Goal: Transaction & Acquisition: Purchase product/service

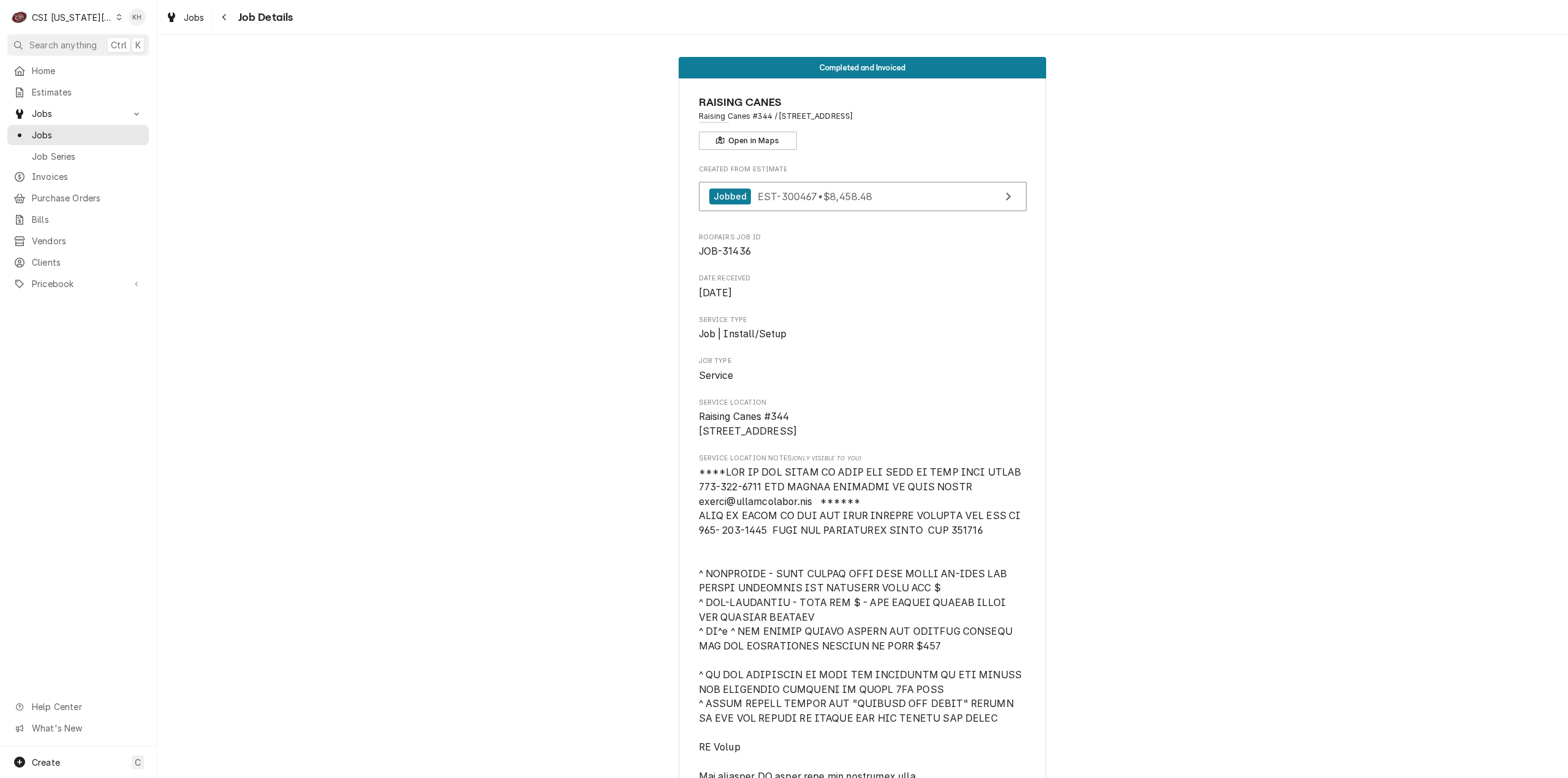
scroll to position [918, 0]
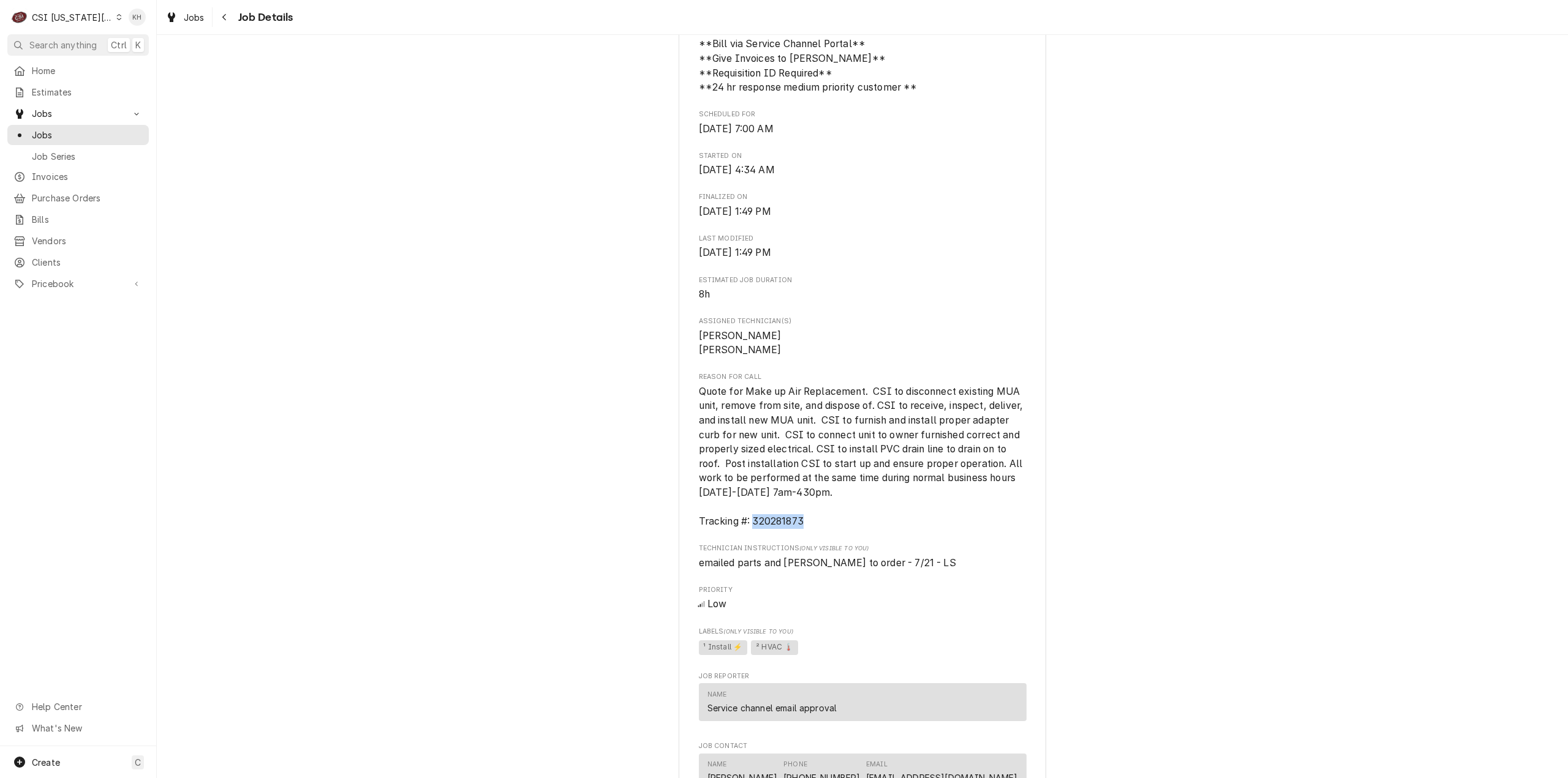
click at [97, 18] on div "CSI Kansas City" at bounding box center [72, 17] width 81 height 13
click at [133, 57] on div "CSI St. [PERSON_NAME]" at bounding box center [210, 67] width 191 height 20
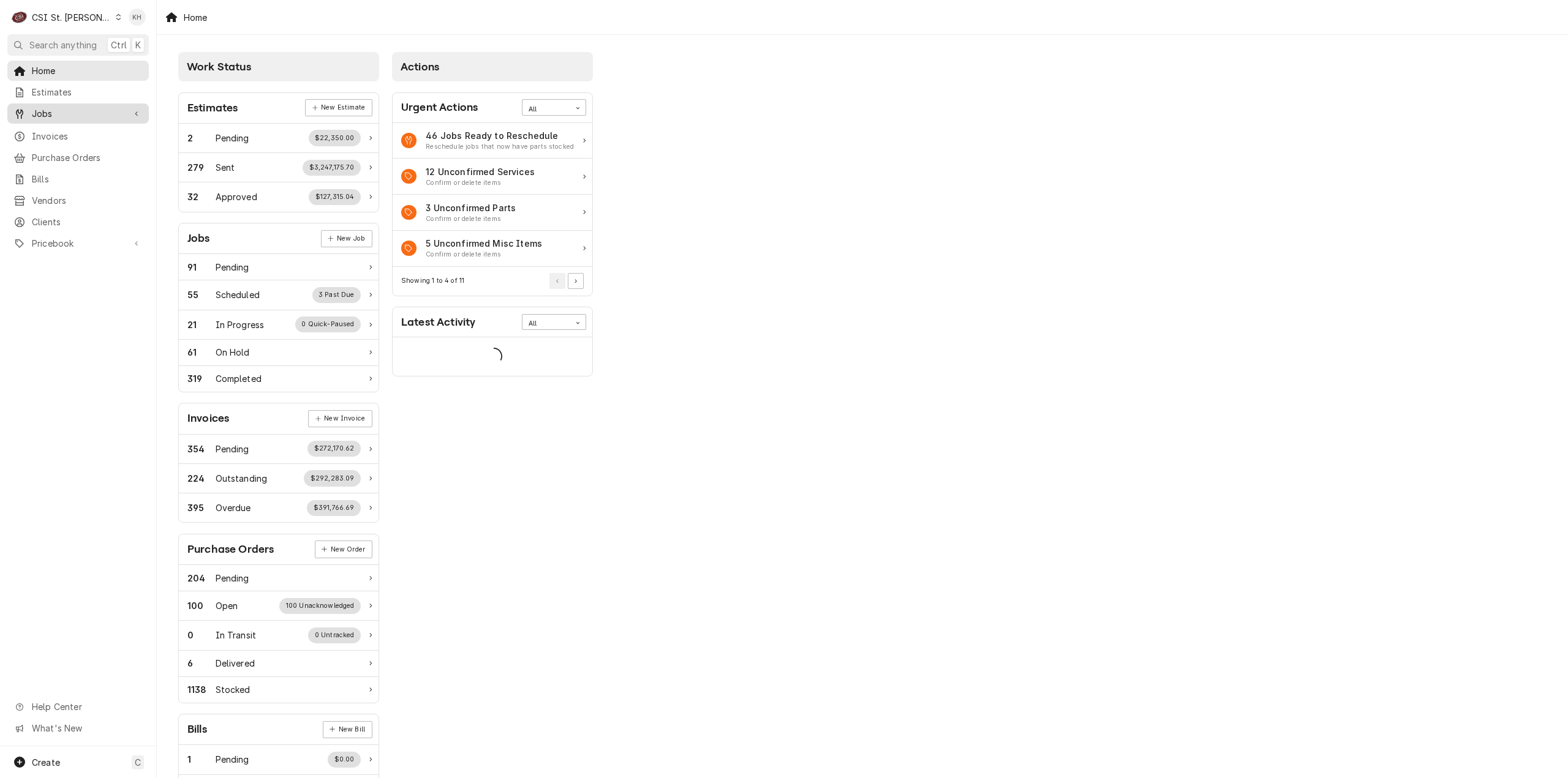
click at [75, 109] on span "Jobs" at bounding box center [78, 113] width 92 height 13
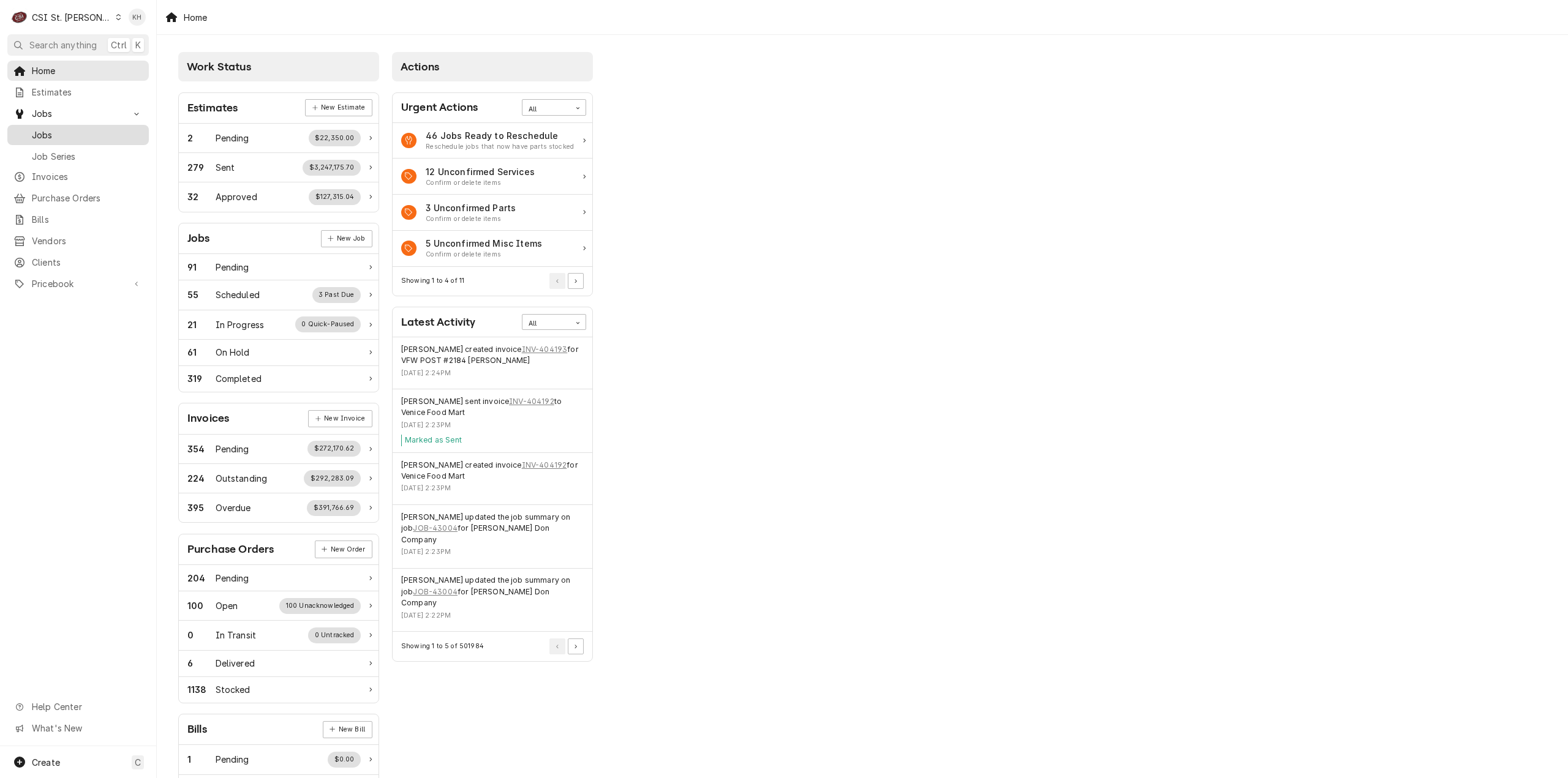
click at [72, 129] on span "Jobs" at bounding box center [87, 135] width 111 height 13
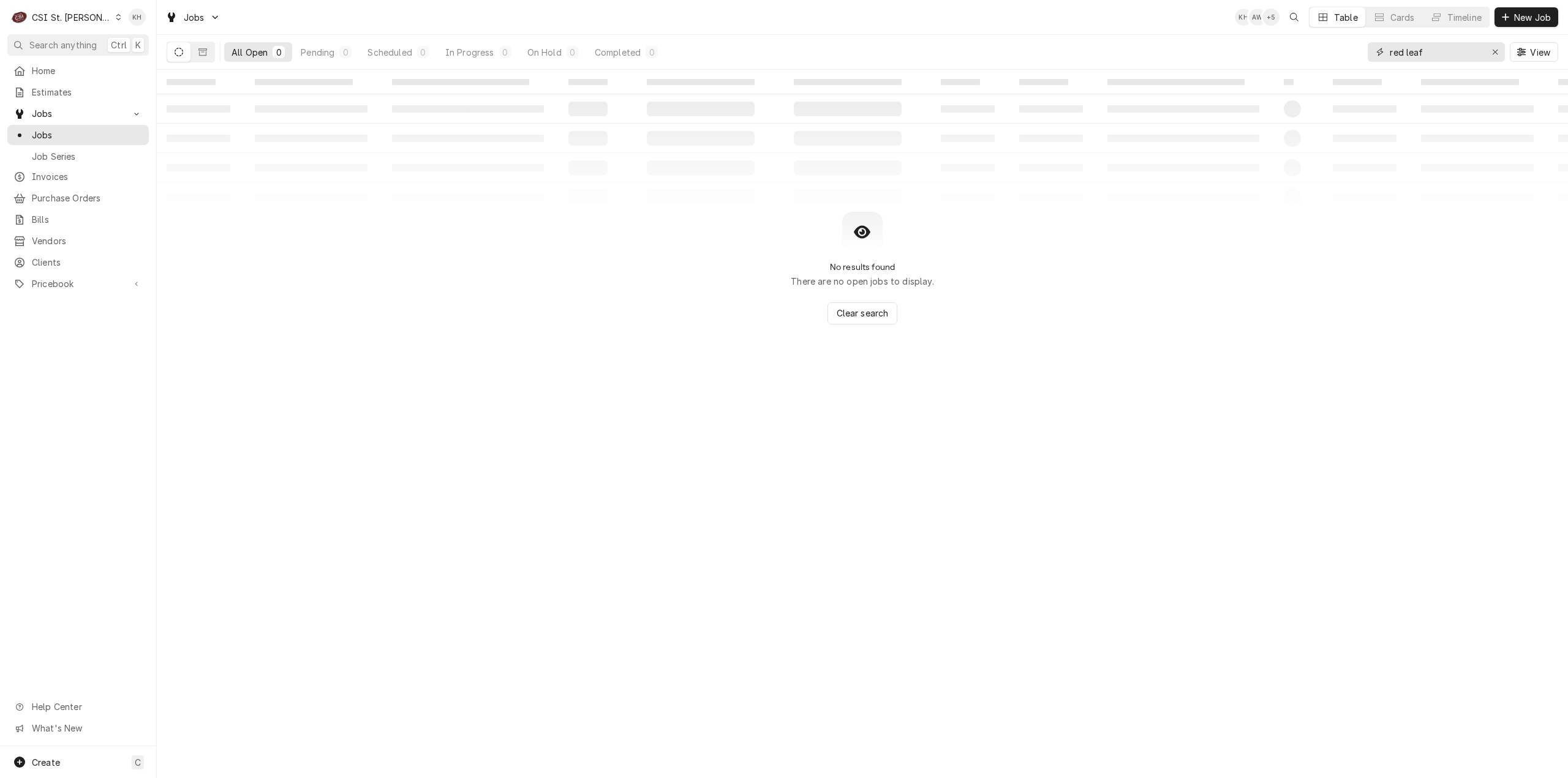
drag, startPoint x: 1450, startPoint y: 54, endPoint x: 1295, endPoint y: 42, distance: 155.5
click at [1295, 42] on div "All Open 0 Pending 0 Scheduled 0 In Progress 0 On Hold 0 Completed 0 red leaf V…" at bounding box center [863, 52] width 1392 height 34
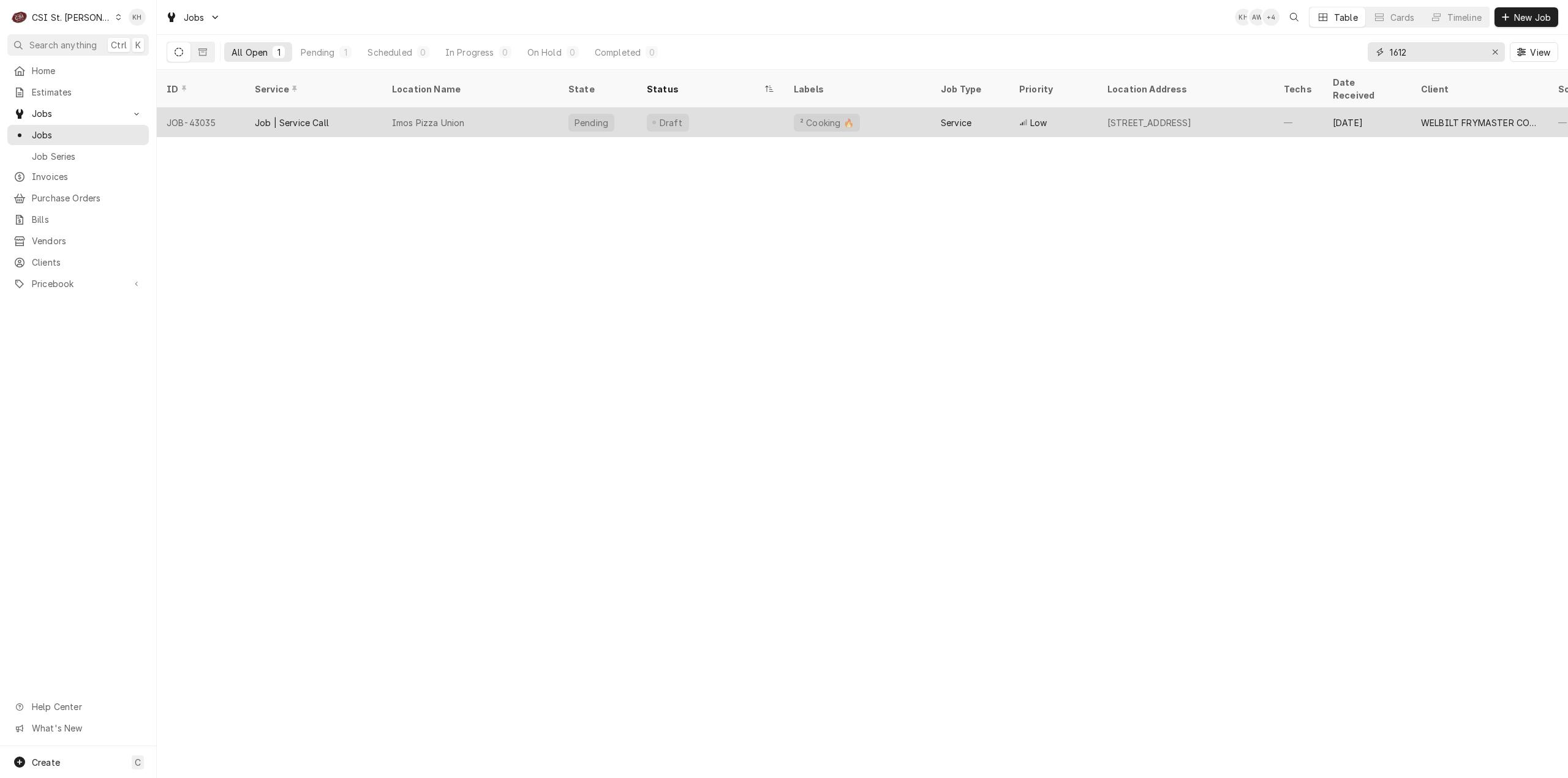
type input "1612"
drag, startPoint x: 458, startPoint y: 115, endPoint x: 440, endPoint y: 115, distance: 18.0
click at [451, 109] on div "Imos Pizza Union" at bounding box center [470, 123] width 176 height 30
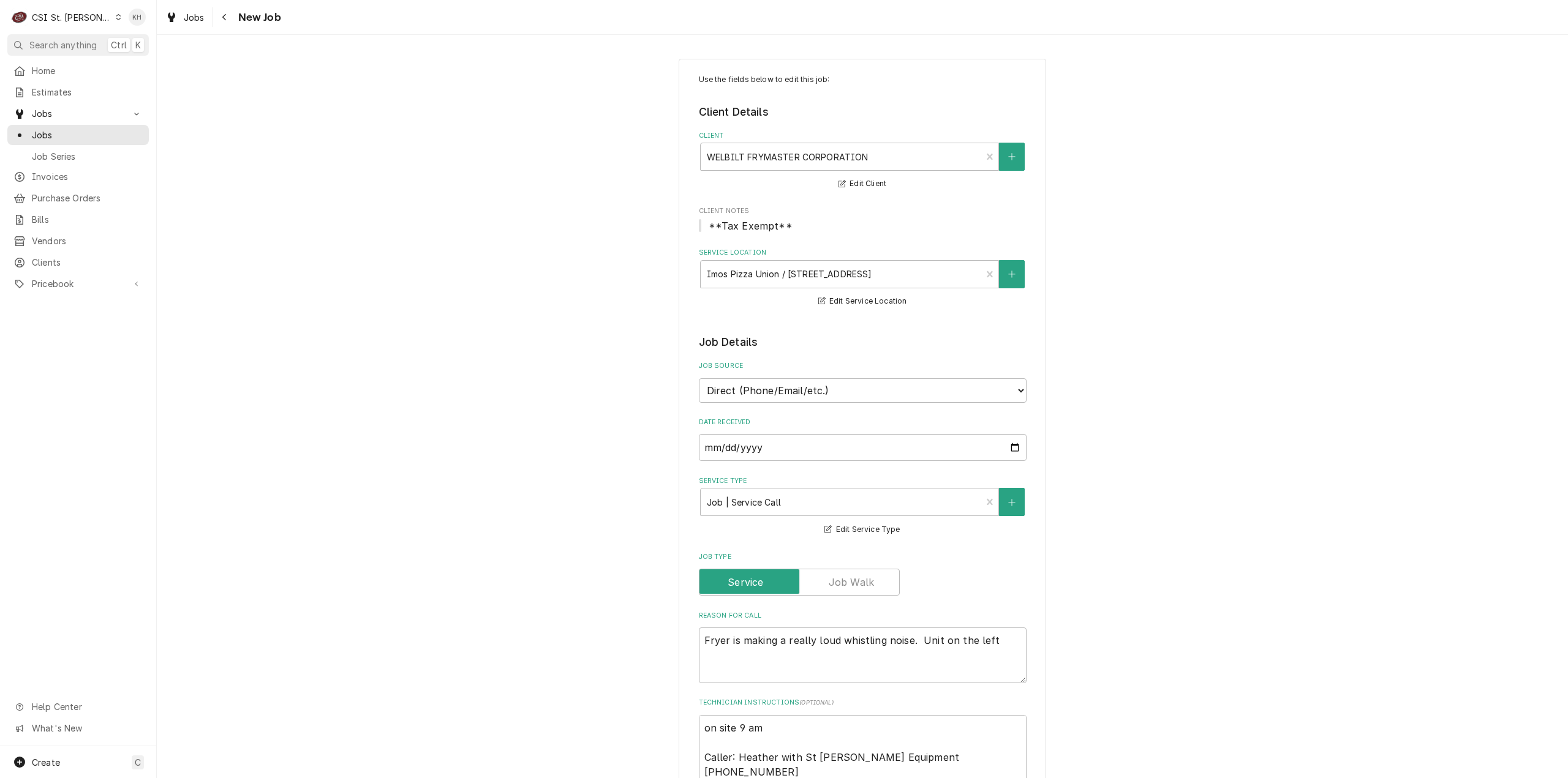
type textarea "x"
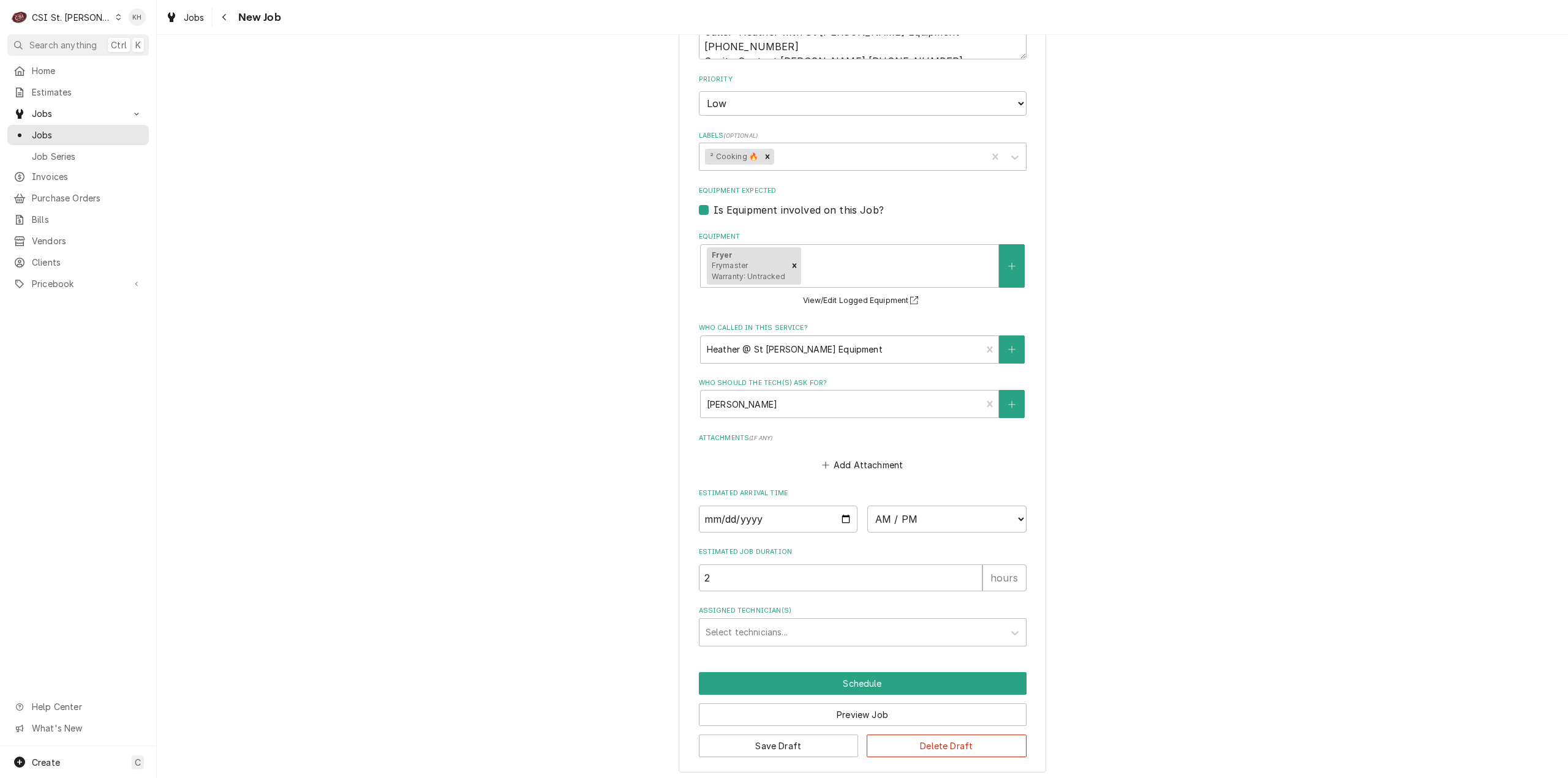
scroll to position [733, 0]
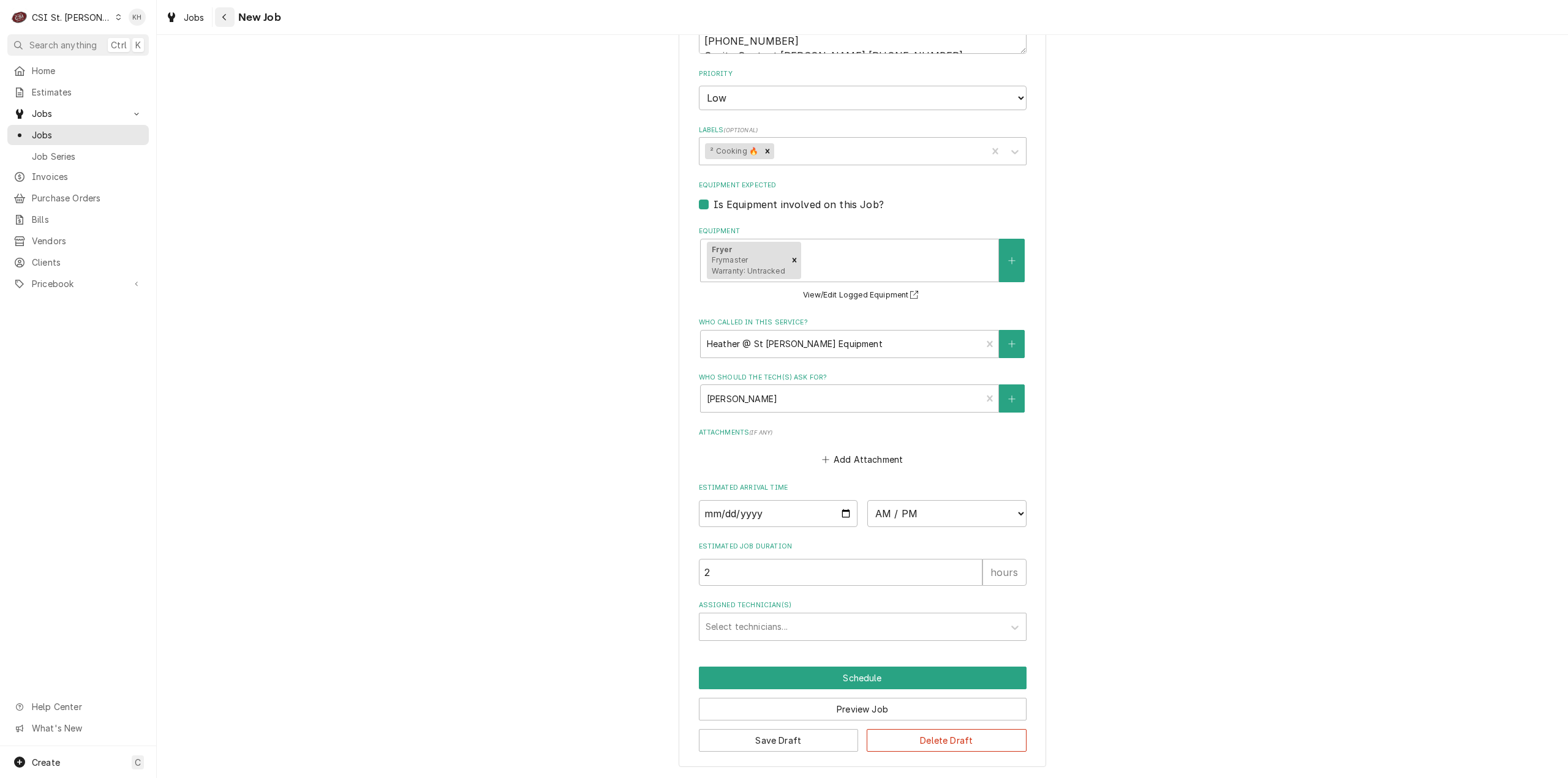
click at [217, 20] on button "Navigate back" at bounding box center [225, 17] width 19 height 19
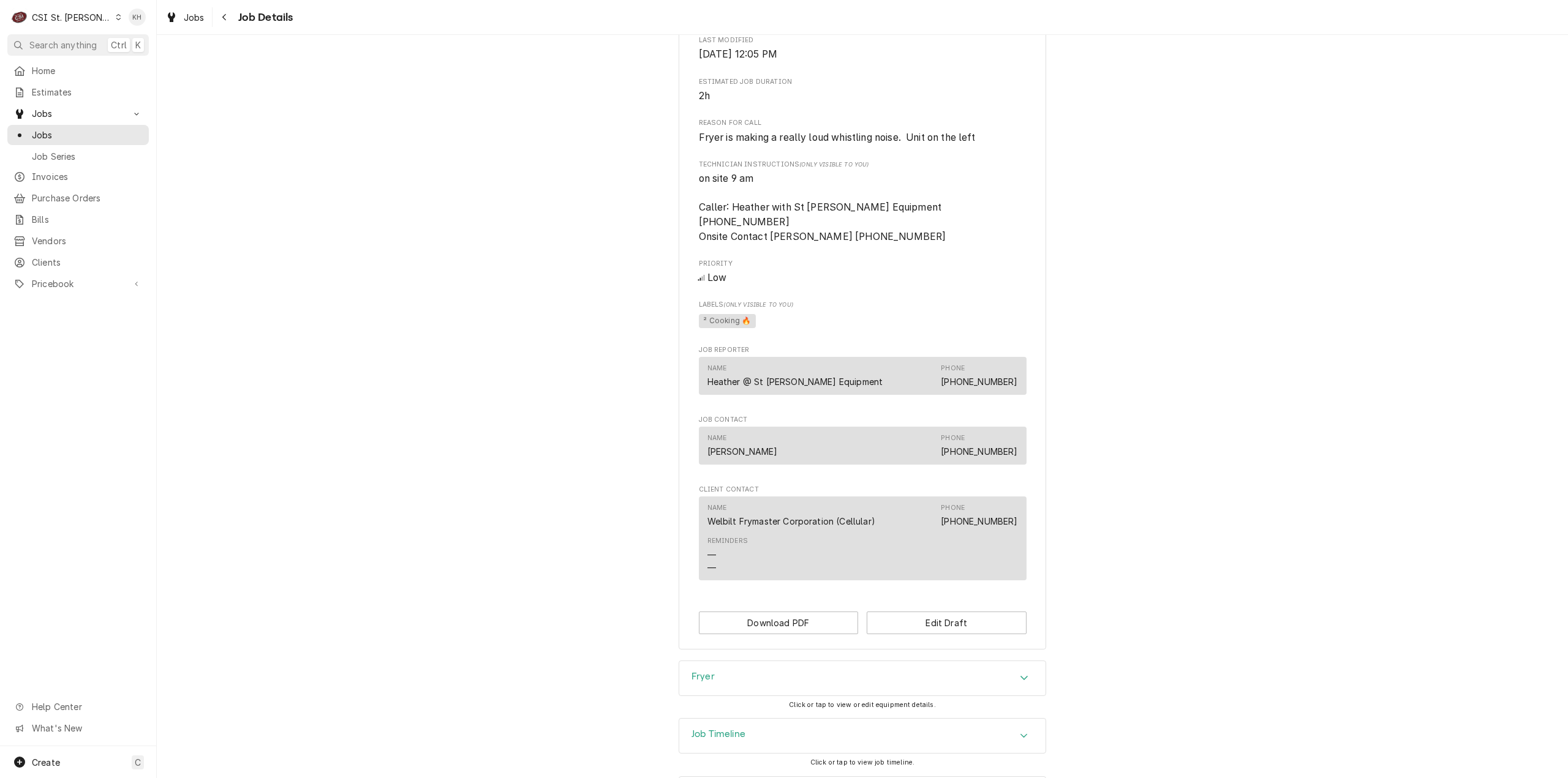
scroll to position [446, 0]
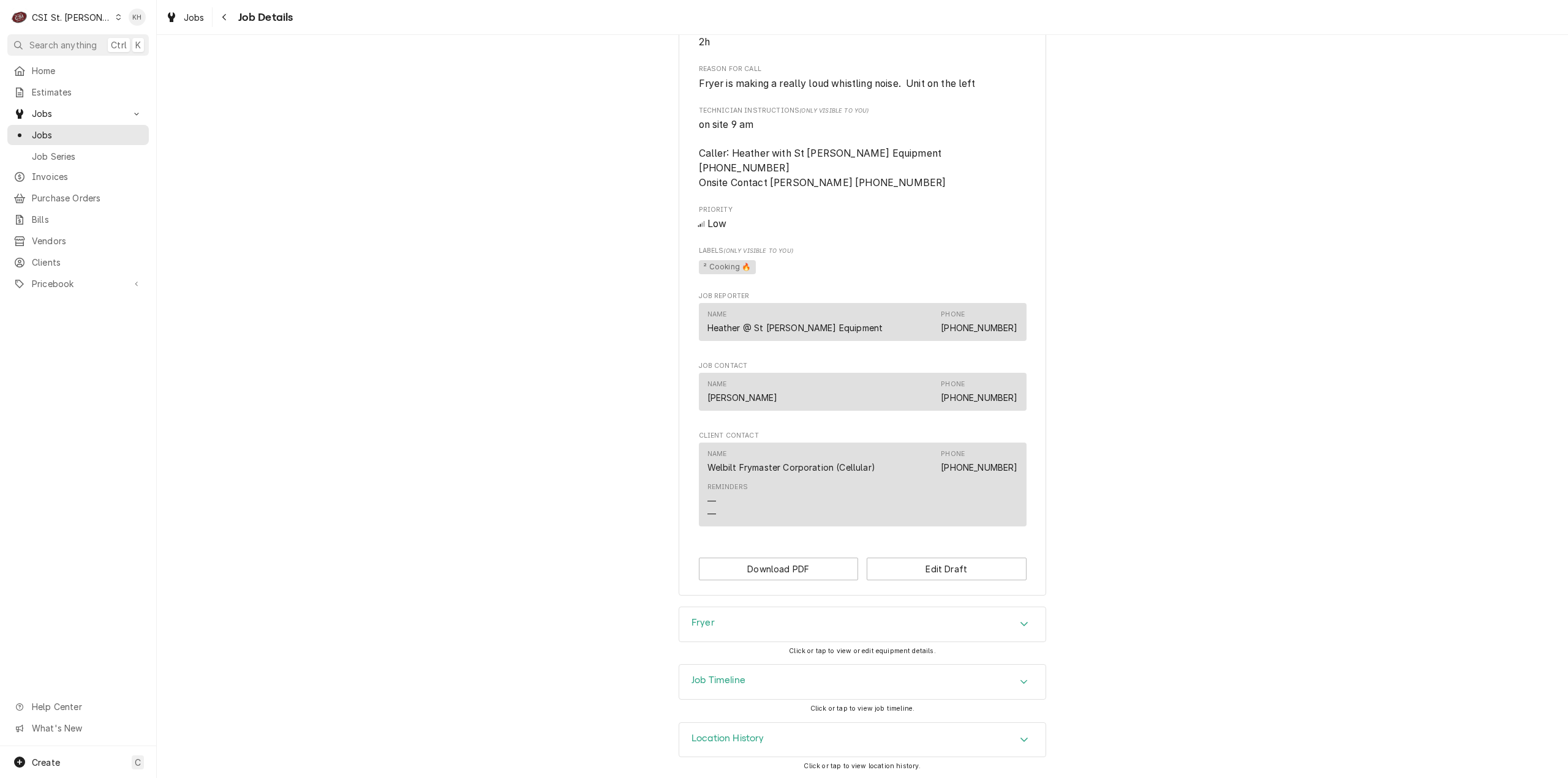
click at [810, 676] on div "Job Timeline" at bounding box center [863, 682] width 366 height 34
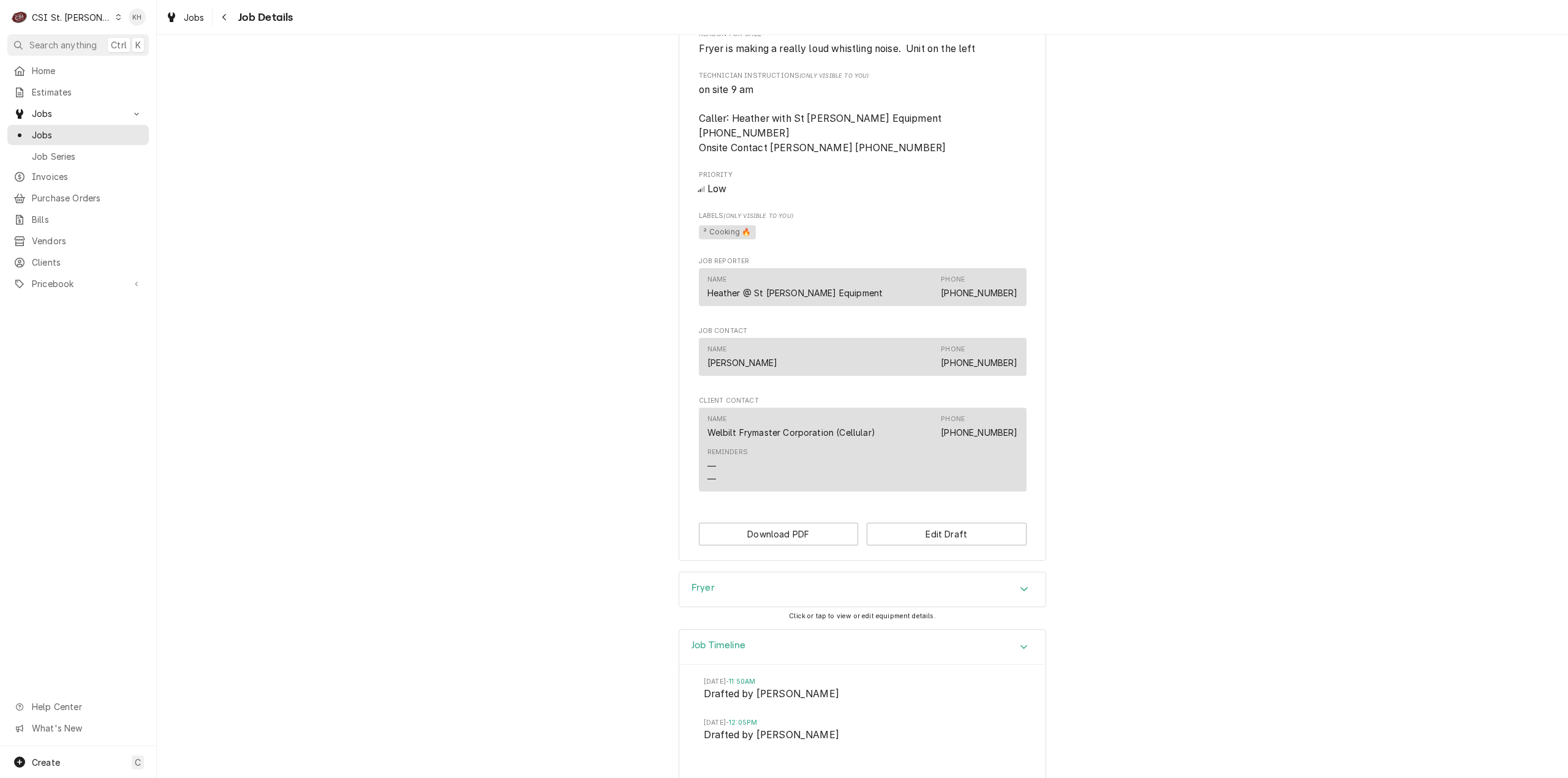
scroll to position [507, 0]
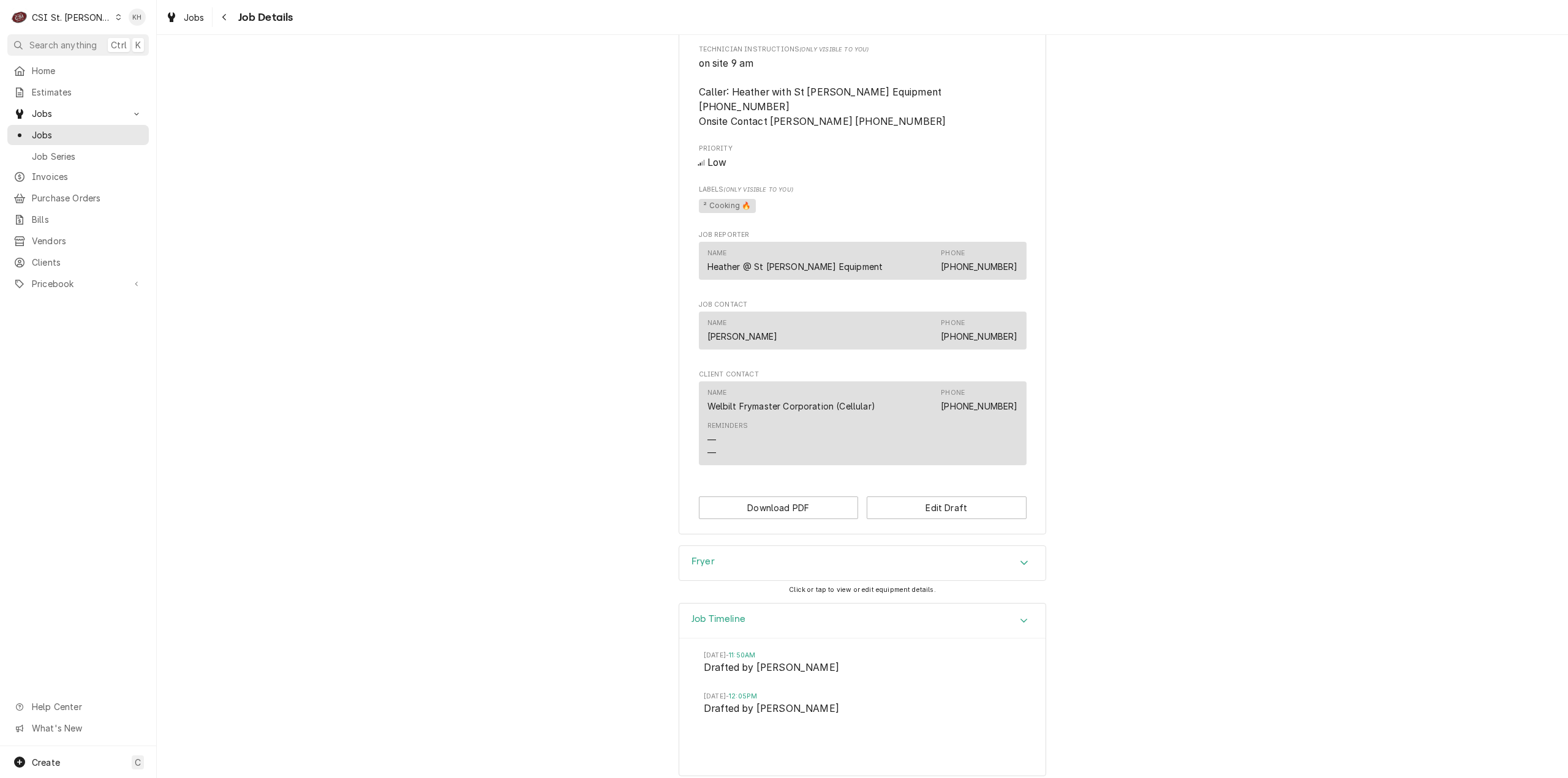
click at [804, 625] on div "Job Timeline" at bounding box center [863, 620] width 366 height 35
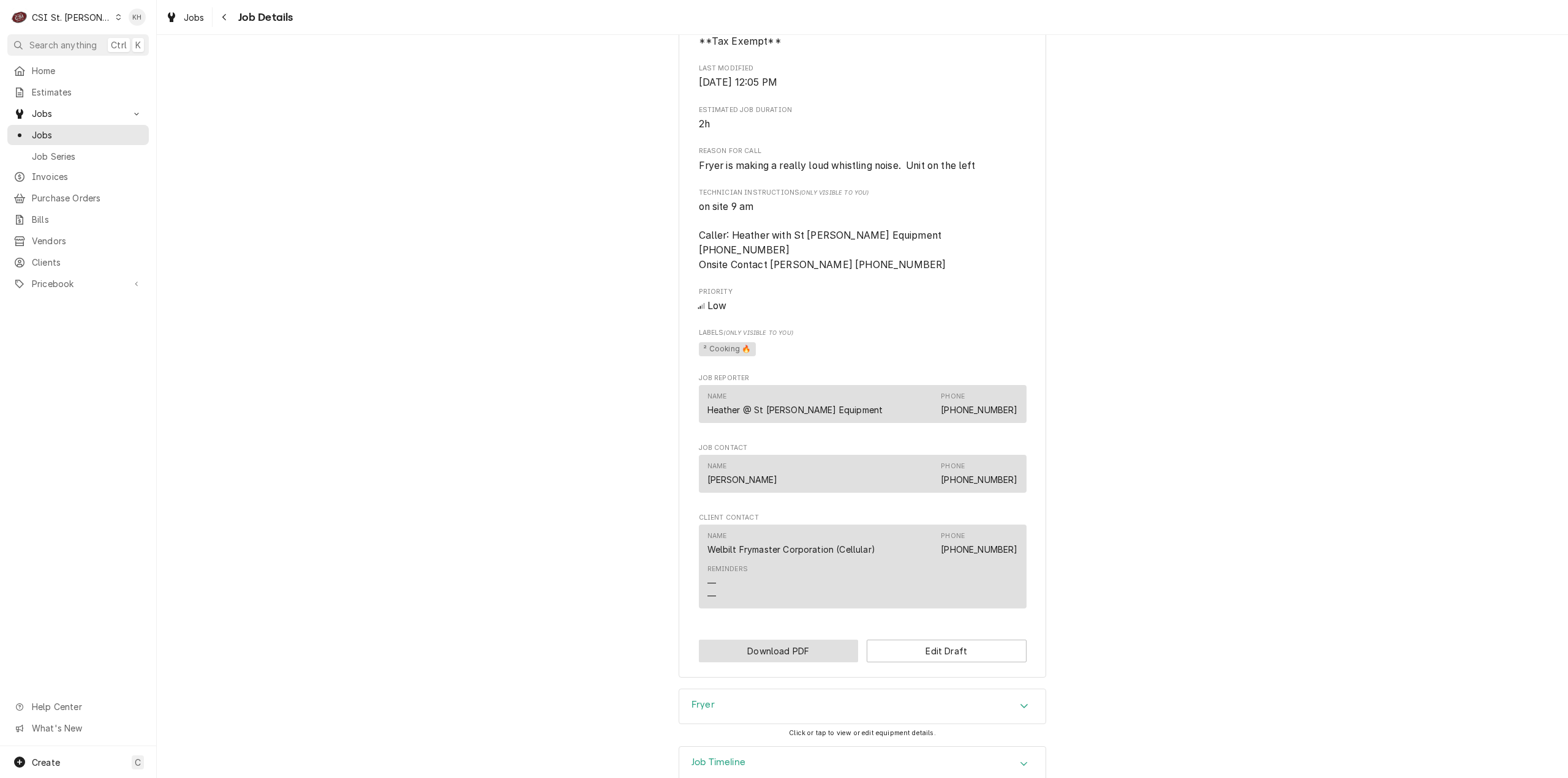
scroll to position [446, 0]
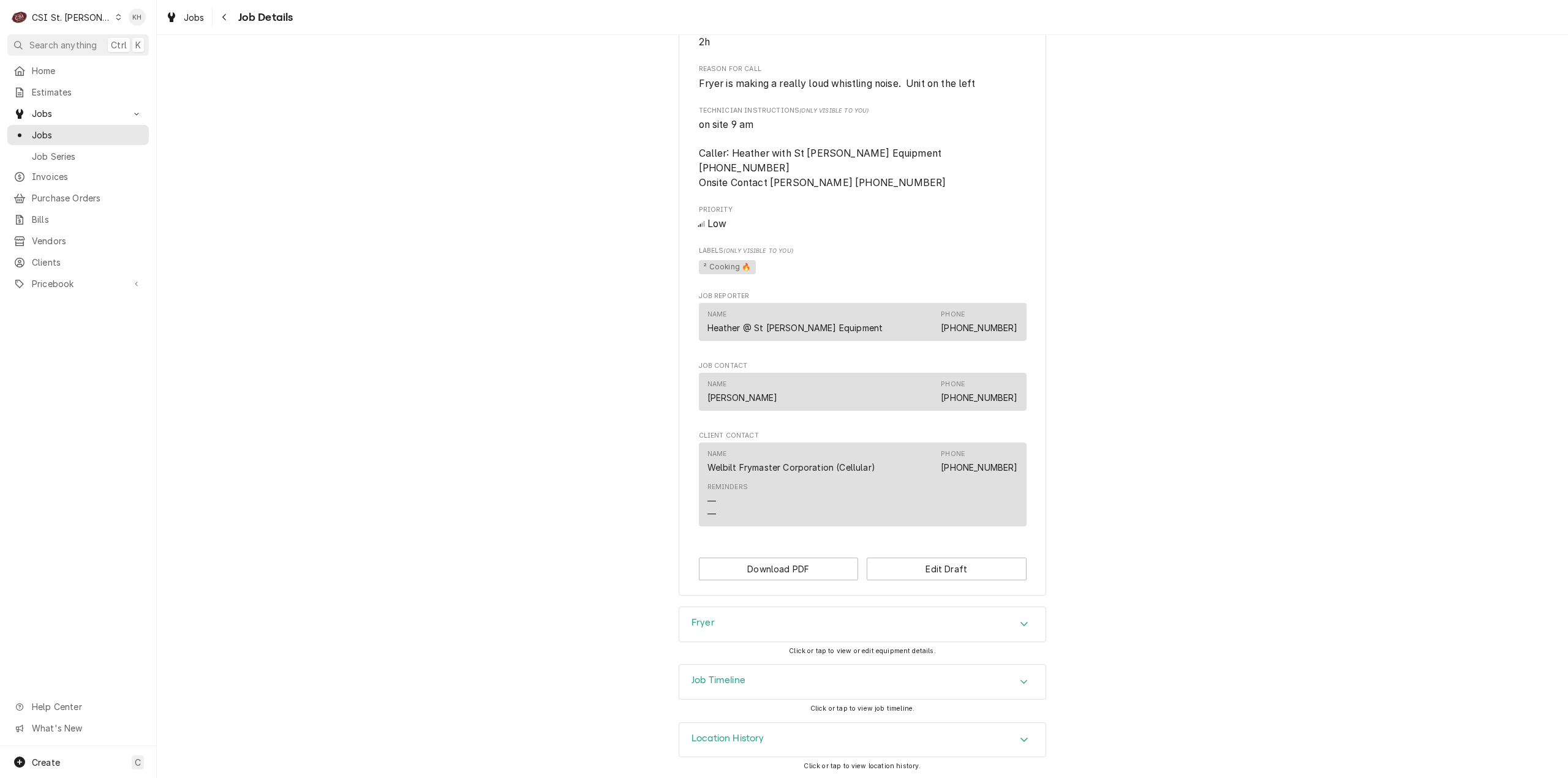
click at [749, 631] on div "Fryer" at bounding box center [863, 624] width 366 height 34
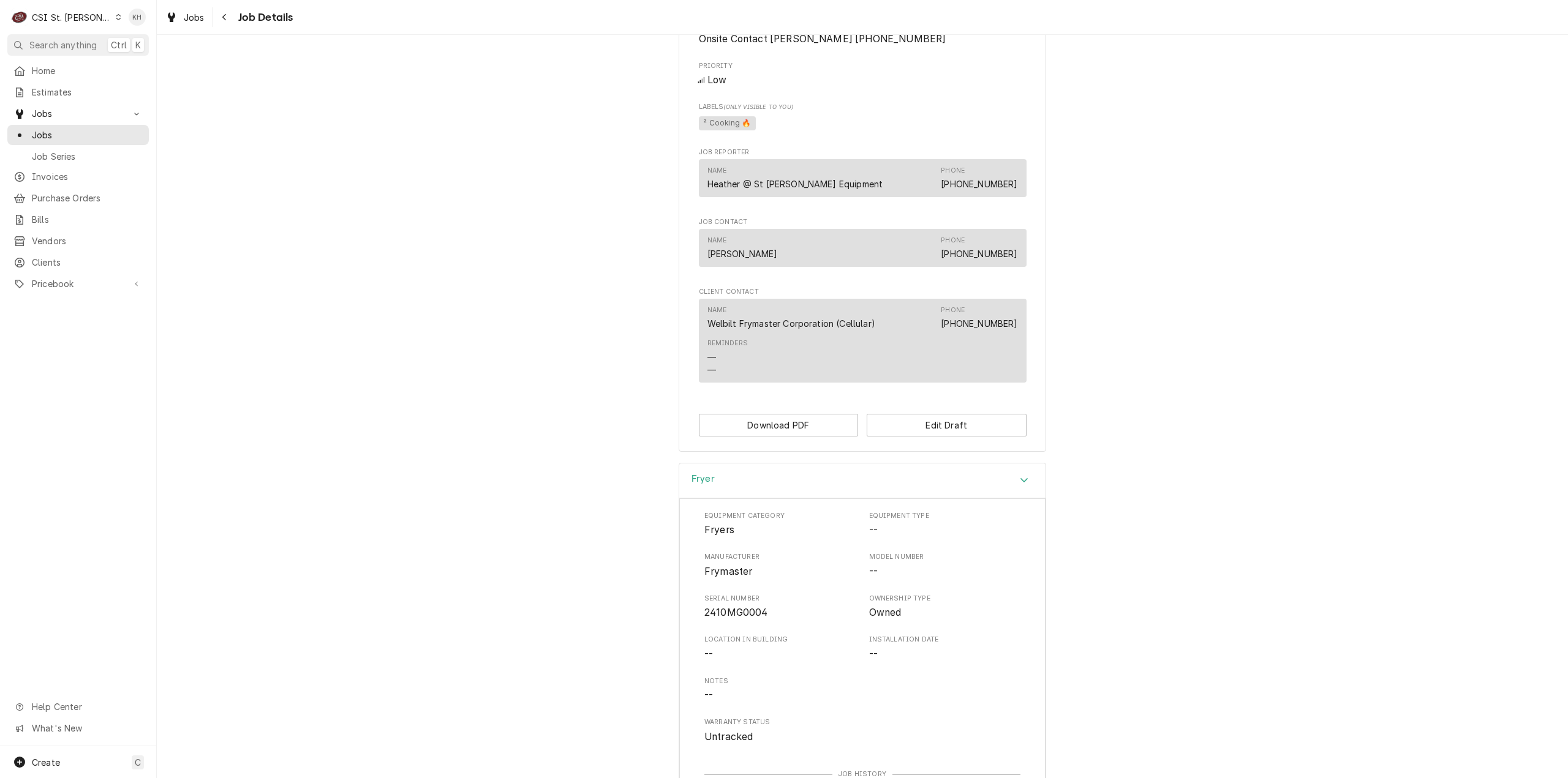
scroll to position [629, 0]
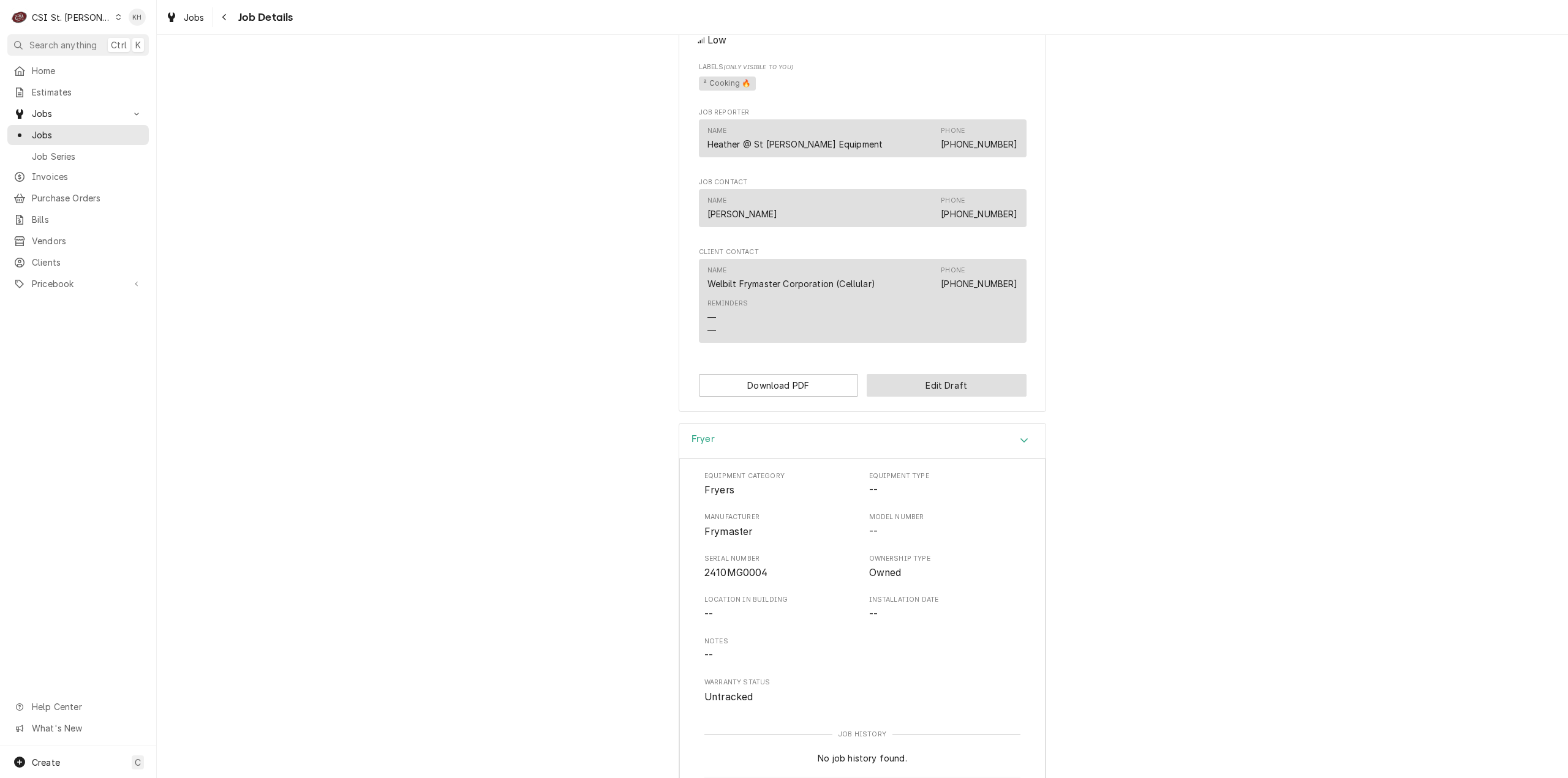
click at [967, 385] on button "Edit Draft" at bounding box center [946, 385] width 160 height 22
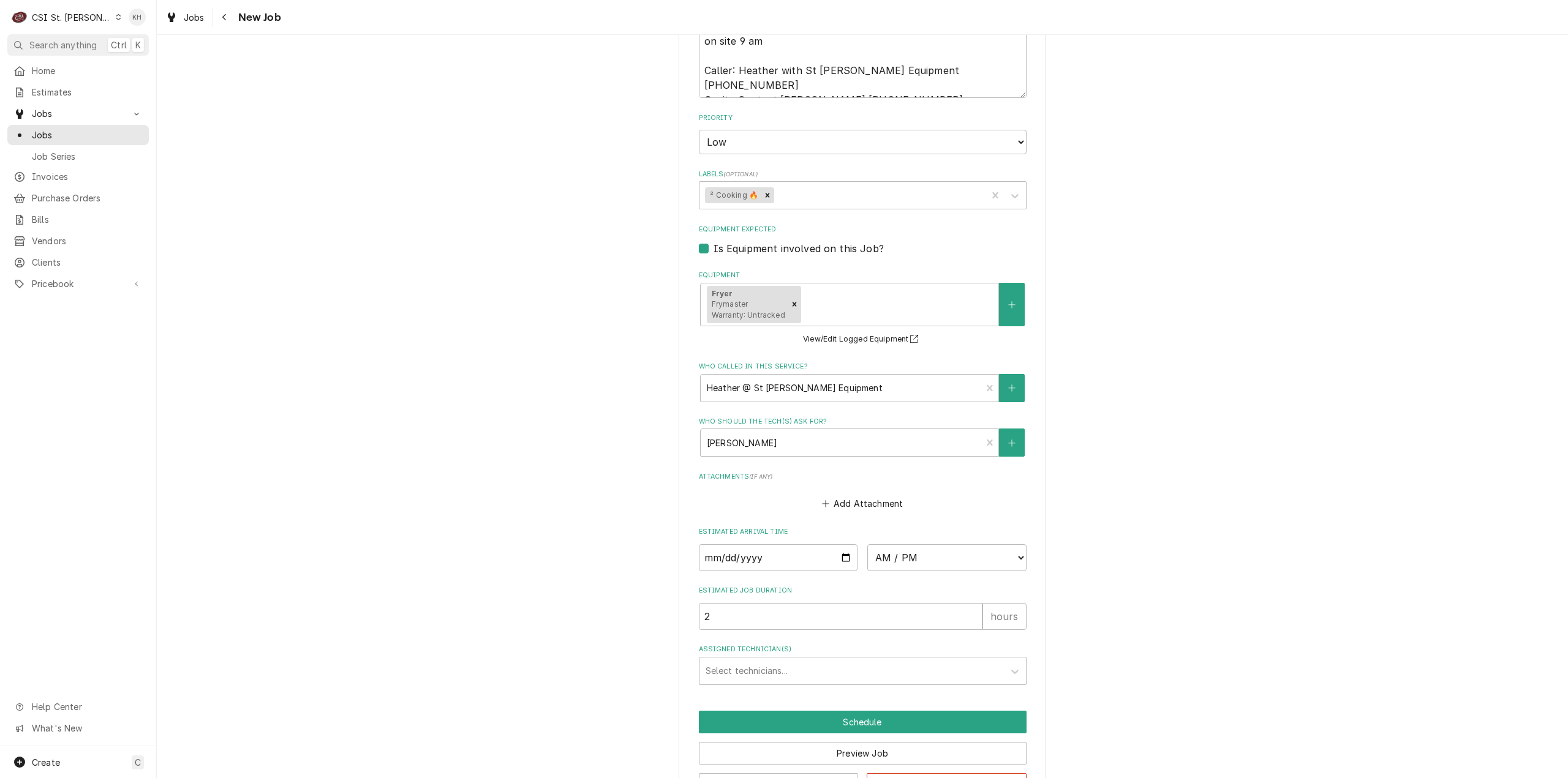
scroll to position [733, 0]
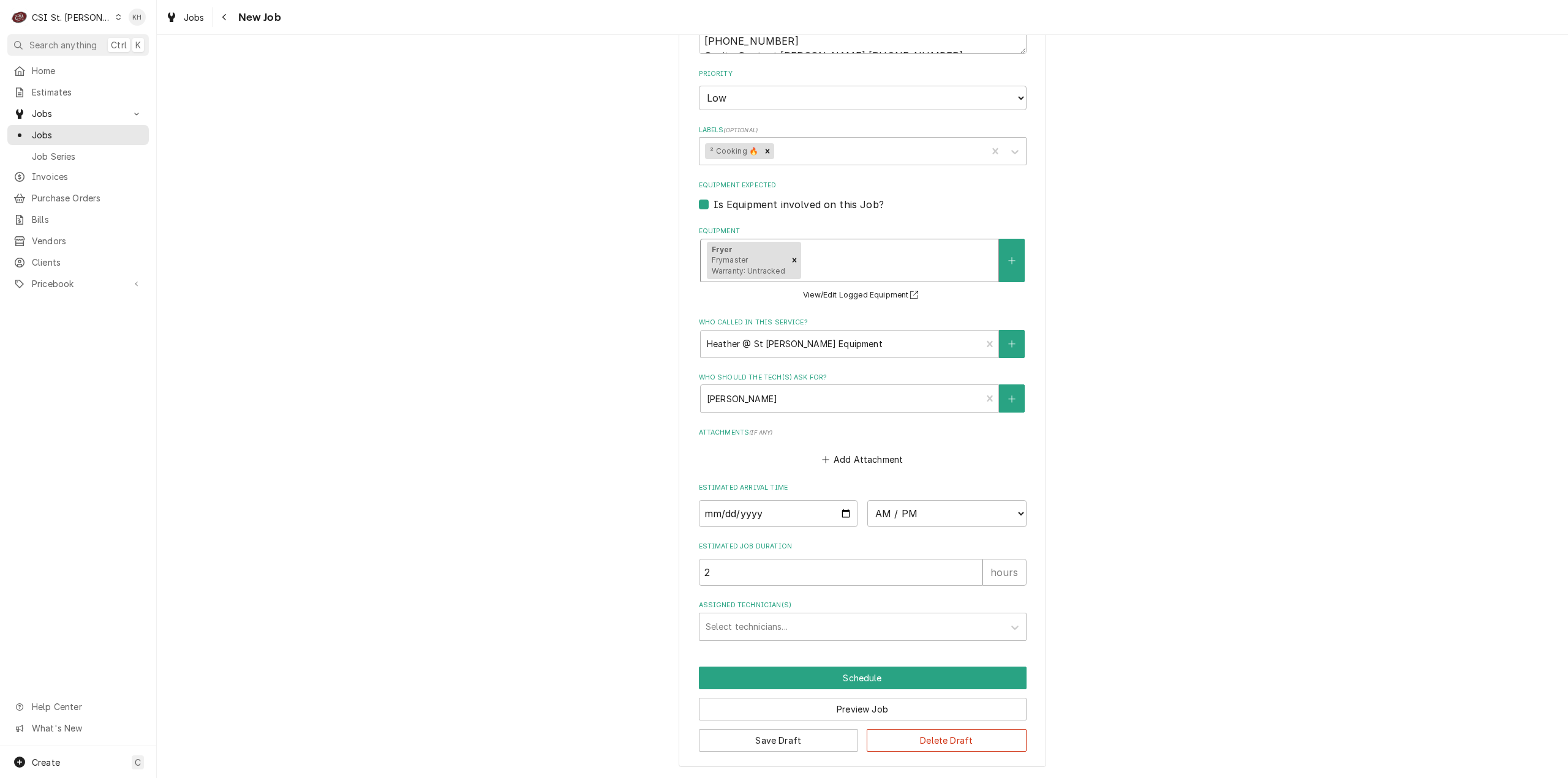
click at [745, 264] on div "Fryer Frymaster Warranty: Untracked" at bounding box center [747, 260] width 81 height 38
click at [742, 255] on span "Frymaster Warranty: Untracked" at bounding box center [748, 265] width 74 height 20
click at [873, 292] on button "View/Edit Logged Equipment" at bounding box center [862, 295] width 123 height 16
click at [850, 291] on button "View/Edit Logged Equipment" at bounding box center [862, 295] width 123 height 16
click at [797, 740] on button "Save Draft" at bounding box center [778, 740] width 160 height 22
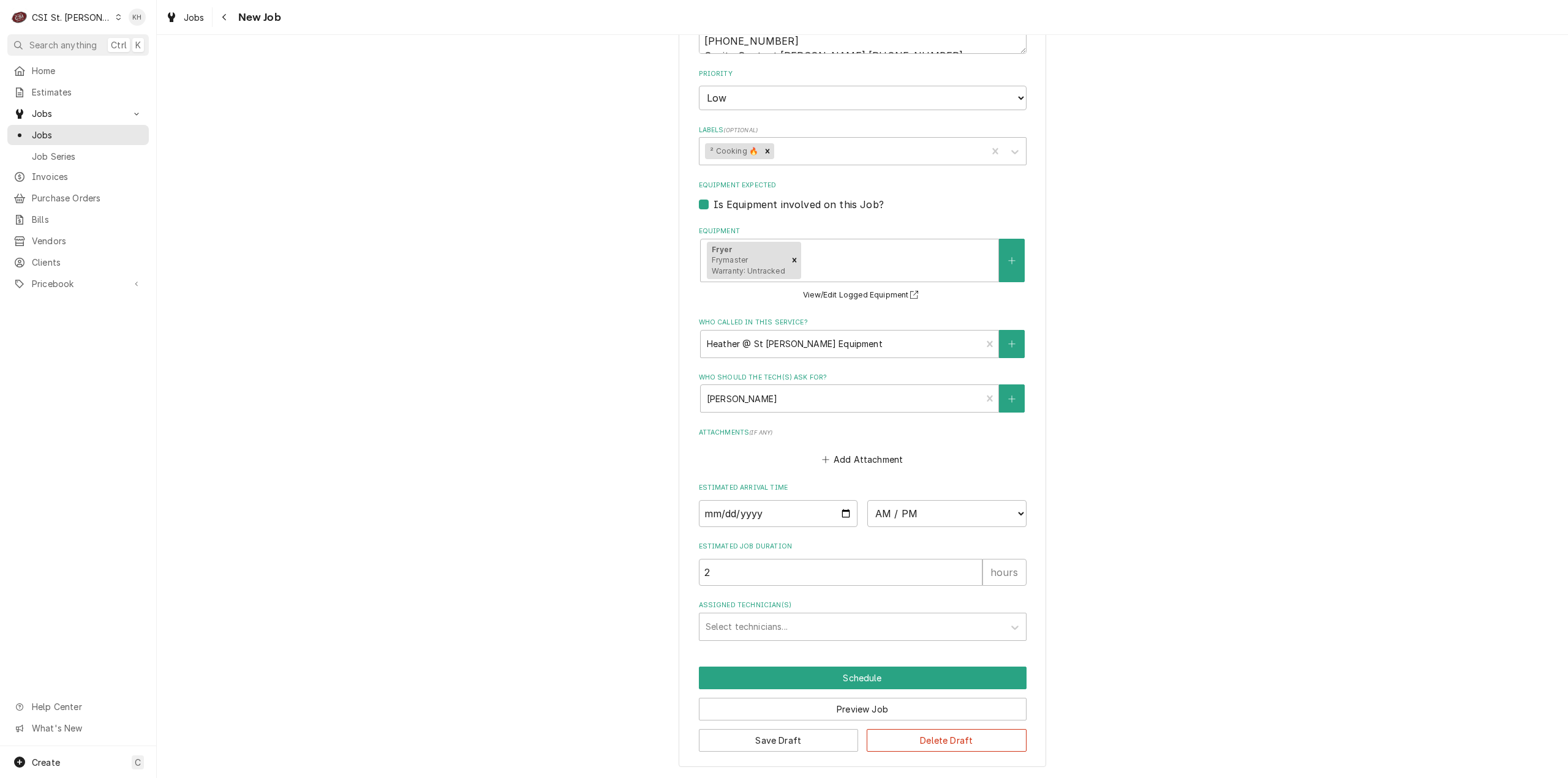
scroll to position [689, 0]
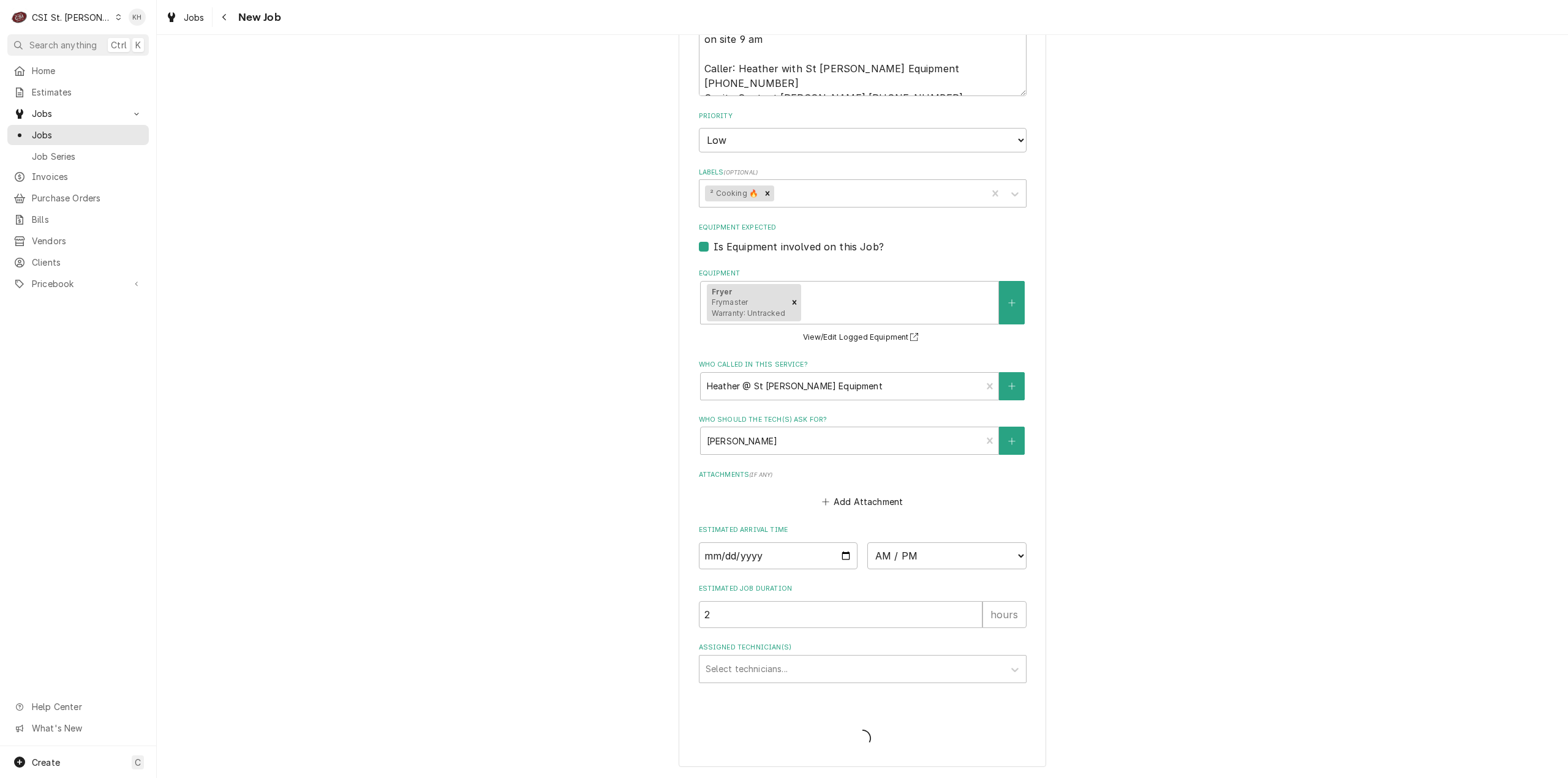
type textarea "x"
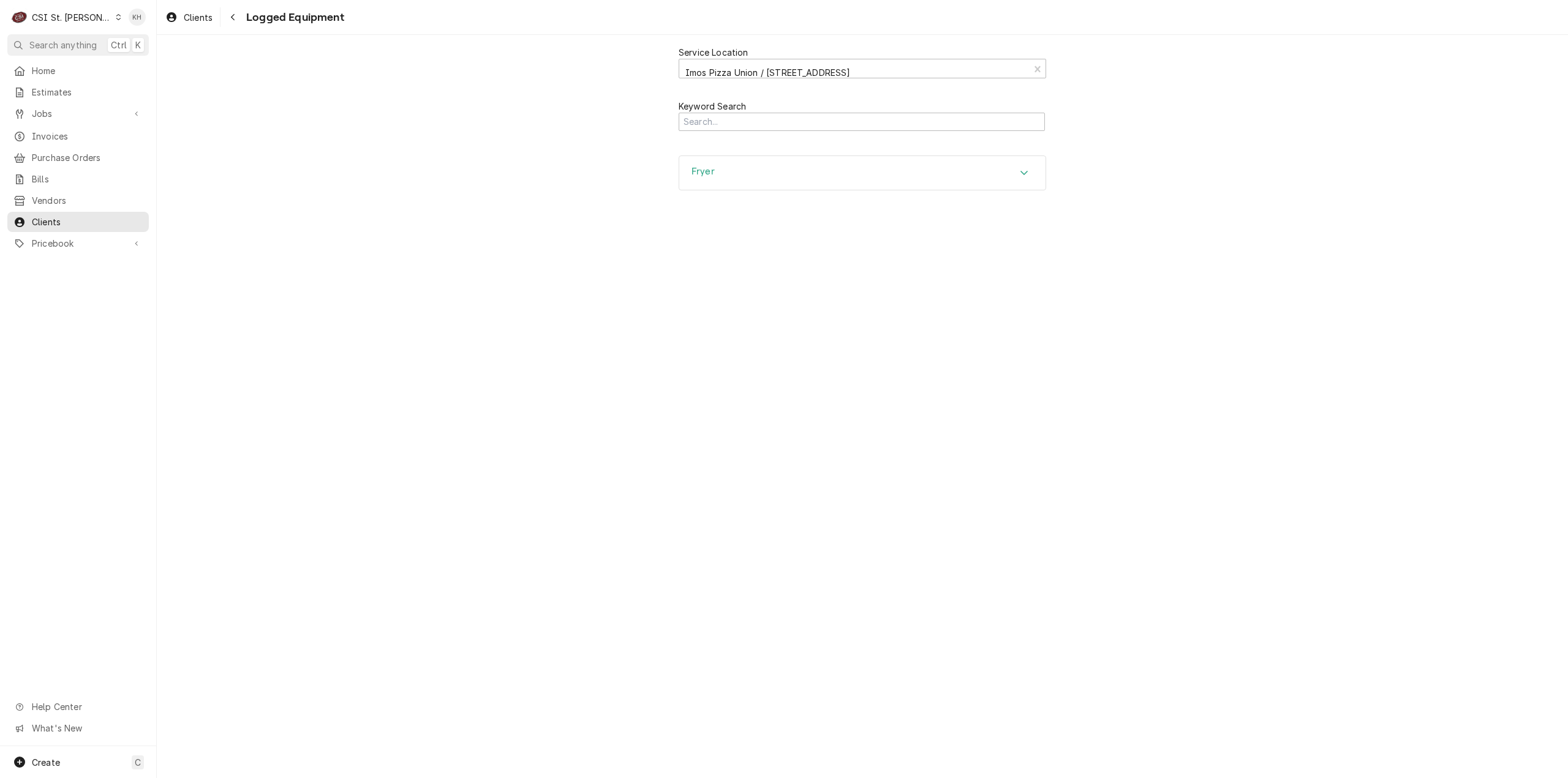
click at [863, 173] on div "Fryer" at bounding box center [863, 173] width 366 height 34
drag, startPoint x: 1132, startPoint y: 363, endPoint x: 1147, endPoint y: 91, distance: 272.4
click at [800, 116] on input "Search Mechanism" at bounding box center [862, 122] width 366 height 19
type input "1612"
click at [788, 226] on div "Fryer" at bounding box center [863, 213] width 366 height 34
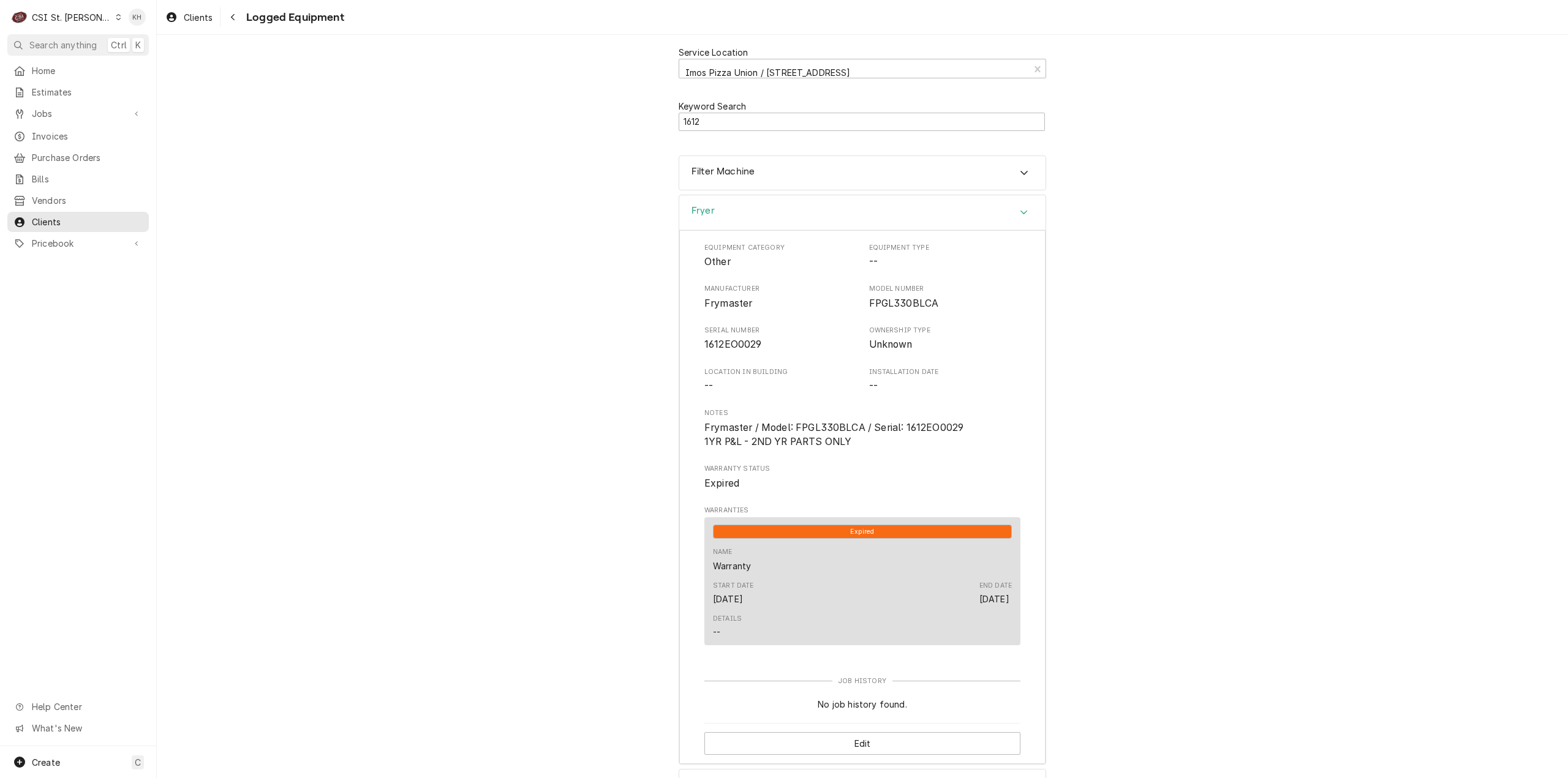
click at [780, 215] on div "Fryer" at bounding box center [863, 213] width 366 height 35
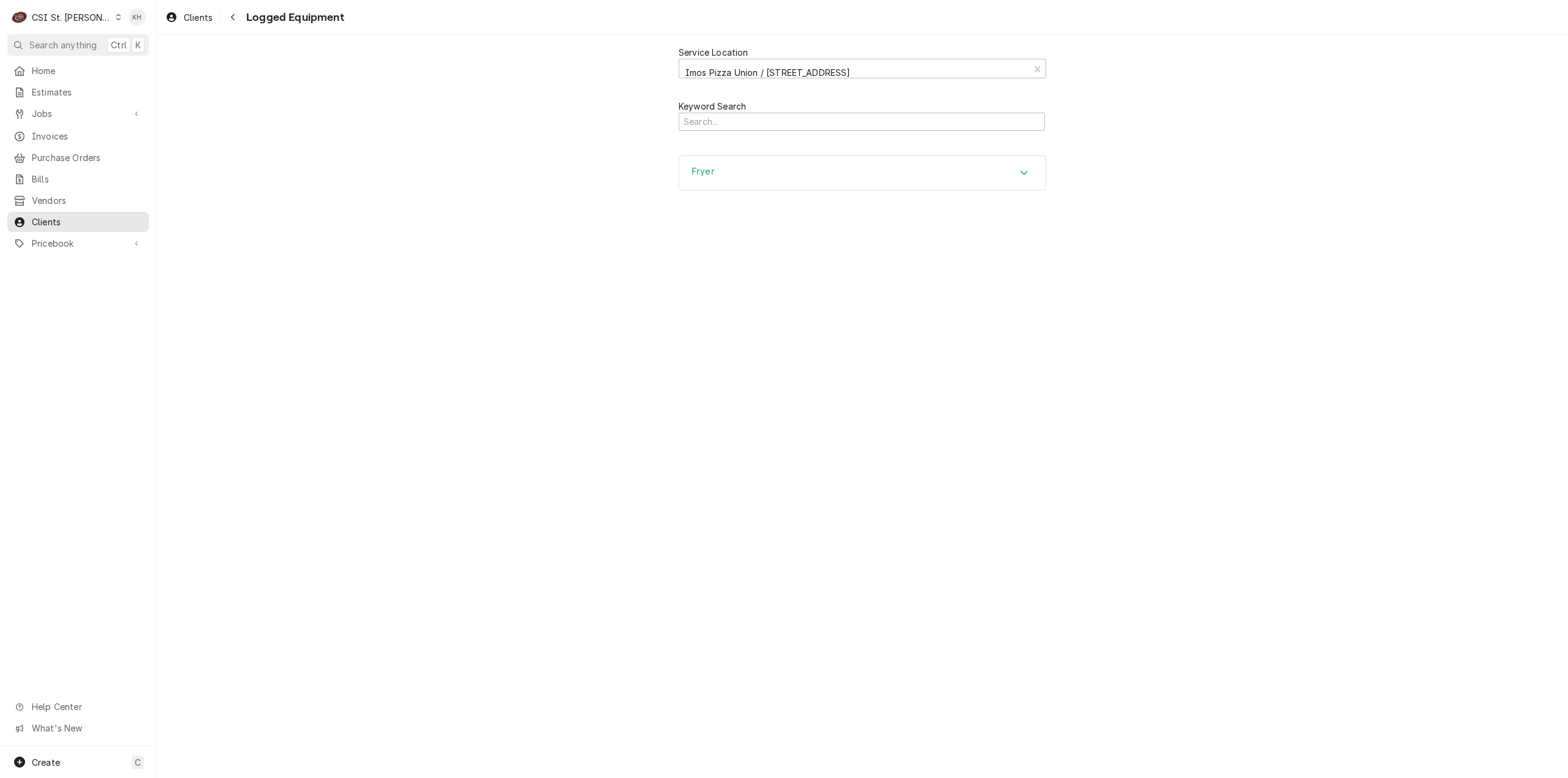
click at [801, 175] on div "Fryer" at bounding box center [863, 173] width 366 height 34
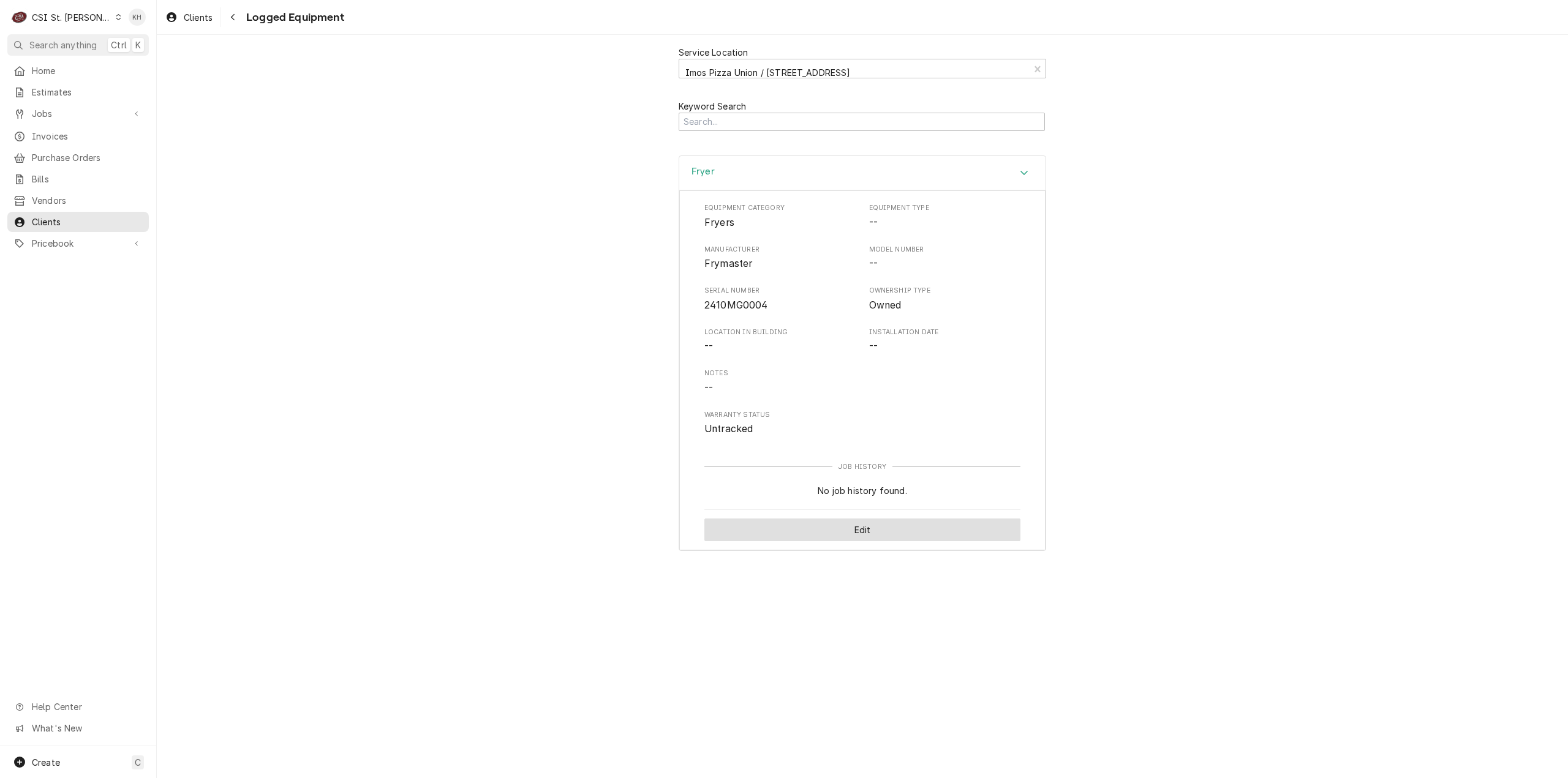
click at [904, 524] on button "Edit" at bounding box center [862, 530] width 316 height 22
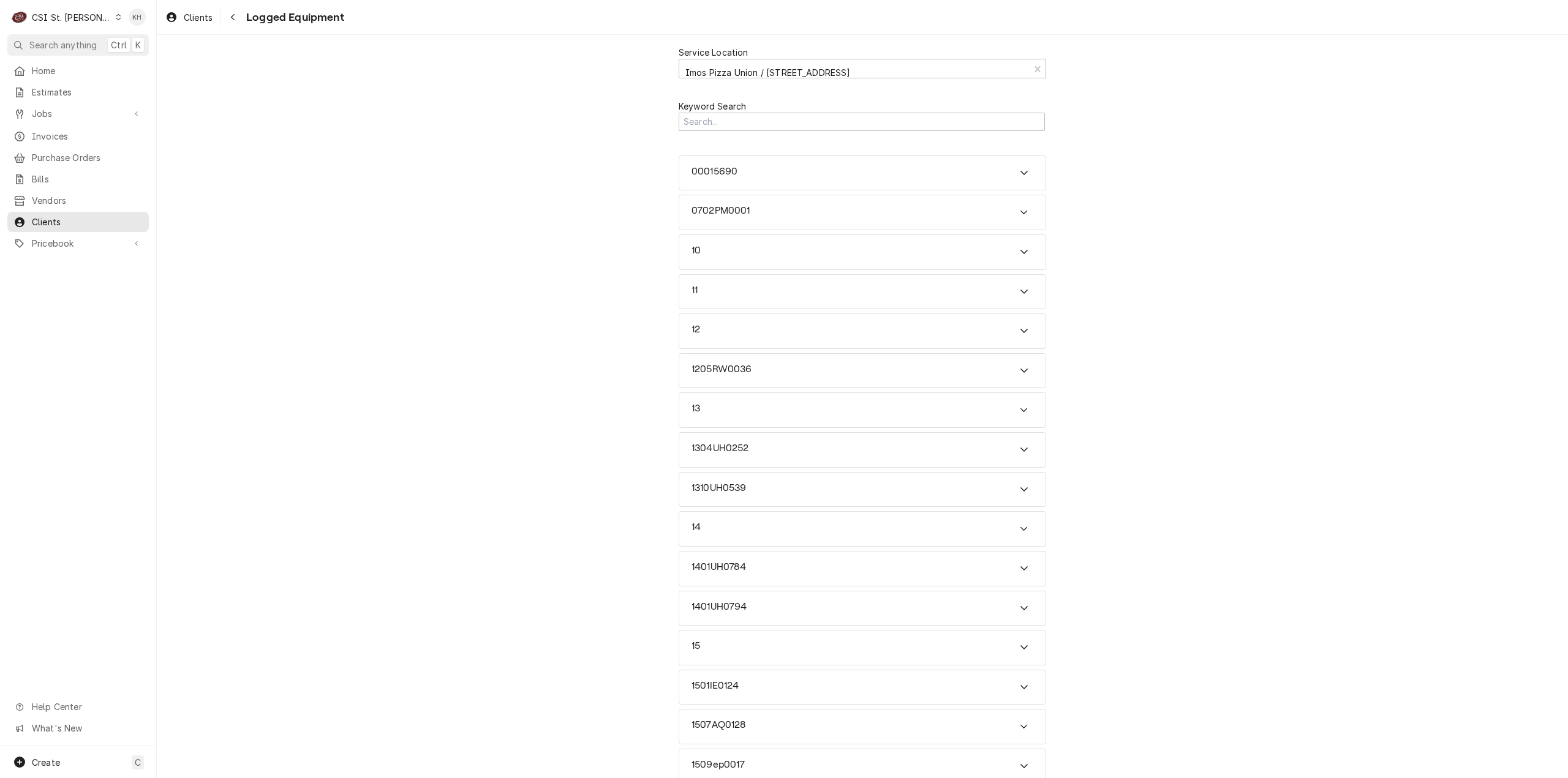
drag, startPoint x: 835, startPoint y: 135, endPoint x: 832, endPoint y: 121, distance: 14.3
click at [832, 121] on div "Keyword Search" at bounding box center [863, 115] width 368 height 54
drag, startPoint x: 832, startPoint y: 119, endPoint x: 825, endPoint y: 144, distance: 26.0
click at [832, 120] on input "Search Mechanism" at bounding box center [862, 122] width 366 height 19
click at [721, 122] on input "Search Mechanism" at bounding box center [862, 122] width 366 height 19
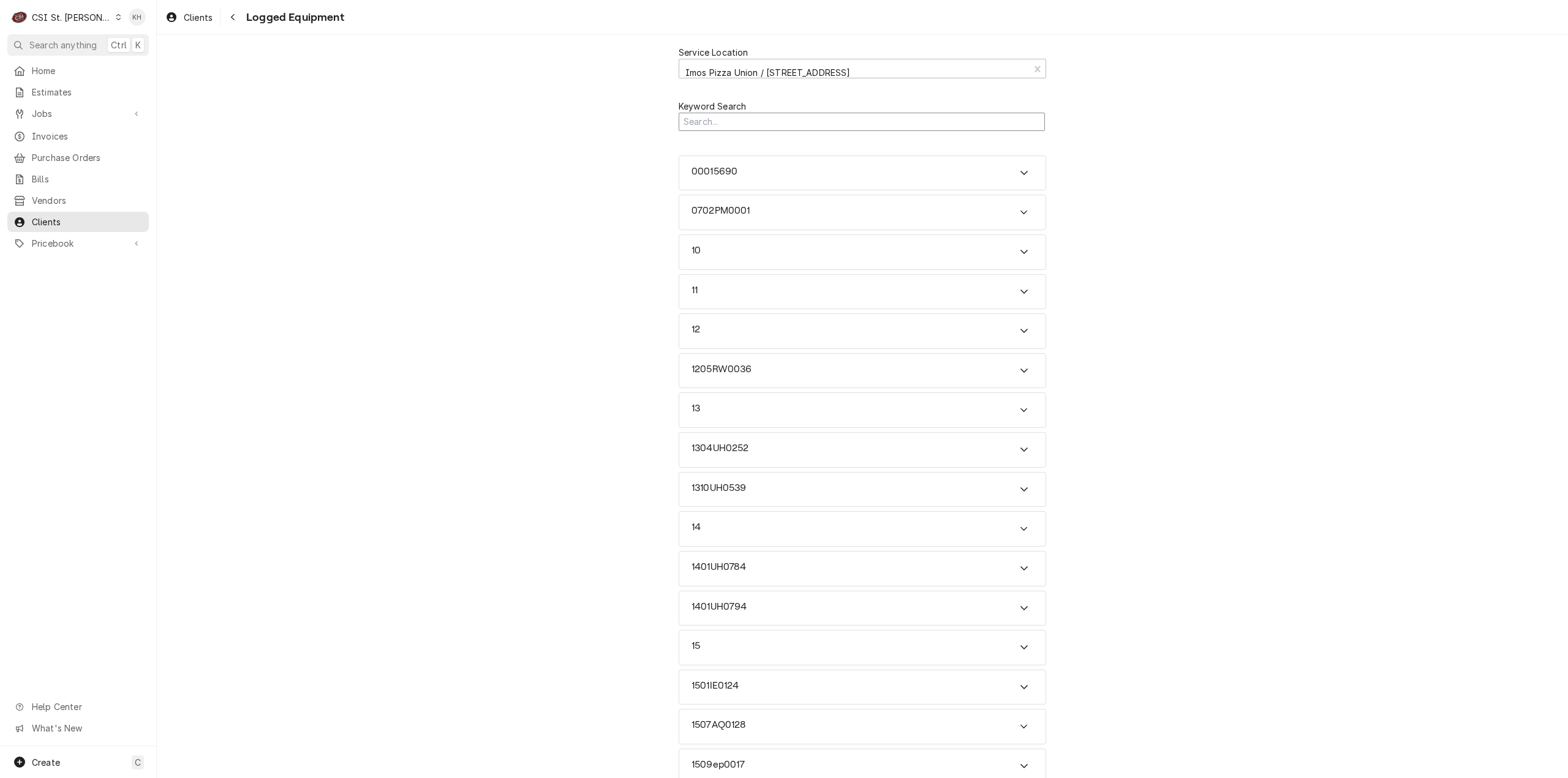
paste input "2410MG0004"
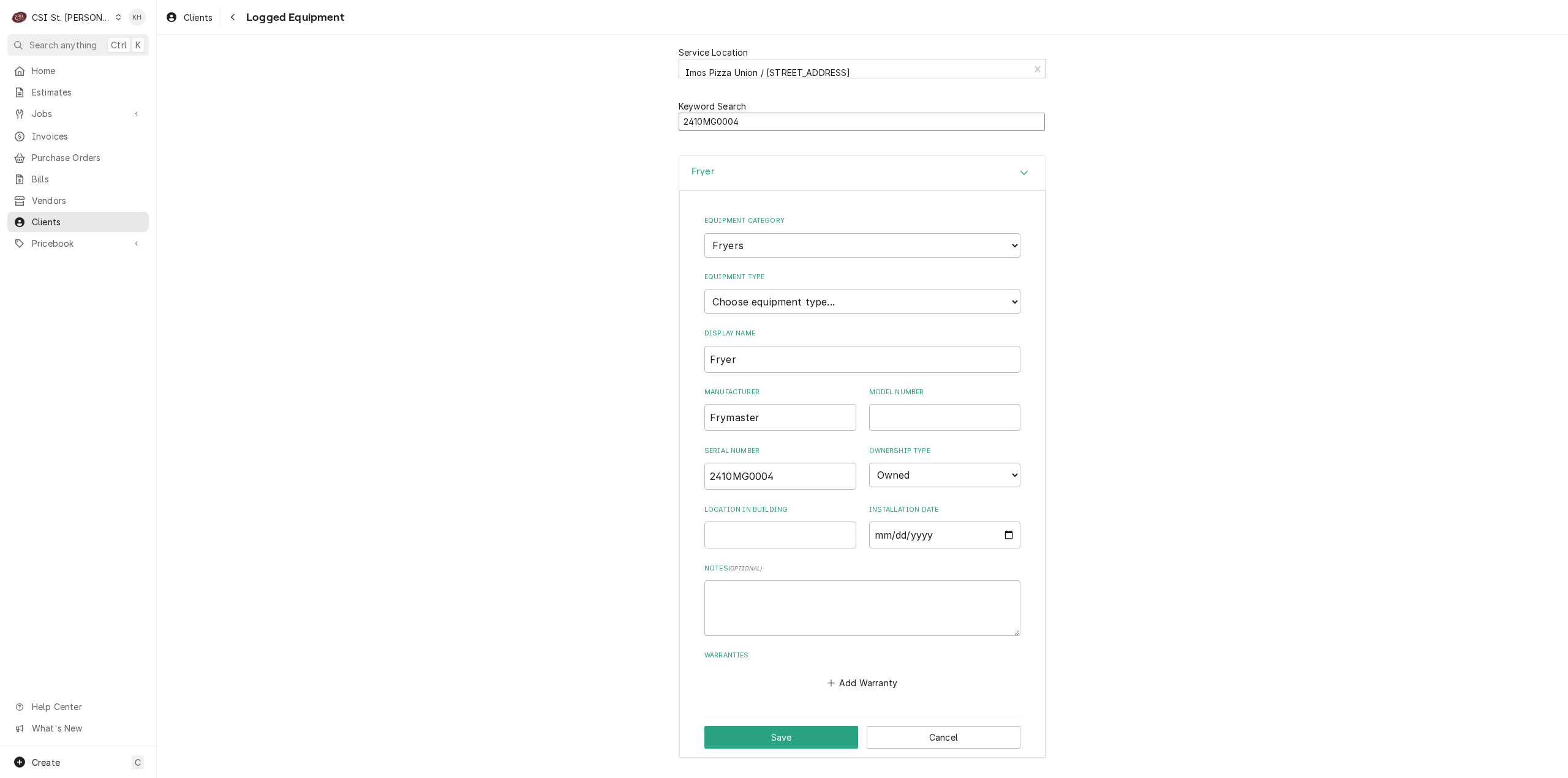
type input "2410MG0004"
click at [874, 605] on textarea "Notes ( optional )" at bounding box center [862, 608] width 316 height 56
click at [882, 676] on button "Add Warranty" at bounding box center [862, 682] width 74 height 17
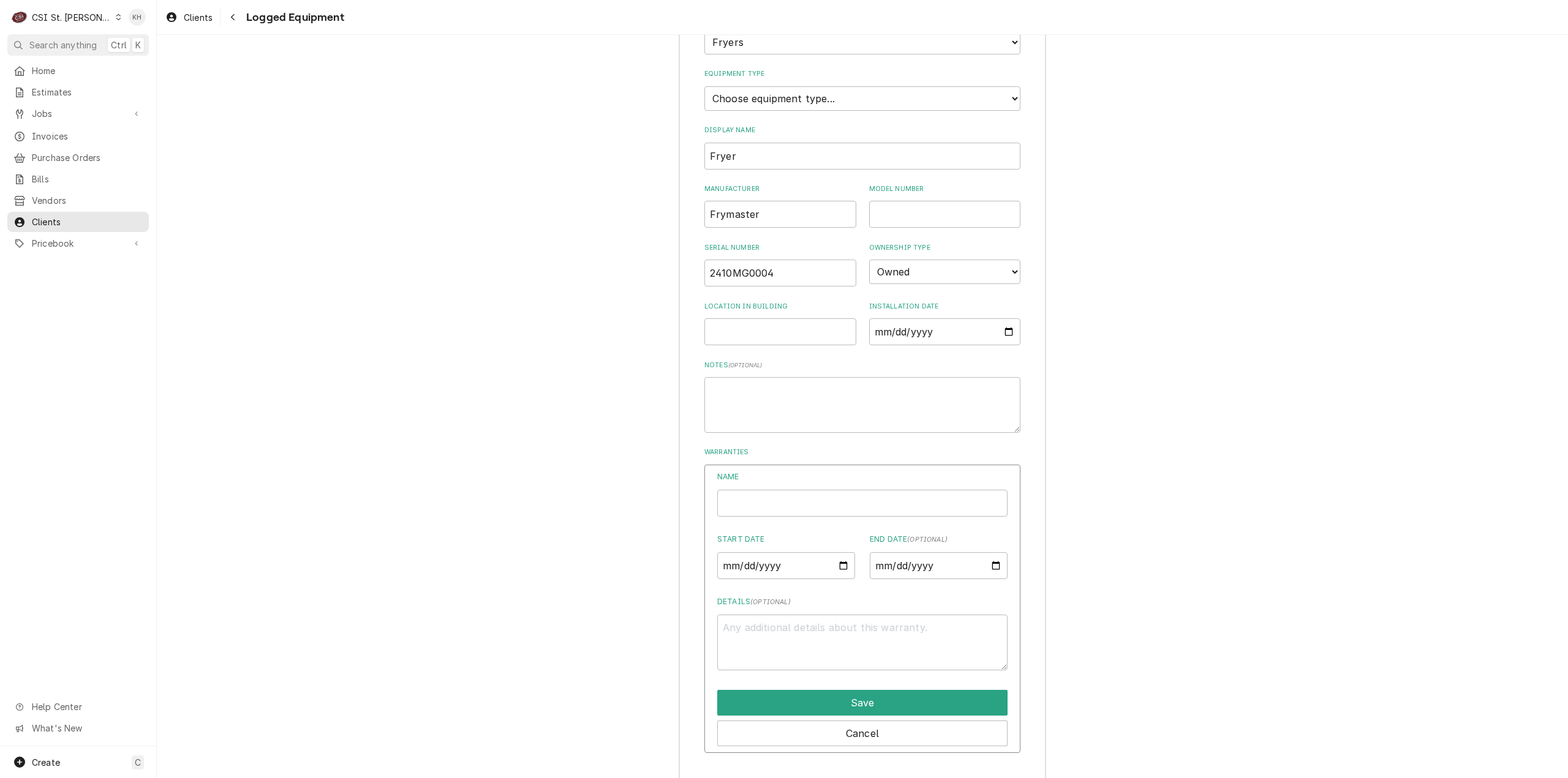
scroll to position [263, 0]
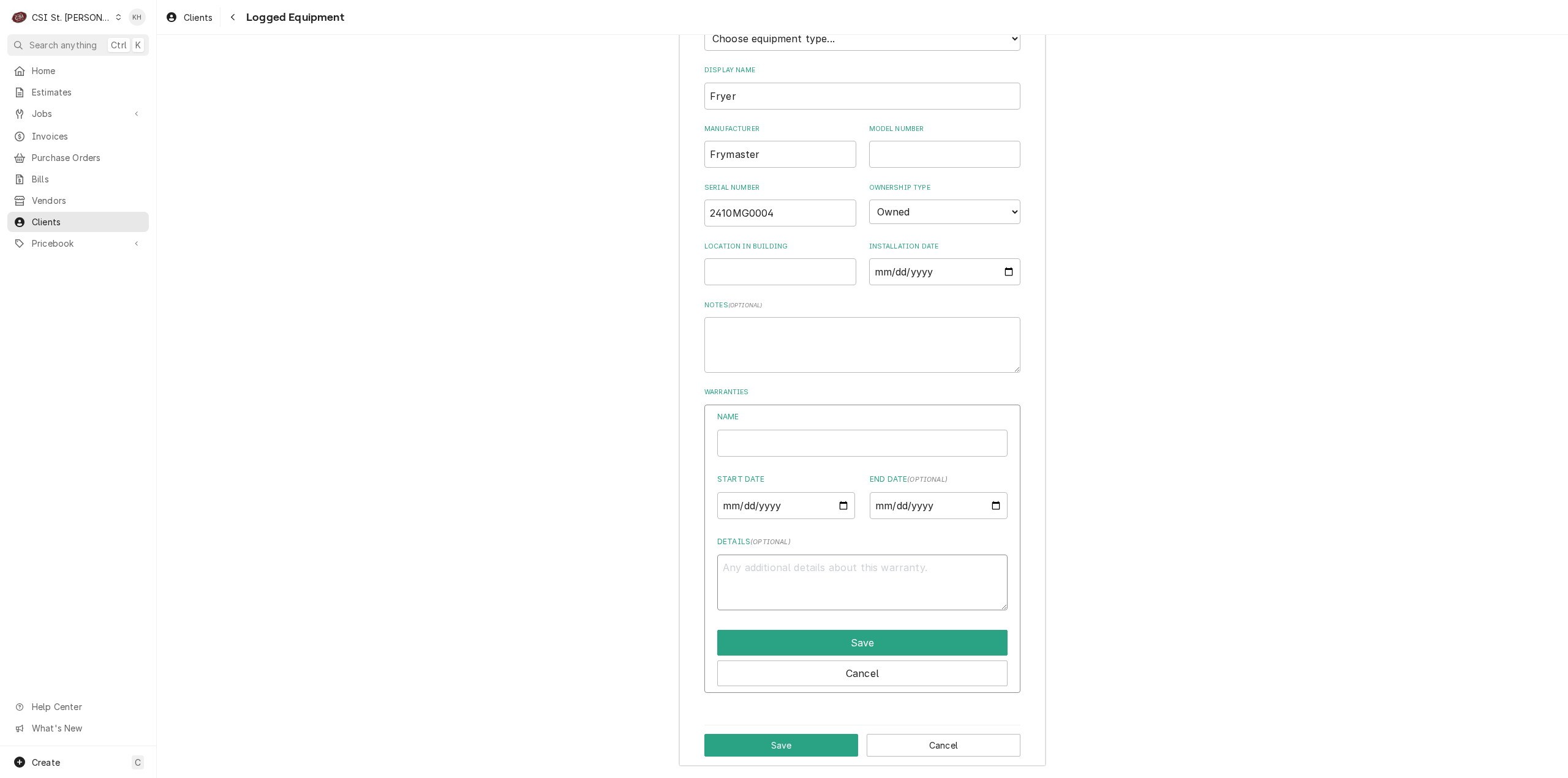
click at [811, 566] on textarea "Details ( optional )" at bounding box center [863, 582] width 290 height 56
click at [791, 445] on input "Name" at bounding box center [863, 443] width 290 height 27
click at [836, 502] on input "Start Date" at bounding box center [786, 506] width 138 height 27
type textarea "x"
type input "2025-09-01"
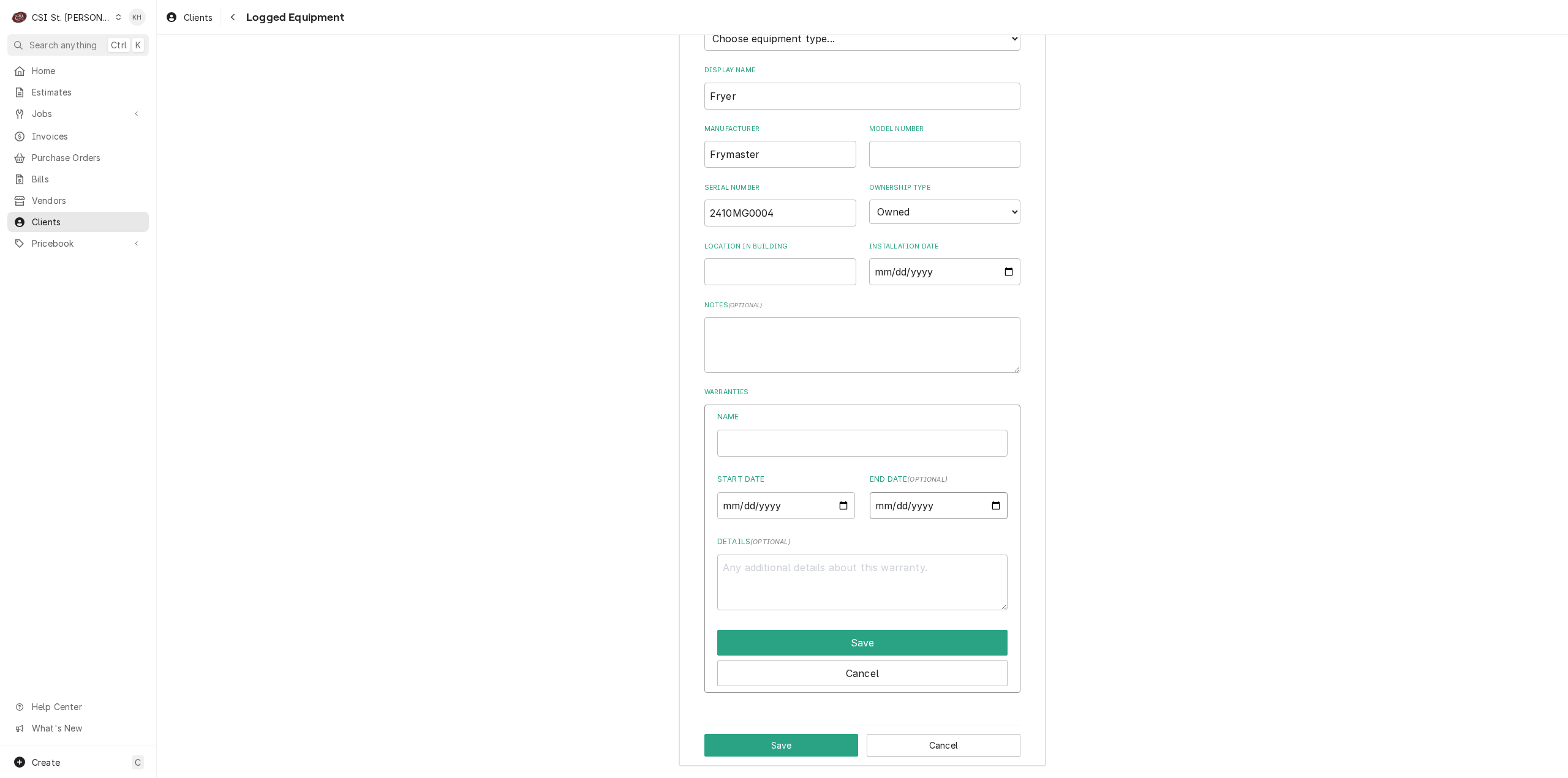
click at [993, 507] on input "End Date ( optional )" at bounding box center [938, 506] width 138 height 27
type textarea "x"
type input "2025-09-01"
type textarea "x"
type input "2026-09-01"
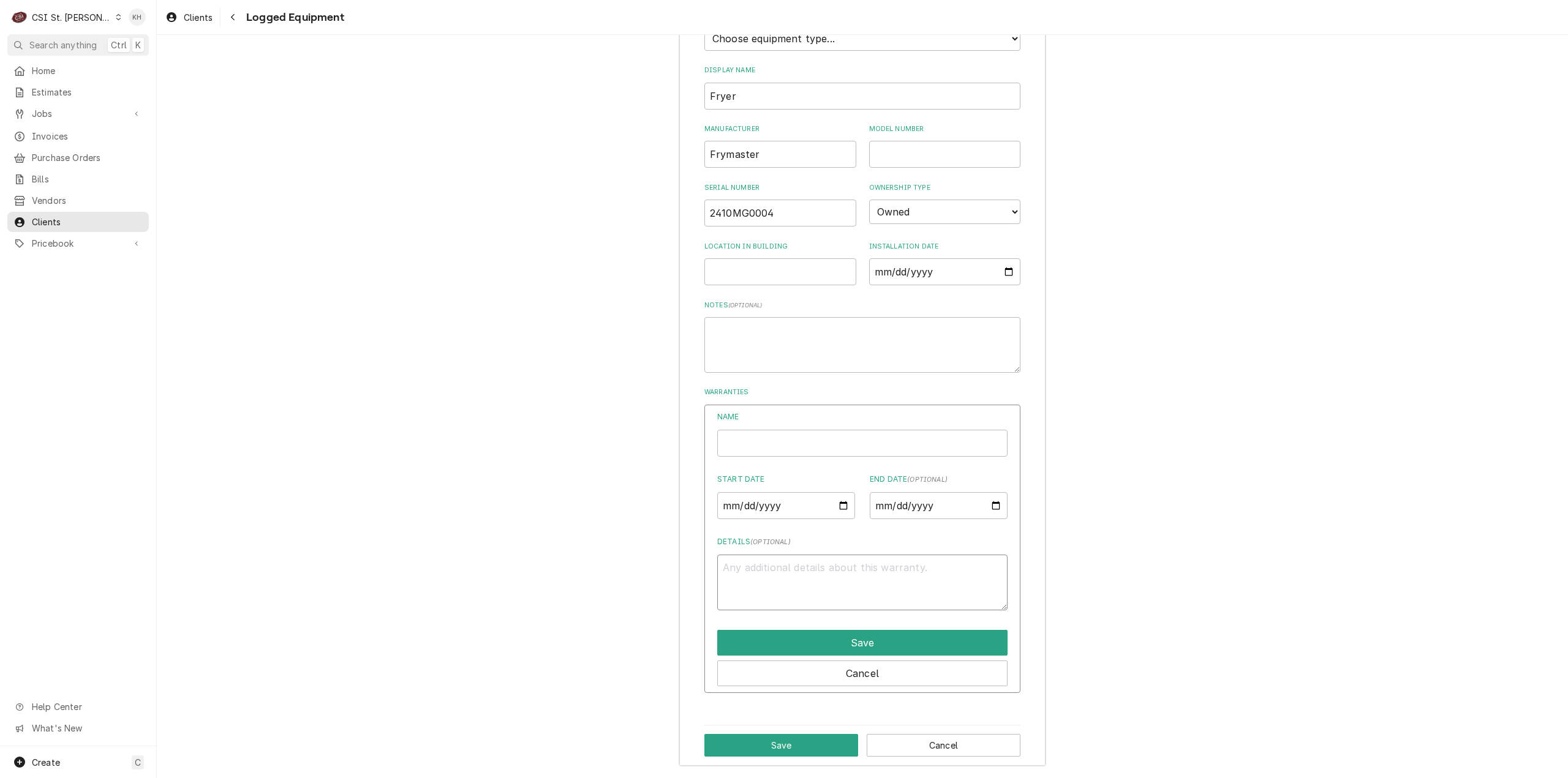
click at [846, 583] on textarea "Details ( optional )" at bounding box center [863, 582] width 290 height 56
type textarea "x"
type textarea "T"
type textarea "x"
type textarea "To"
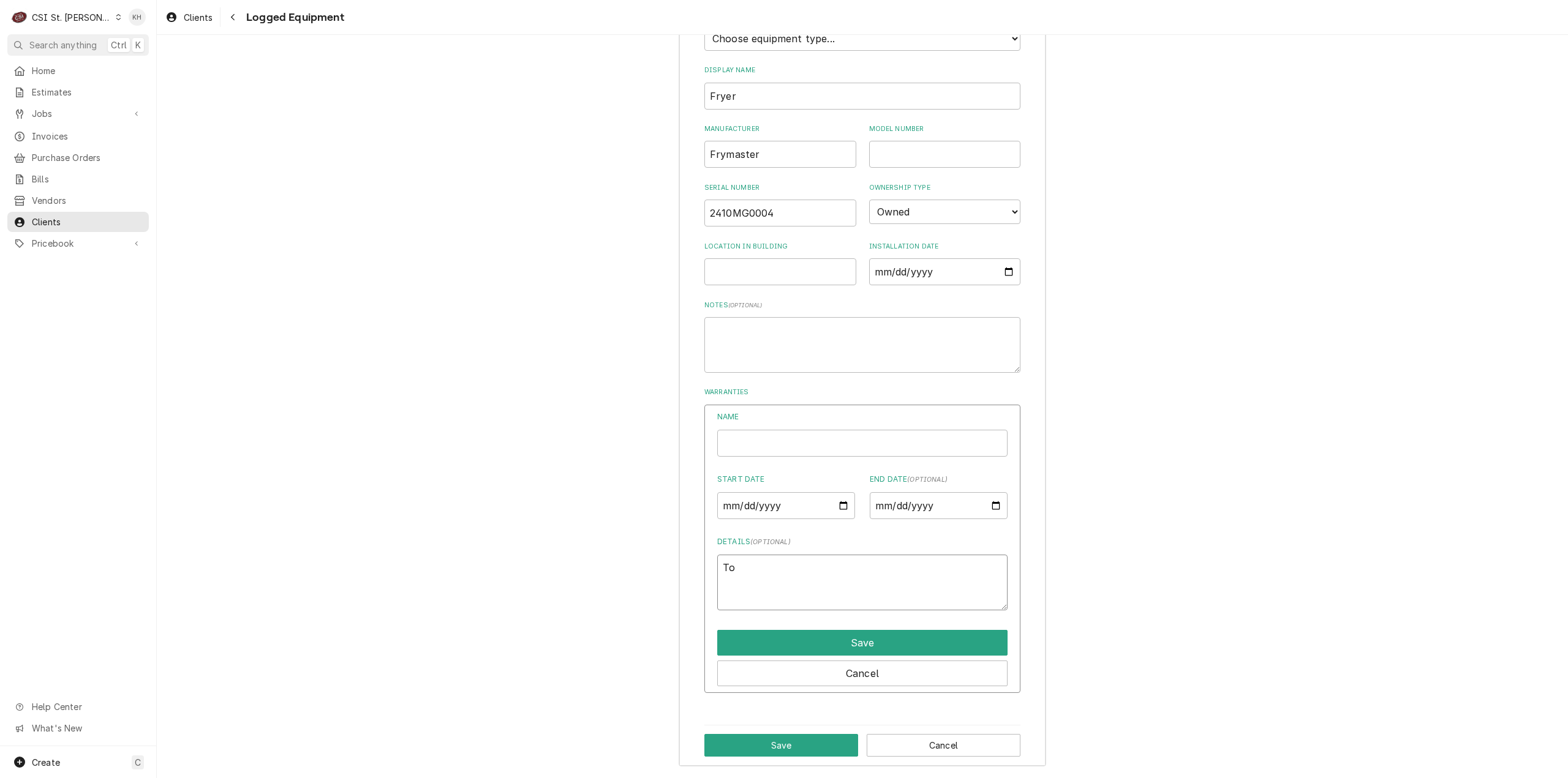
type textarea "x"
type textarea "Tom"
type textarea "x"
type textarea "Tom"
type textarea "x"
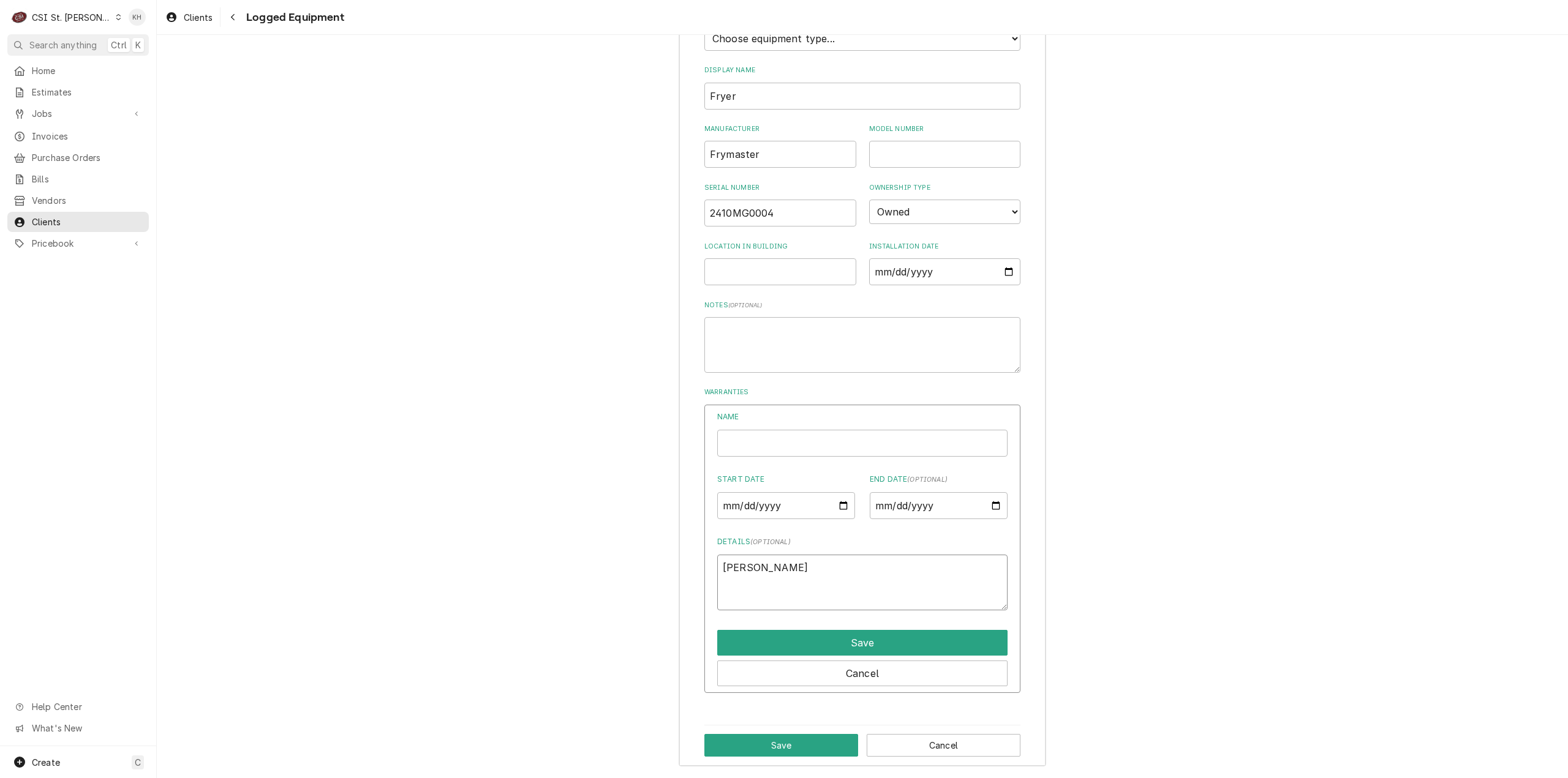
type textarea "Tom fo"
type textarea "x"
type textarea "Tom for"
type textarea "x"
type textarea "Tom form"
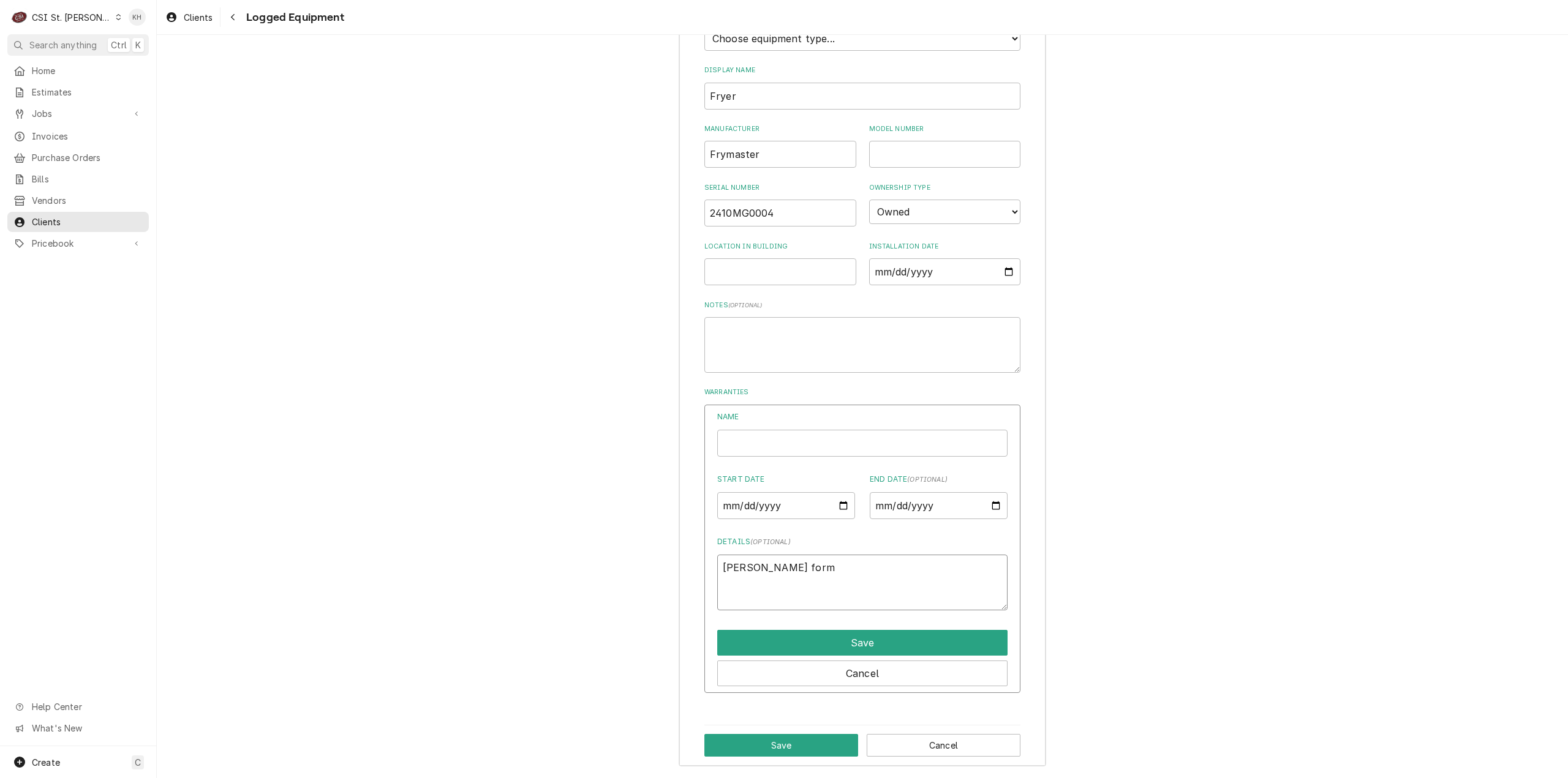
type textarea "x"
type textarea "Tom form"
type textarea "x"
type textarea "Tom form F"
type textarea "x"
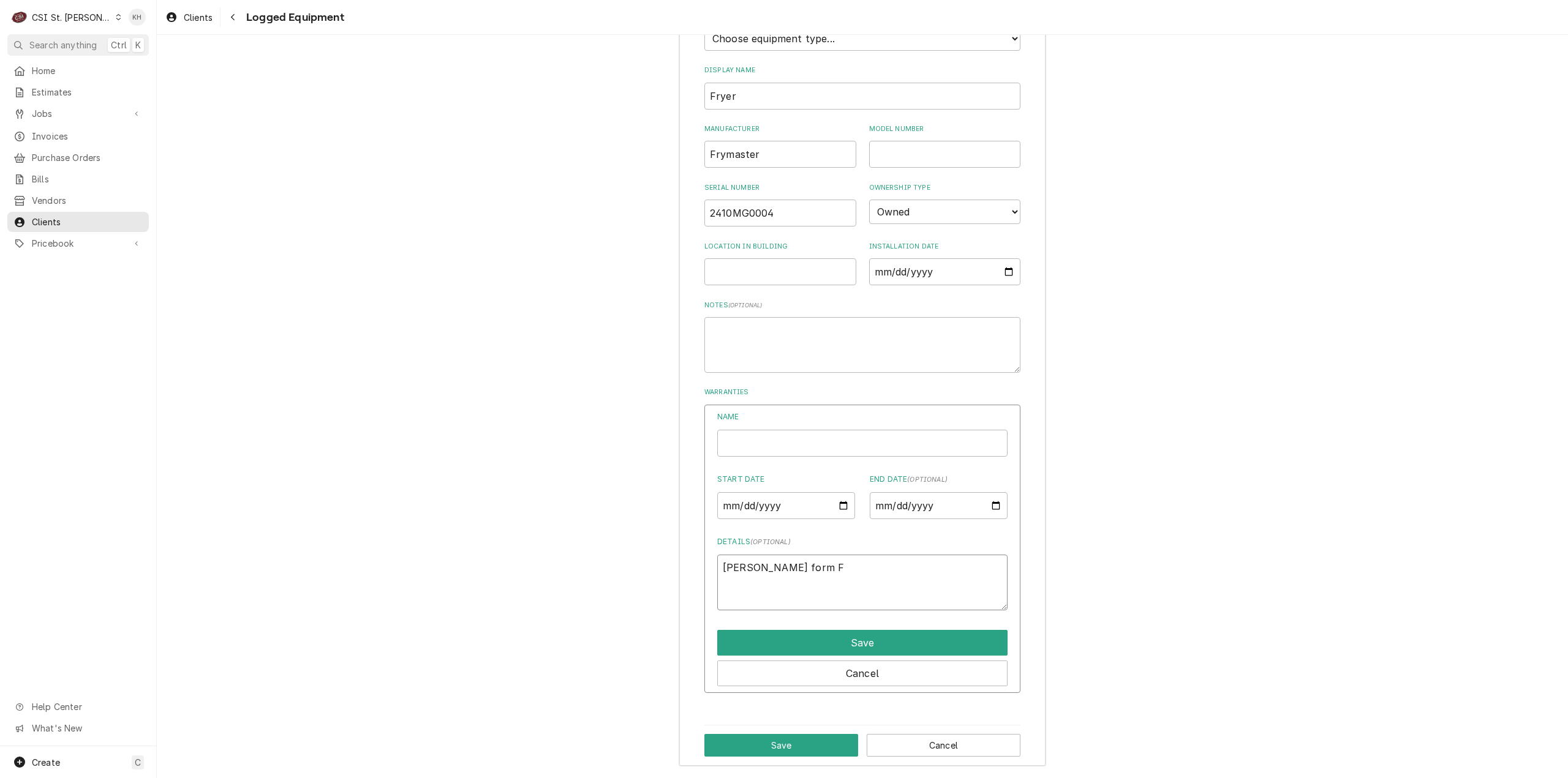
type textarea "Tom form Fr"
type textarea "x"
type textarea "Tom form Fry"
type textarea "x"
type textarea "Tom form Frym"
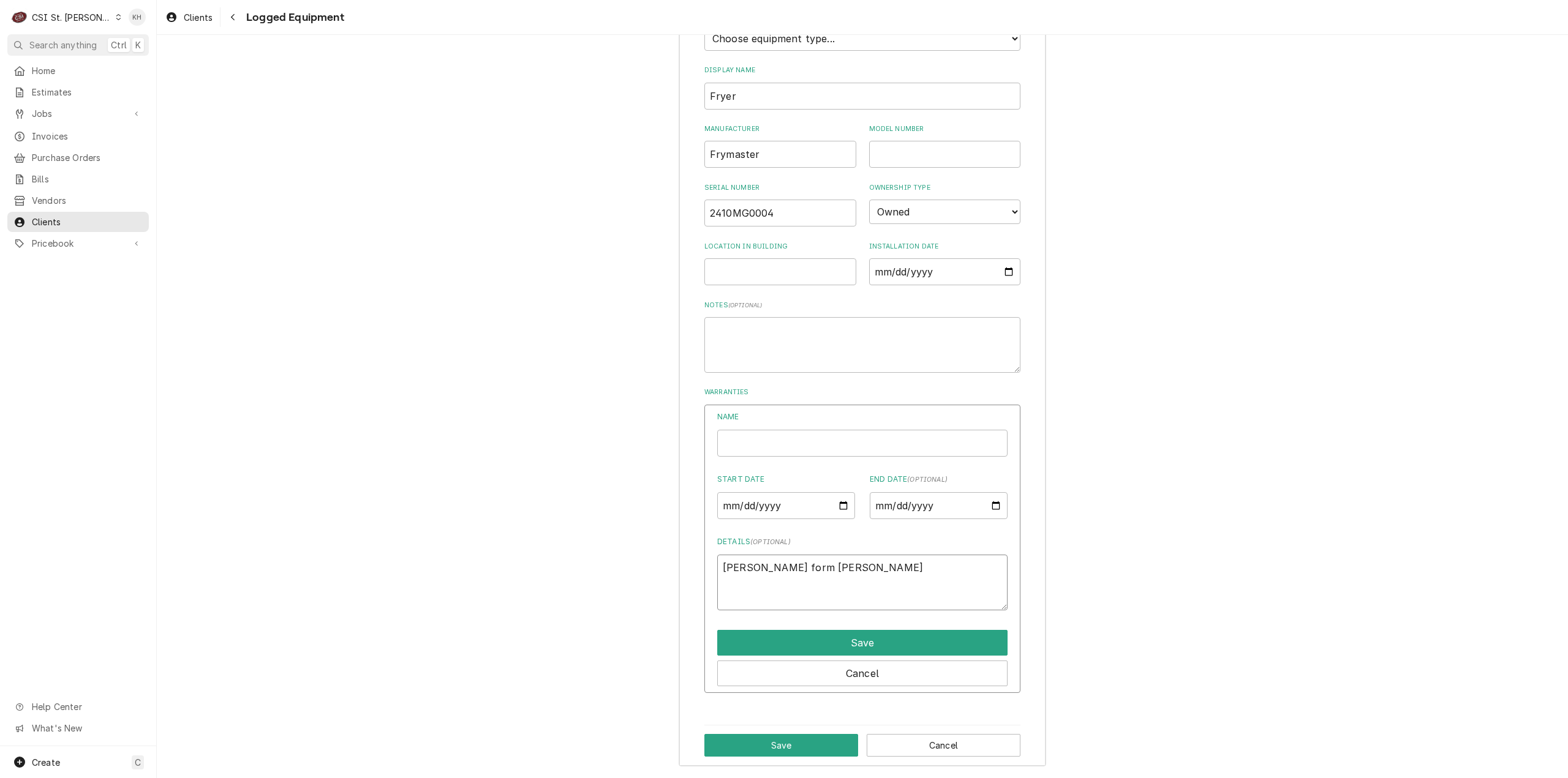
type textarea "x"
type textarea "Tom form Fryma"
type textarea "x"
type textarea "Tom form Frymas"
type textarea "x"
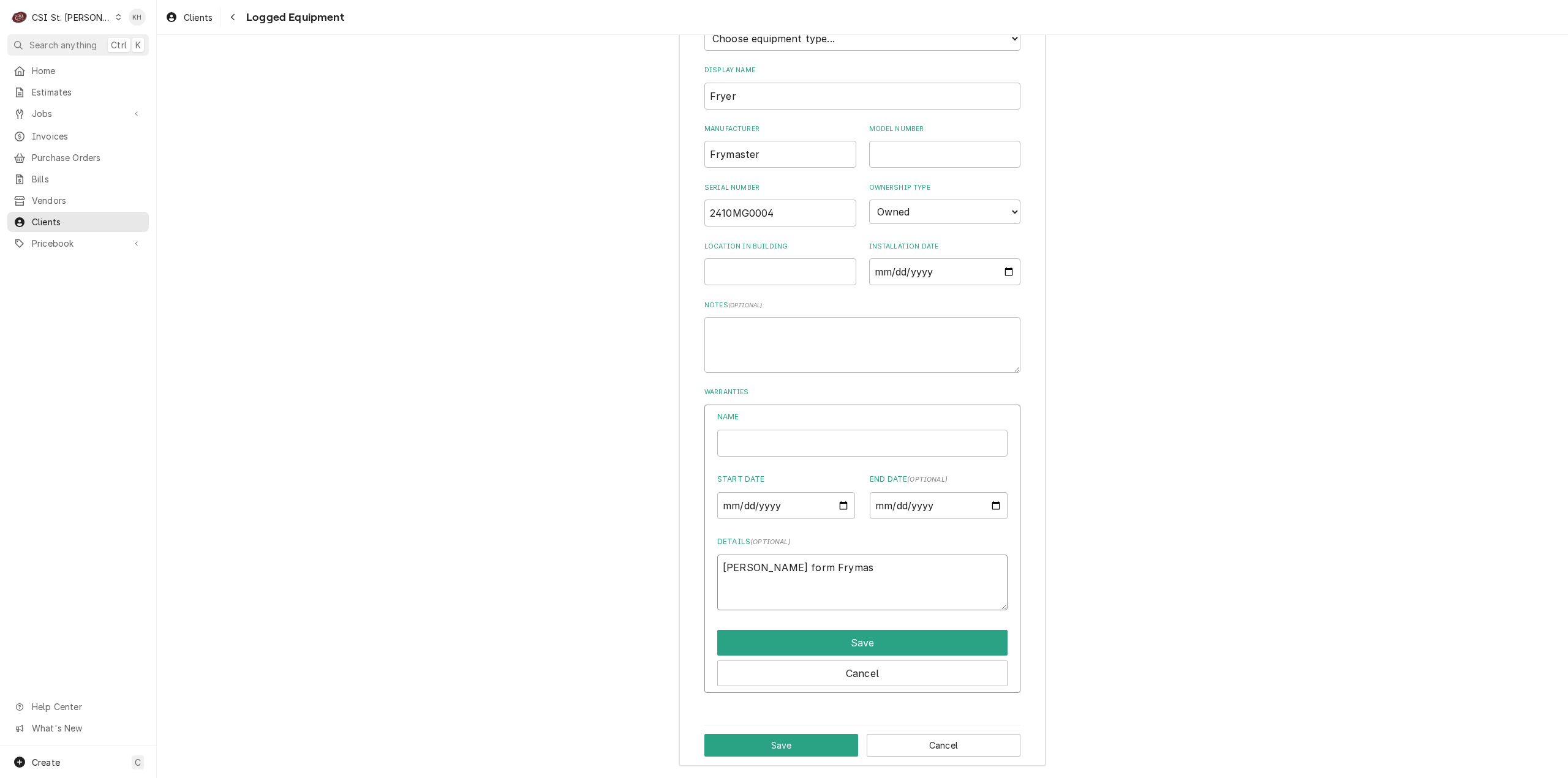
type textarea "Tom form Frymast"
type textarea "x"
type textarea "Tom form Frymaste"
type textarea "x"
type textarea "Tom form Frymaster"
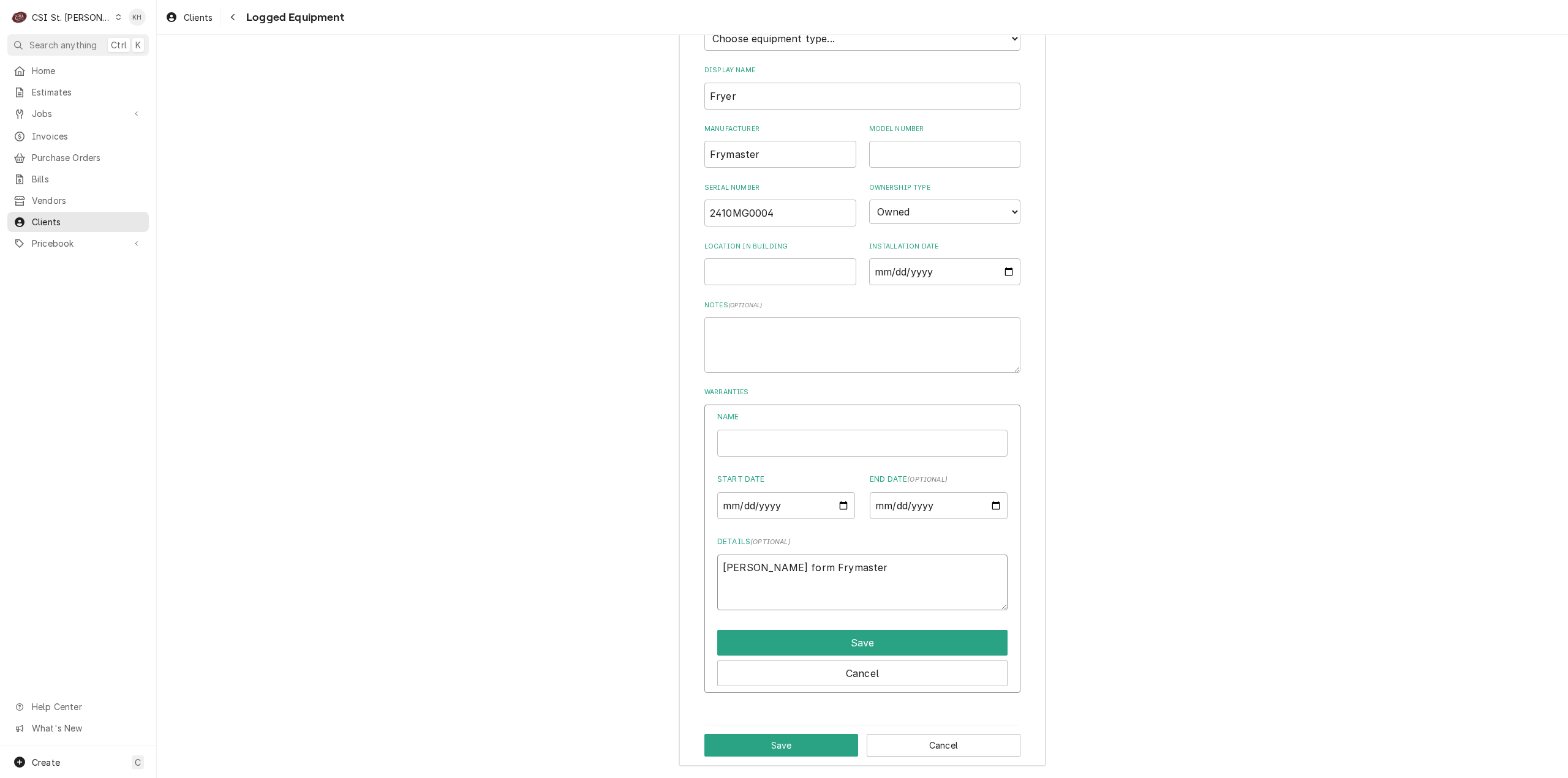
type textarea "x"
type textarea "Tom form Frymaster"
click at [751, 568] on textarea "Tom form Frymaster" at bounding box center [863, 582] width 290 height 56
type textarea "x"
type textarea "Tom frm Frymaster"
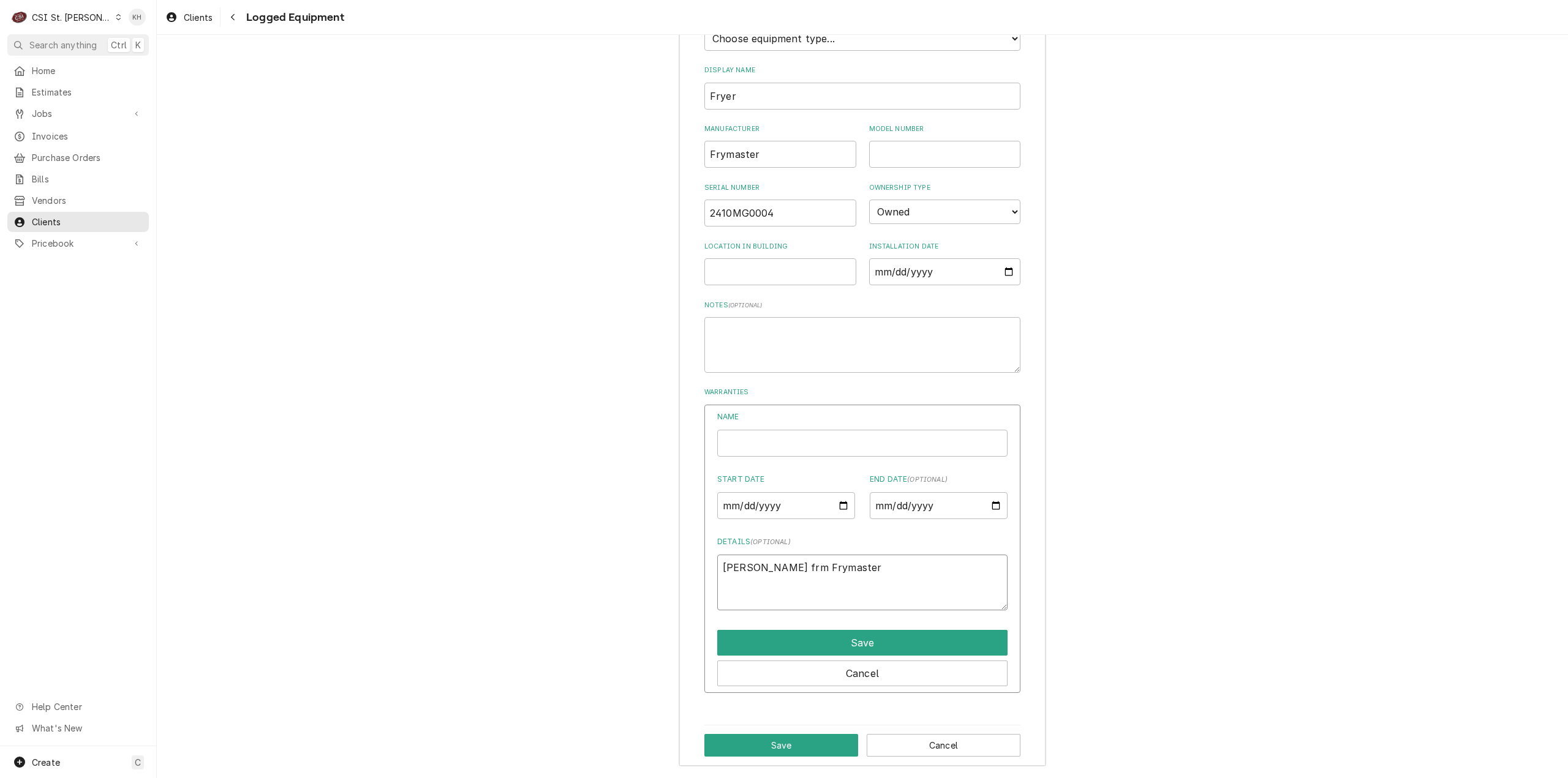
type textarea "x"
type textarea "Tom frrm Frymaster"
type textarea "x"
type textarea "Tom frm Frymaster"
type textarea "x"
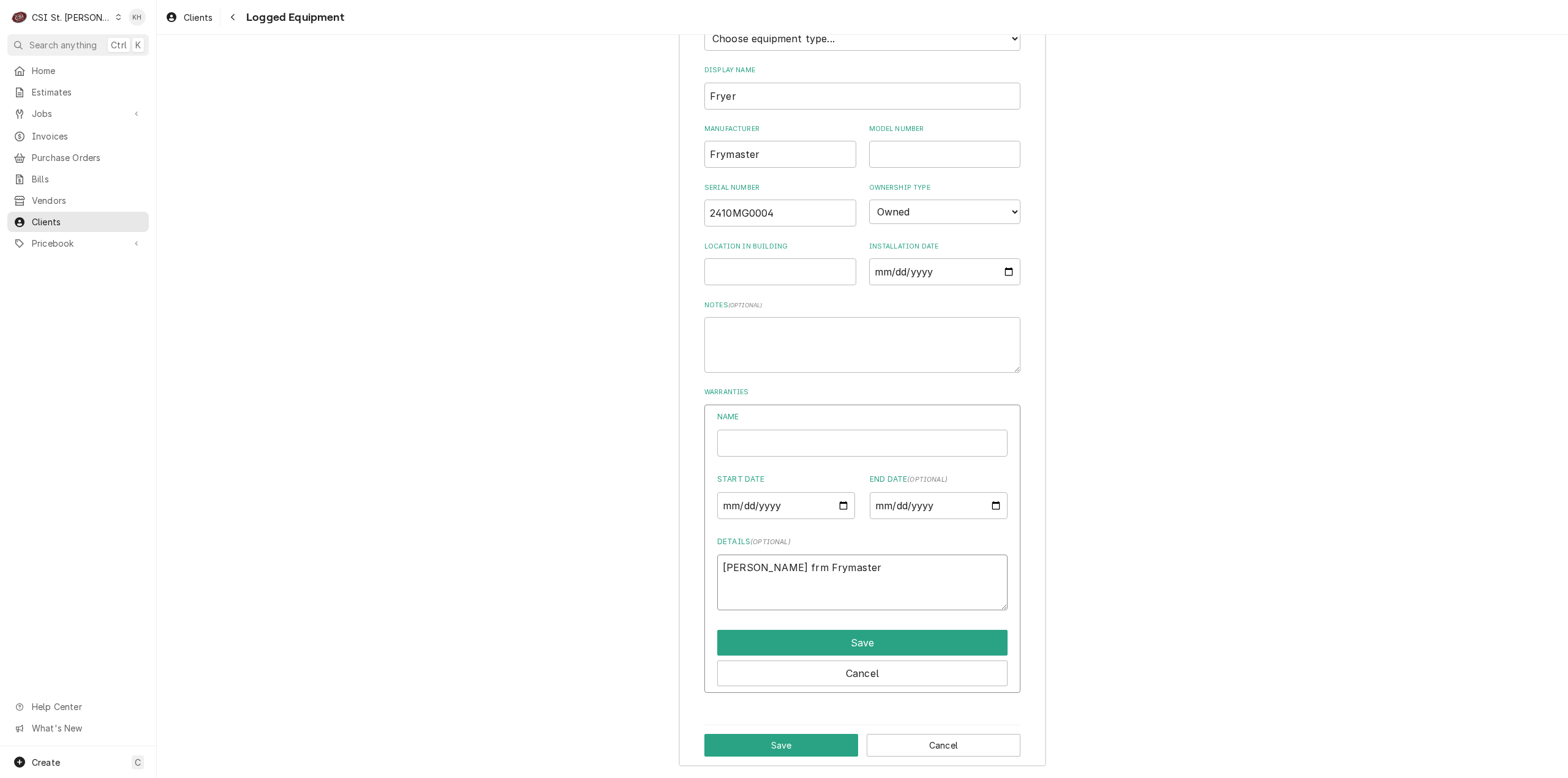
type textarea "Tom from Frymaster"
click at [720, 566] on textarea "Tom from Frymaster" at bounding box center [863, 582] width 290 height 56
type textarea "x"
type textarea "VTom from Frymaster"
type textarea "x"
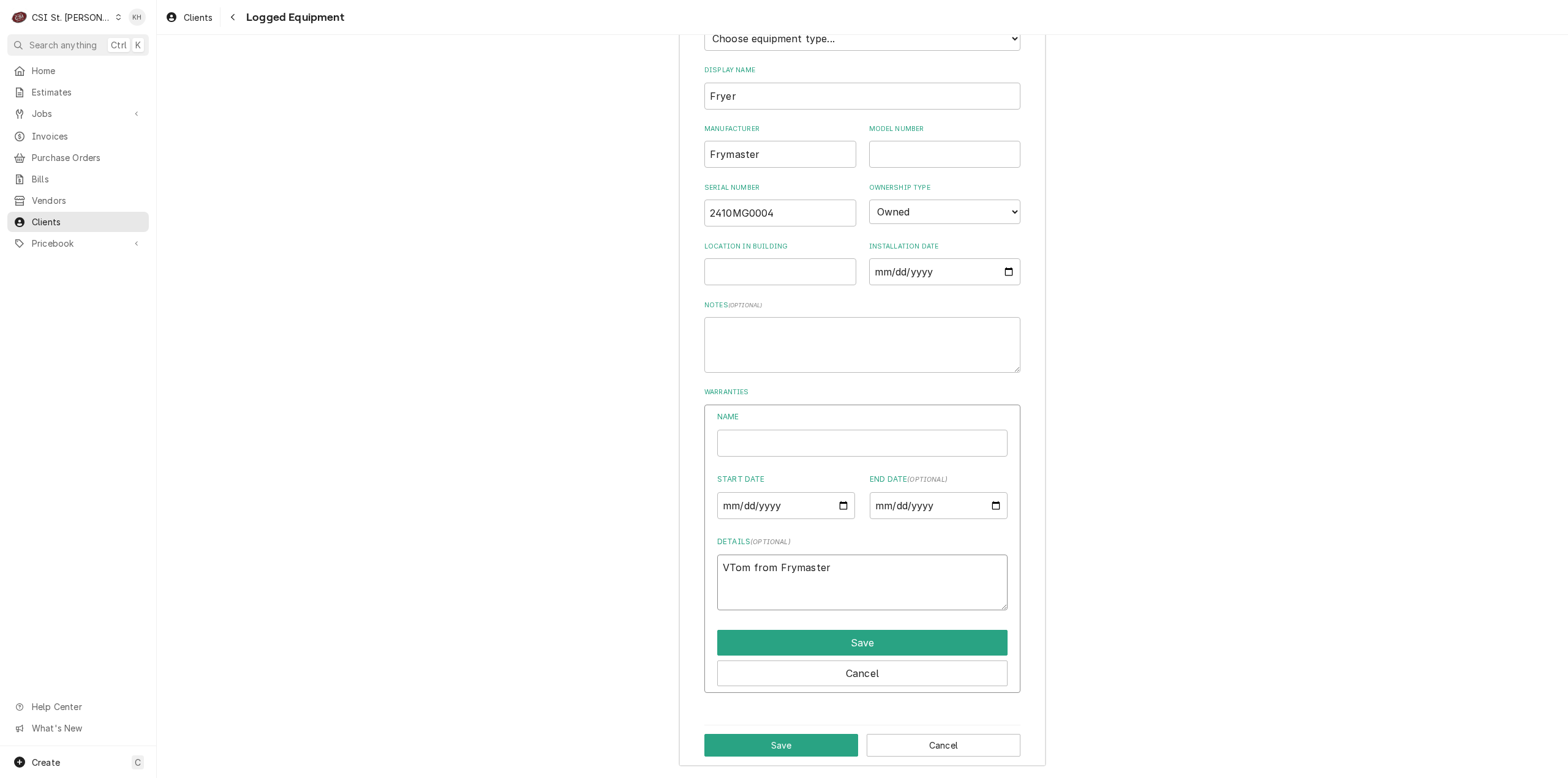
type textarea "VeTom from Frymaster"
type textarea "x"
type textarea "VerTom from Frymaster"
type textarea "x"
type textarea "VeriTom from Frymaster"
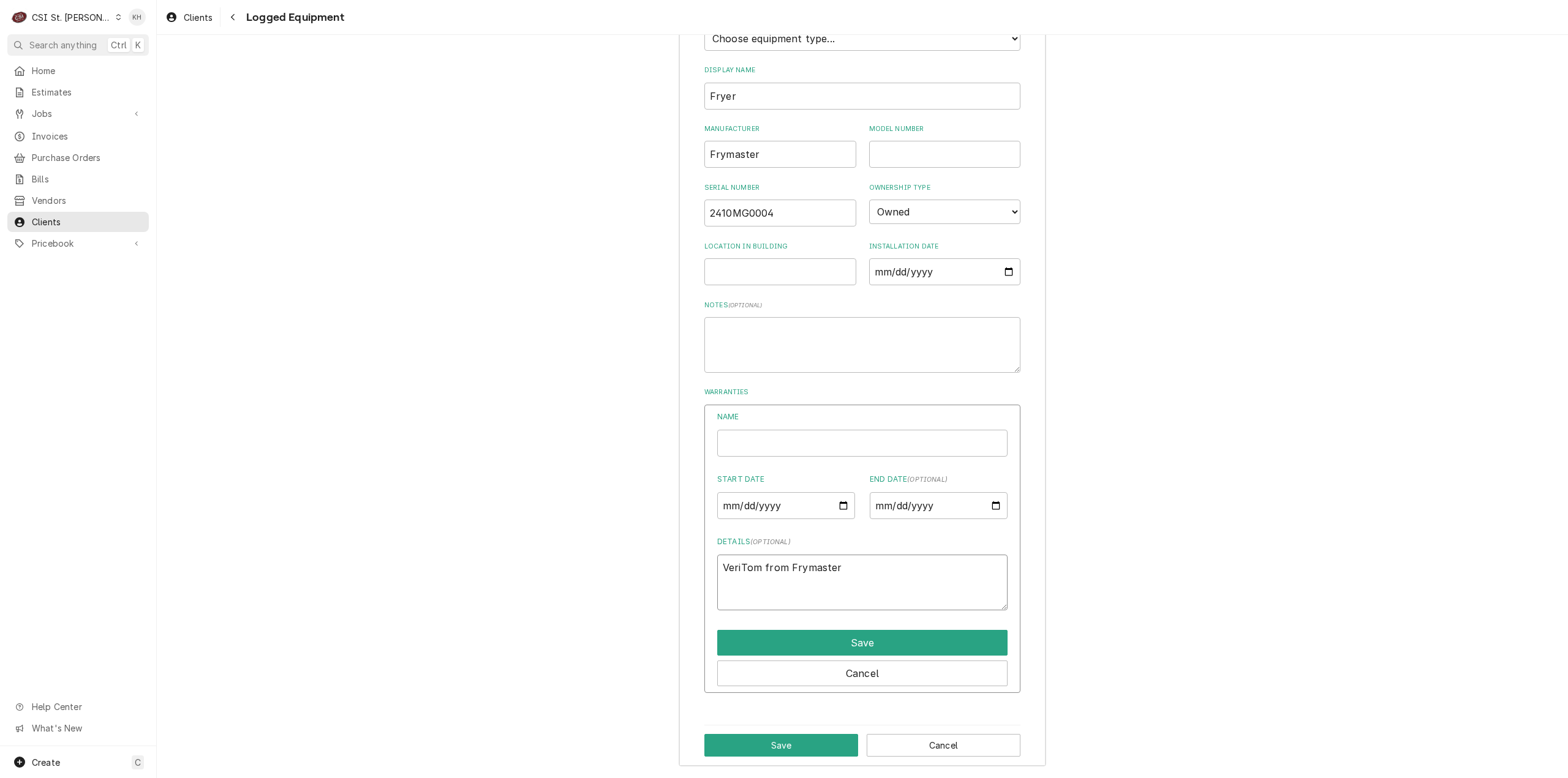
type textarea "x"
type textarea "VerifTom from Frymaster"
type textarea "x"
type textarea "VerifiTom from Frymaster"
type textarea "x"
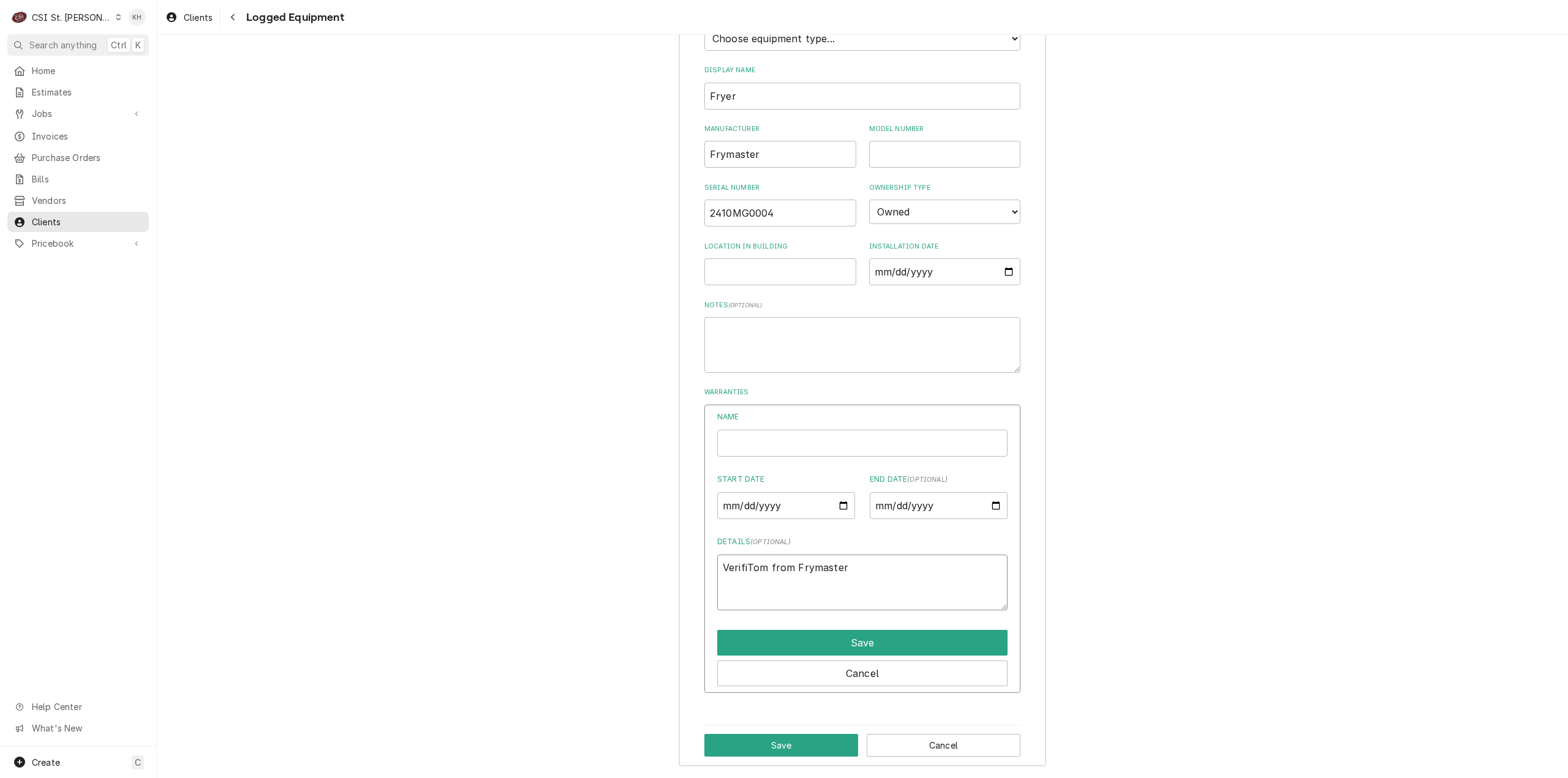
type textarea "VerifieTom from Frymaster"
type textarea "x"
type textarea "Verifie Tom from Frymaster"
type textarea "x"
type textarea "VerifieTom from Frymaster"
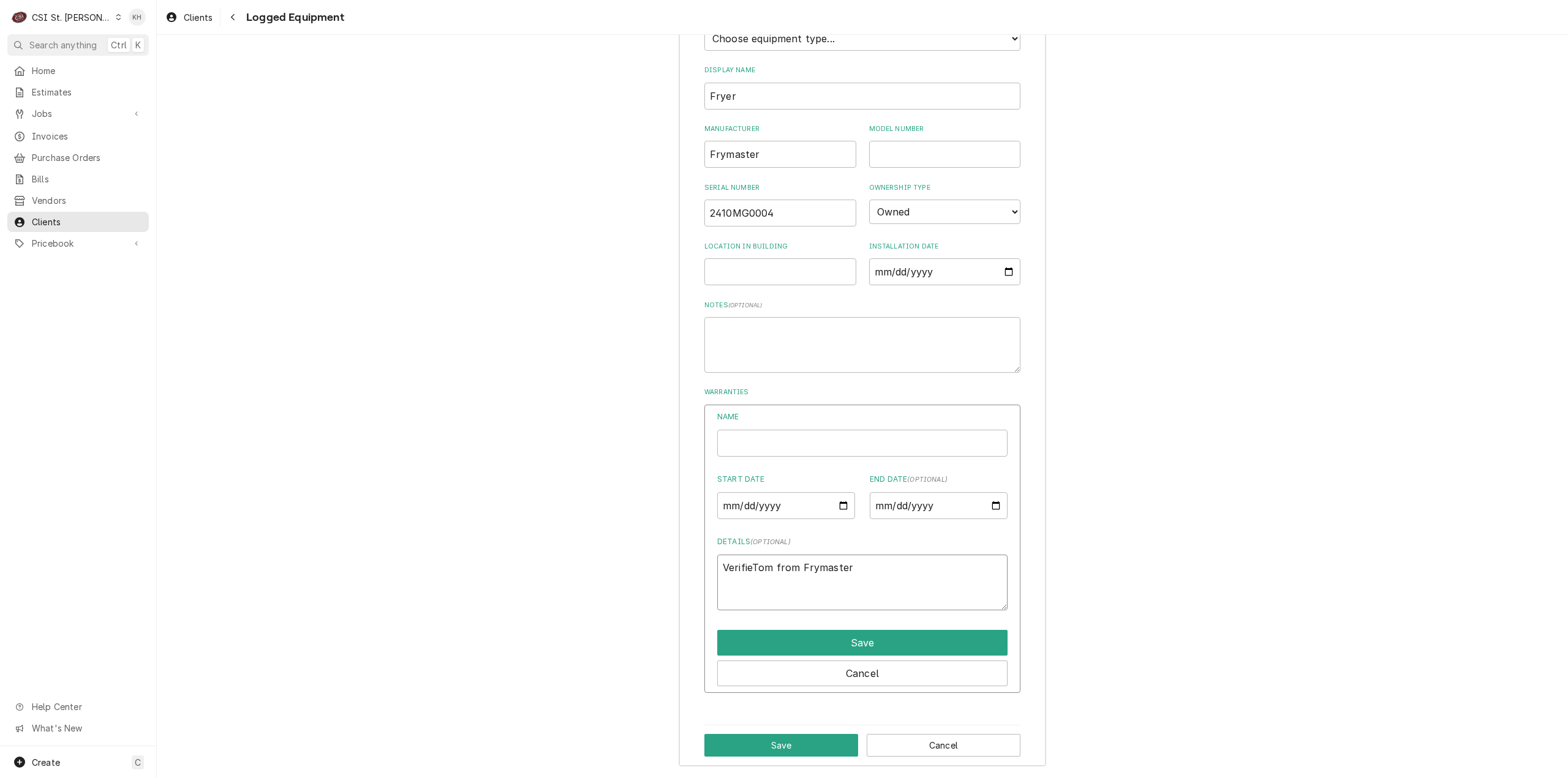
type textarea "x"
type textarea "VerifiedTom from Frymaster"
type textarea "x"
type textarea "Verified Tom from Frymaster"
type textarea "x"
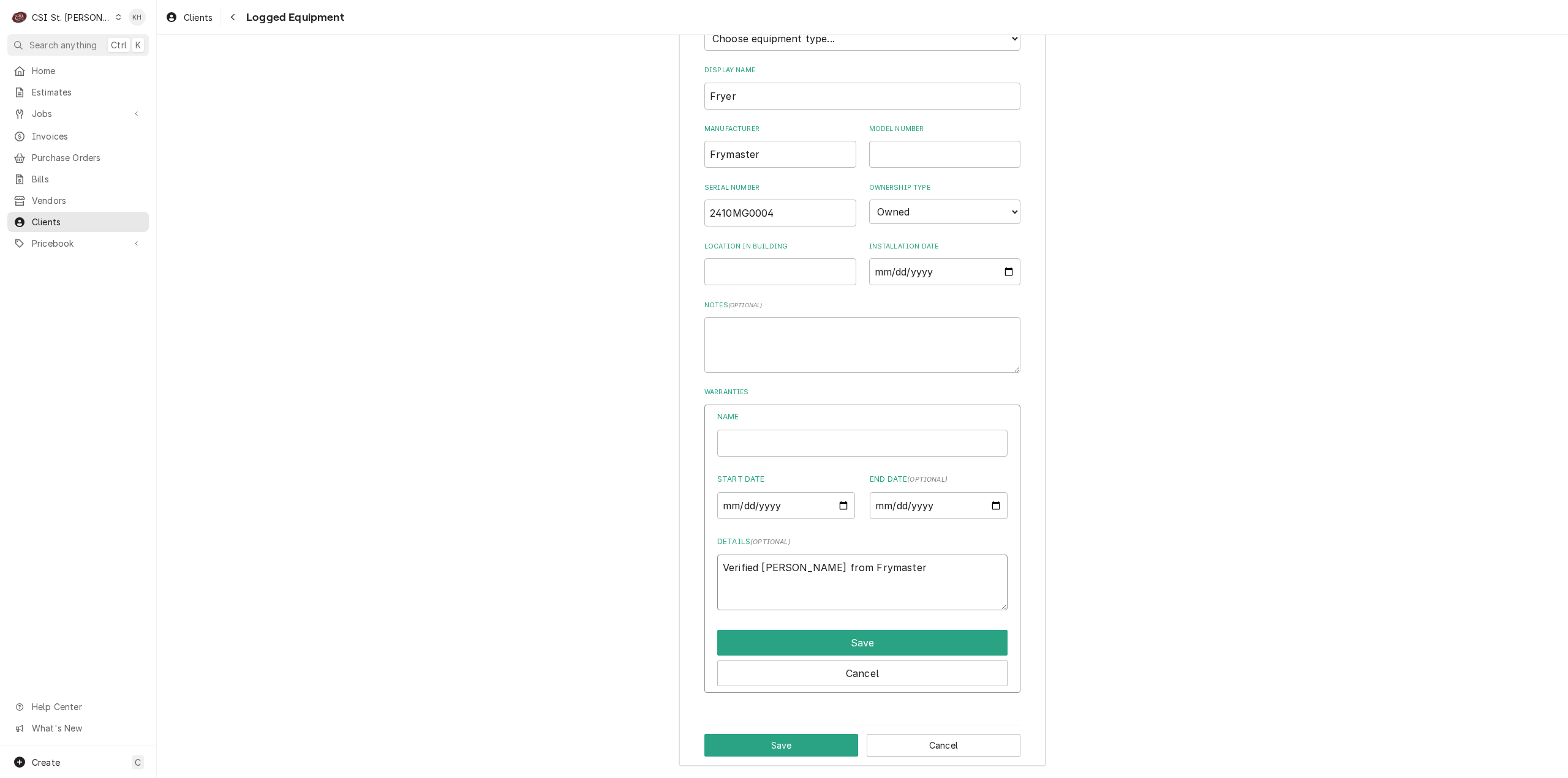
type textarea "Verified bTom from Frymaster"
type textarea "x"
type textarea "Verified byTom from Frymaster"
type textarea "x"
type textarea "Verified by Tom from Frymaster"
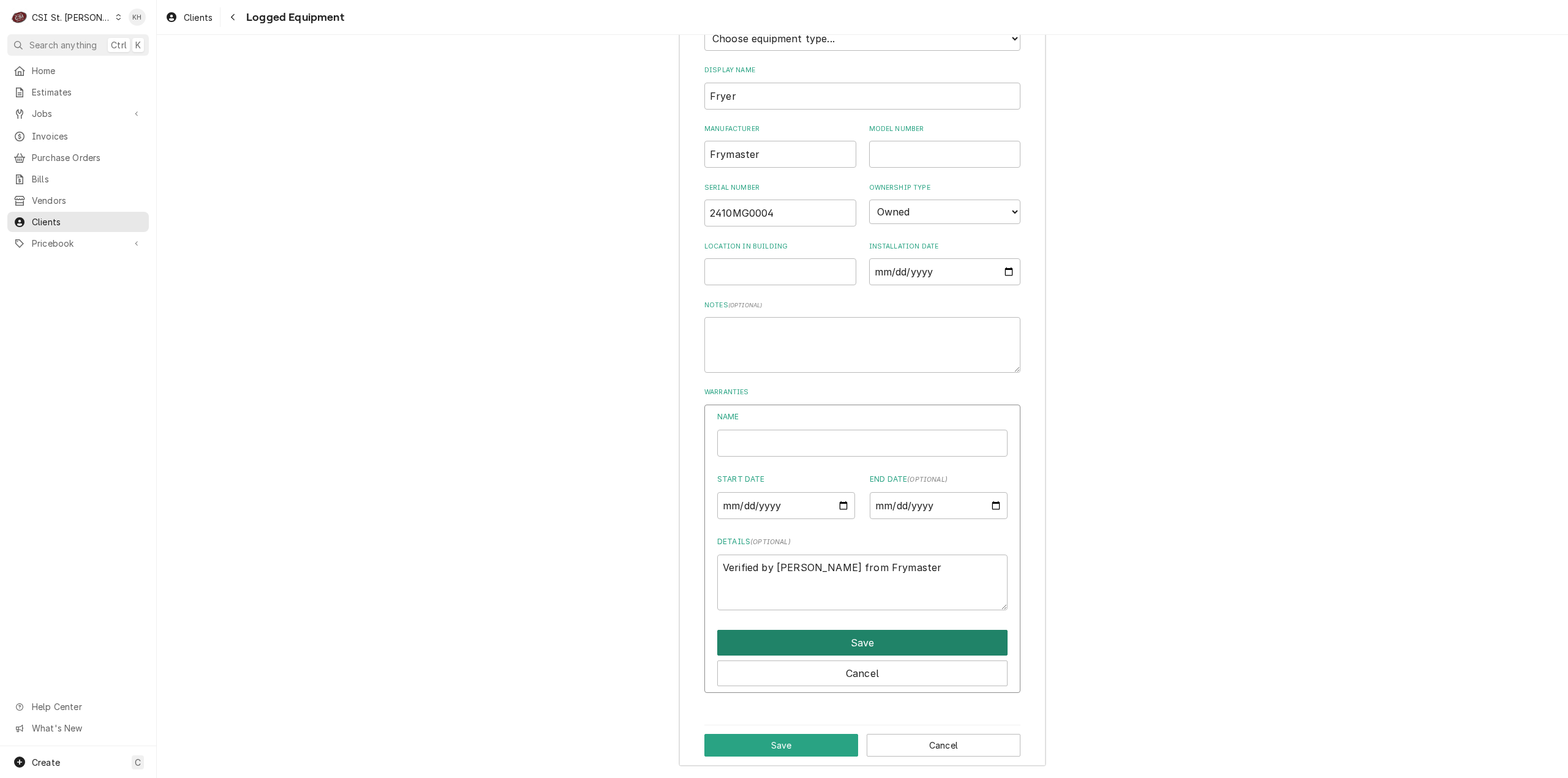
click at [860, 634] on button "Save" at bounding box center [863, 643] width 290 height 26
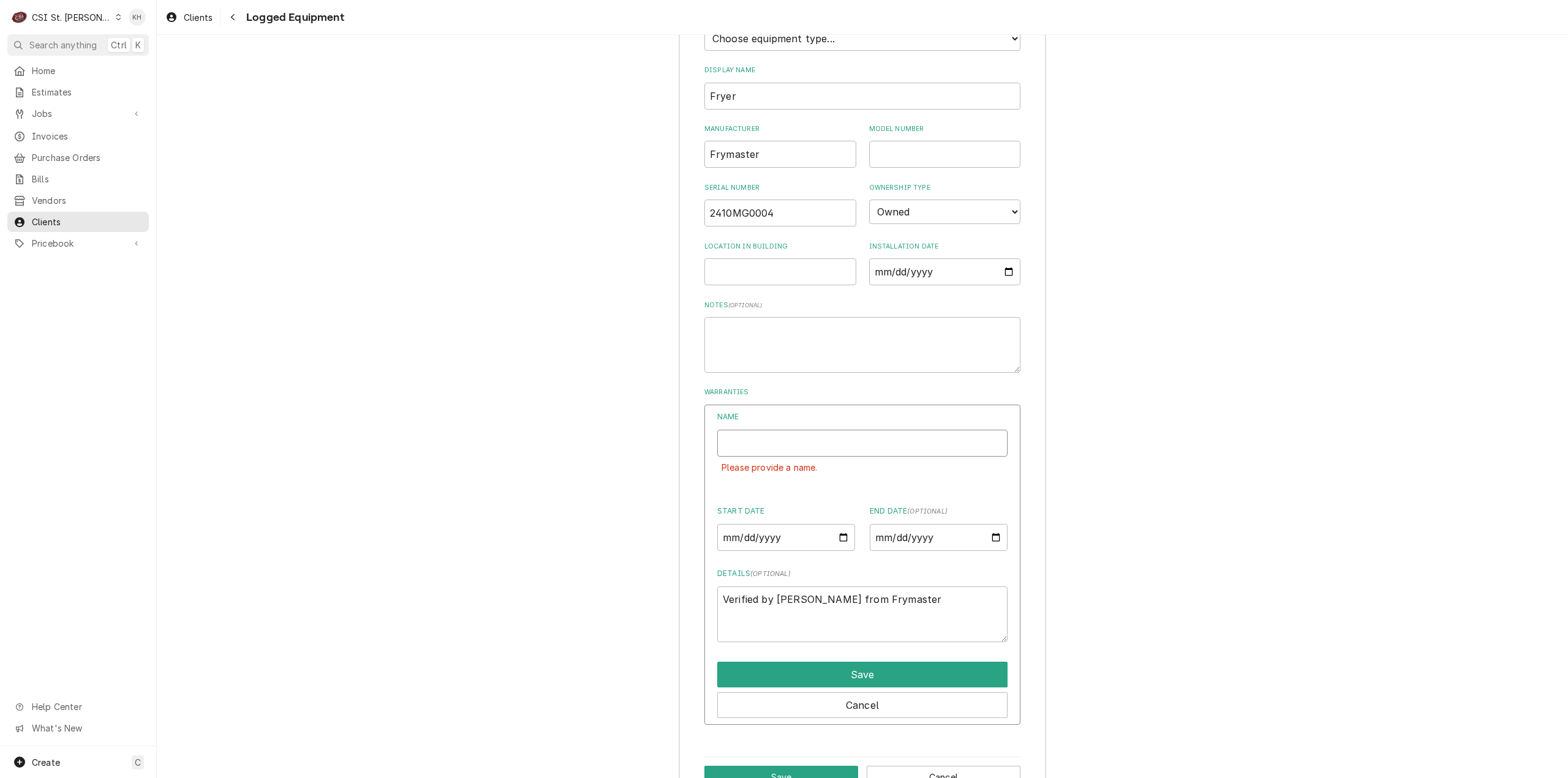
click at [790, 441] on input "Name" at bounding box center [863, 443] width 290 height 27
type textarea "x"
type input "T"
type textarea "x"
type input "To"
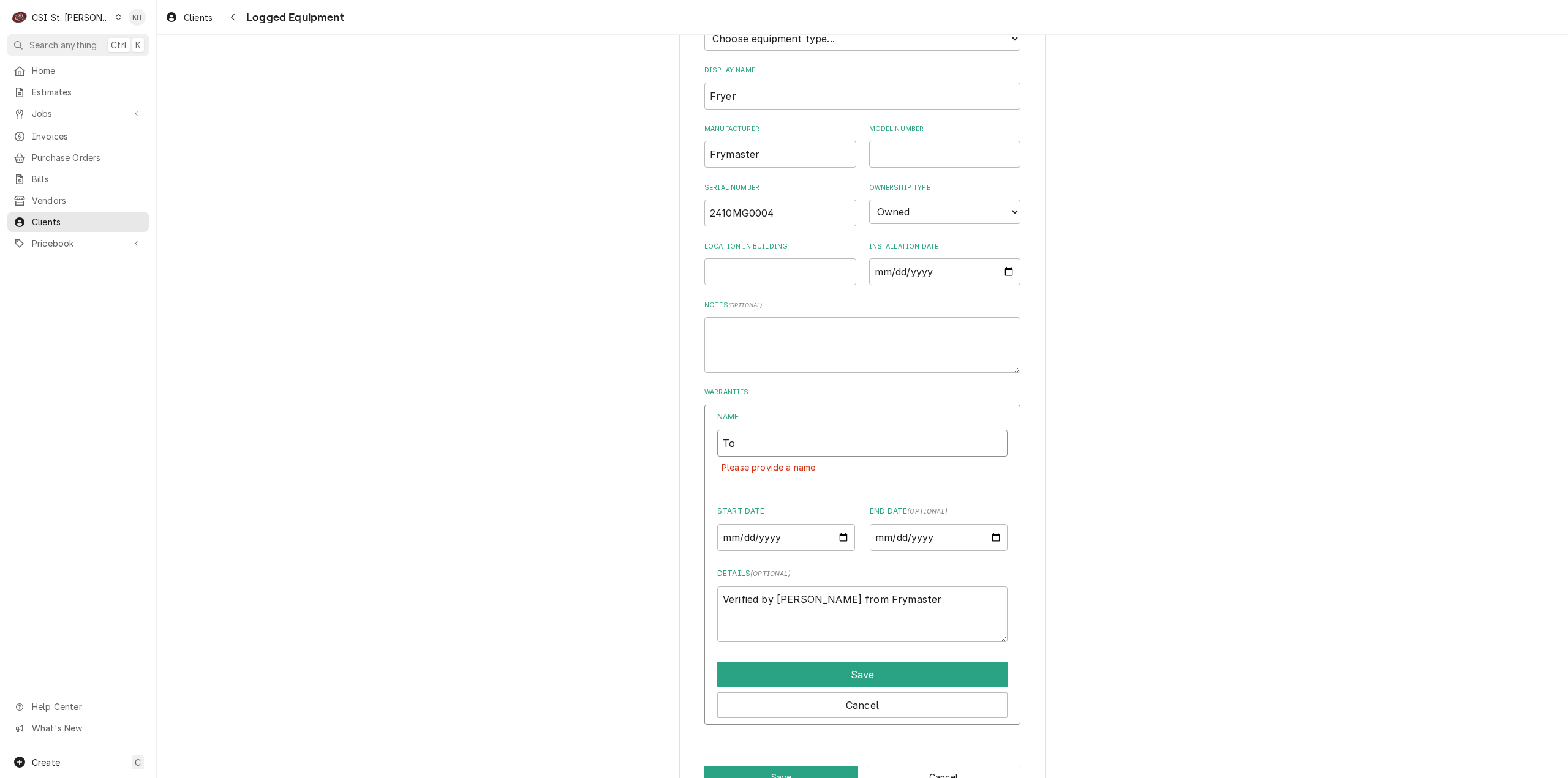
type textarea "x"
type input "Tom"
click at [866, 669] on button "Save" at bounding box center [863, 675] width 290 height 26
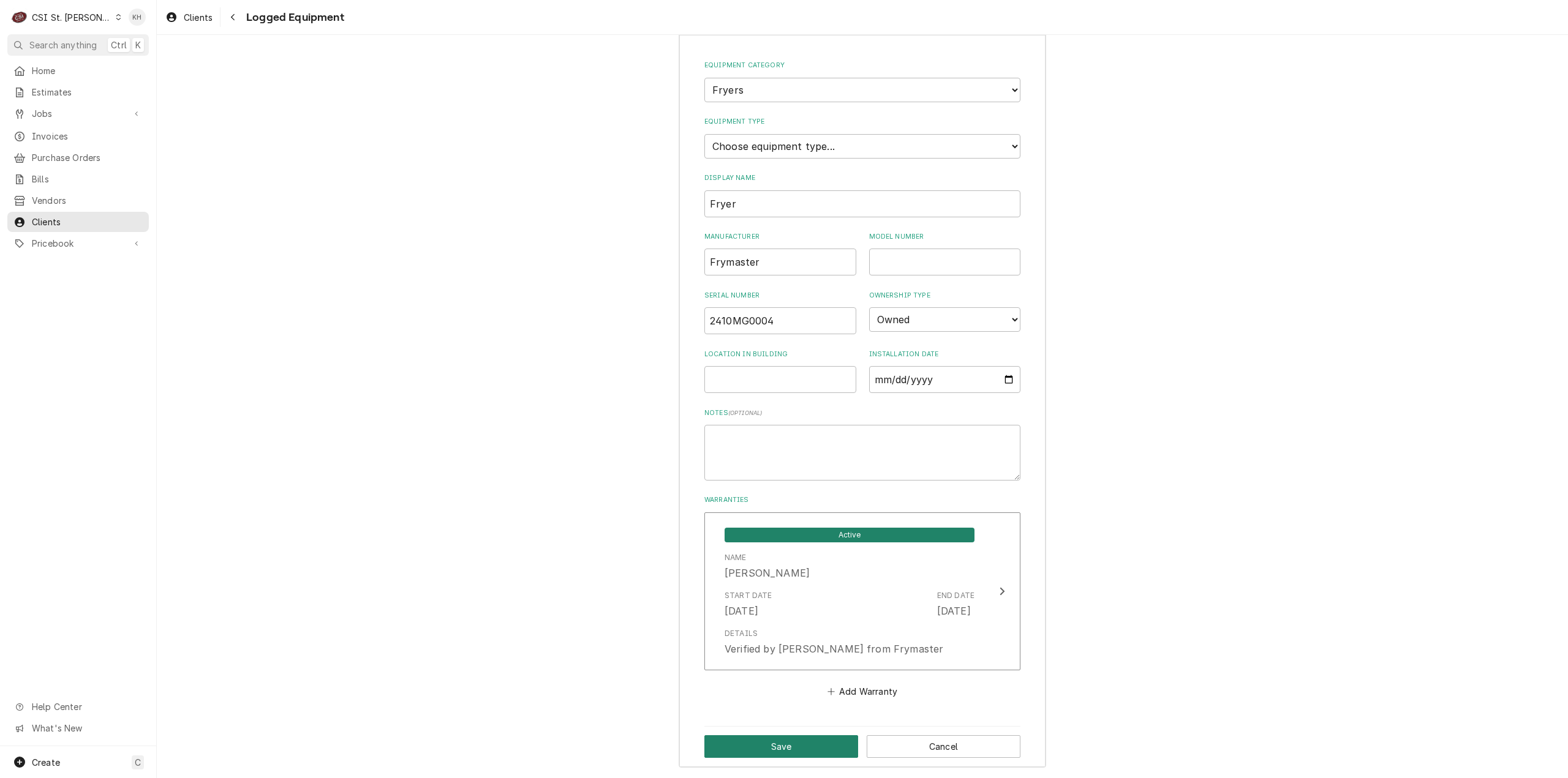
click at [799, 735] on button "Save" at bounding box center [781, 746] width 154 height 22
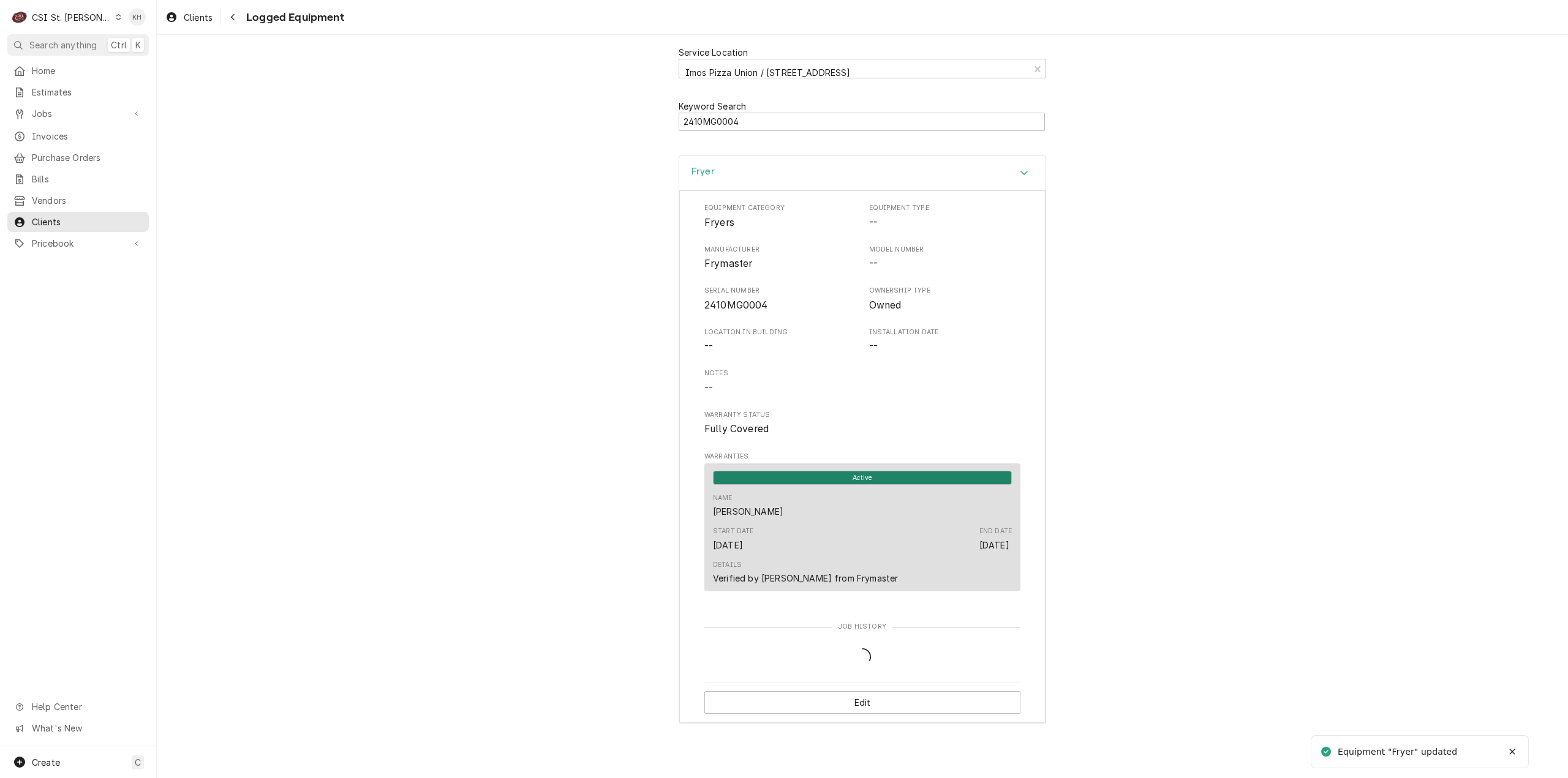
scroll to position [0, 0]
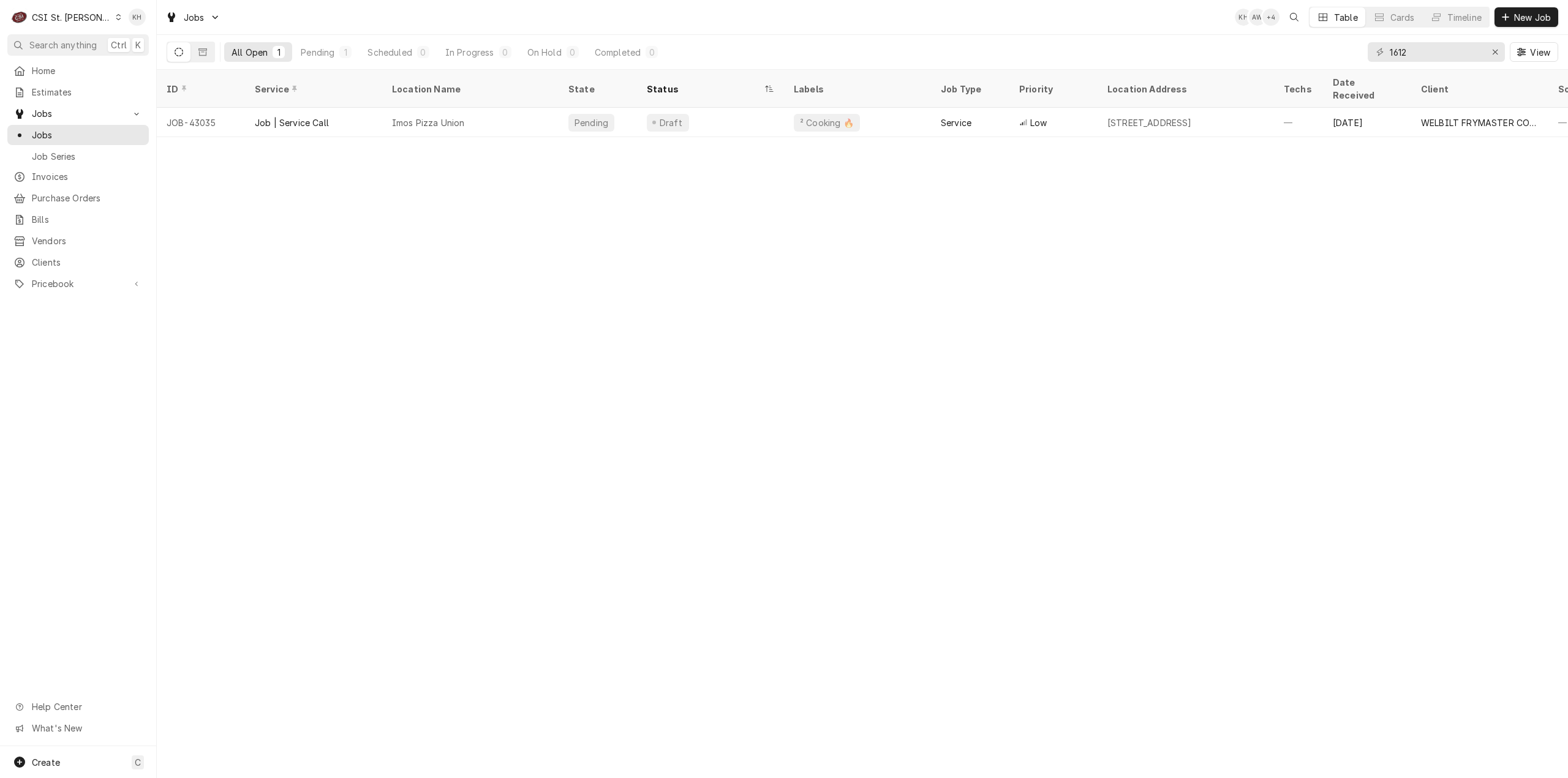
click at [632, 400] on div "ID Service Location Name State Status Labels Job Type Priority Location Address…" at bounding box center [863, 424] width 1411 height 708
click at [767, 412] on div "ID Service Location Name State Status Labels Job Type Priority Location Address…" at bounding box center [863, 424] width 1411 height 708
click at [991, 645] on div "ID Service Location Name State Status Labels Job Type Priority Location Address…" at bounding box center [863, 424] width 1411 height 708
drag, startPoint x: 839, startPoint y: 683, endPoint x: 839, endPoint y: 690, distance: 7.0
click at [839, 690] on div "ID Service Location Name State Status Labels Job Type Priority Location Address…" at bounding box center [863, 424] width 1411 height 708
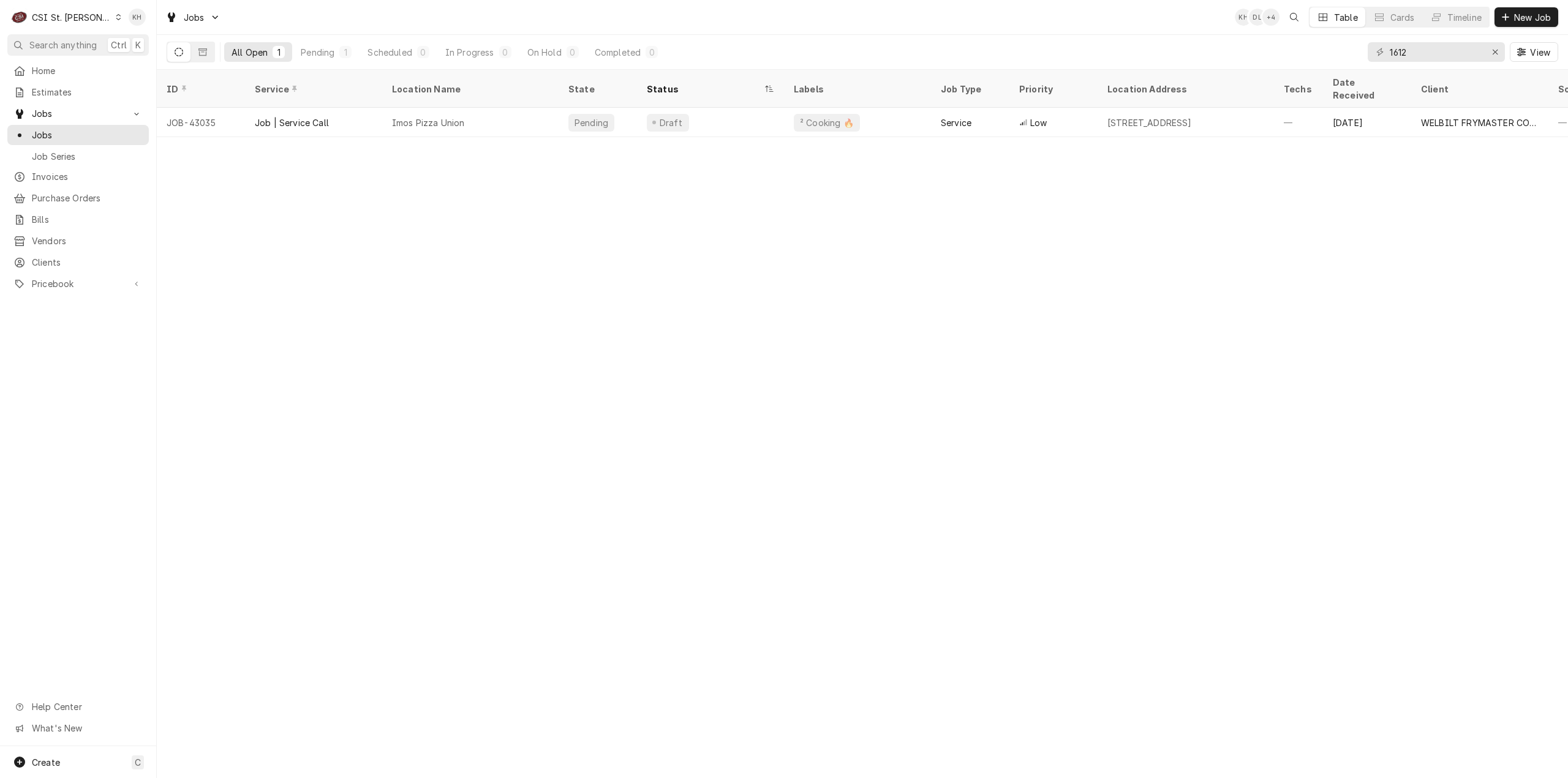
click at [927, 659] on div "ID Service Location Name State Status Labels Job Type Priority Location Address…" at bounding box center [863, 424] width 1411 height 708
click at [272, 376] on div "ID Service Location Name State Status Labels Job Type Priority Location Address…" at bounding box center [863, 424] width 1411 height 708
click at [742, 361] on div "ID Service Location Name State Status Labels Job Type Priority Location Address…" at bounding box center [863, 424] width 1411 height 708
click at [62, 18] on div "CSI St. [PERSON_NAME]" at bounding box center [71, 17] width 80 height 13
click at [116, 29] on div "CSI [US_STATE][GEOGRAPHIC_DATA]" at bounding box center [188, 24] width 161 height 13
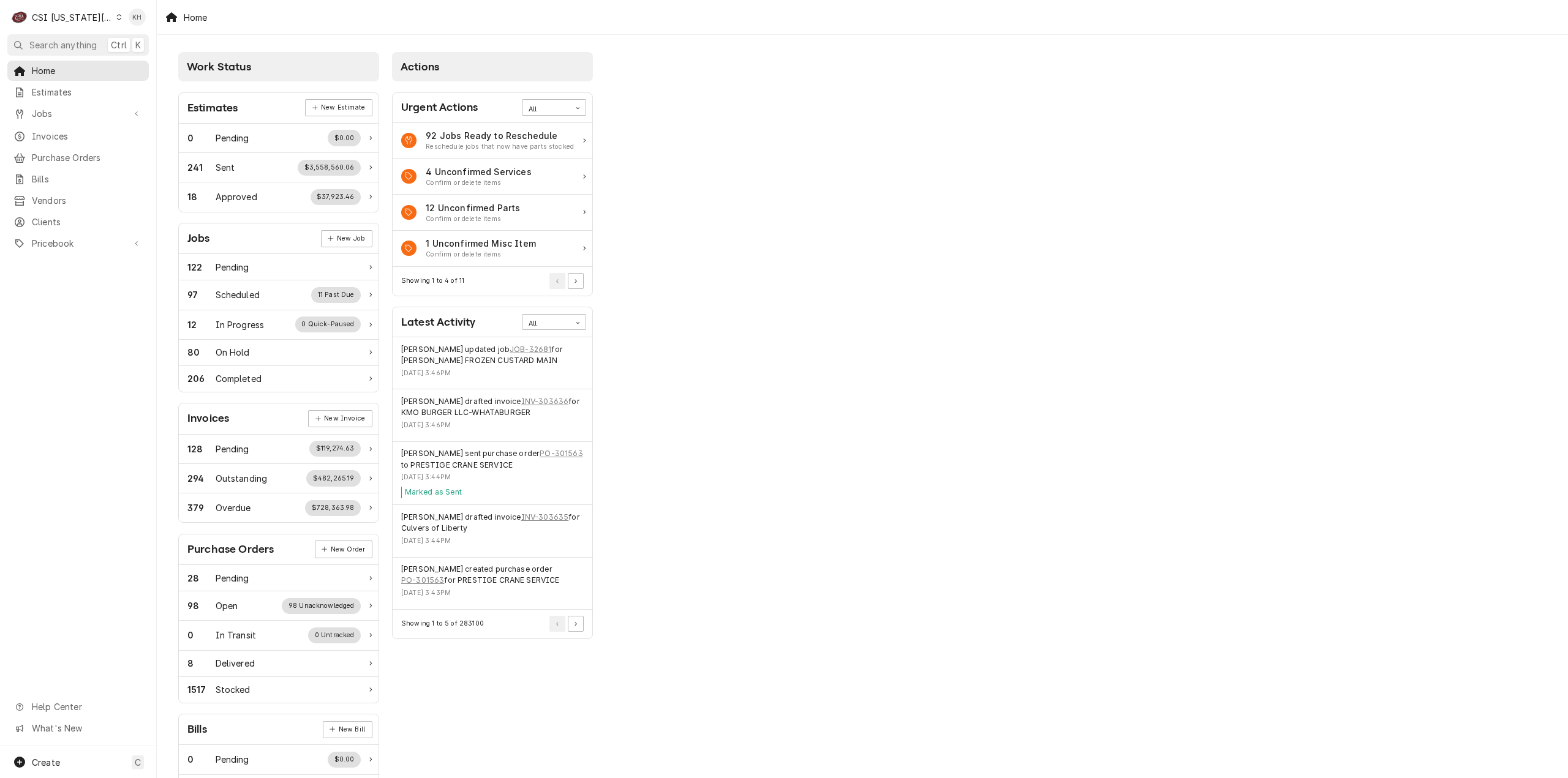
drag, startPoint x: 68, startPoint y: 36, endPoint x: 327, endPoint y: 81, distance: 262.9
click at [74, 39] on button "Search anything Ctrl K" at bounding box center [78, 45] width 141 height 22
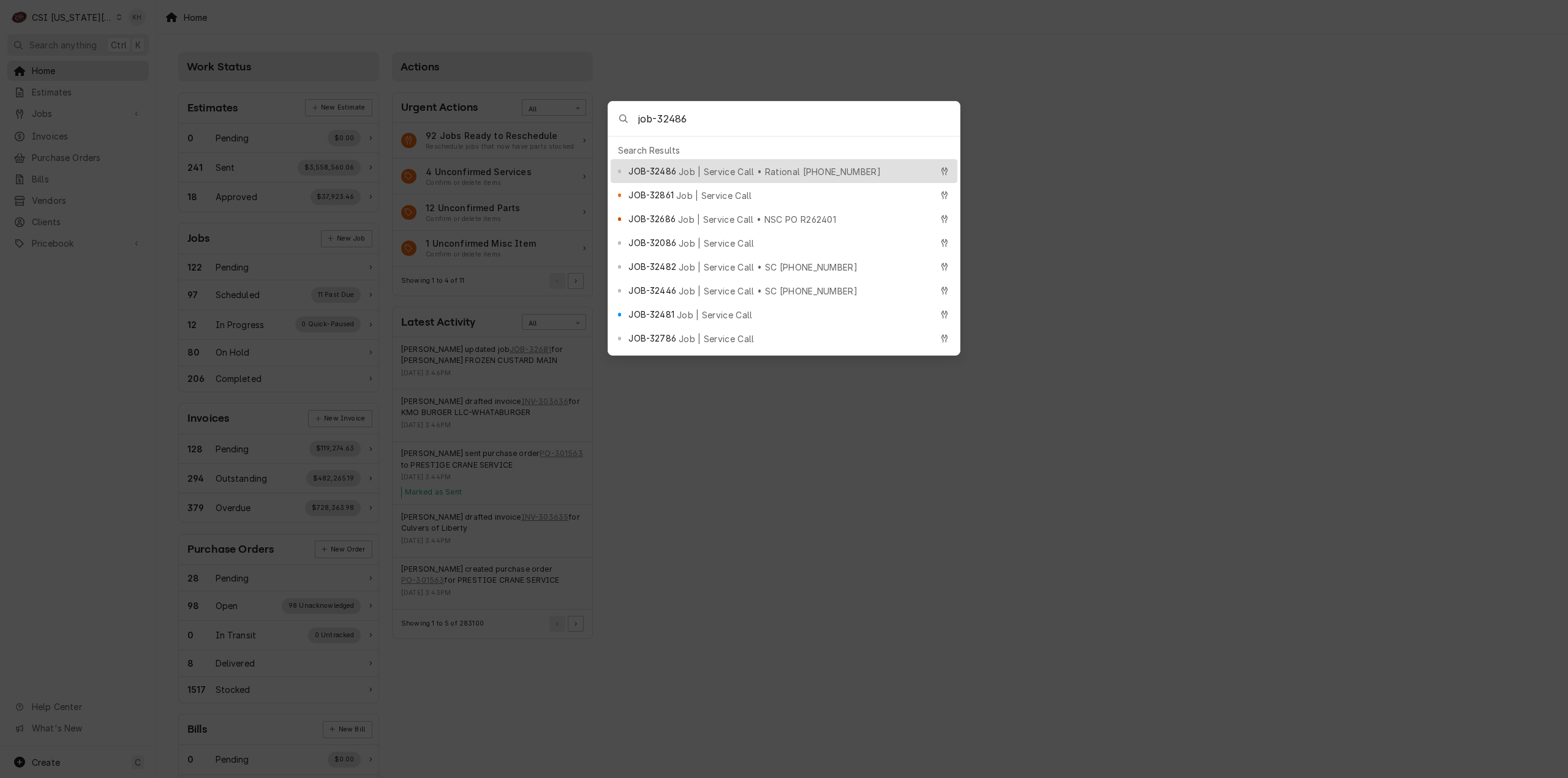
type input "job-32486"
click at [707, 165] on span "Job | Service Call • Rational [PHONE_NUMBER]" at bounding box center [780, 171] width 202 height 13
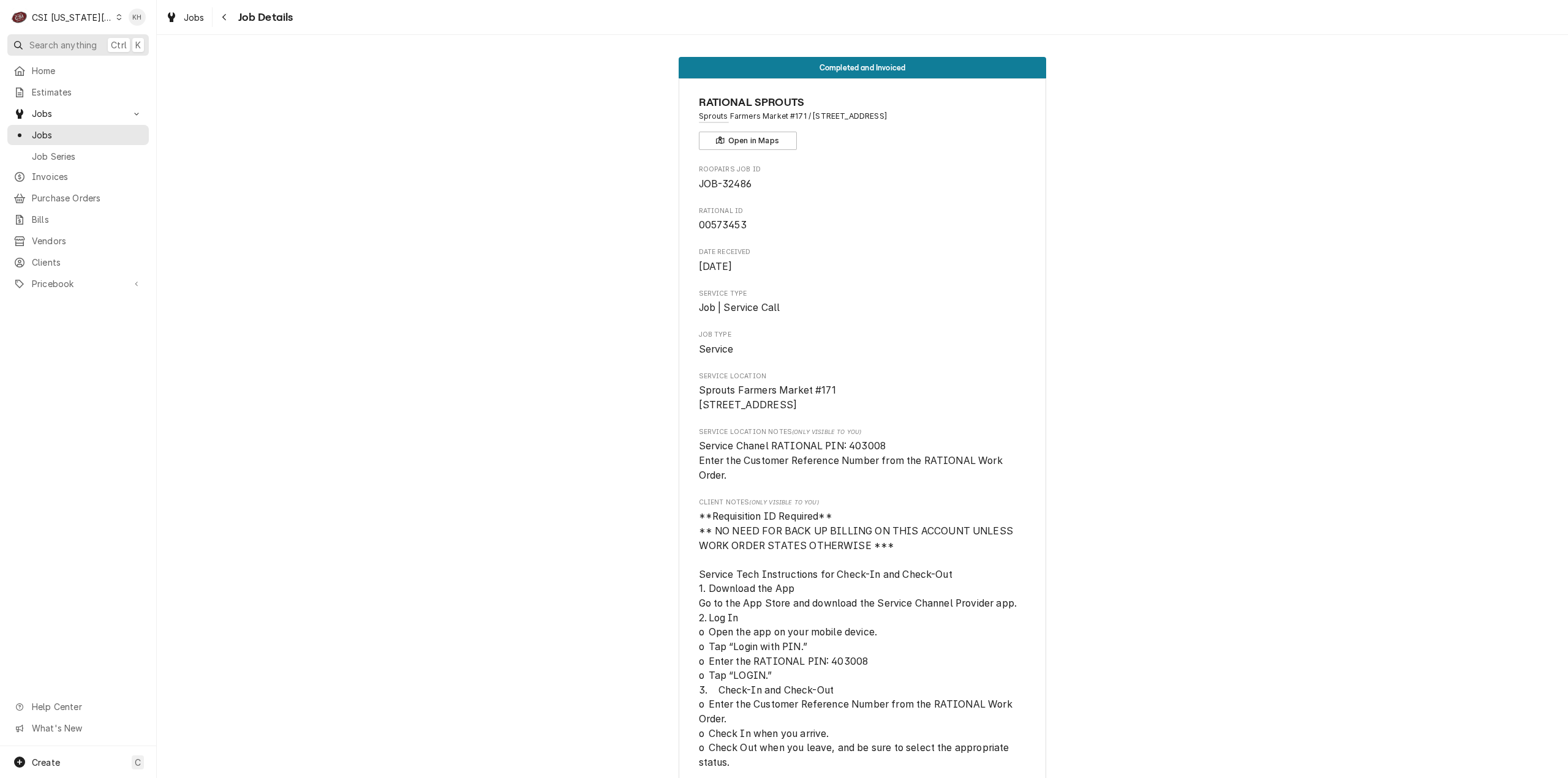
click at [64, 40] on span "Search anything" at bounding box center [63, 45] width 68 height 13
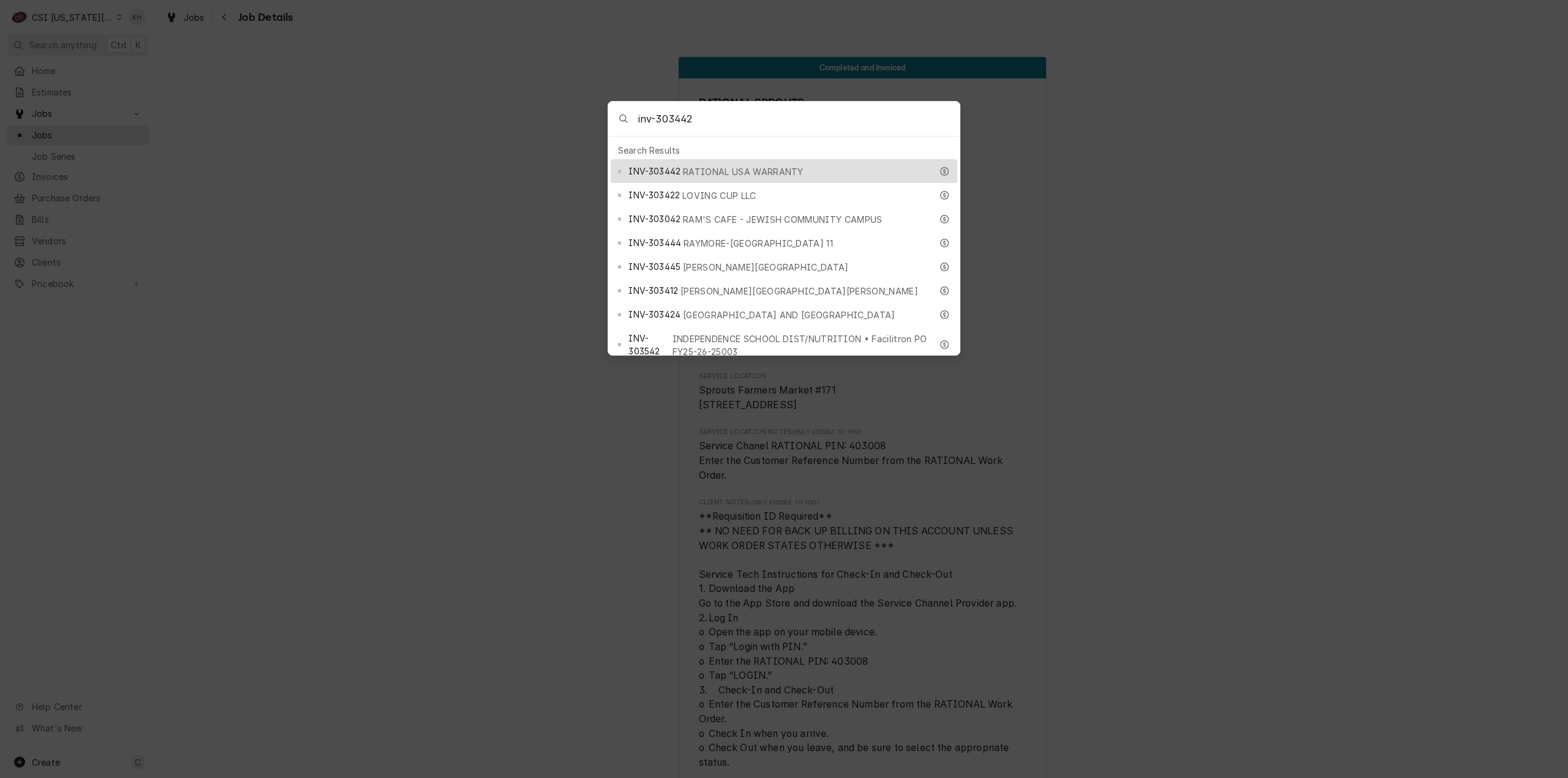
type input "inv-303442"
click at [752, 159] on div "INV-303442 RATIONAL USA WARRANTY" at bounding box center [784, 171] width 347 height 24
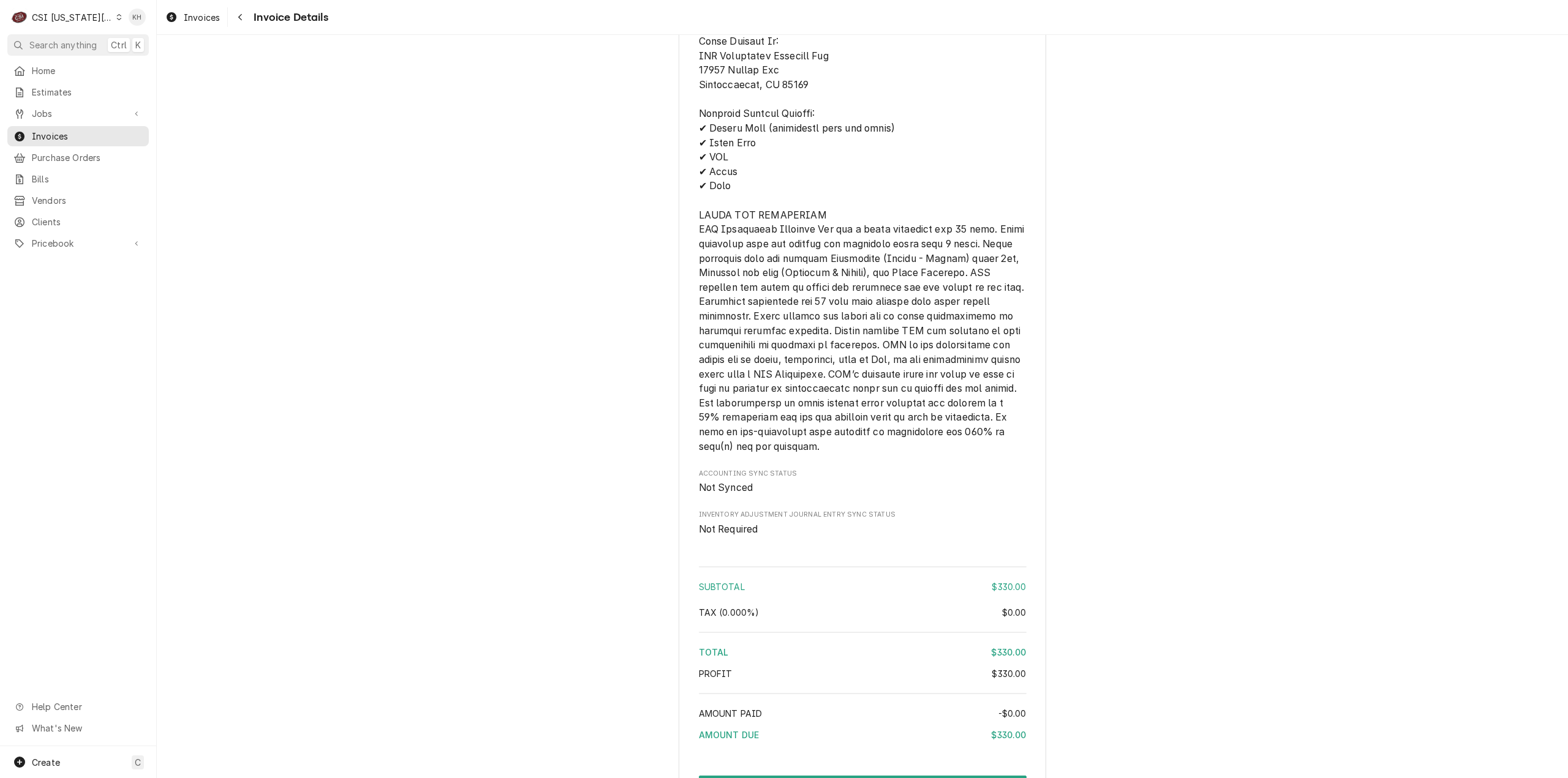
scroll to position [1460, 0]
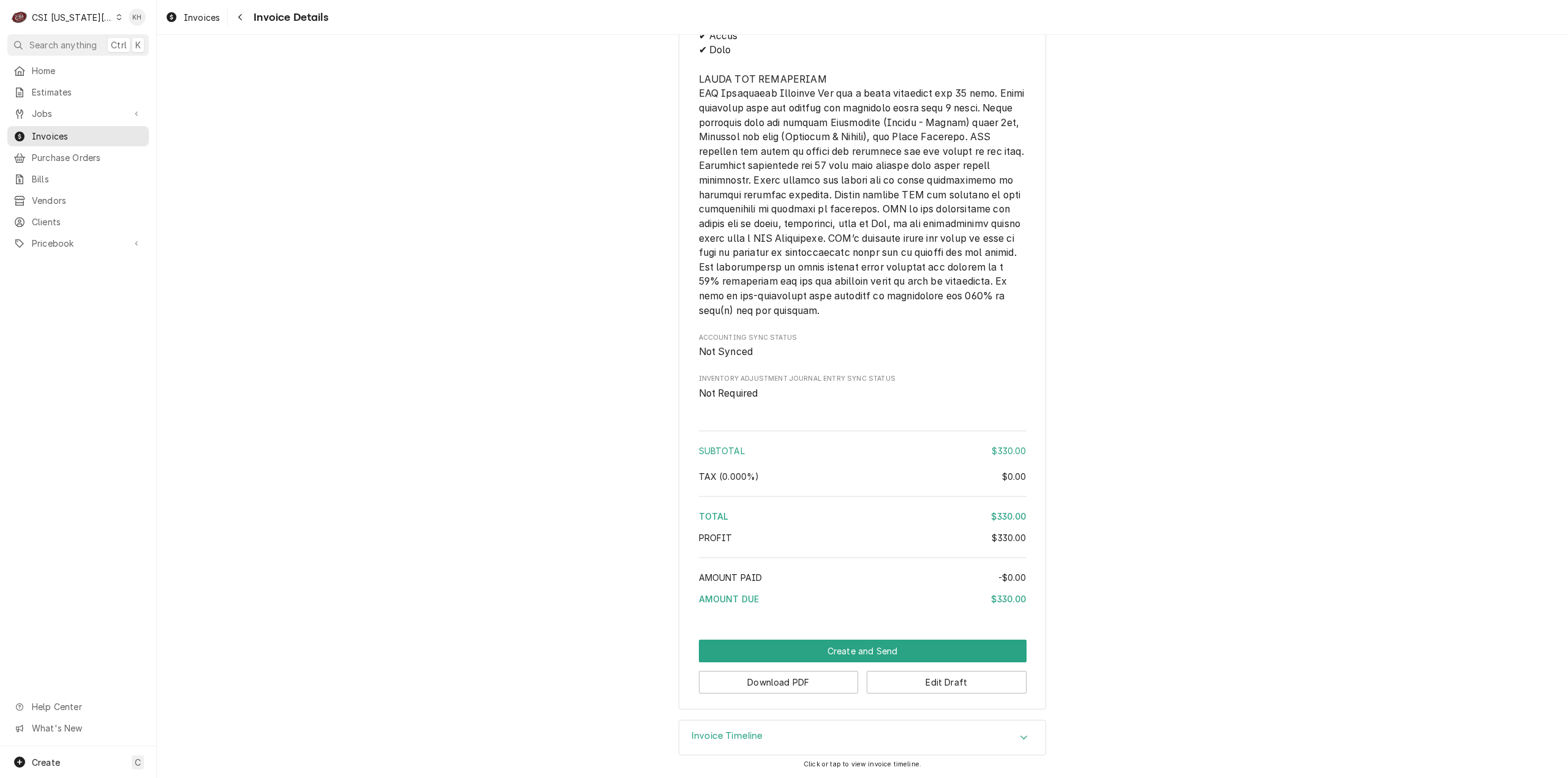
click at [786, 724] on div "Invoice Timeline" at bounding box center [863, 738] width 366 height 34
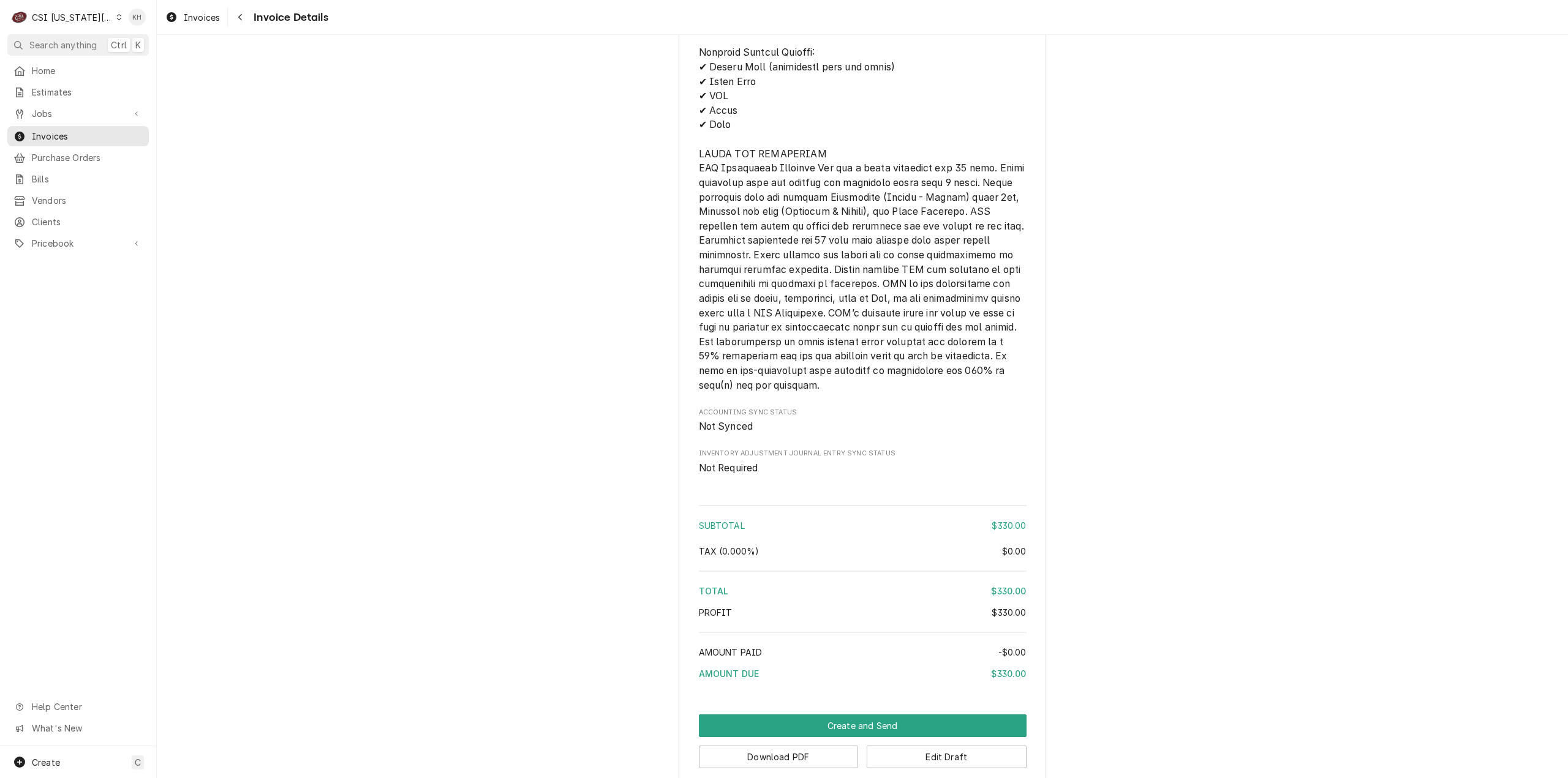
scroll to position [1573, 0]
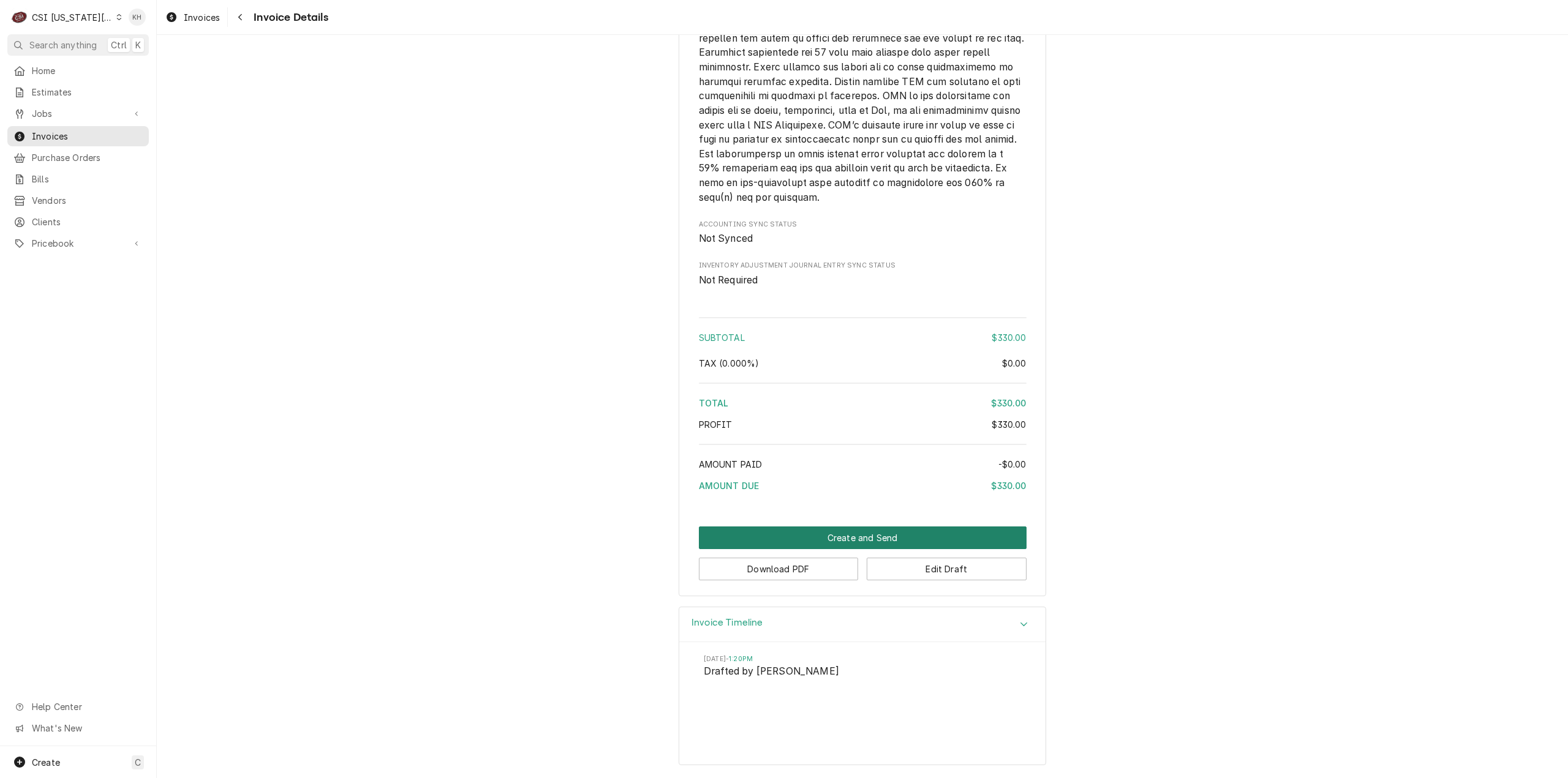
click at [821, 534] on button "Create and Send" at bounding box center [863, 538] width 327 height 22
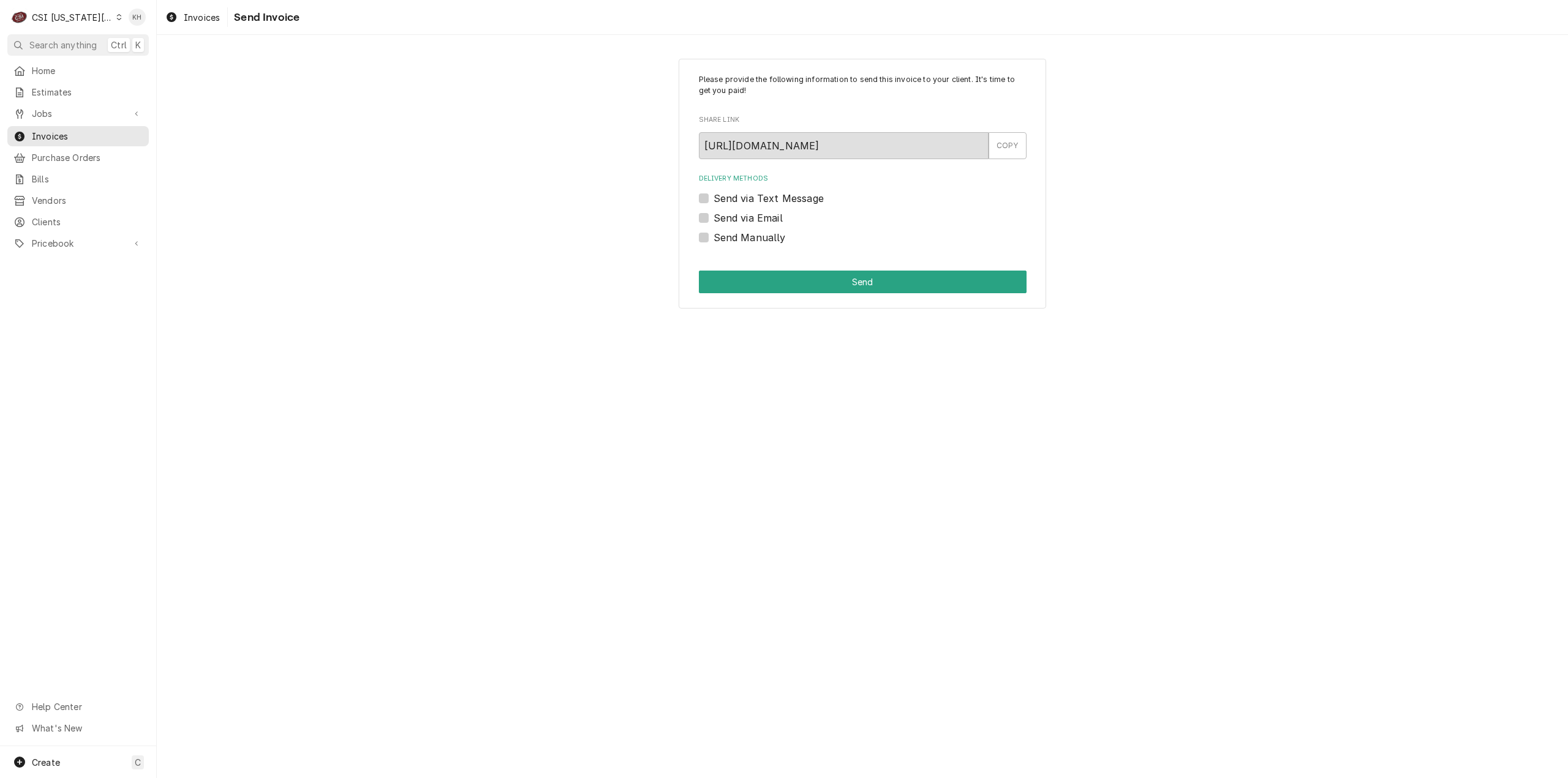
click at [744, 215] on label "Send via Email" at bounding box center [748, 218] width 69 height 15
click at [744, 215] on input "Send via Email" at bounding box center [877, 224] width 327 height 27
checkbox input "true"
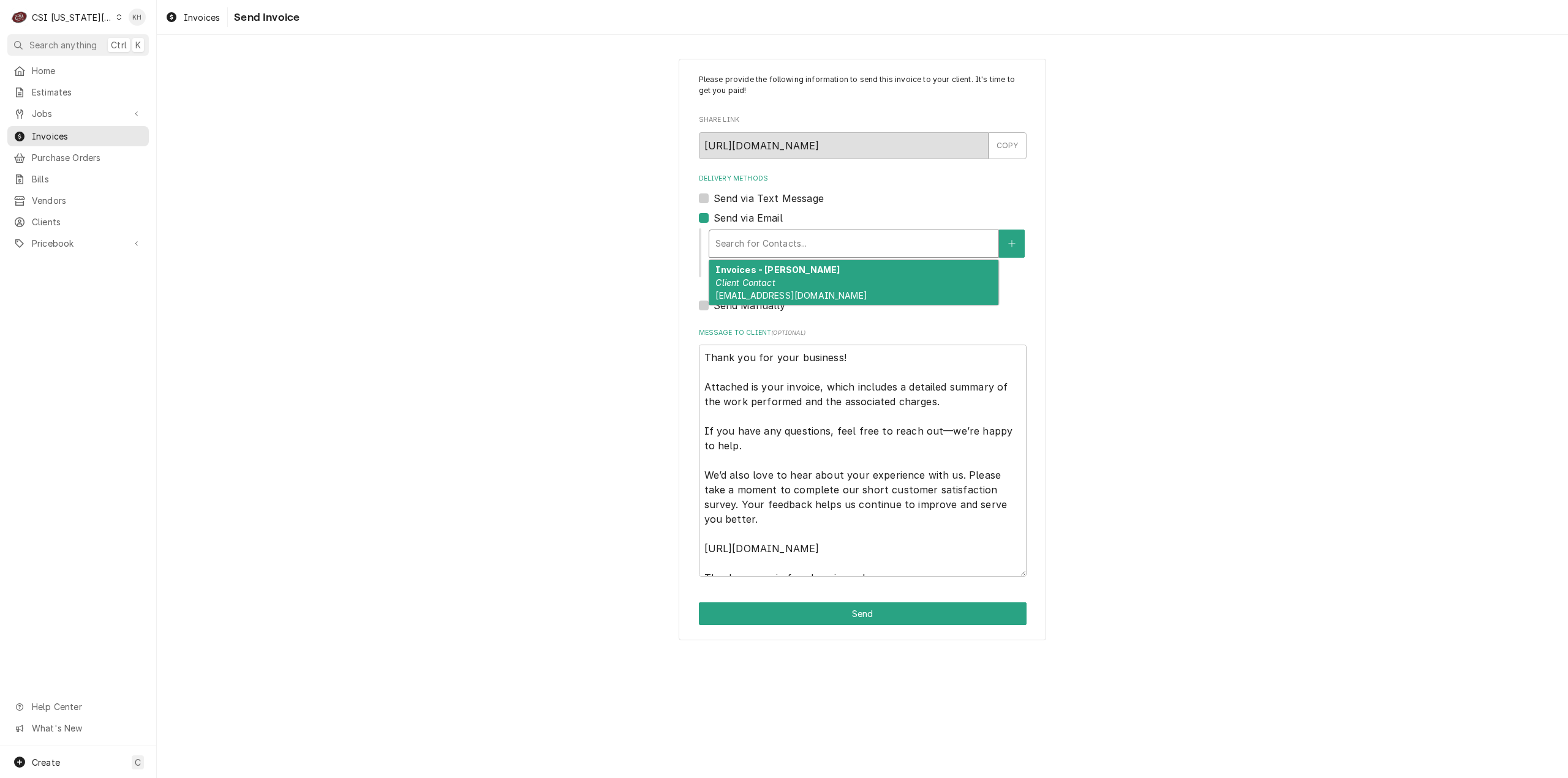
click at [778, 248] on div "Delivery Methods" at bounding box center [854, 244] width 277 height 22
click at [783, 274] on strong "Invoices - Kelsey" at bounding box center [777, 270] width 124 height 10
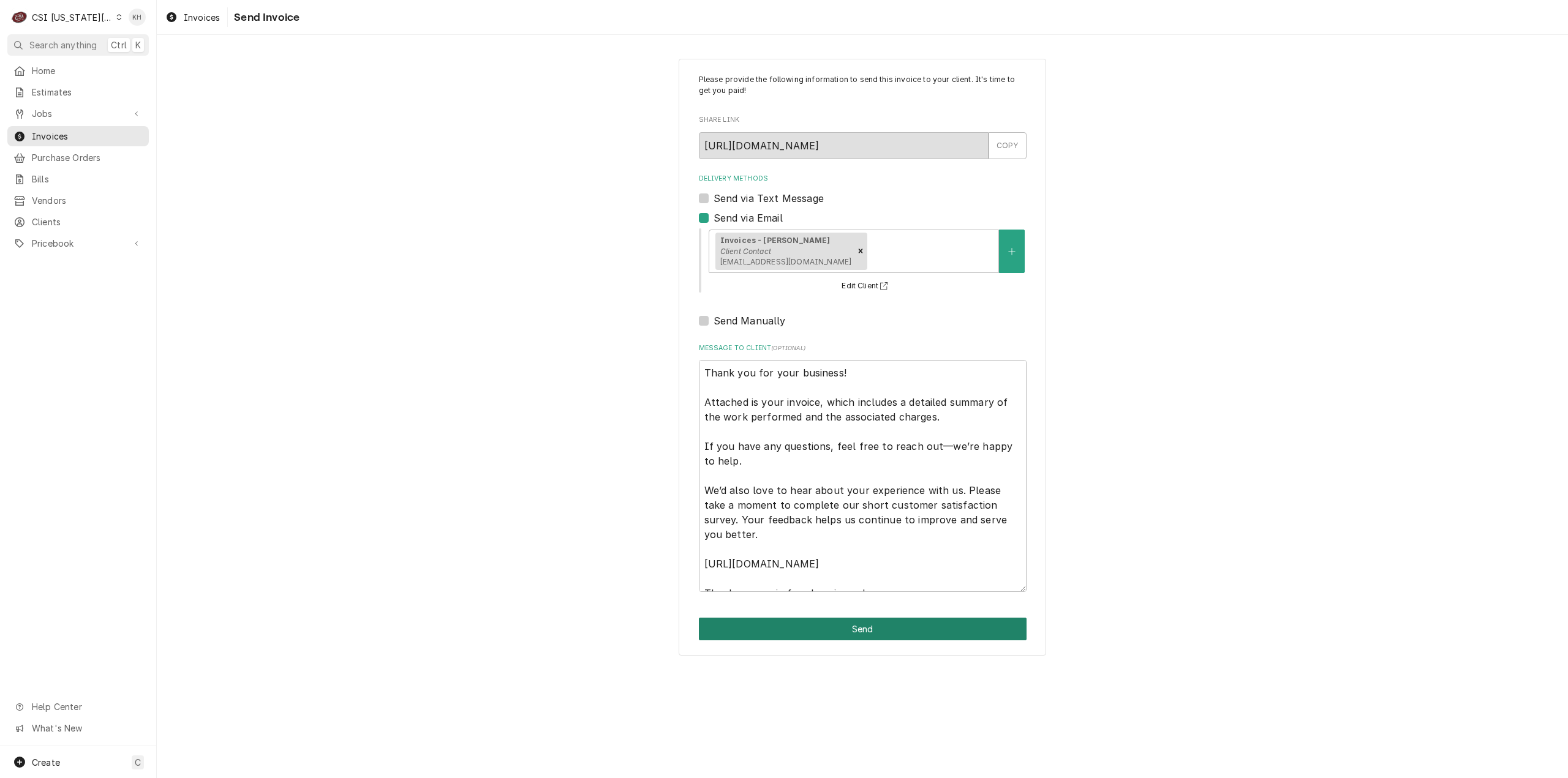
click at [853, 630] on button "Send" at bounding box center [863, 628] width 327 height 22
type textarea "x"
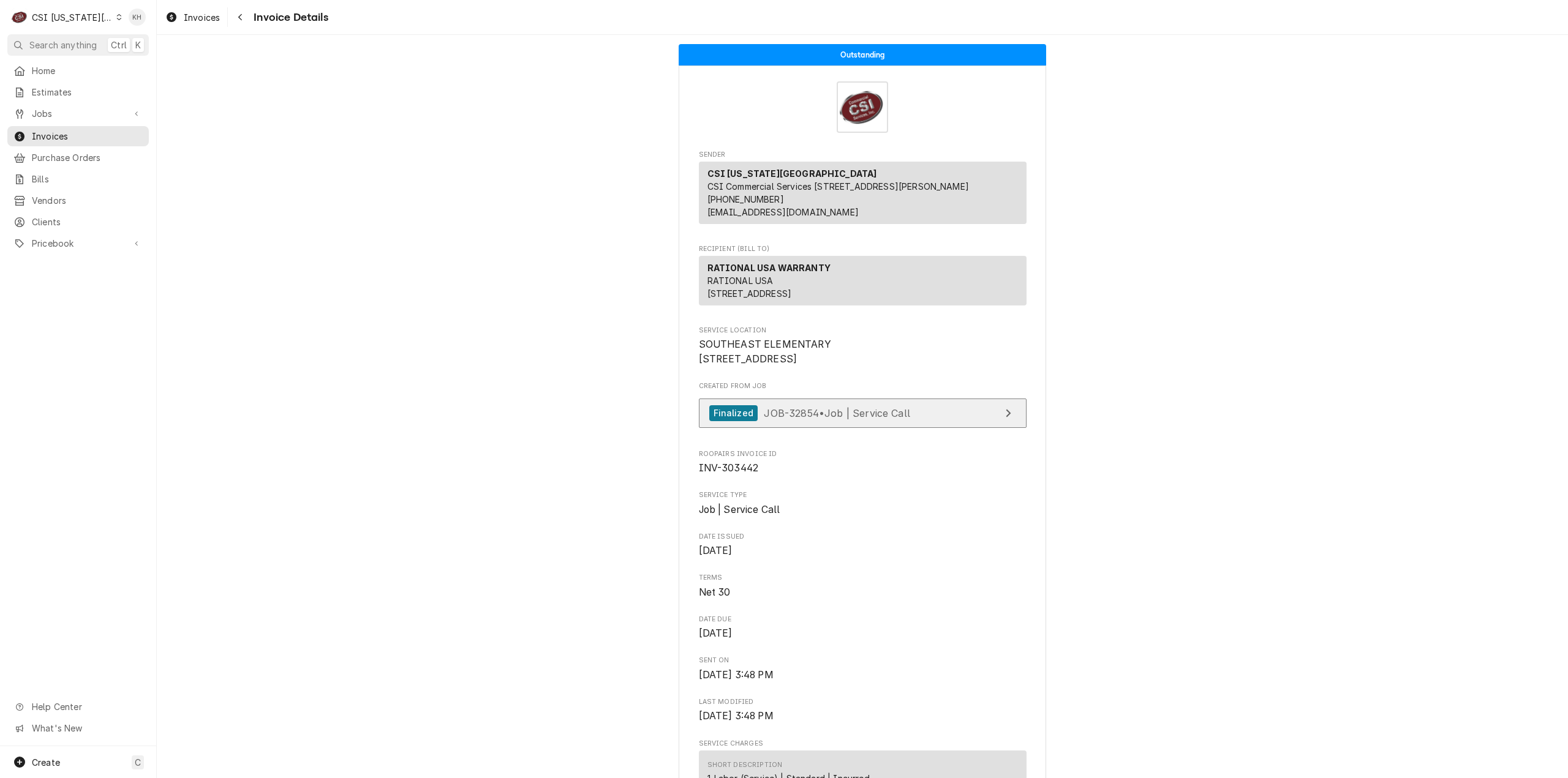
click at [769, 419] on span "JOB-32854 • Job | Service Call" at bounding box center [836, 412] width 147 height 12
click at [63, 41] on span "Search anything" at bounding box center [63, 45] width 68 height 13
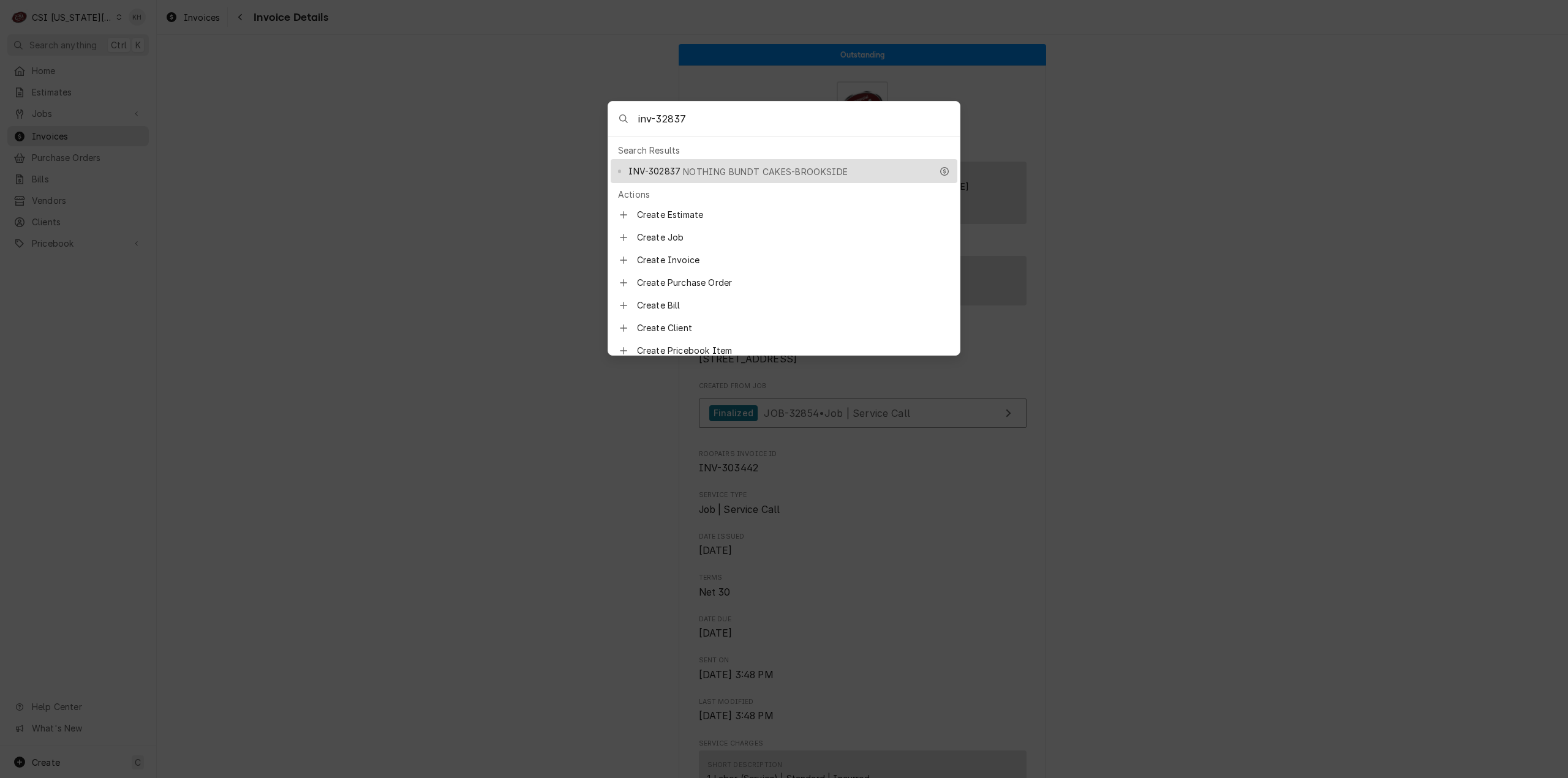
drag, startPoint x: 696, startPoint y: 119, endPoint x: 657, endPoint y: 118, distance: 39.0
click at [657, 118] on input "inv-32837" at bounding box center [799, 119] width 321 height 34
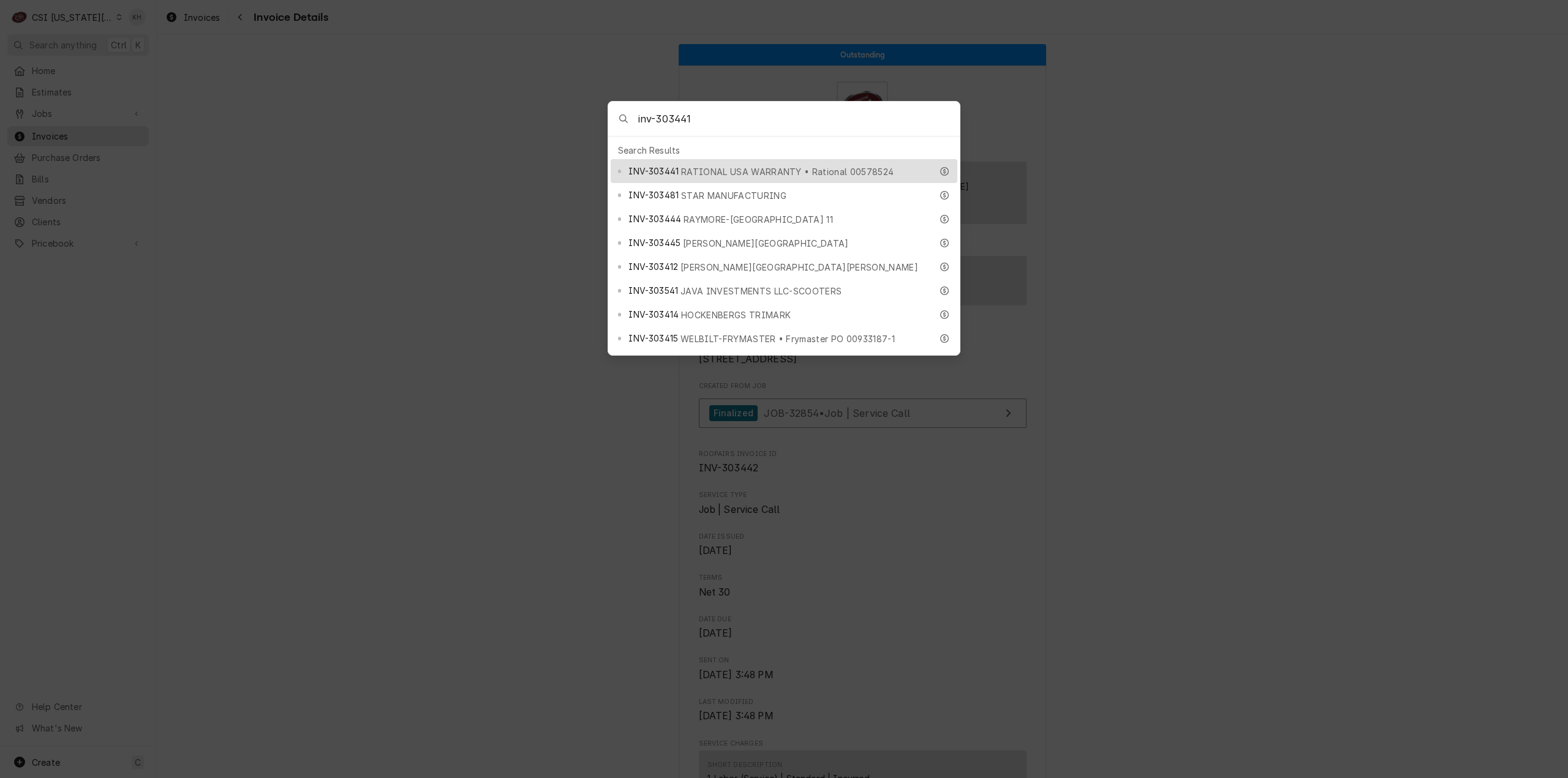
type input "inv-303441"
click at [709, 170] on span "RATIONAL USA WARRANTY • Rational 00578524" at bounding box center [787, 171] width 213 height 13
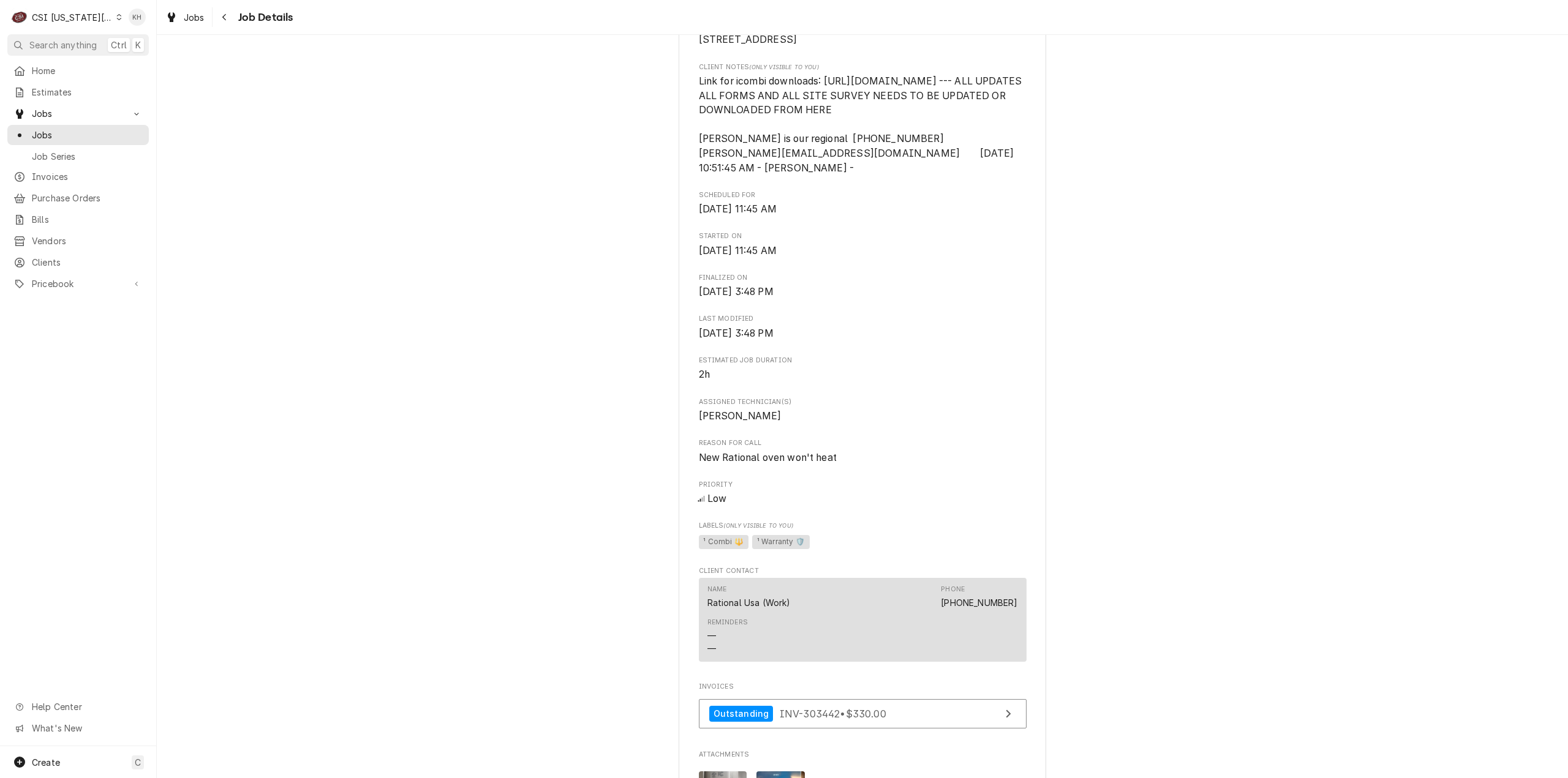
scroll to position [367, 0]
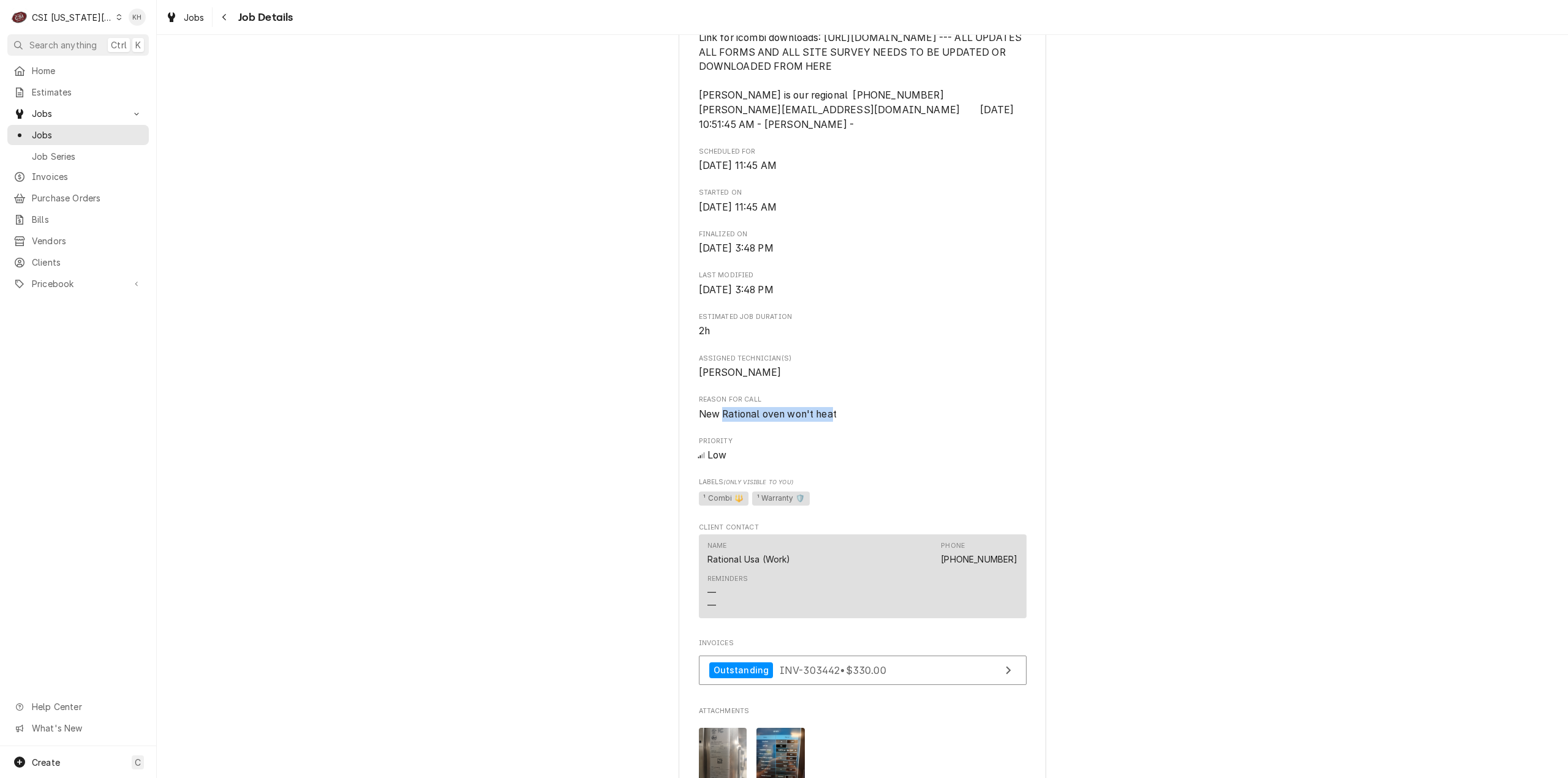
drag, startPoint x: 717, startPoint y: 445, endPoint x: 830, endPoint y: 443, distance: 113.0
click at [830, 420] on span "New Rational oven won't heat" at bounding box center [767, 414] width 138 height 12
copy span "Rational oven won't hea"
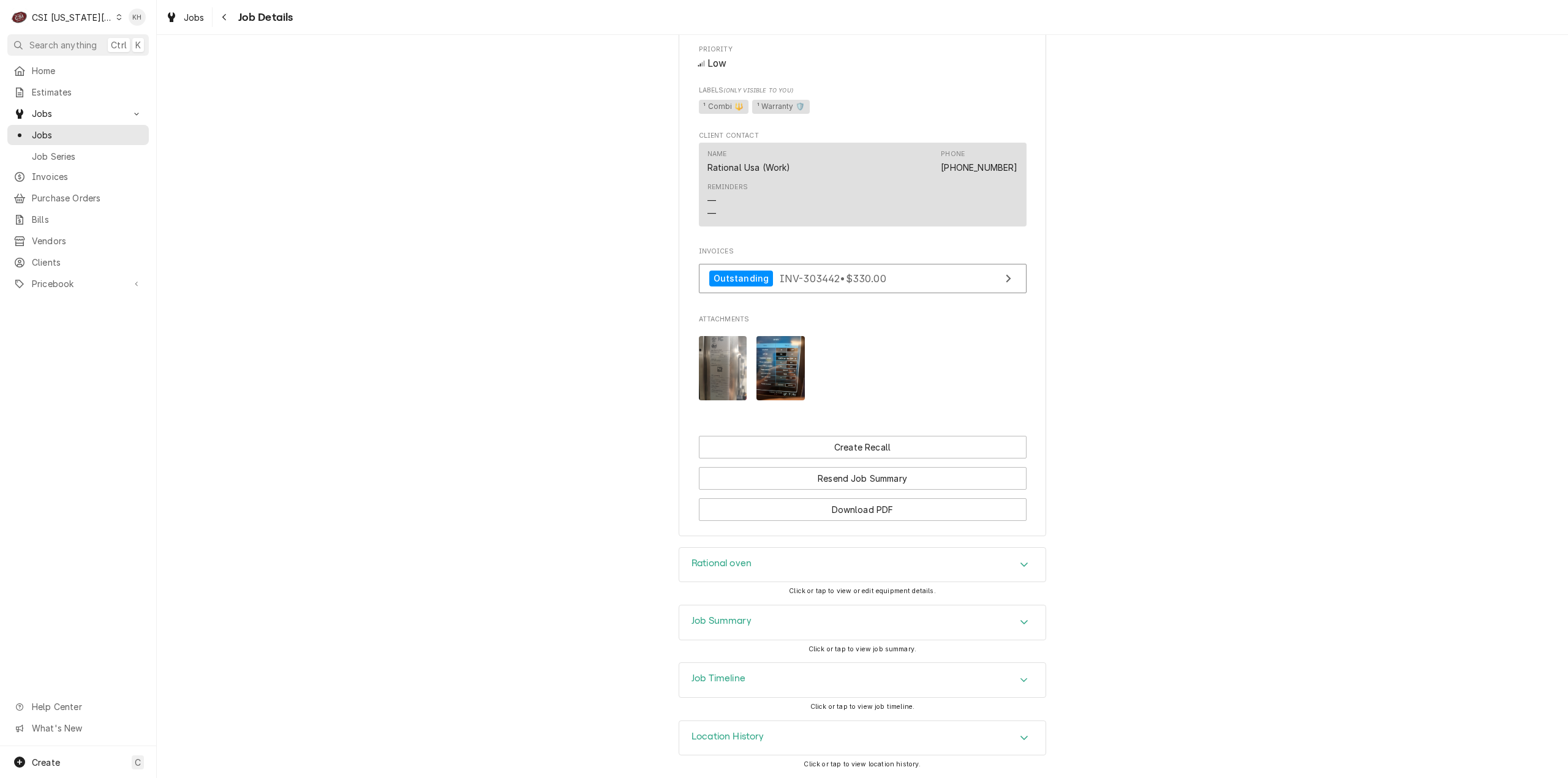
click at [719, 629] on div "Job Summary" at bounding box center [721, 623] width 60 height 15
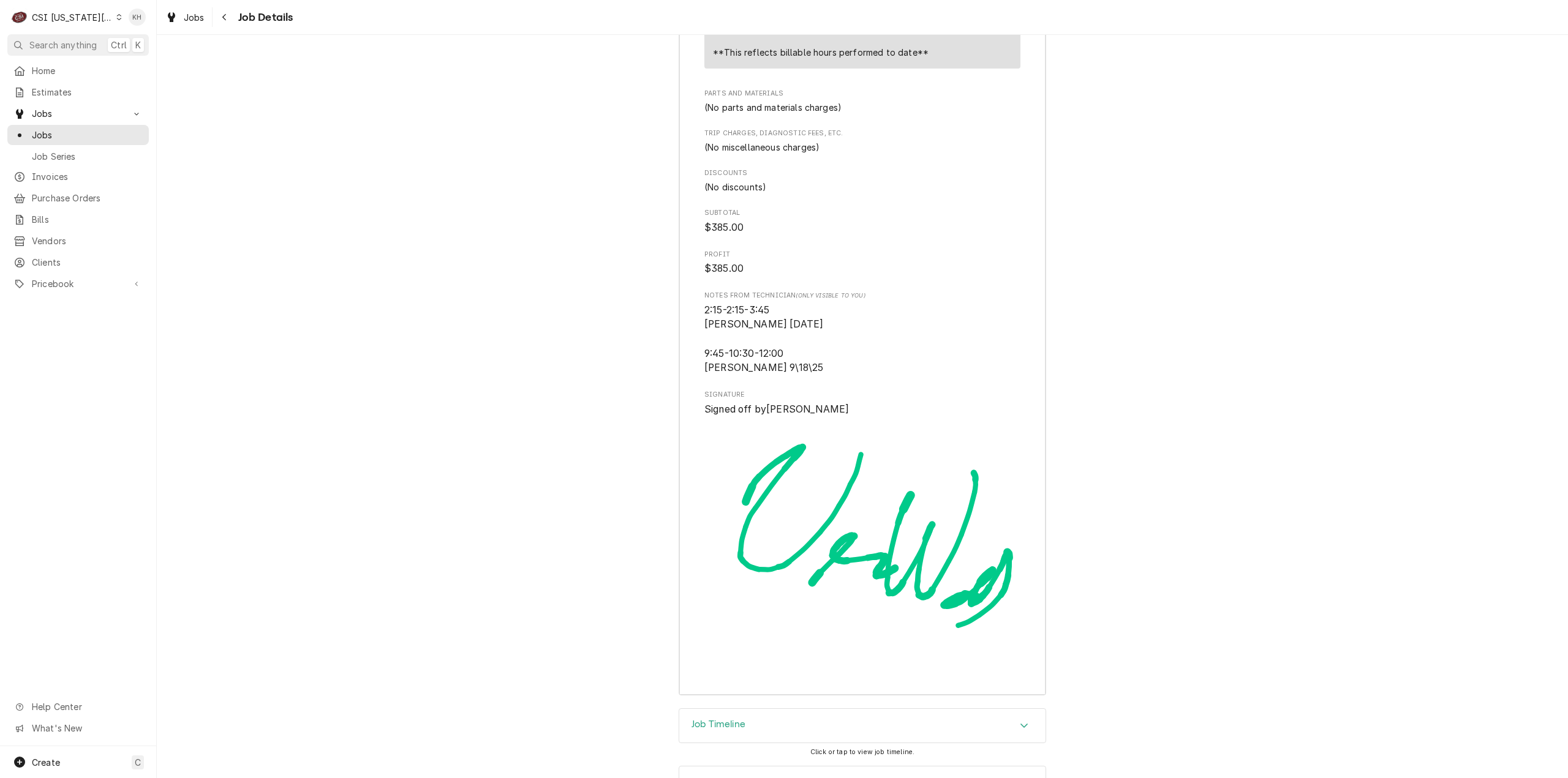
scroll to position [3085, 0]
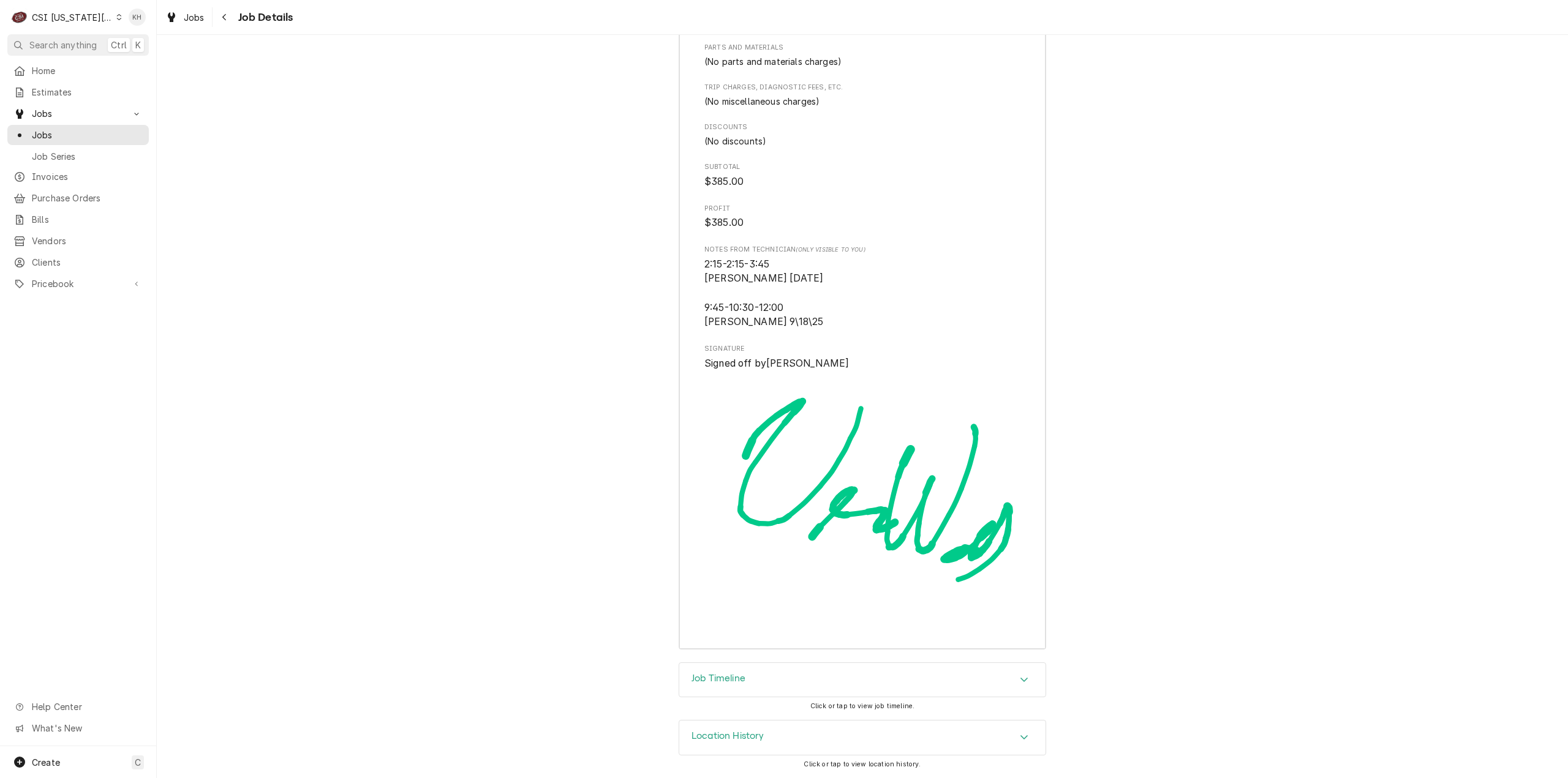
click at [731, 676] on h3 "Job Timeline" at bounding box center [718, 678] width 54 height 12
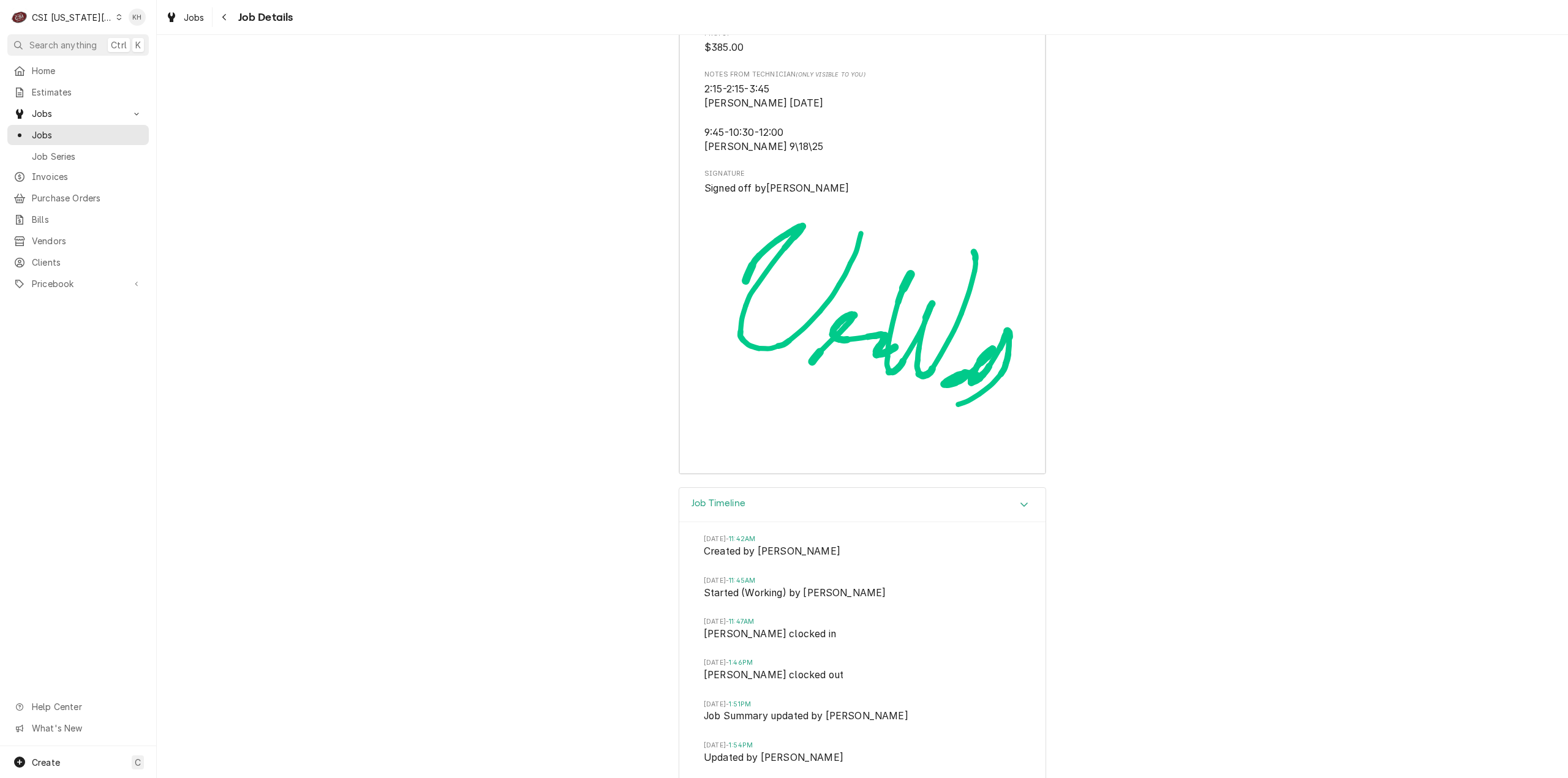
scroll to position [3119, 0]
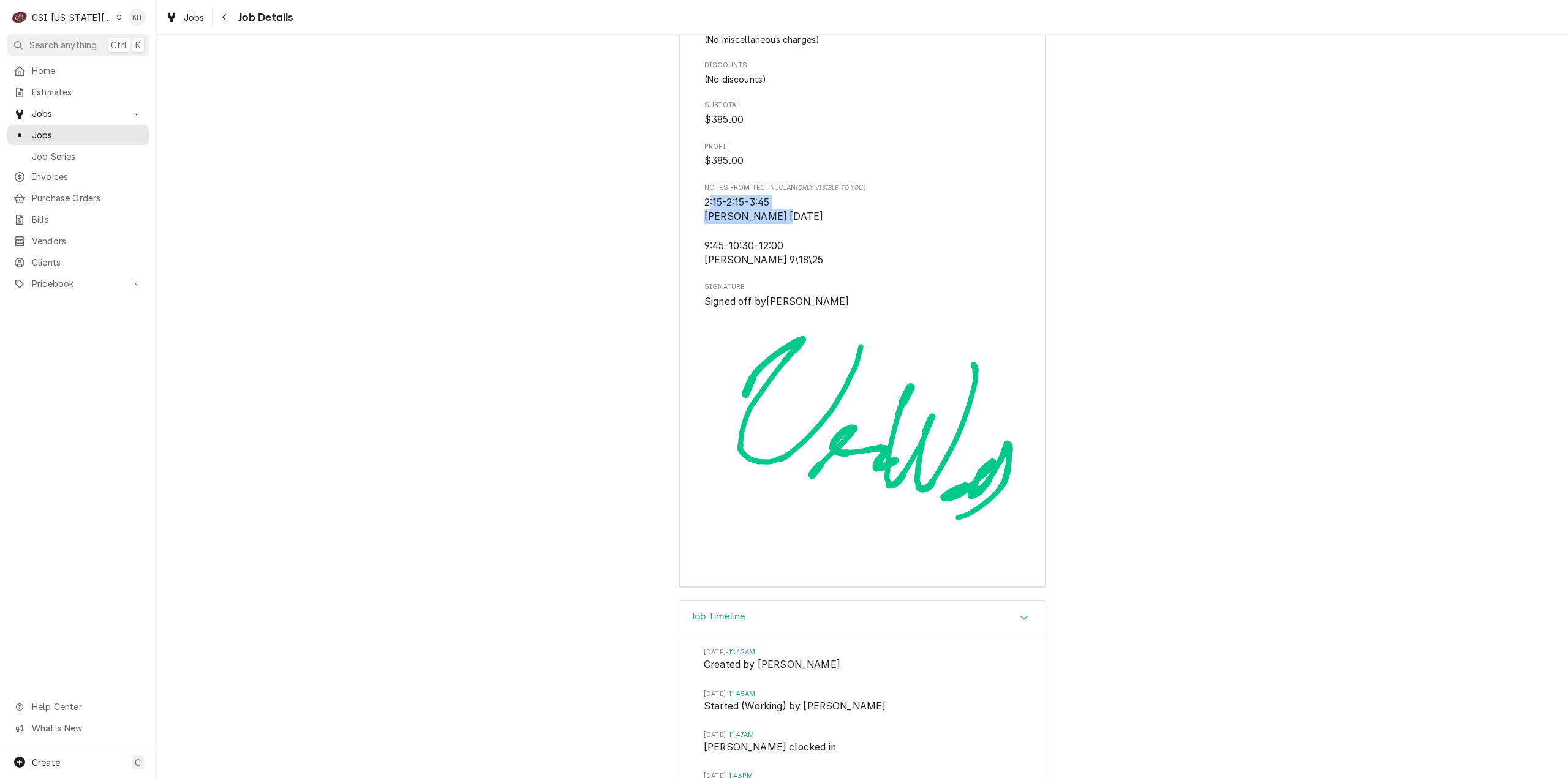
drag, startPoint x: 769, startPoint y: 245, endPoint x: 708, endPoint y: 239, distance: 61.3
click at [704, 232] on span "2:15-2:15-3:45 Brian H 9/17/25 9:45-10:30-12:00 Brian H 9\18\25" at bounding box center [764, 231] width 119 height 70
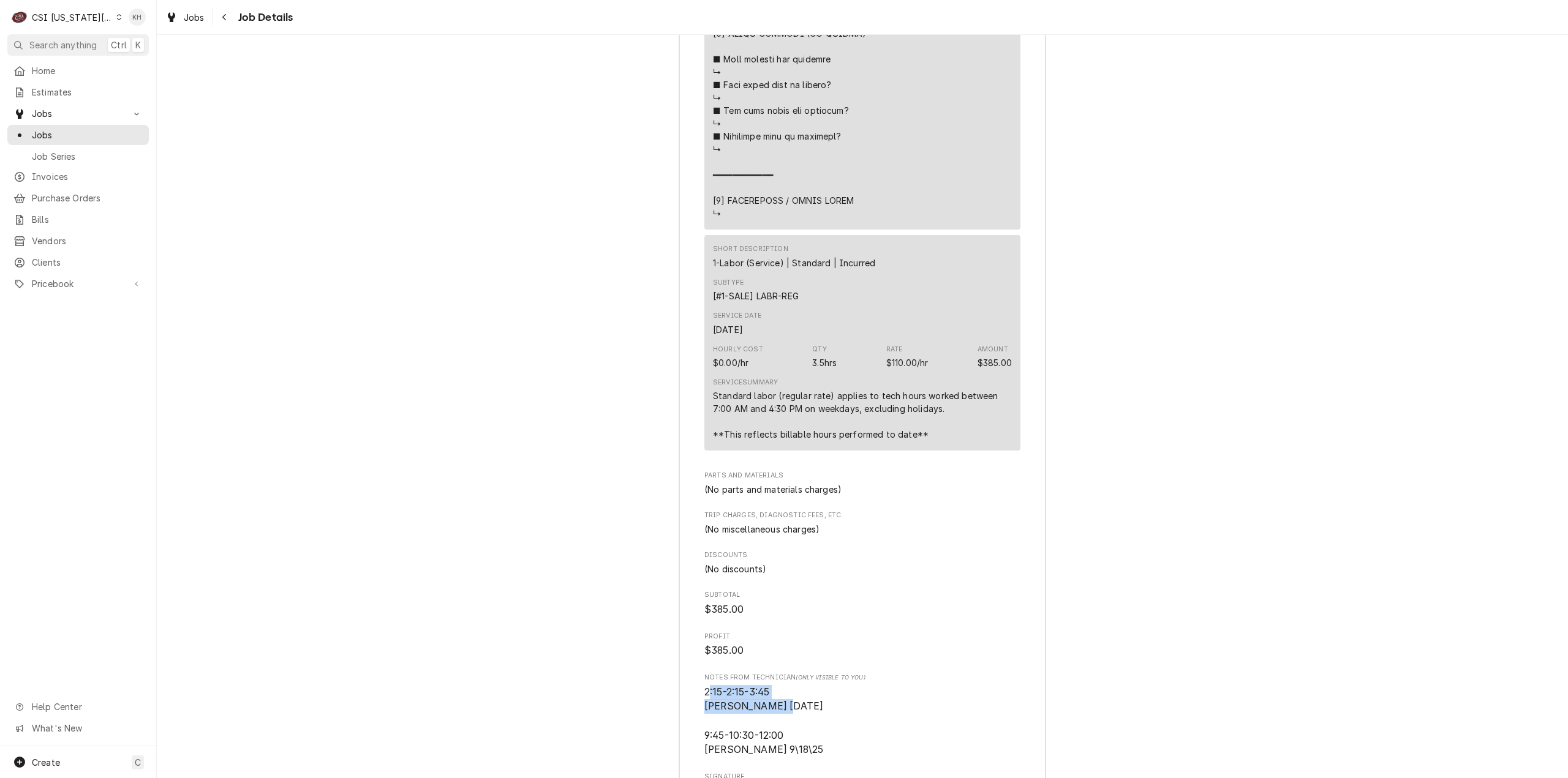
scroll to position [2997, 0]
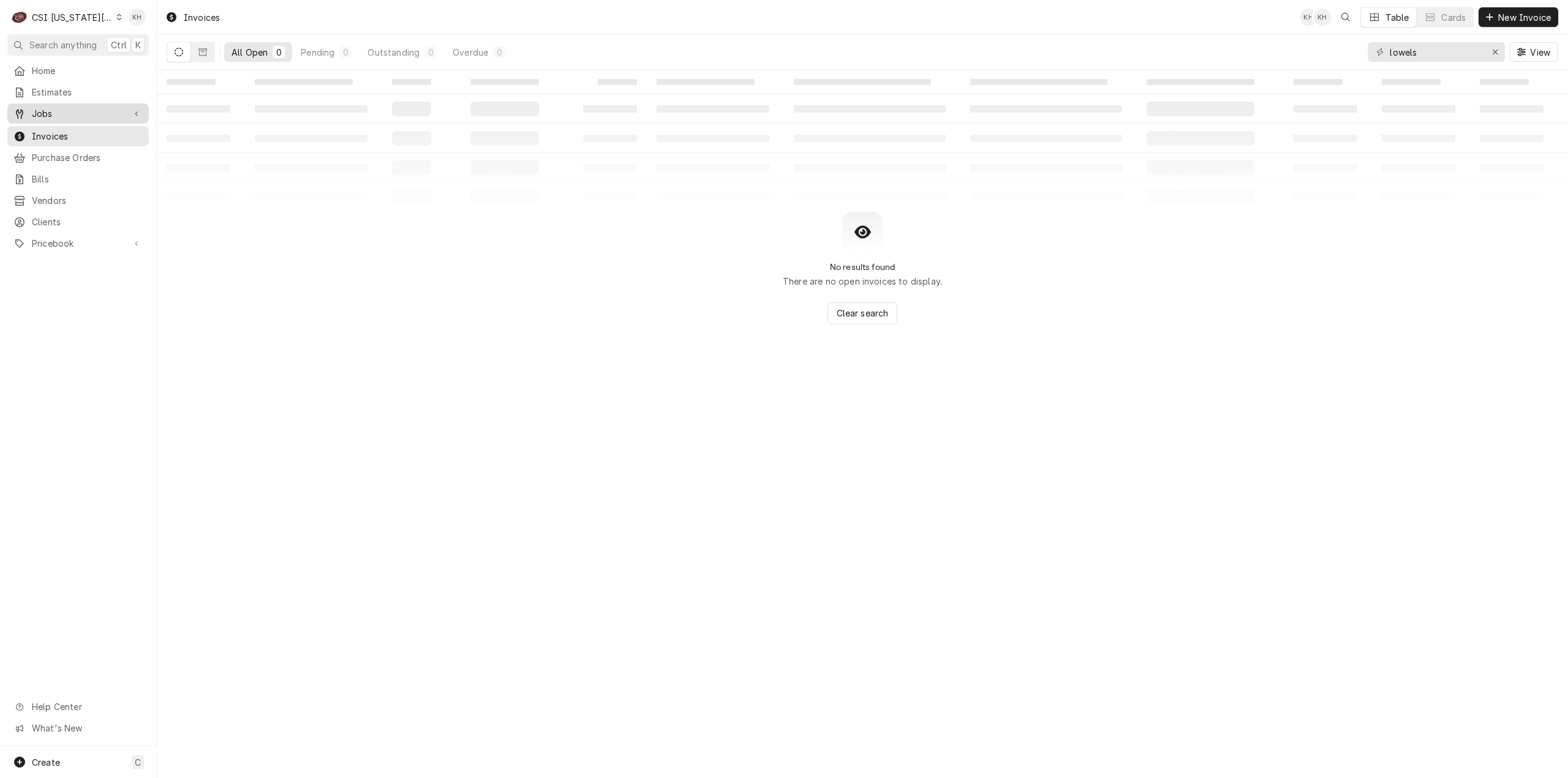
click at [77, 109] on span "Jobs" at bounding box center [78, 113] width 92 height 13
click at [69, 129] on span "Jobs" at bounding box center [87, 135] width 111 height 13
drag, startPoint x: 1417, startPoint y: 55, endPoint x: 1272, endPoint y: 68, distance: 145.6
click at [1272, 68] on div "All Open 0 Pending 0 Scheduled 0 In Progress 0 On Hold 0 Completed 0 1612 View" at bounding box center [863, 52] width 1392 height 34
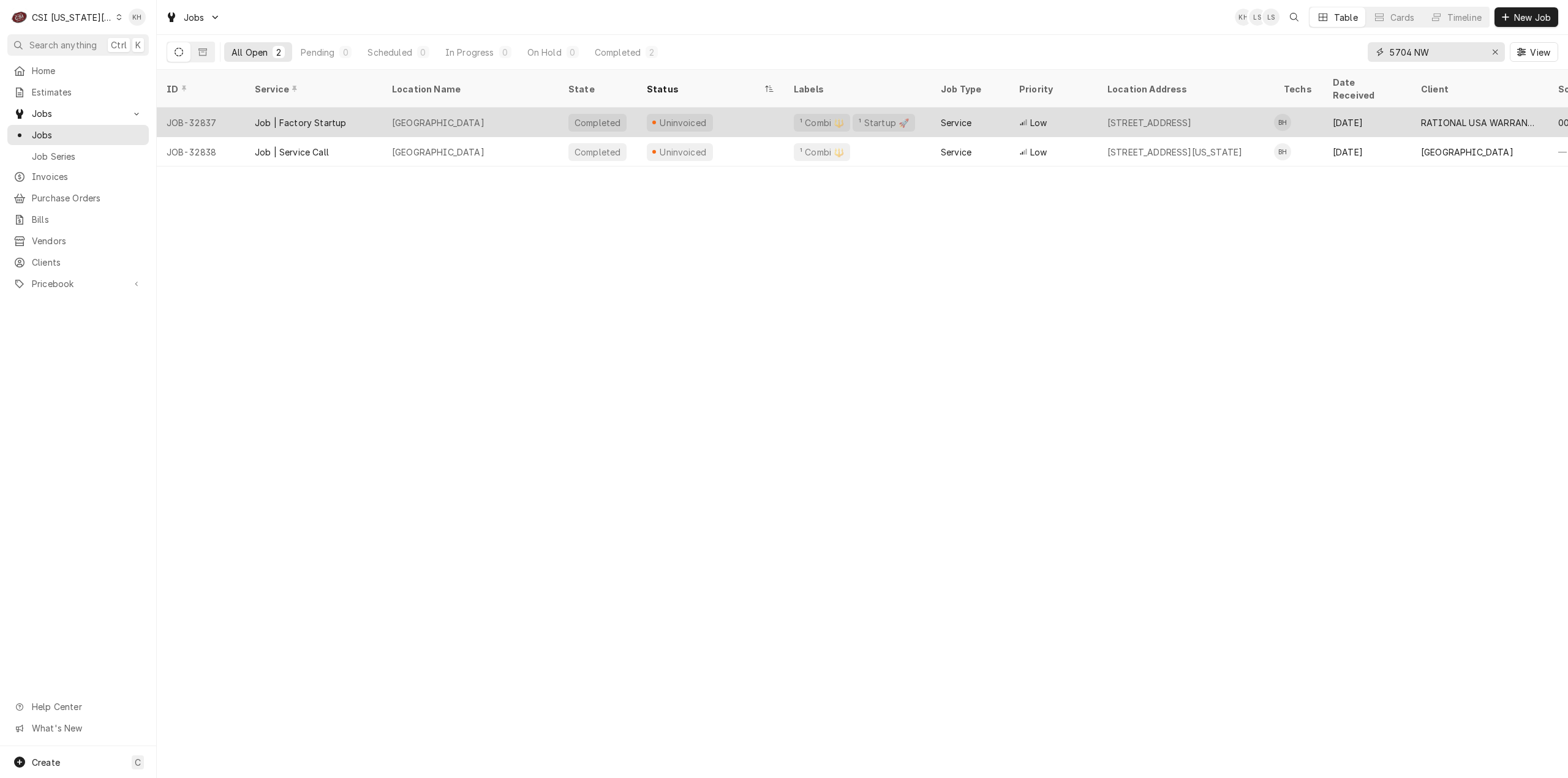
type input "5704 NW"
click at [540, 108] on div "SOUTHEAST ELEMENTARY" at bounding box center [470, 123] width 176 height 30
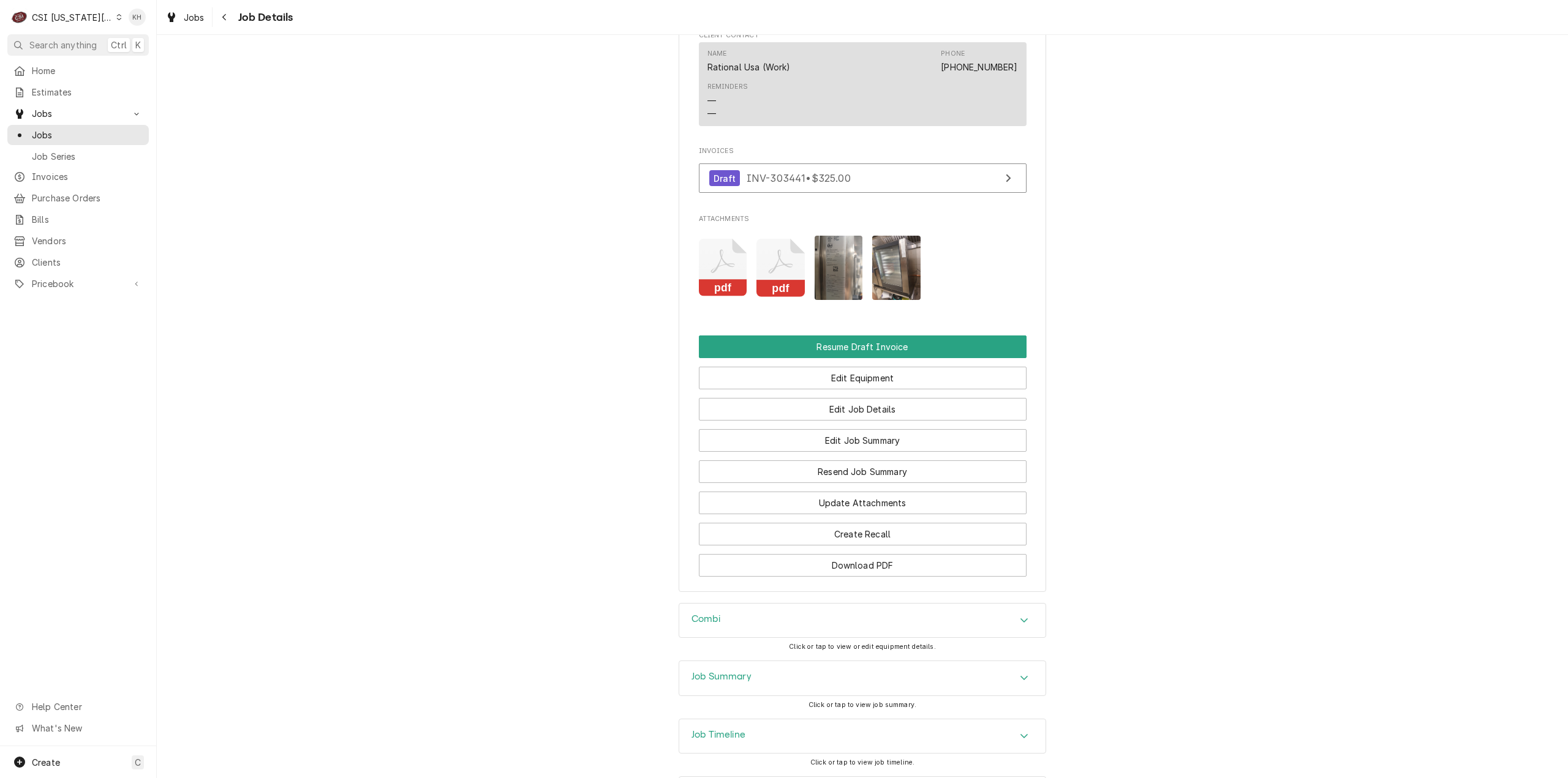
scroll to position [1445, 0]
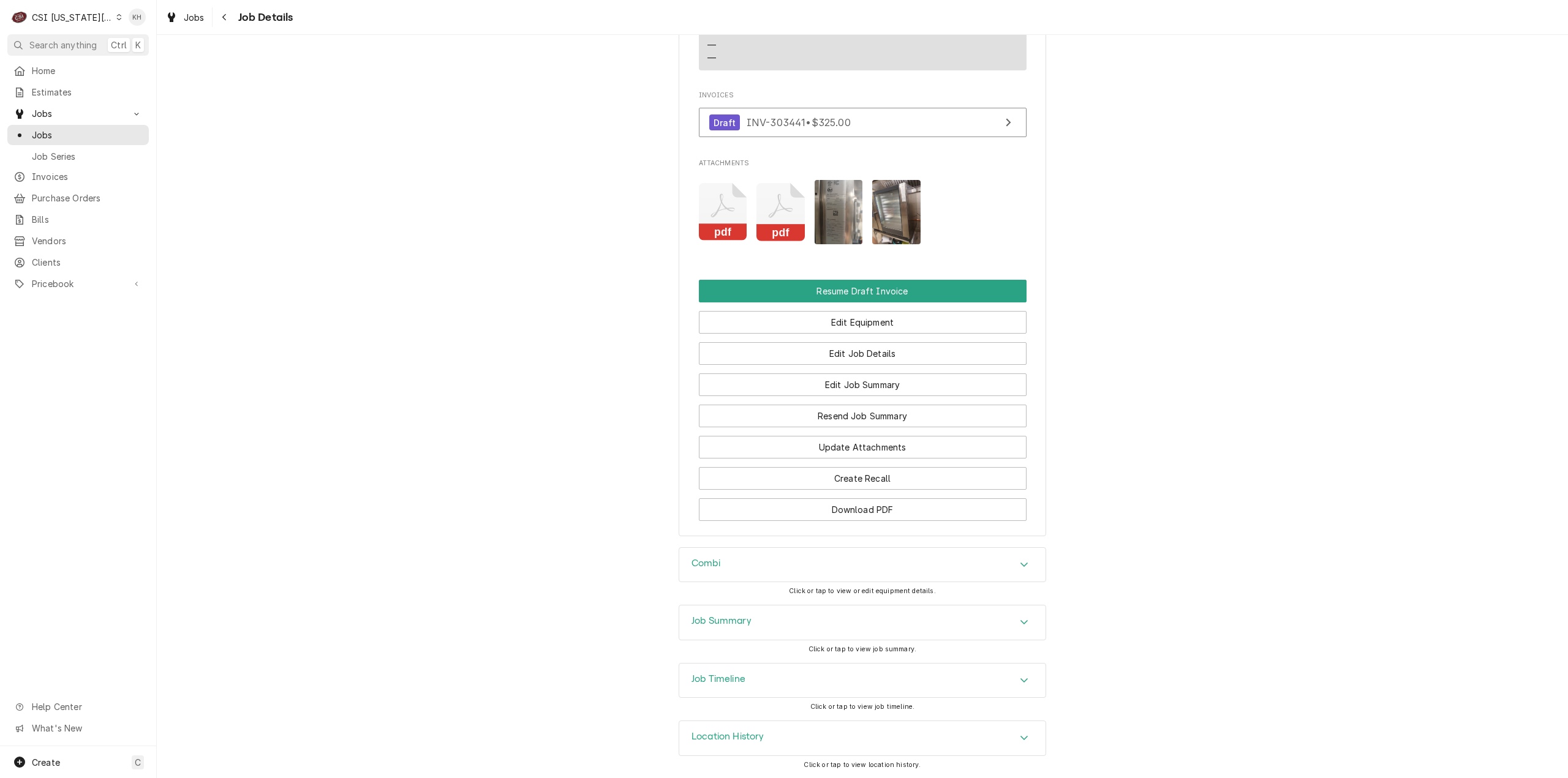
click at [755, 689] on div "Job Timeline" at bounding box center [863, 681] width 366 height 34
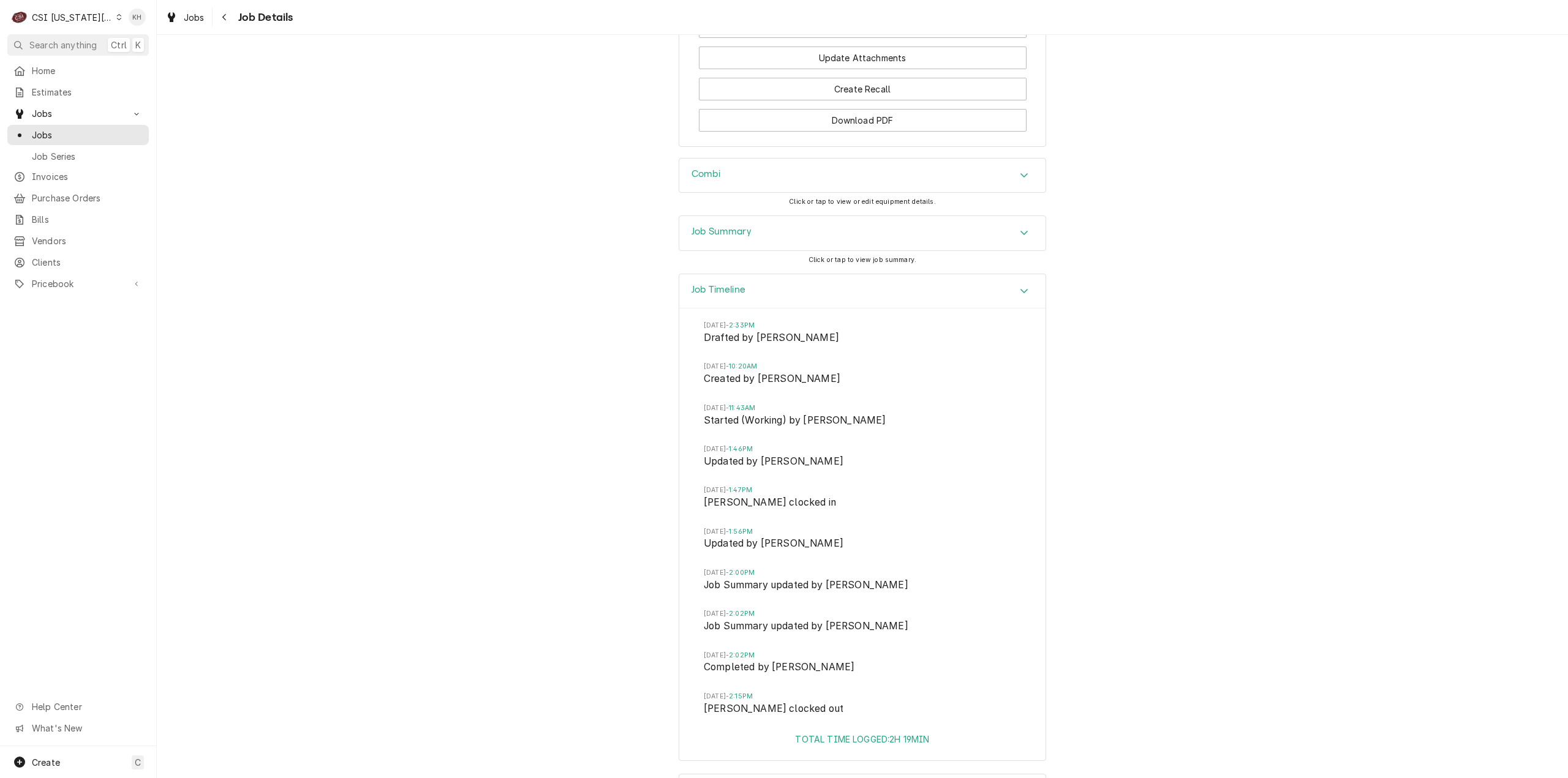
scroll to position [1888, 0]
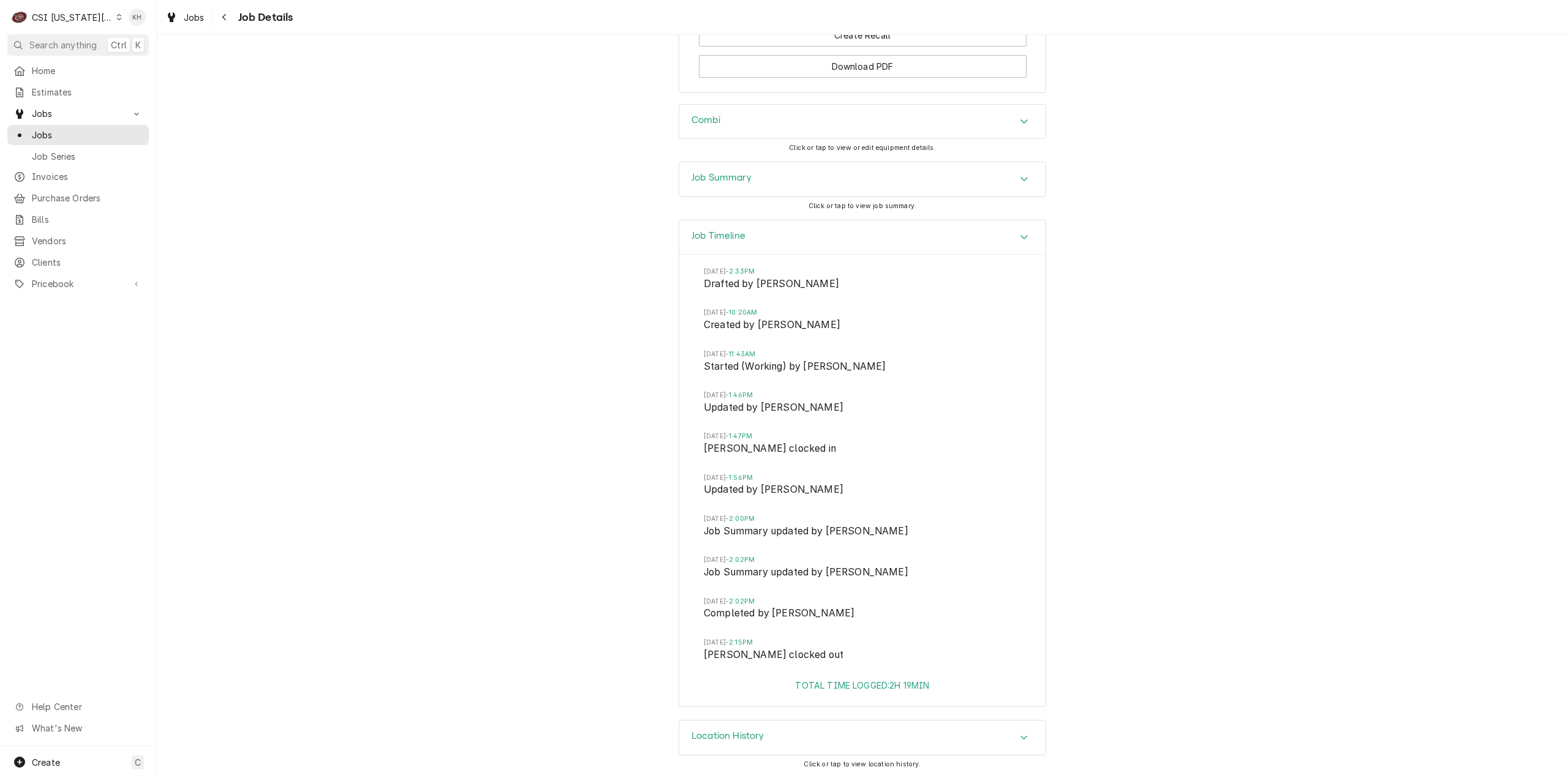
click at [747, 181] on div "Job Summary" at bounding box center [863, 179] width 366 height 34
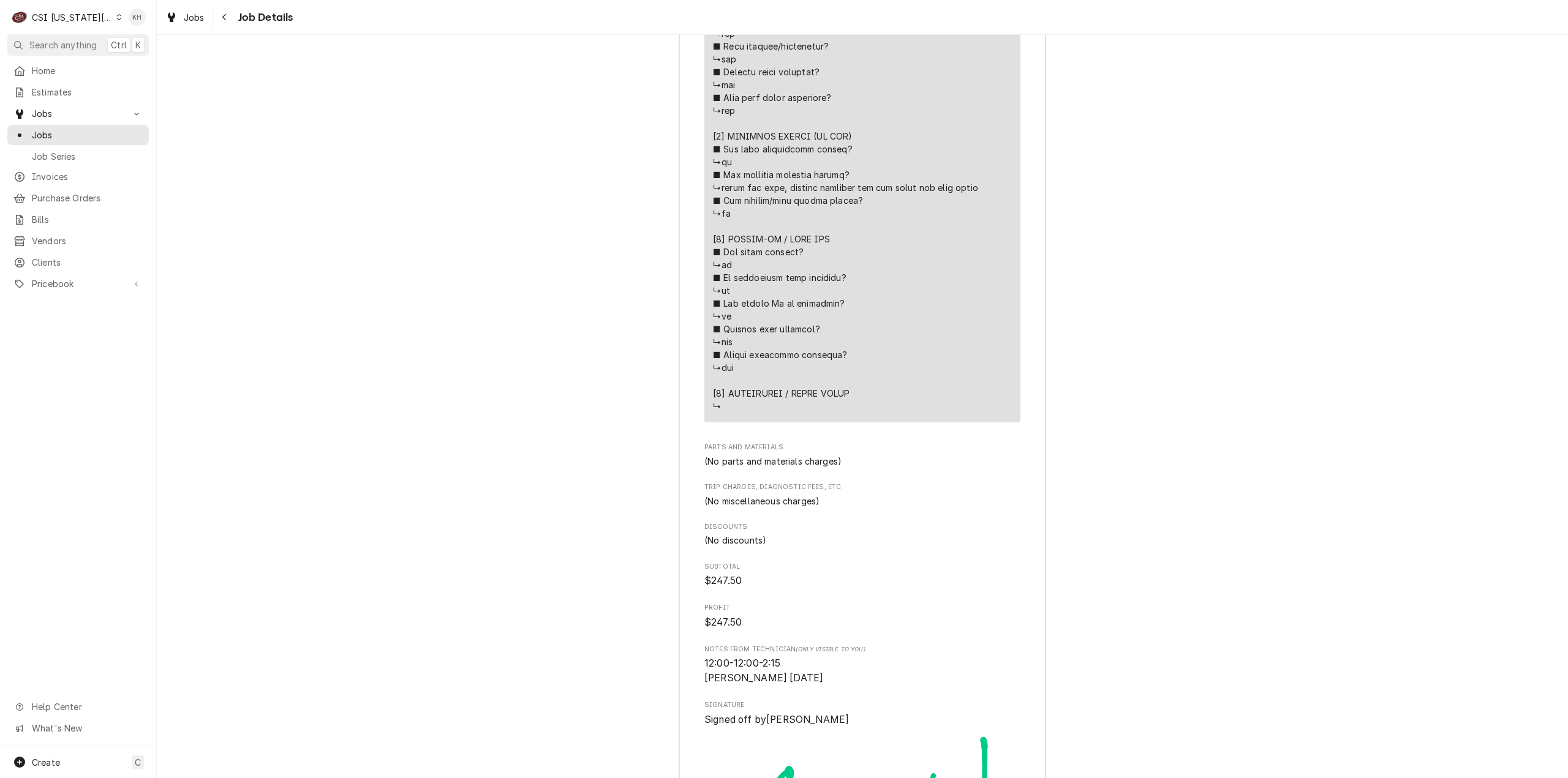
scroll to position [3357, 0]
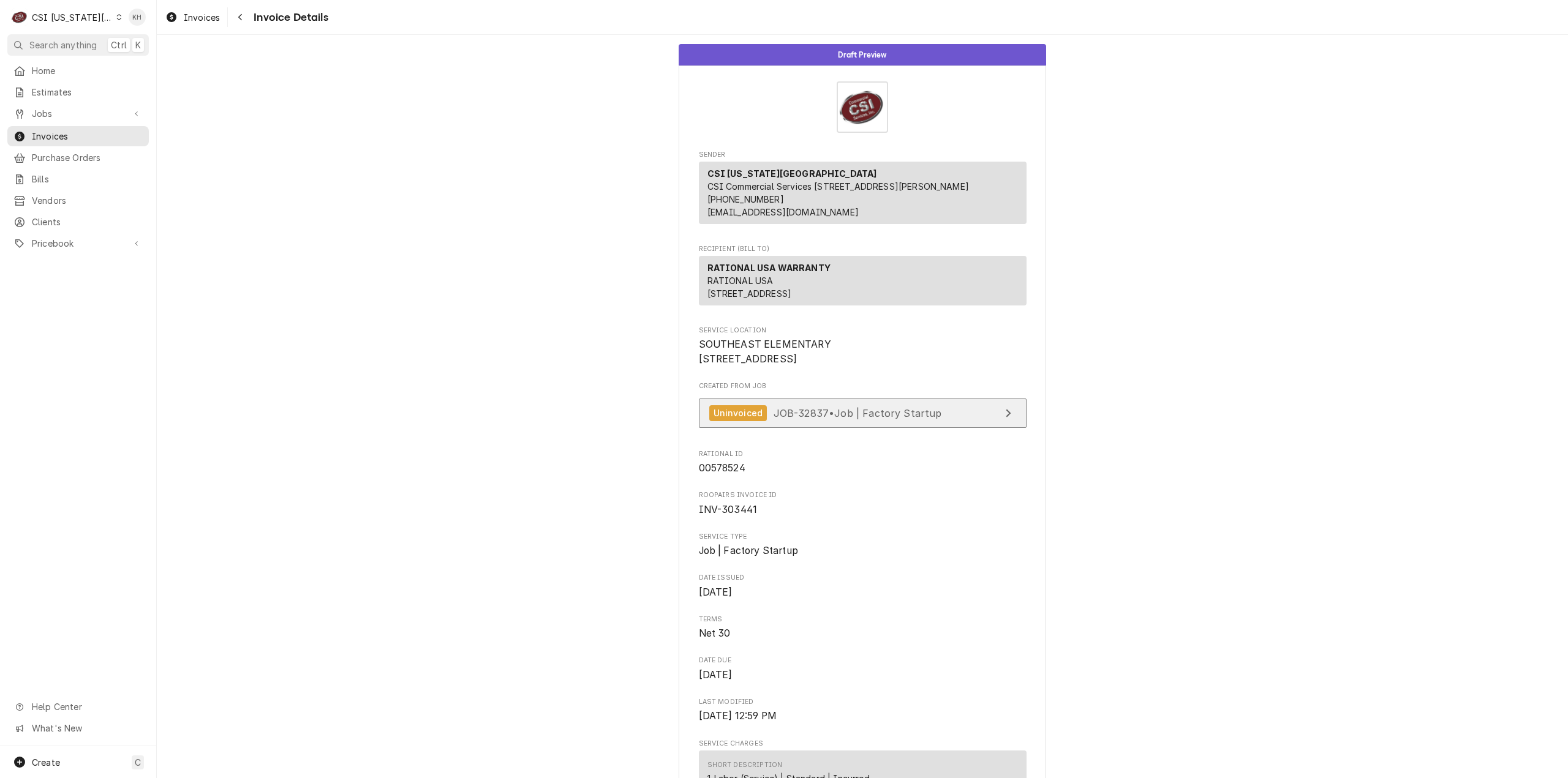
click at [906, 422] on div "Uninvoiced JOB-32837 • Job | Factory Startup" at bounding box center [825, 414] width 233 height 16
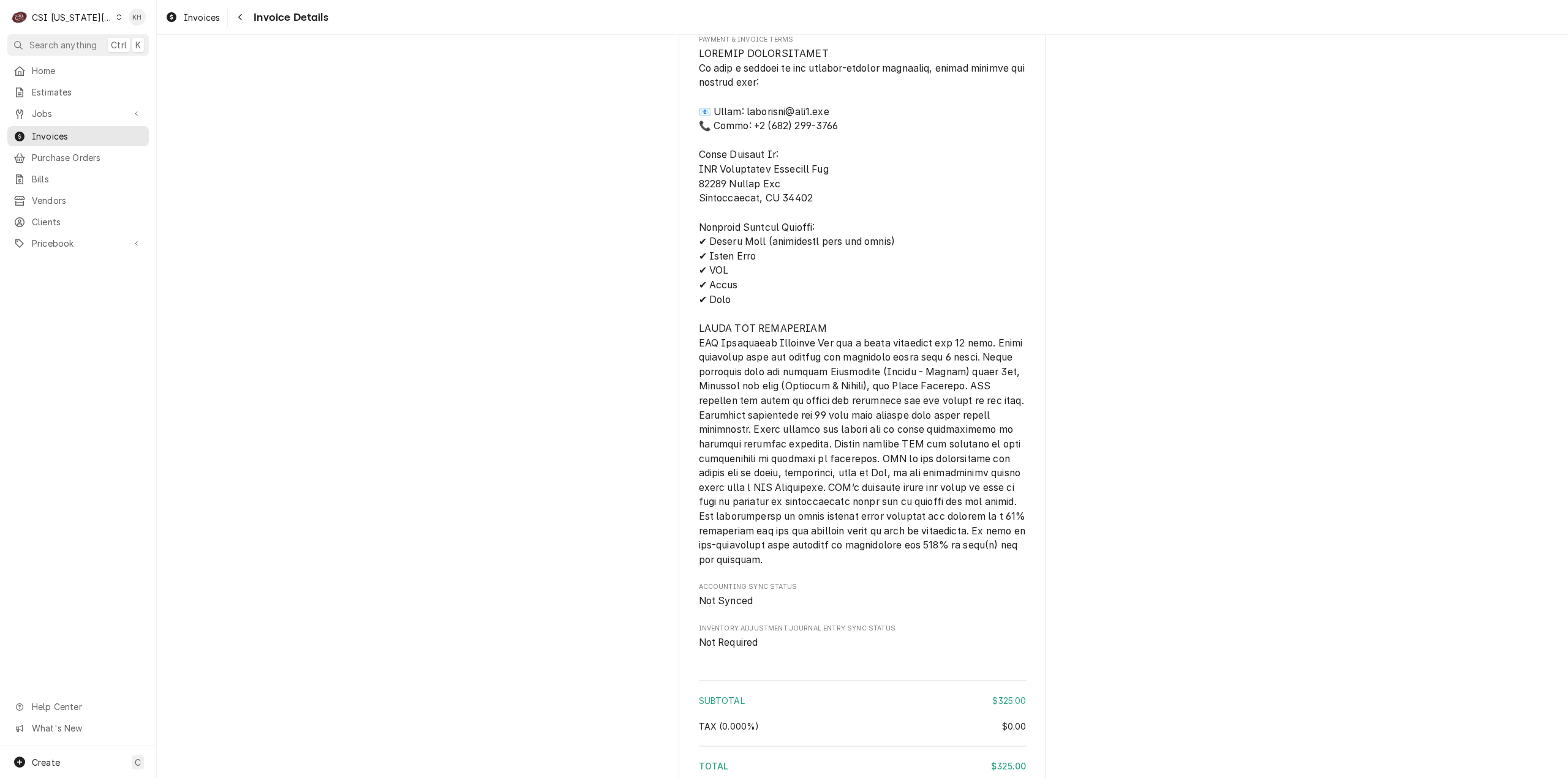
scroll to position [1634, 0]
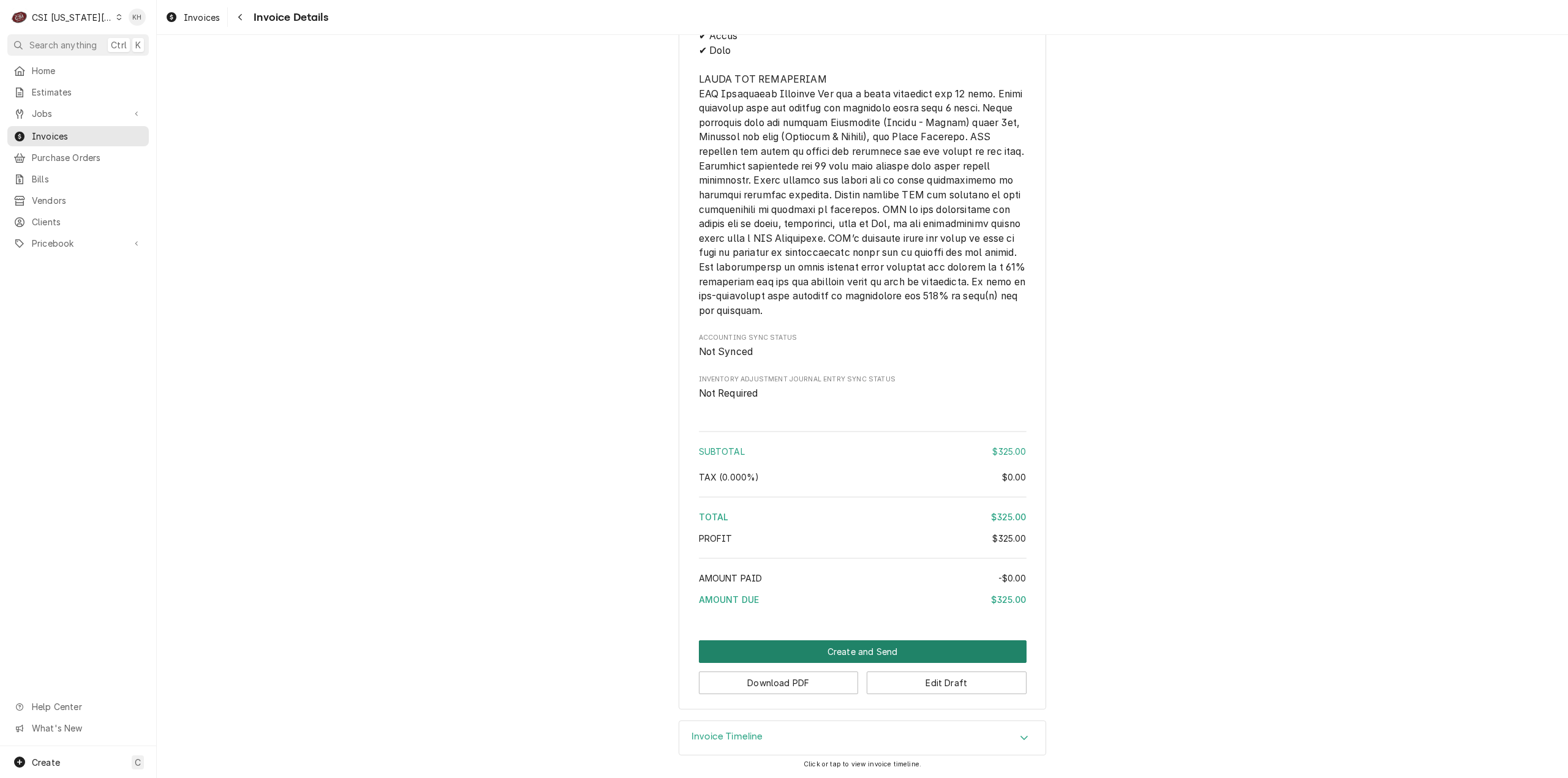
click at [818, 645] on button "Create and Send" at bounding box center [863, 652] width 327 height 22
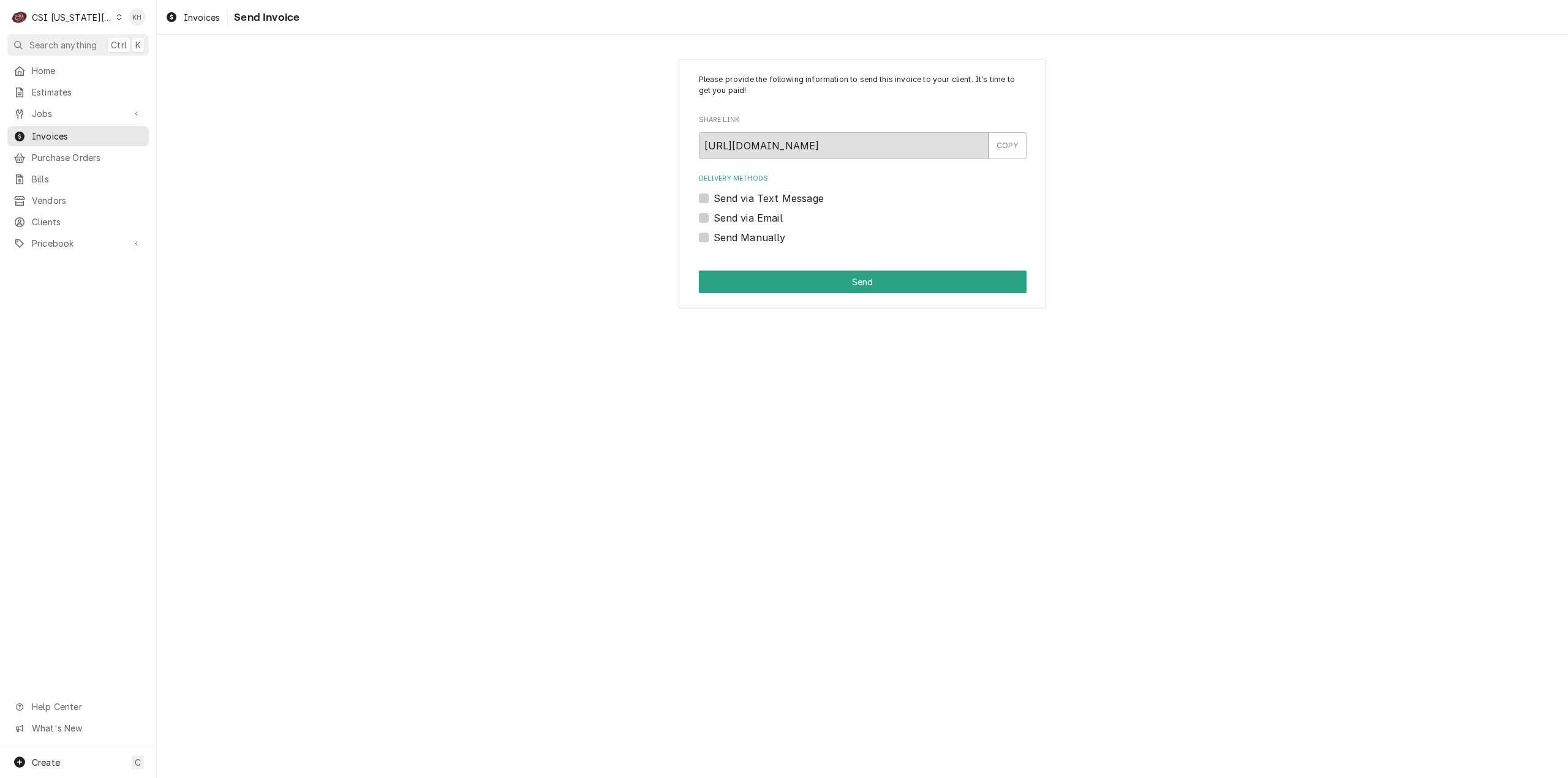
click at [714, 217] on label "Send via Email" at bounding box center [748, 218] width 69 height 15
click at [714, 217] on input "Send via Email" at bounding box center [877, 224] width 327 height 27
checkbox input "true"
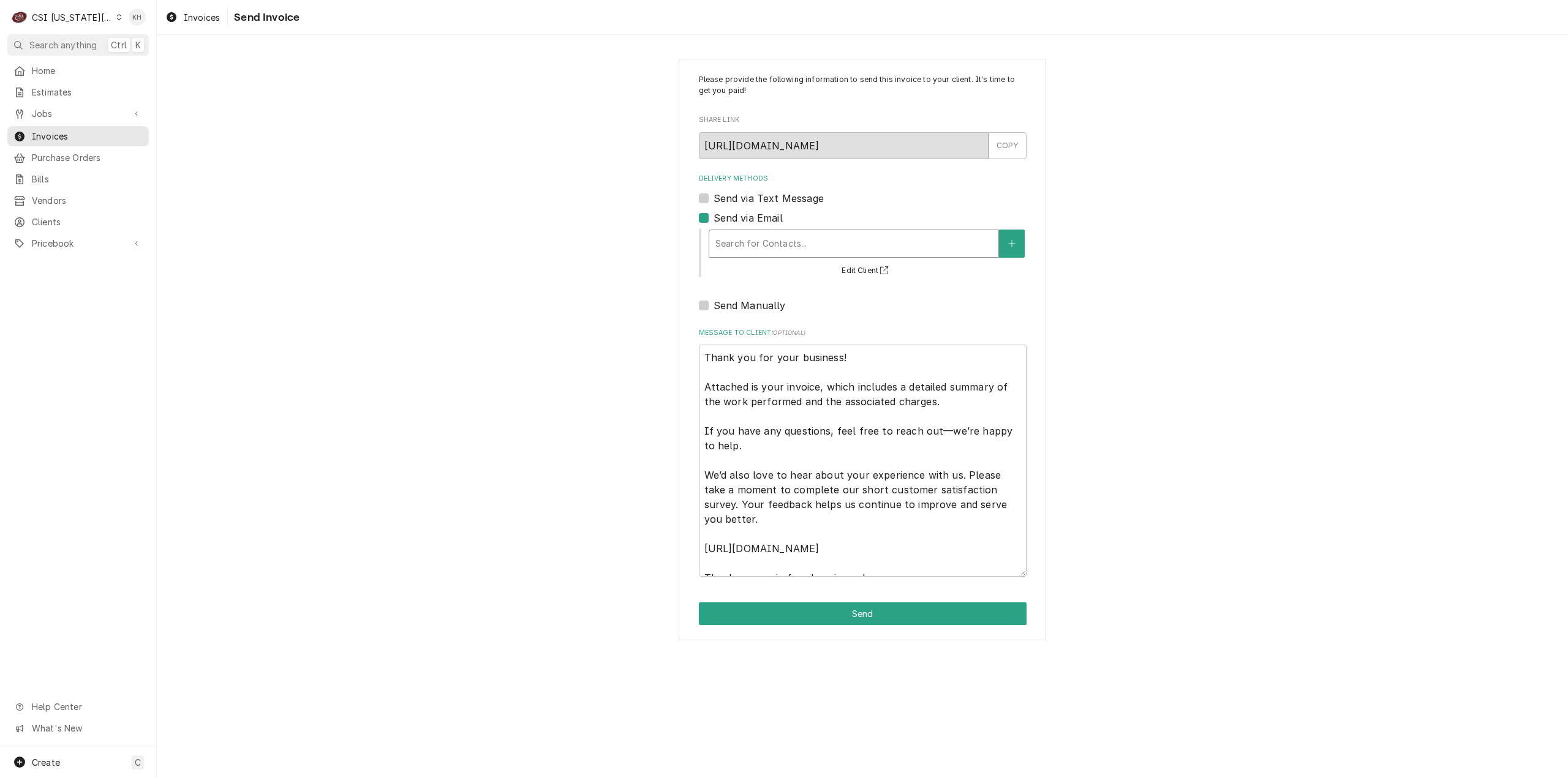
click at [859, 247] on div "Delivery Methods" at bounding box center [854, 244] width 277 height 22
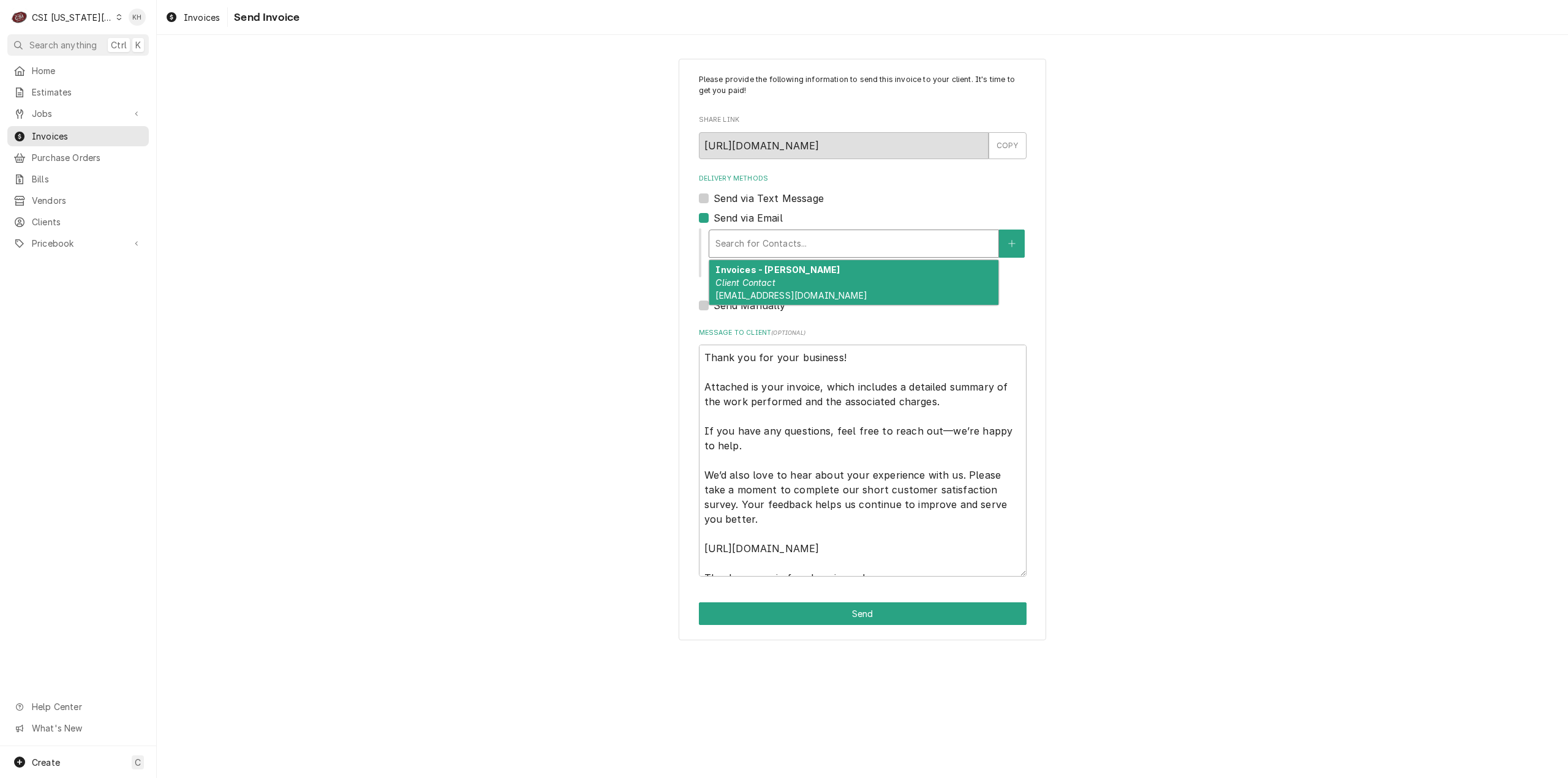
click at [836, 277] on div "Invoices - Kelsey Client Contact kelsey.hetlage@csi1.com" at bounding box center [854, 283] width 289 height 45
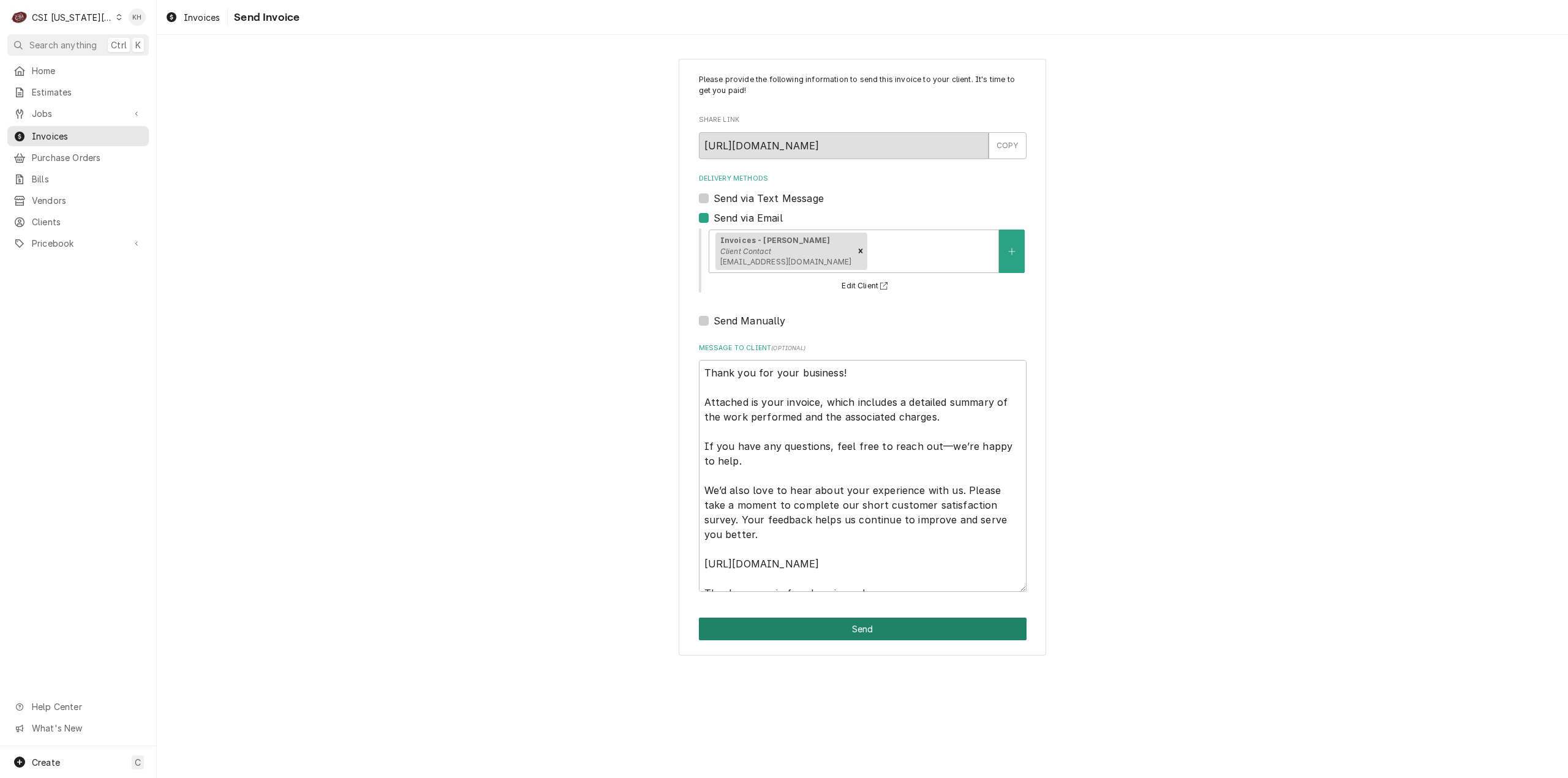
click at [889, 624] on button "Send" at bounding box center [863, 628] width 327 height 22
type textarea "x"
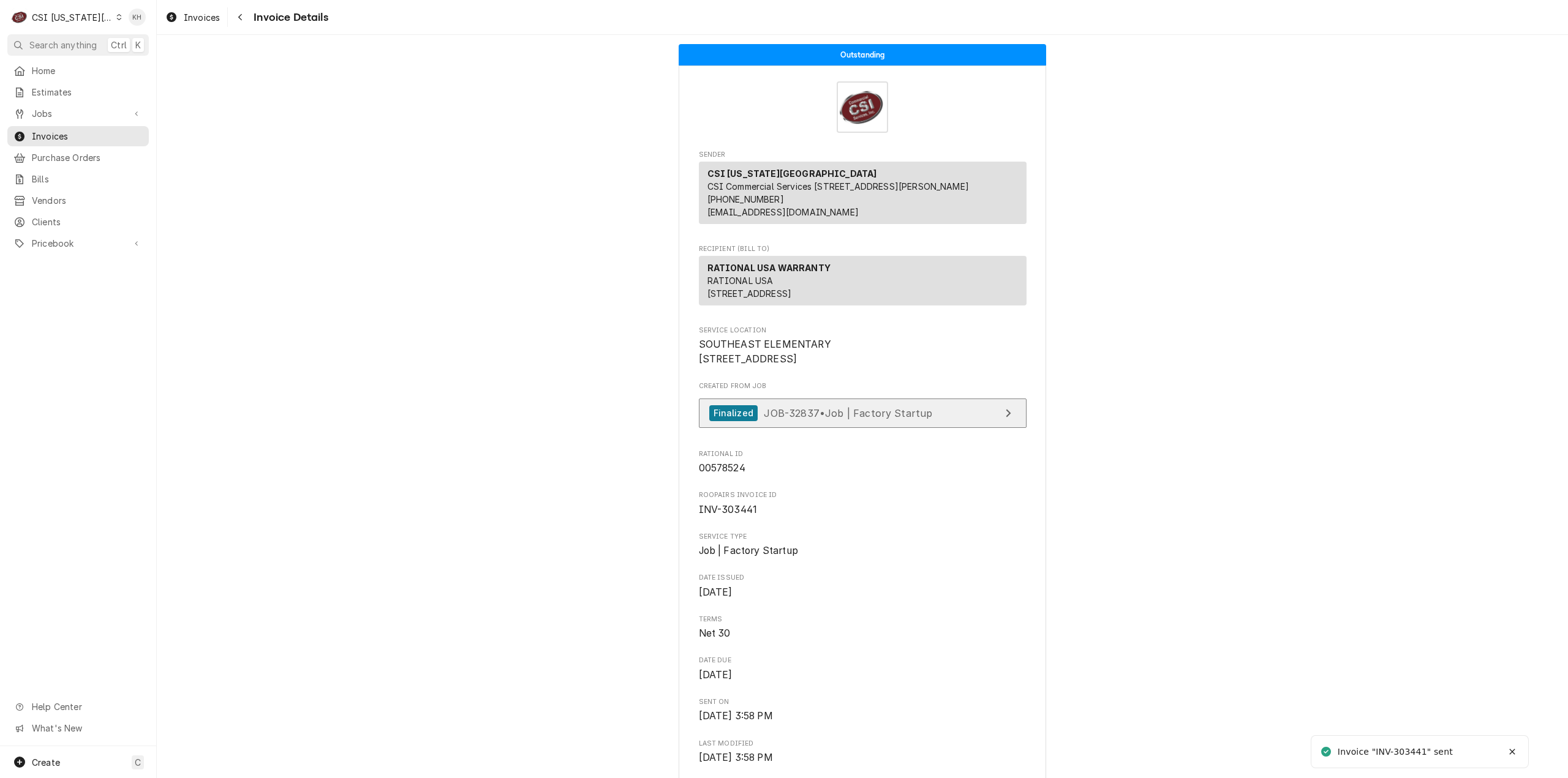
click at [803, 419] on span "JOB-32837 • Job | Factory Startup" at bounding box center [848, 412] width 168 height 12
click at [79, 106] on div "Jobs" at bounding box center [78, 113] width 137 height 16
click at [74, 129] on span "Jobs" at bounding box center [87, 135] width 111 height 13
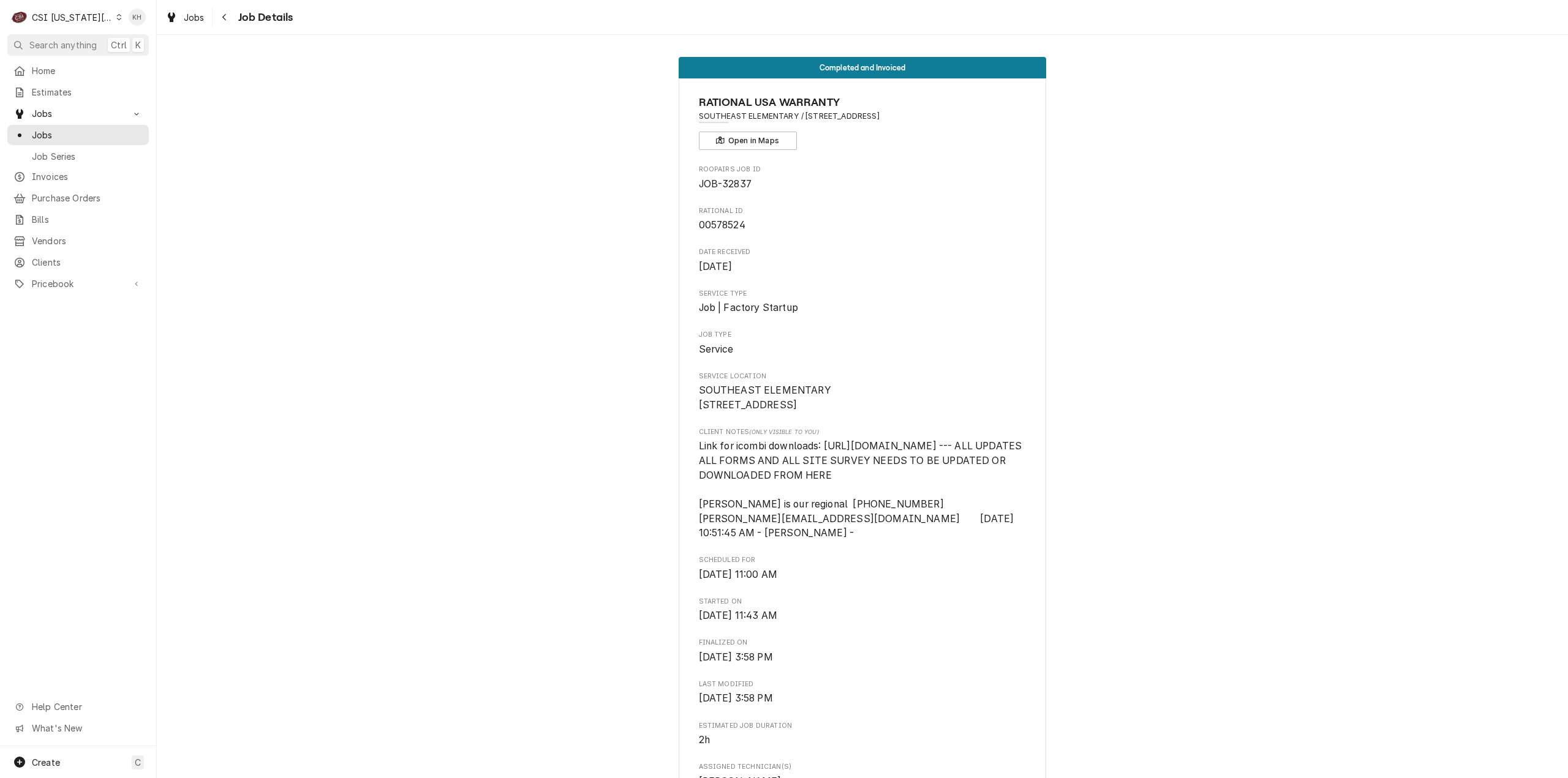
click at [728, 228] on span "00578524" at bounding box center [722, 225] width 47 height 12
copy span "00578524"
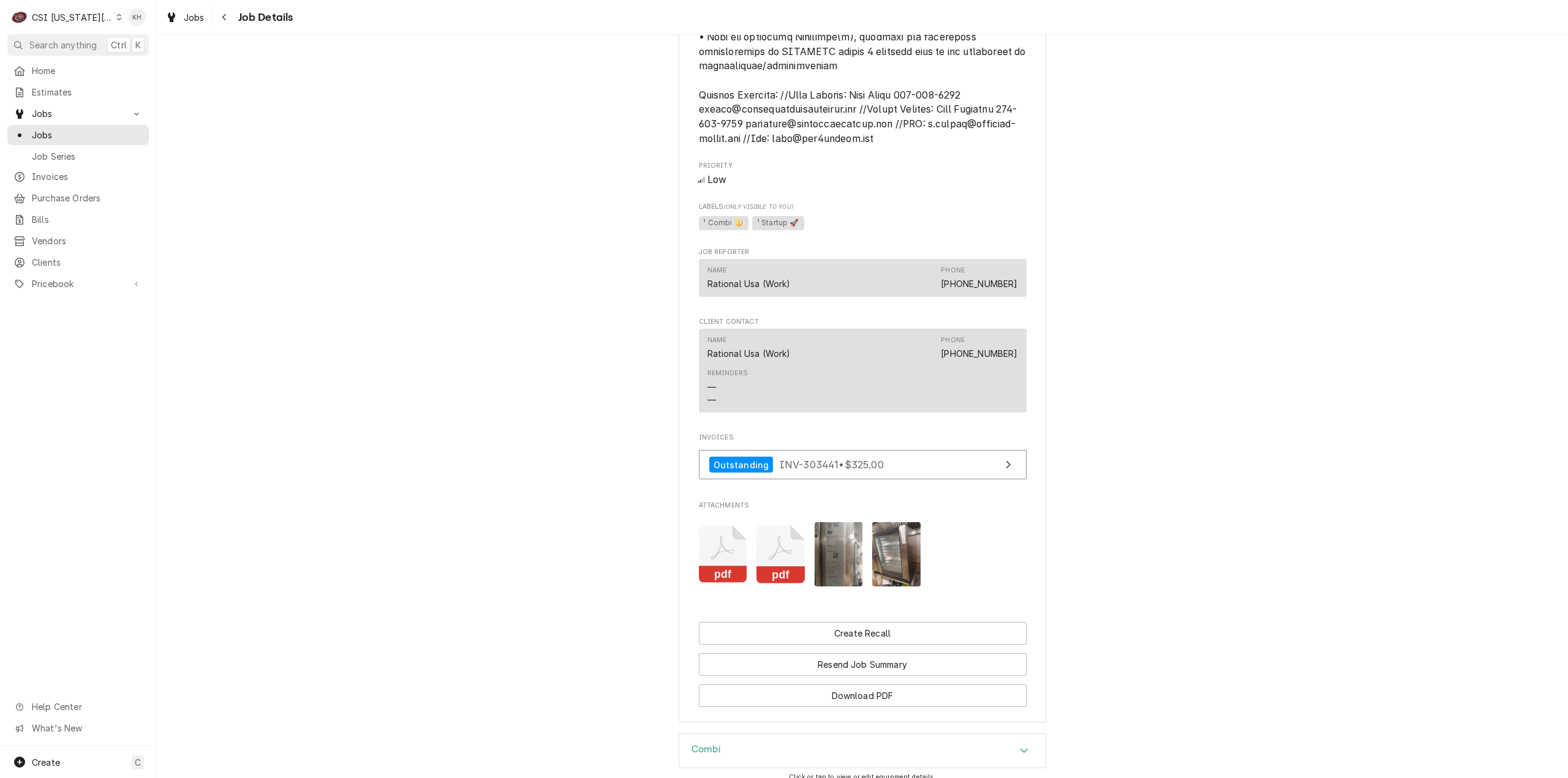
scroll to position [1287, 0]
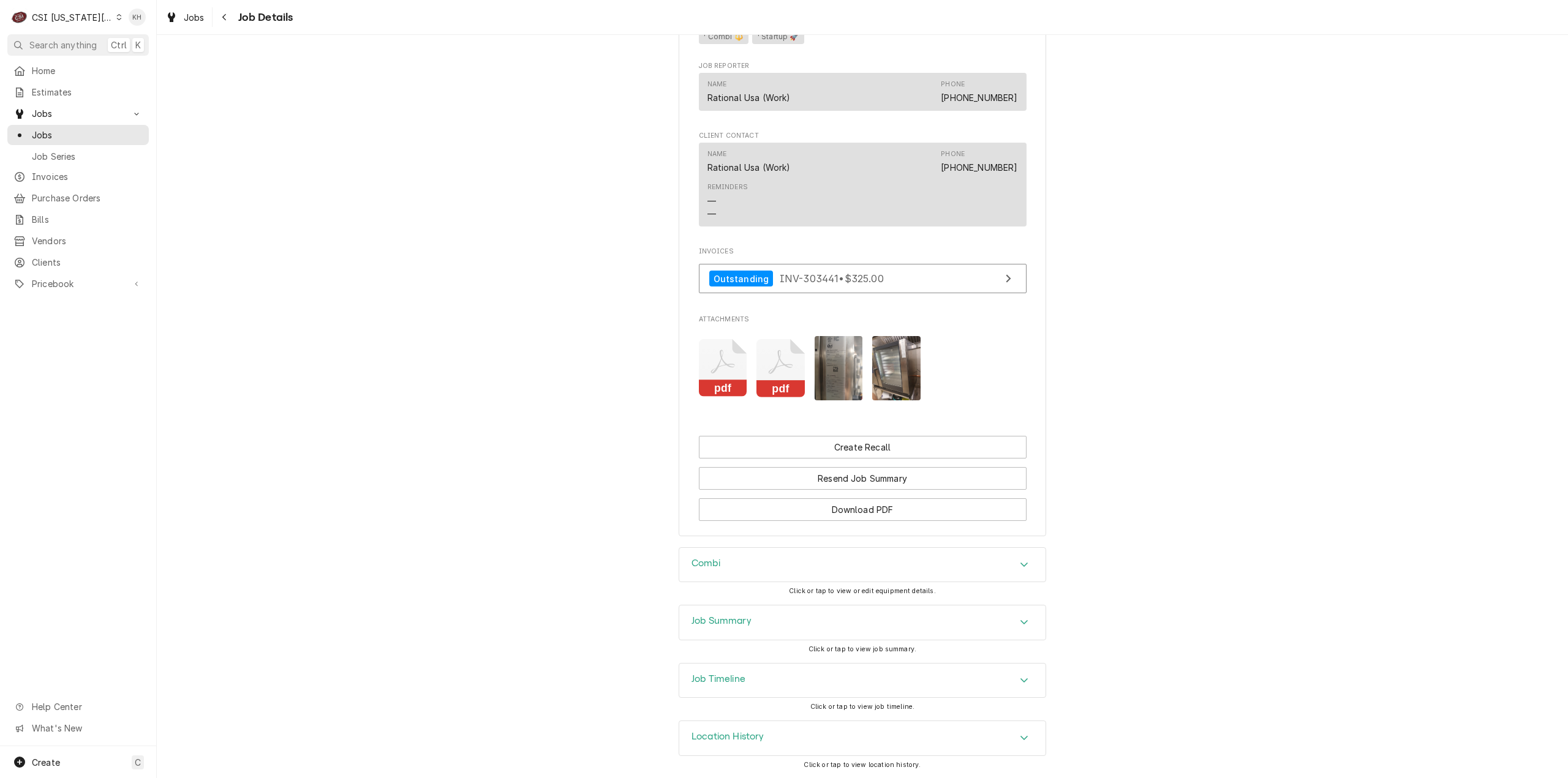
click at [756, 628] on div "Job Summary" at bounding box center [863, 623] width 366 height 34
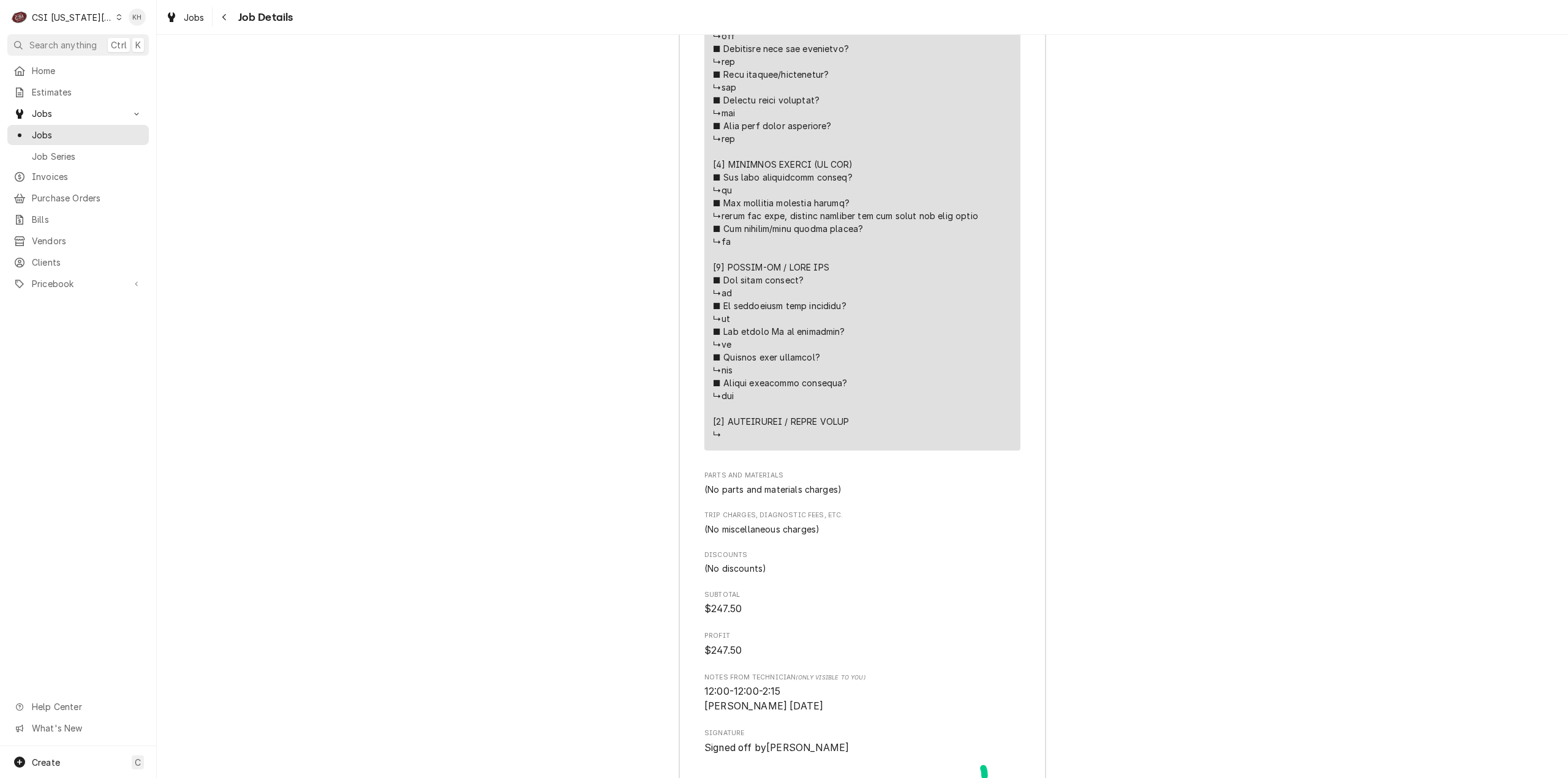
scroll to position [3351, 0]
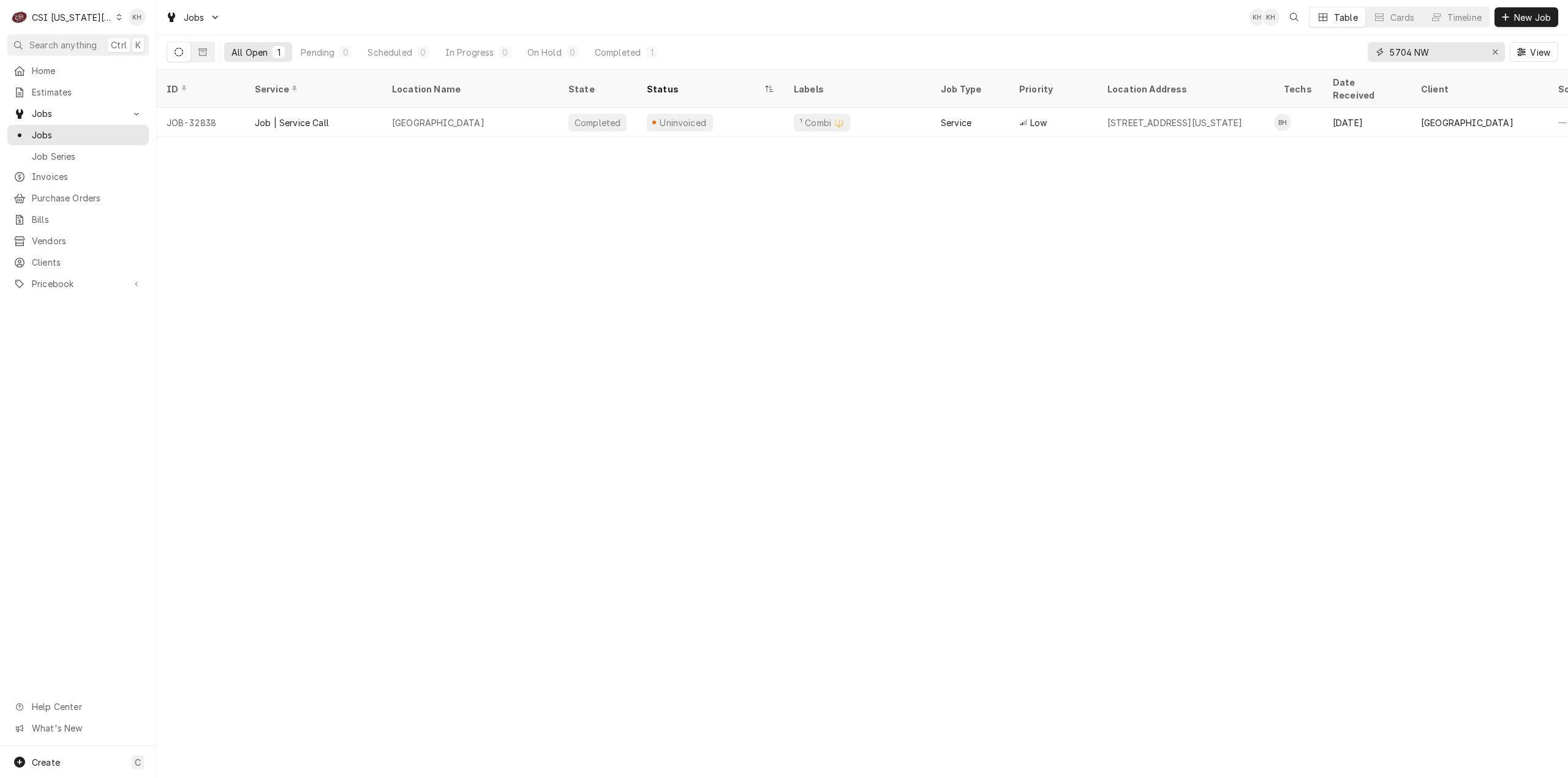
drag, startPoint x: 1441, startPoint y: 50, endPoint x: 1212, endPoint y: 64, distance: 229.4
click at [1212, 64] on div "All Open 1 Pending 0 Scheduled 0 In Progress 0 On Hold 0 Completed 1 5704 NW Vi…" at bounding box center [863, 52] width 1392 height 34
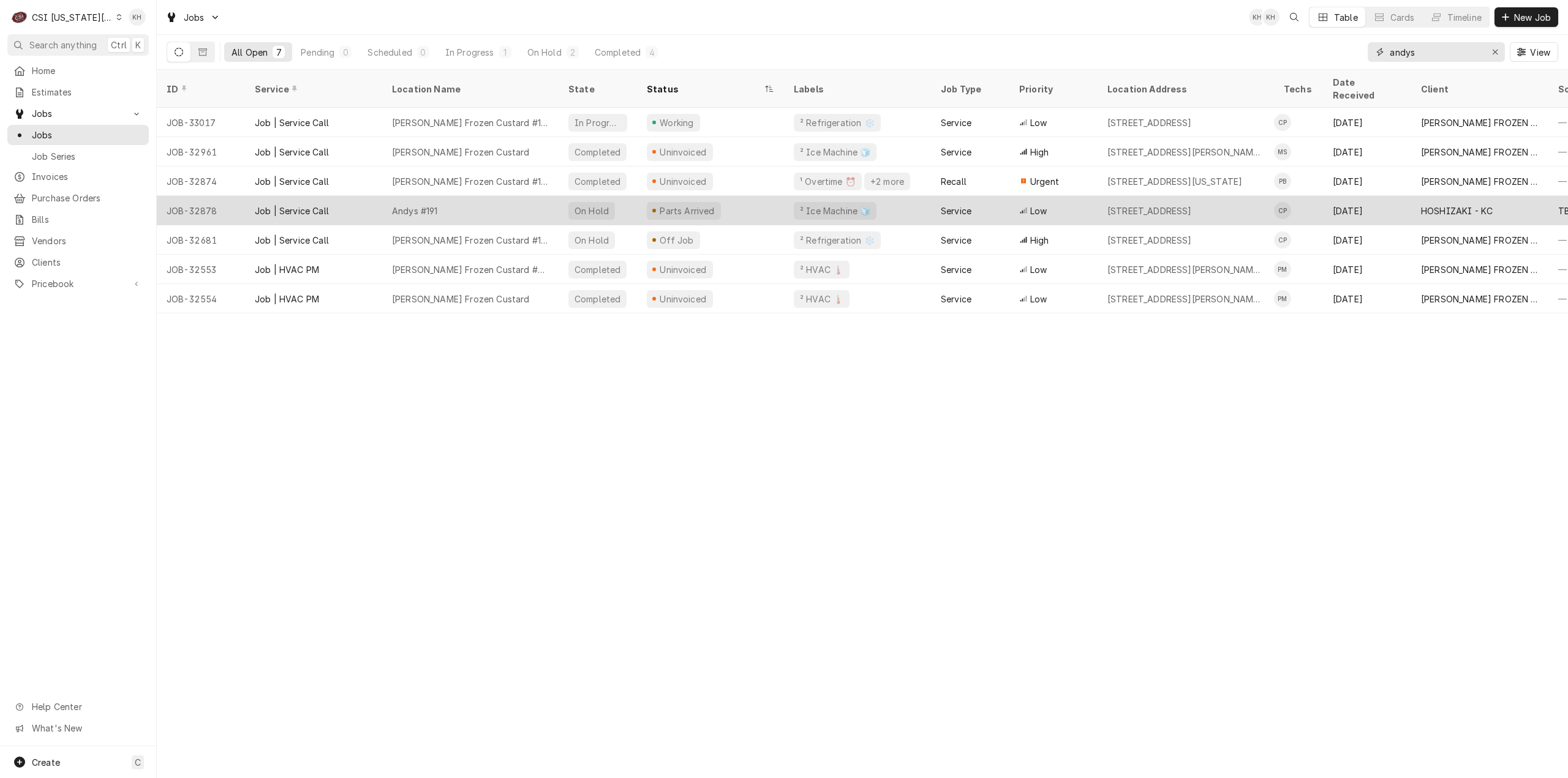
type input "andys"
click at [1122, 205] on div "[STREET_ADDRESS]" at bounding box center [1150, 210] width 85 height 13
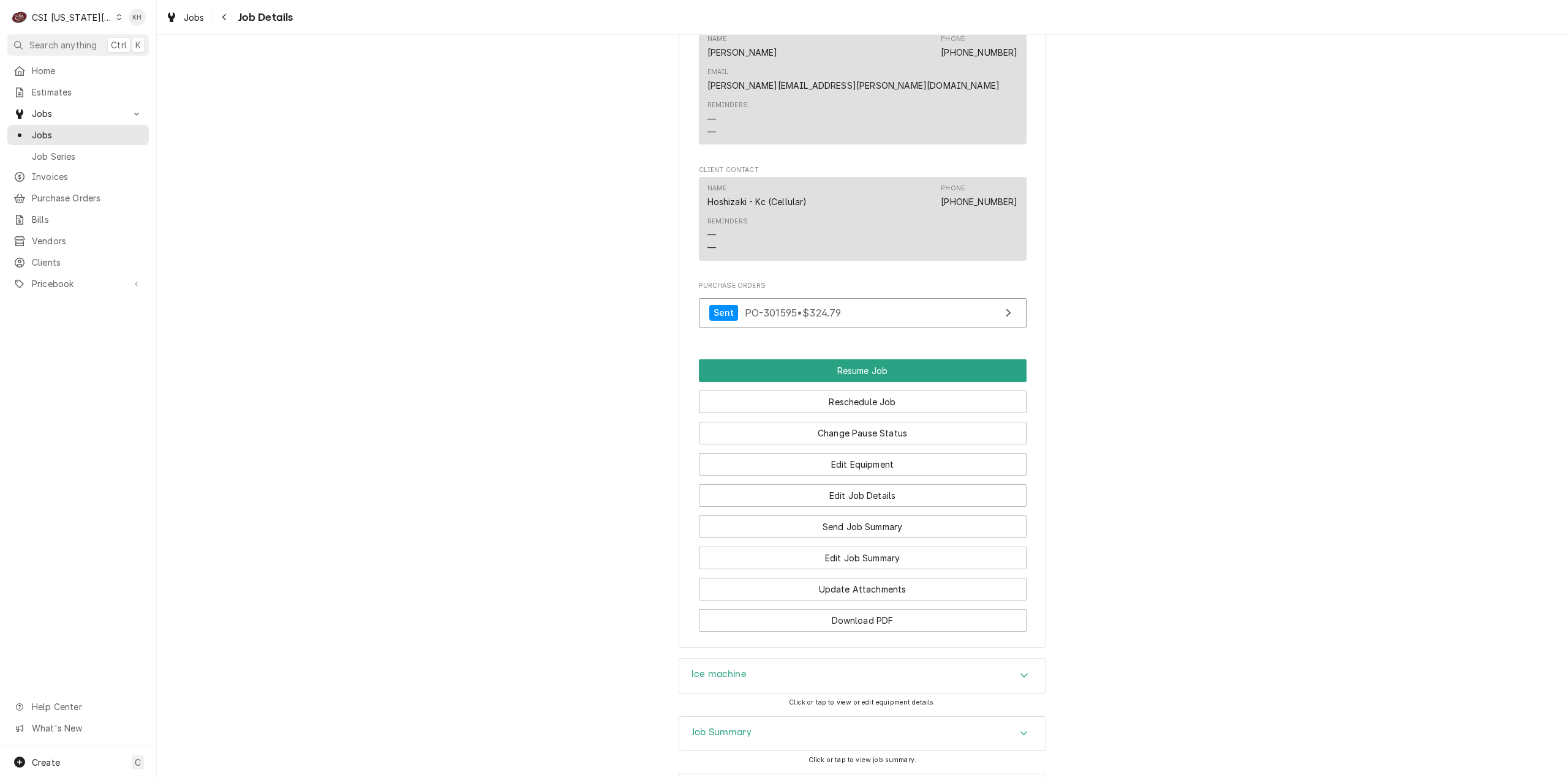
scroll to position [1267, 0]
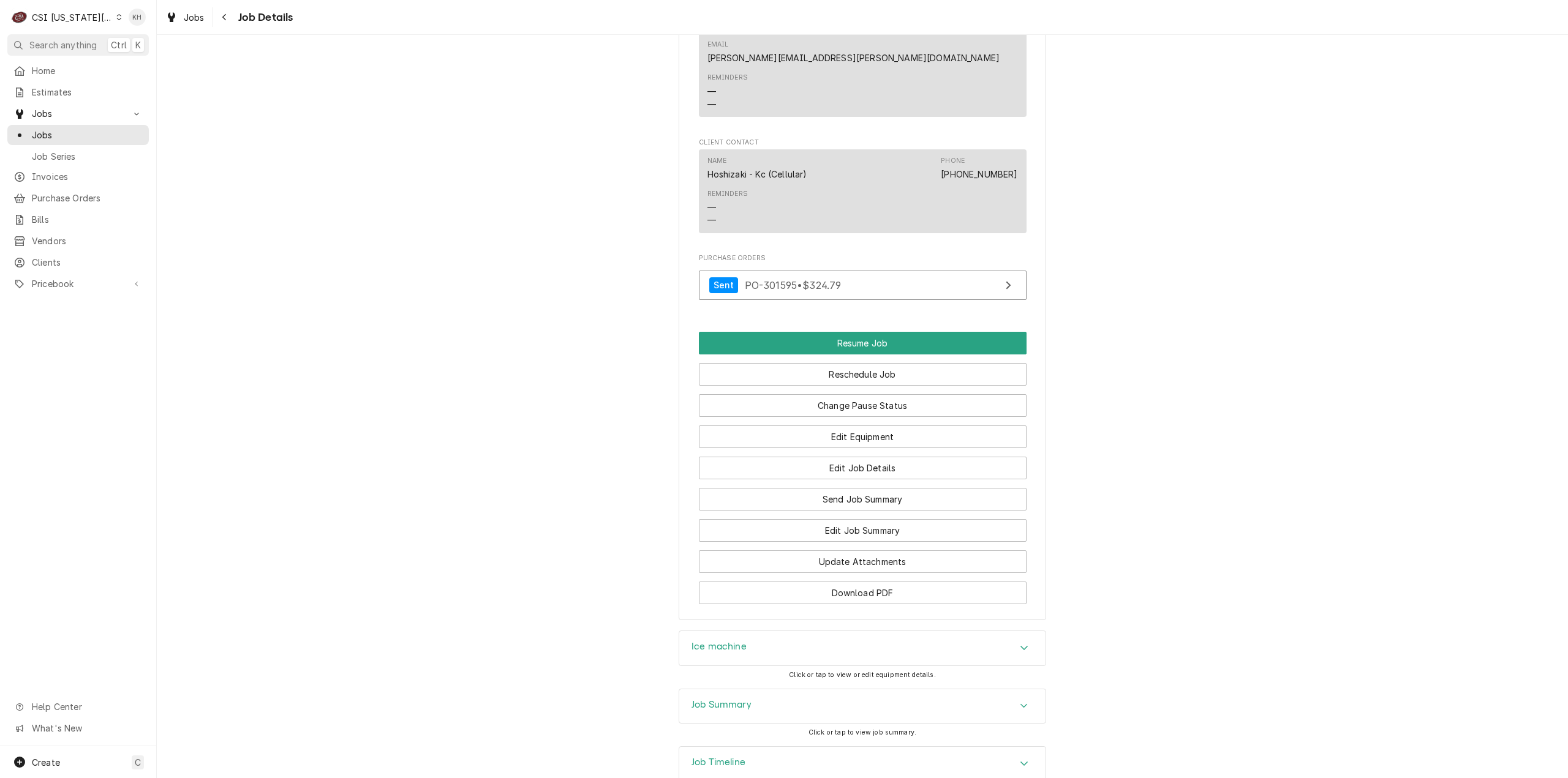
click at [752, 747] on div "Job Timeline" at bounding box center [863, 764] width 366 height 34
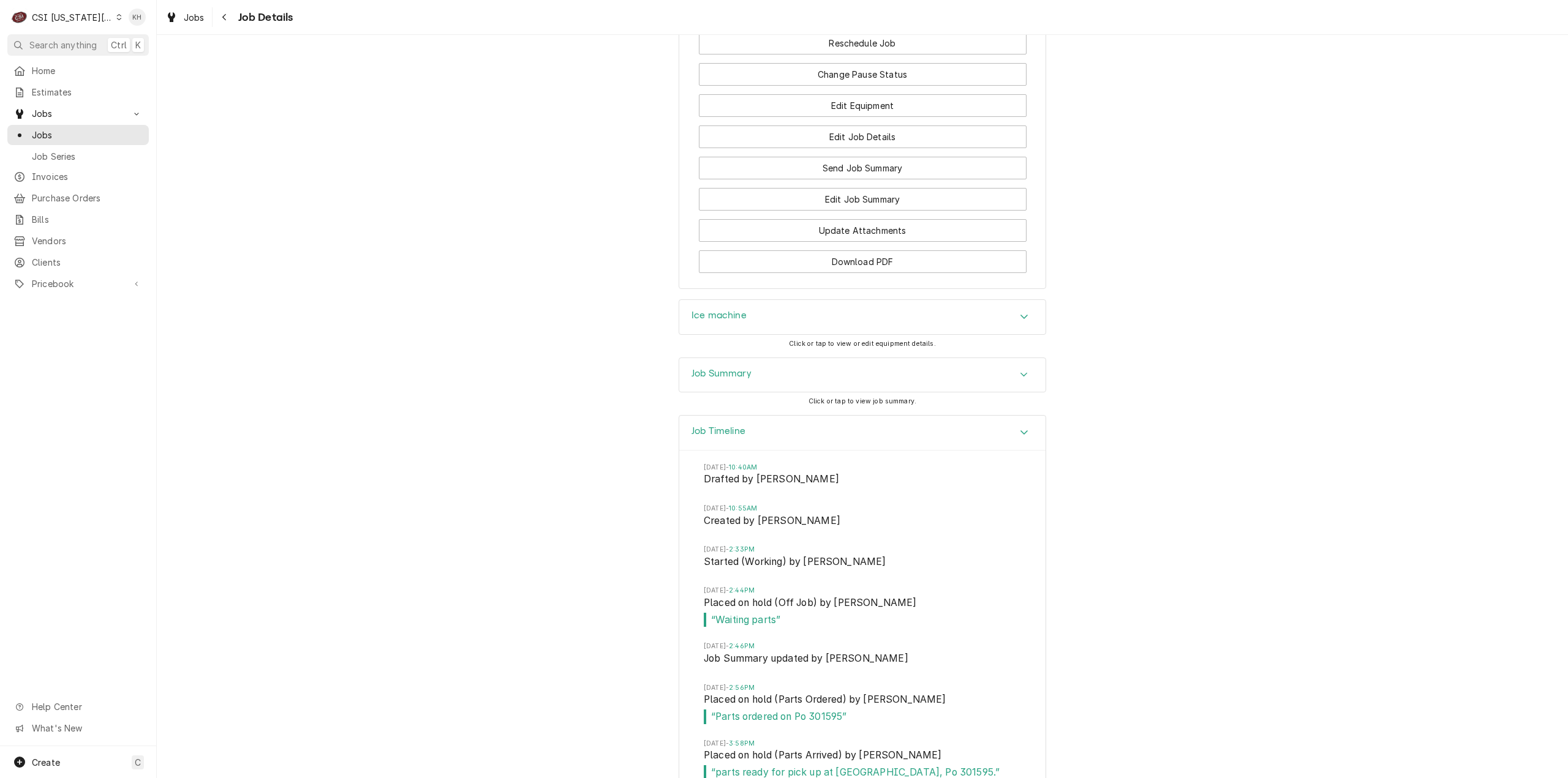
scroll to position [1629, 0]
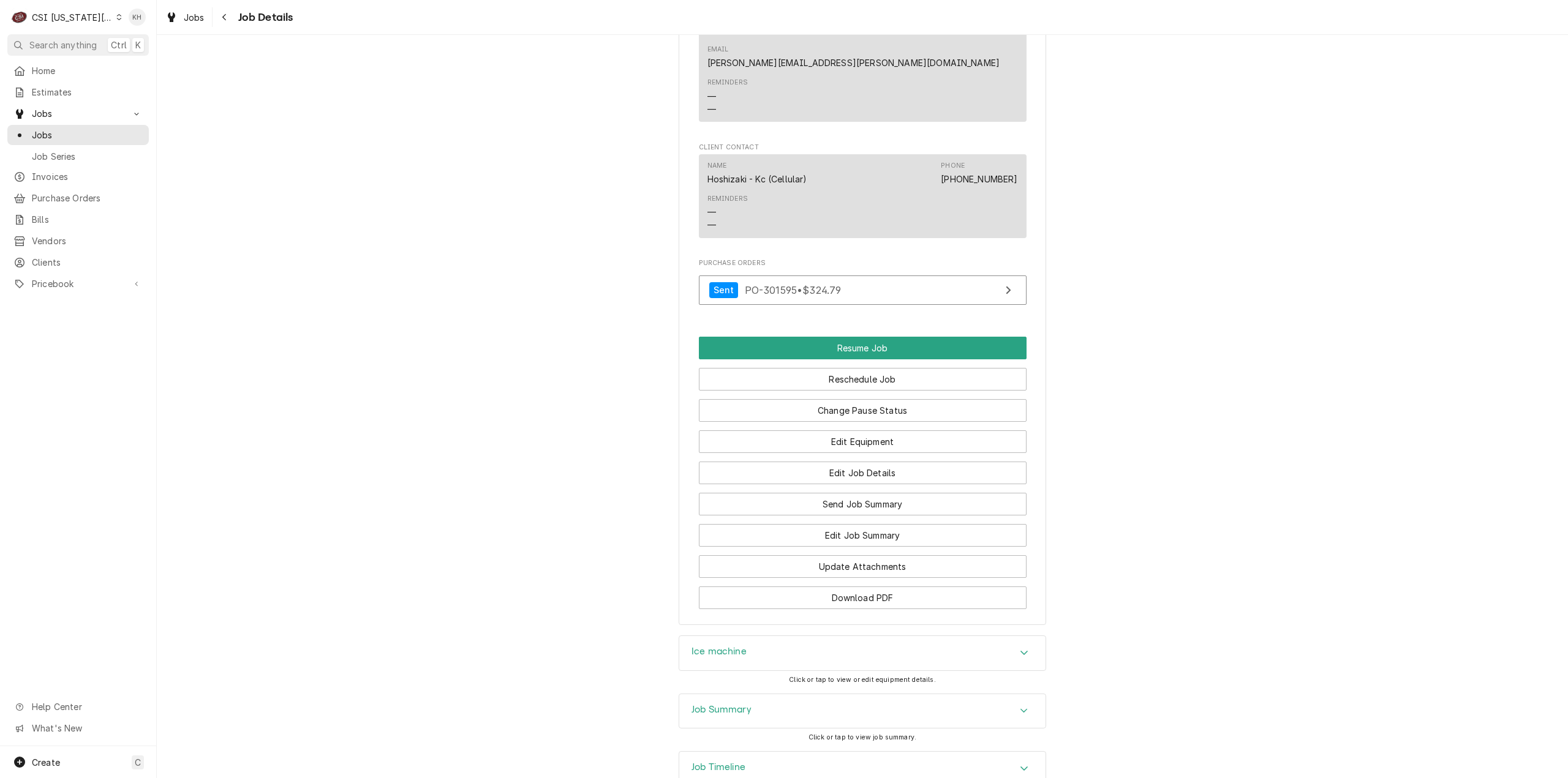
click at [758, 694] on div "Job Summary" at bounding box center [863, 711] width 366 height 34
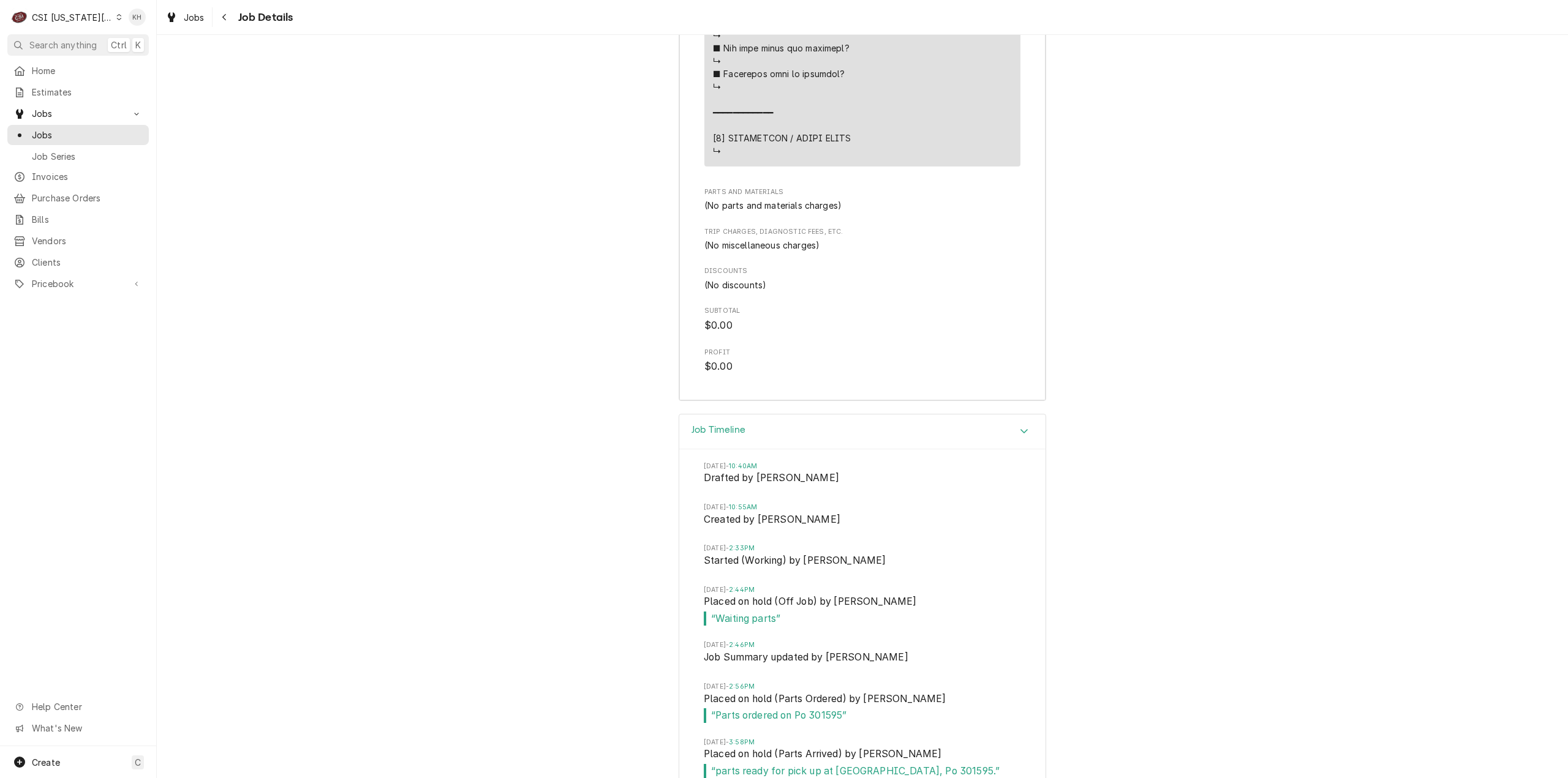
scroll to position [3133, 0]
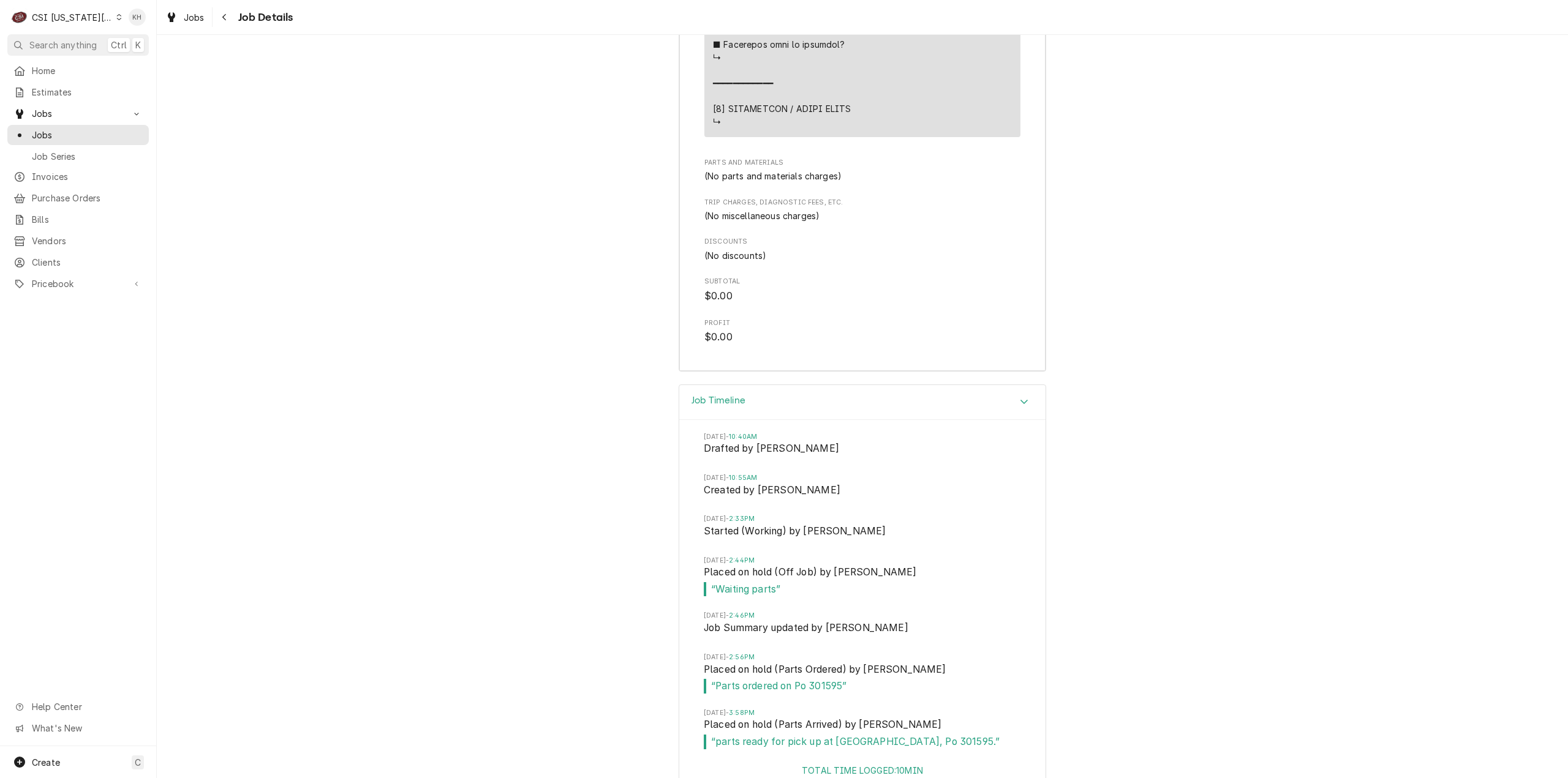
click at [1288, 465] on div "Job Timeline Fri, Sep 19, 2025 - 10:40AM Drafted by Lindsay Stover Mon, Sep 22,…" at bounding box center [863, 594] width 1411 height 420
click at [76, 39] on span "Search anything" at bounding box center [63, 45] width 68 height 13
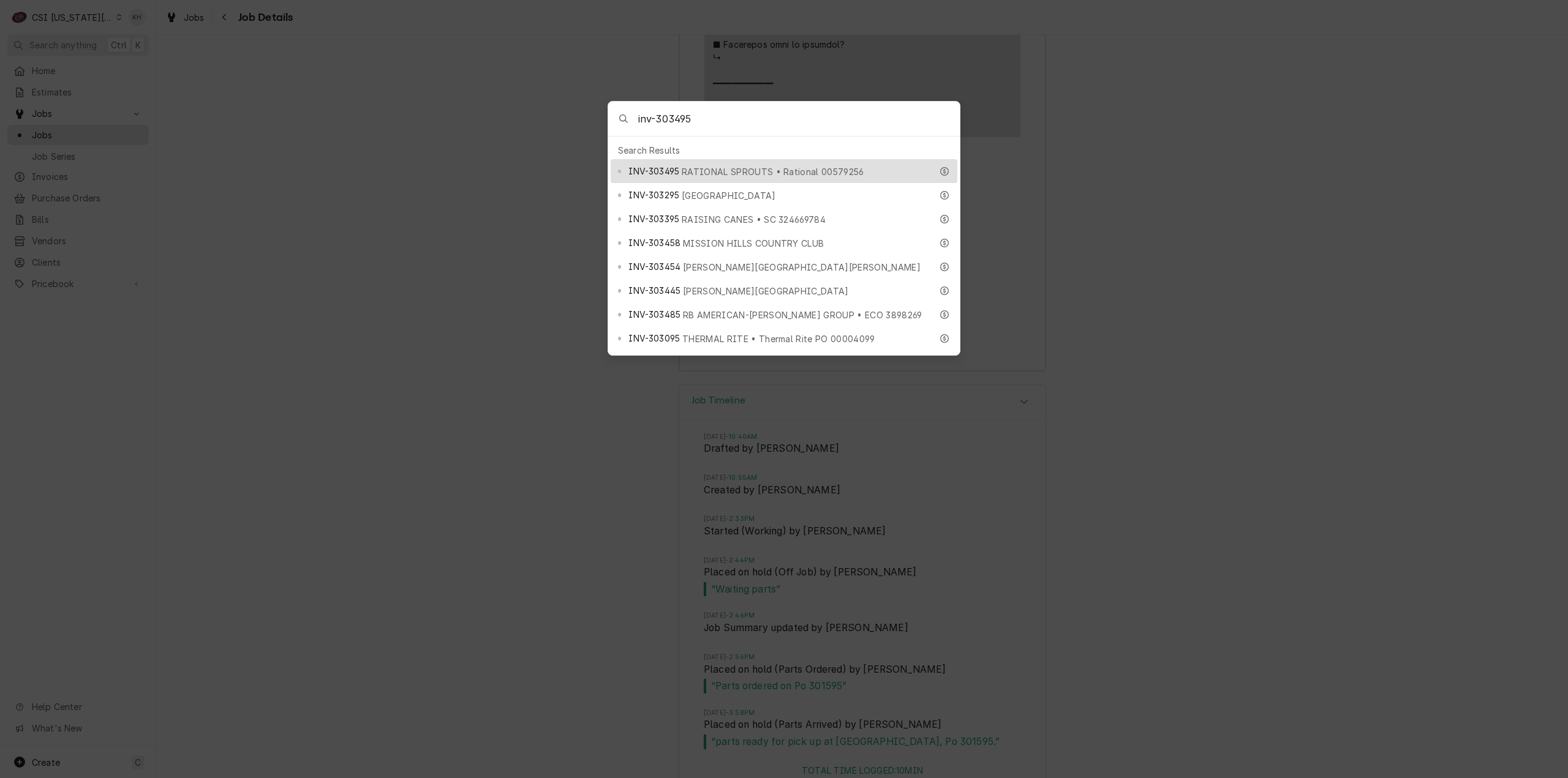
type input "inv-303495"
click at [726, 175] on div "INV-303495 RATIONAL SPROUTS • Rational 00579256" at bounding box center [784, 171] width 347 height 24
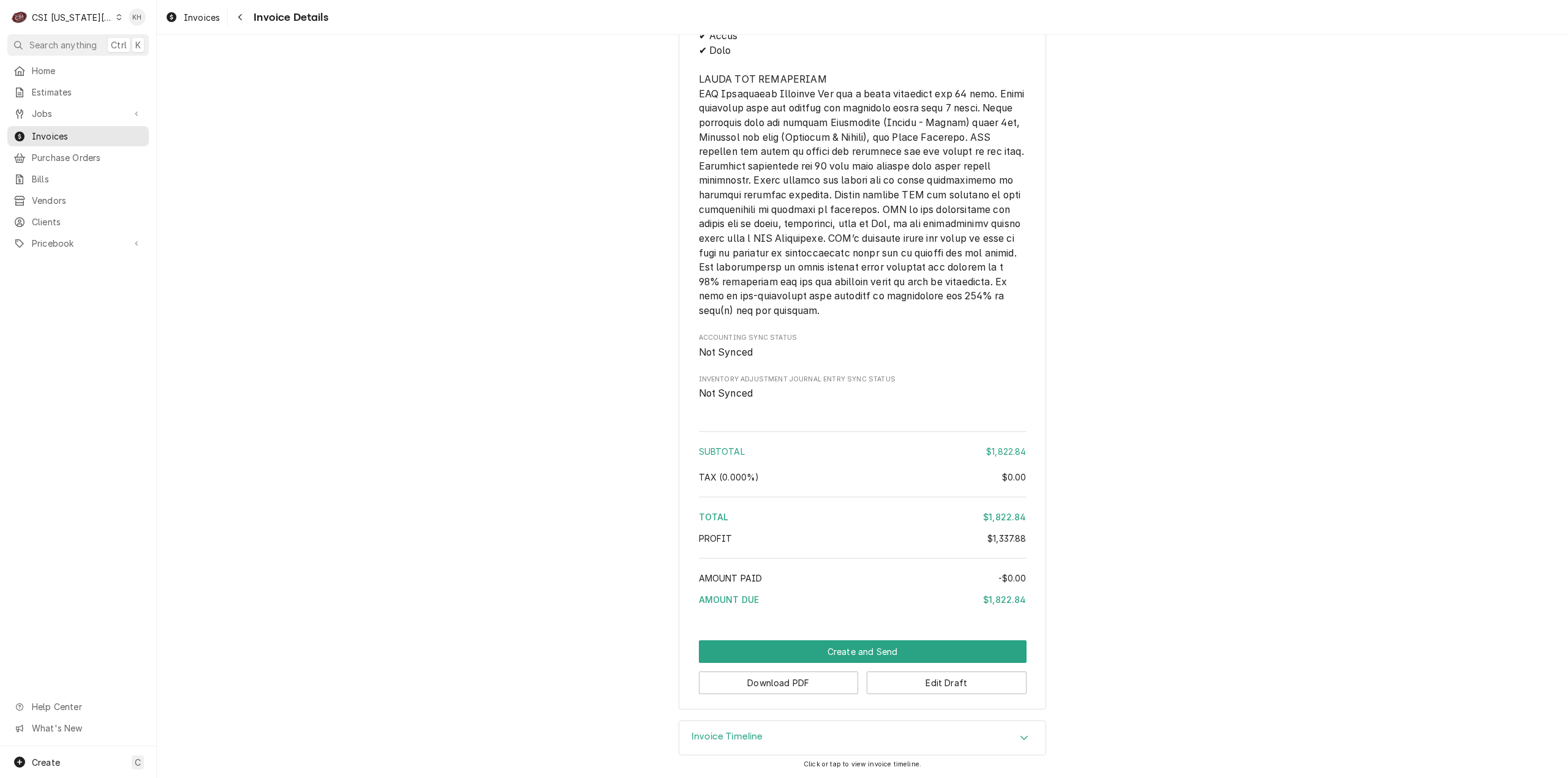
scroll to position [1906, 0]
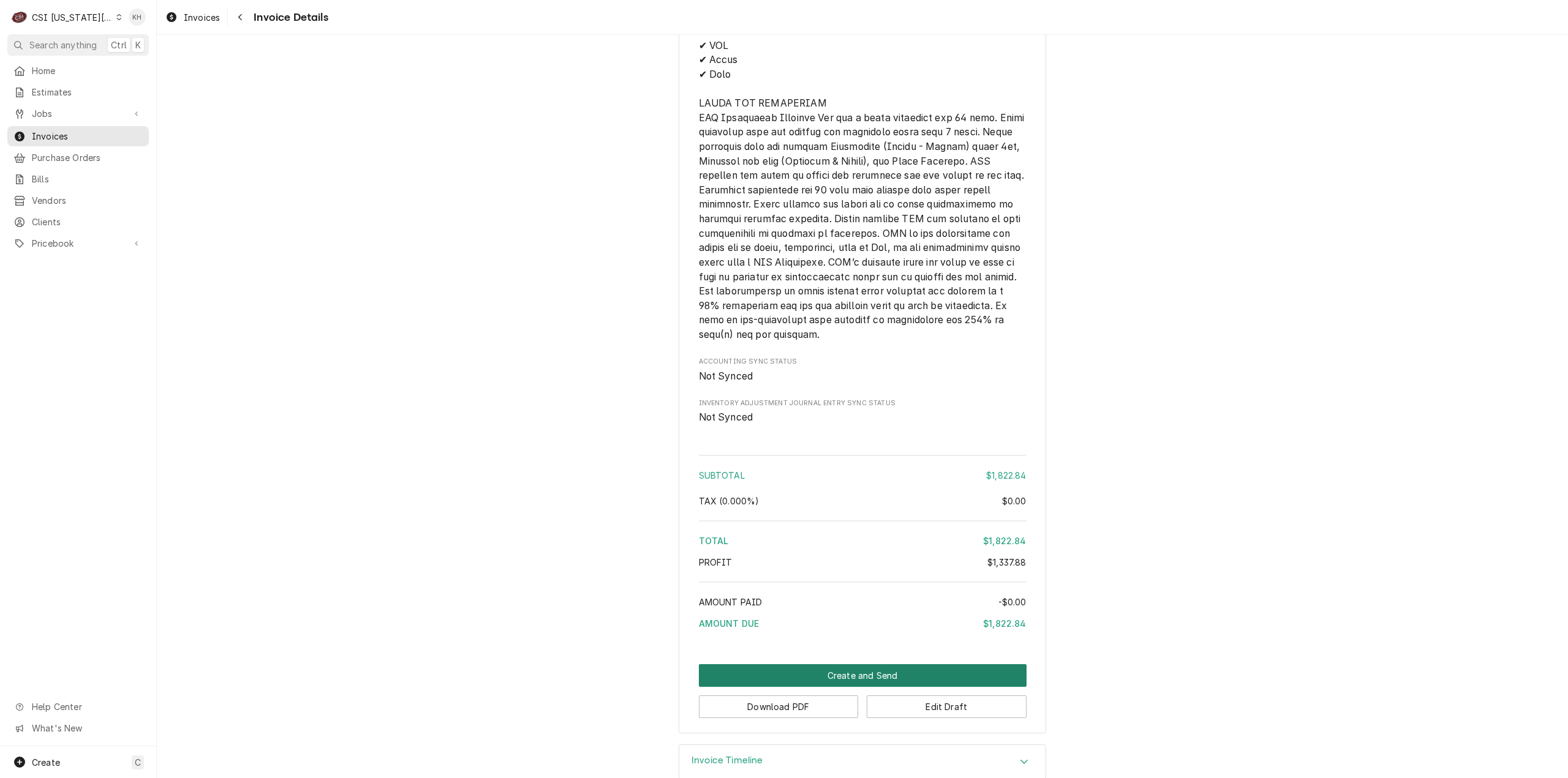
click at [887, 687] on button "Create and Send" at bounding box center [863, 675] width 327 height 22
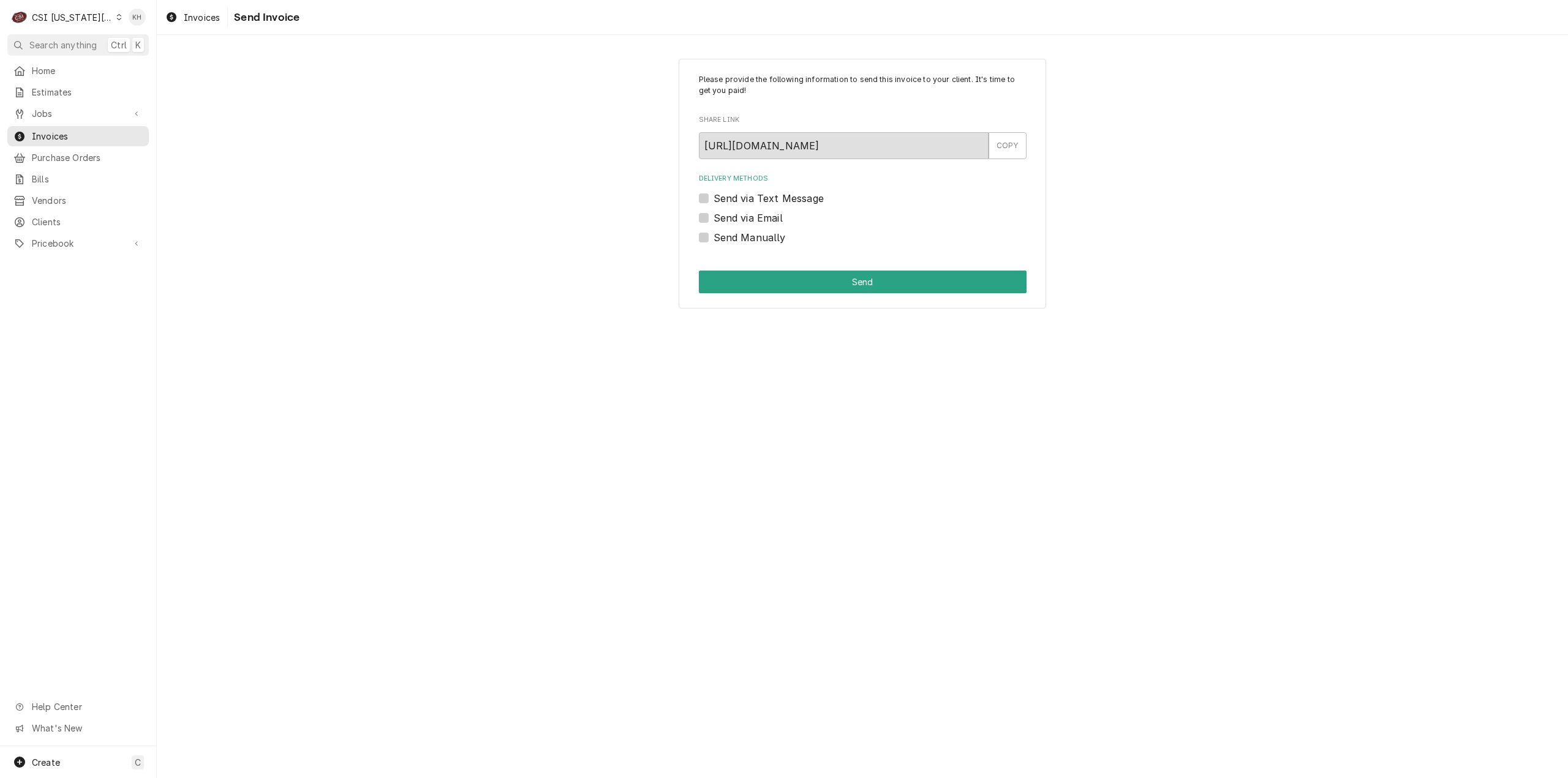
click at [723, 219] on label "Send via Email" at bounding box center [748, 218] width 69 height 15
click at [723, 219] on input "Send via Email" at bounding box center [877, 224] width 327 height 27
checkbox input "true"
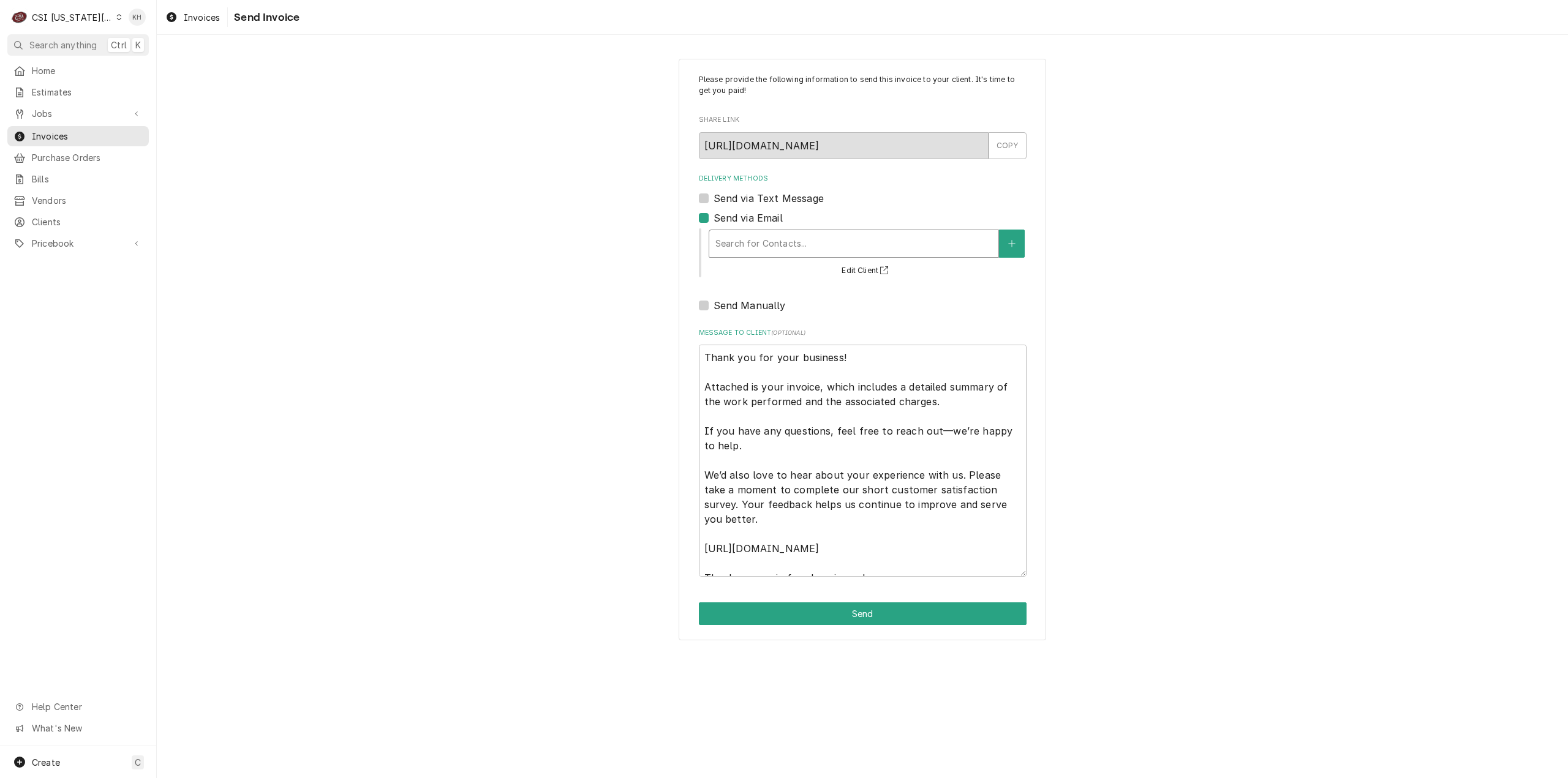
click at [761, 236] on div "Delivery Methods" at bounding box center [854, 244] width 277 height 22
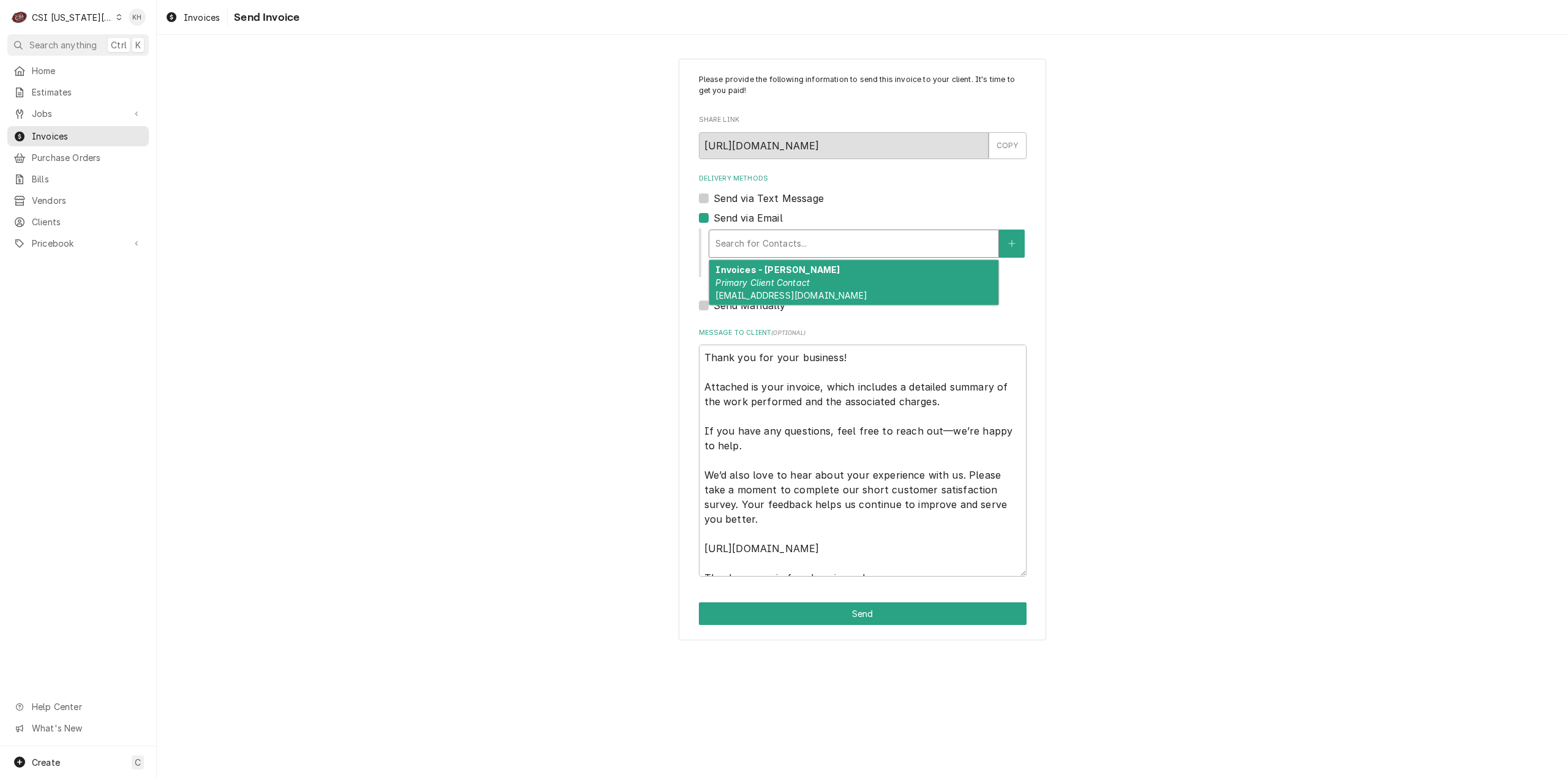
click at [789, 283] on em "Primary Client Contact" at bounding box center [762, 283] width 95 height 10
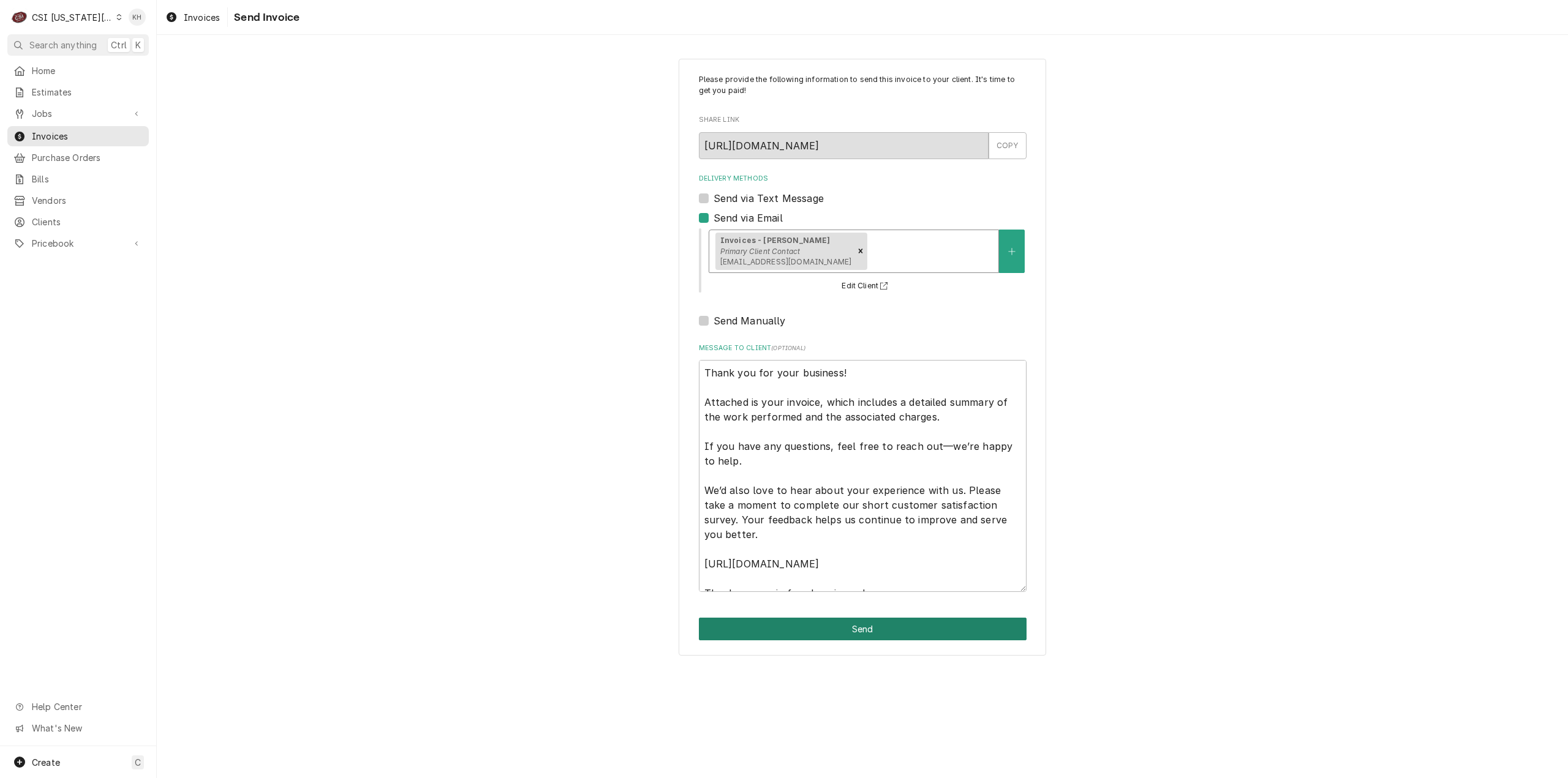
click at [838, 627] on button "Send" at bounding box center [863, 628] width 327 height 22
type textarea "x"
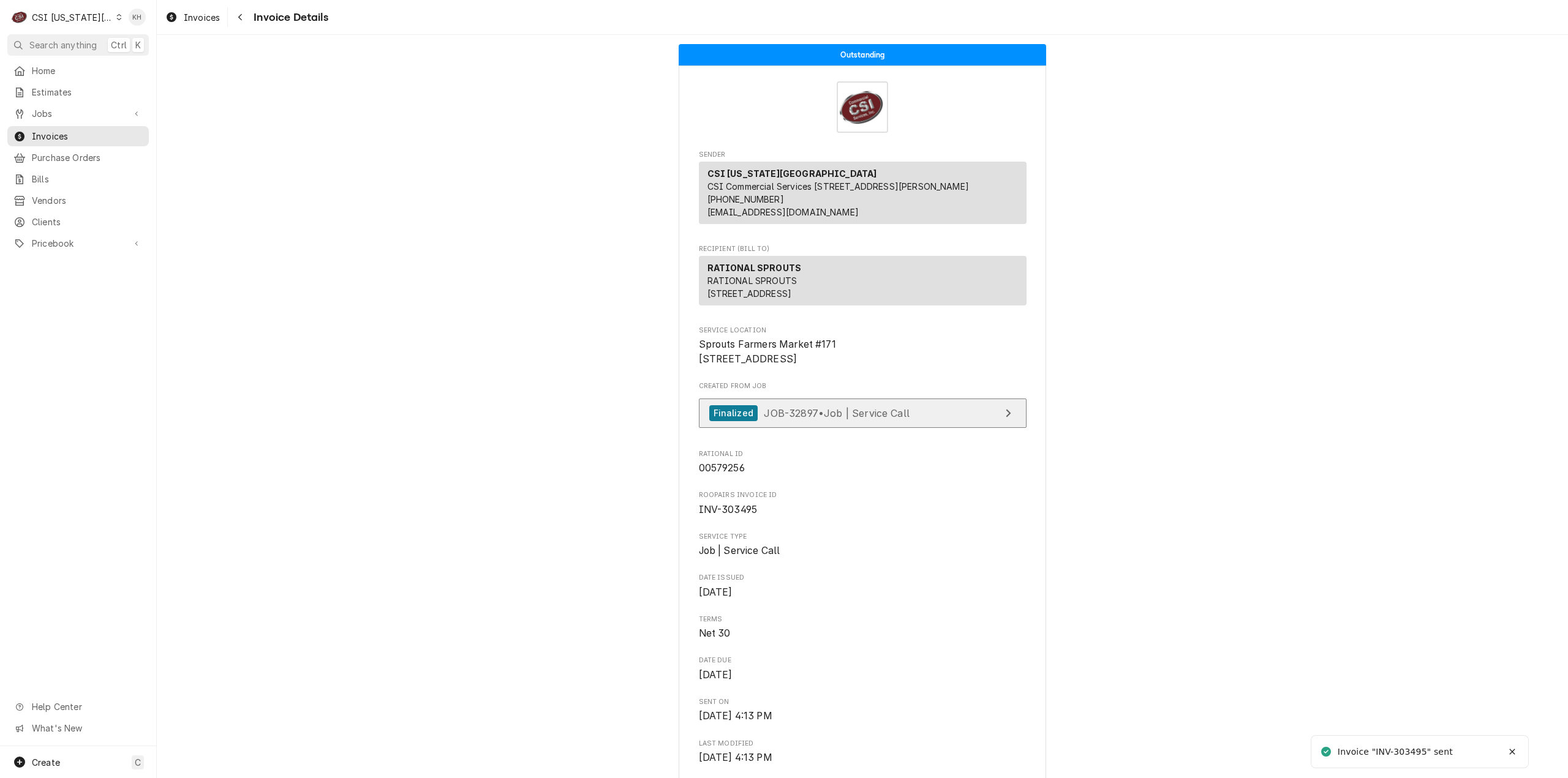
click at [717, 422] on div "Finalized" at bounding box center [733, 414] width 48 height 16
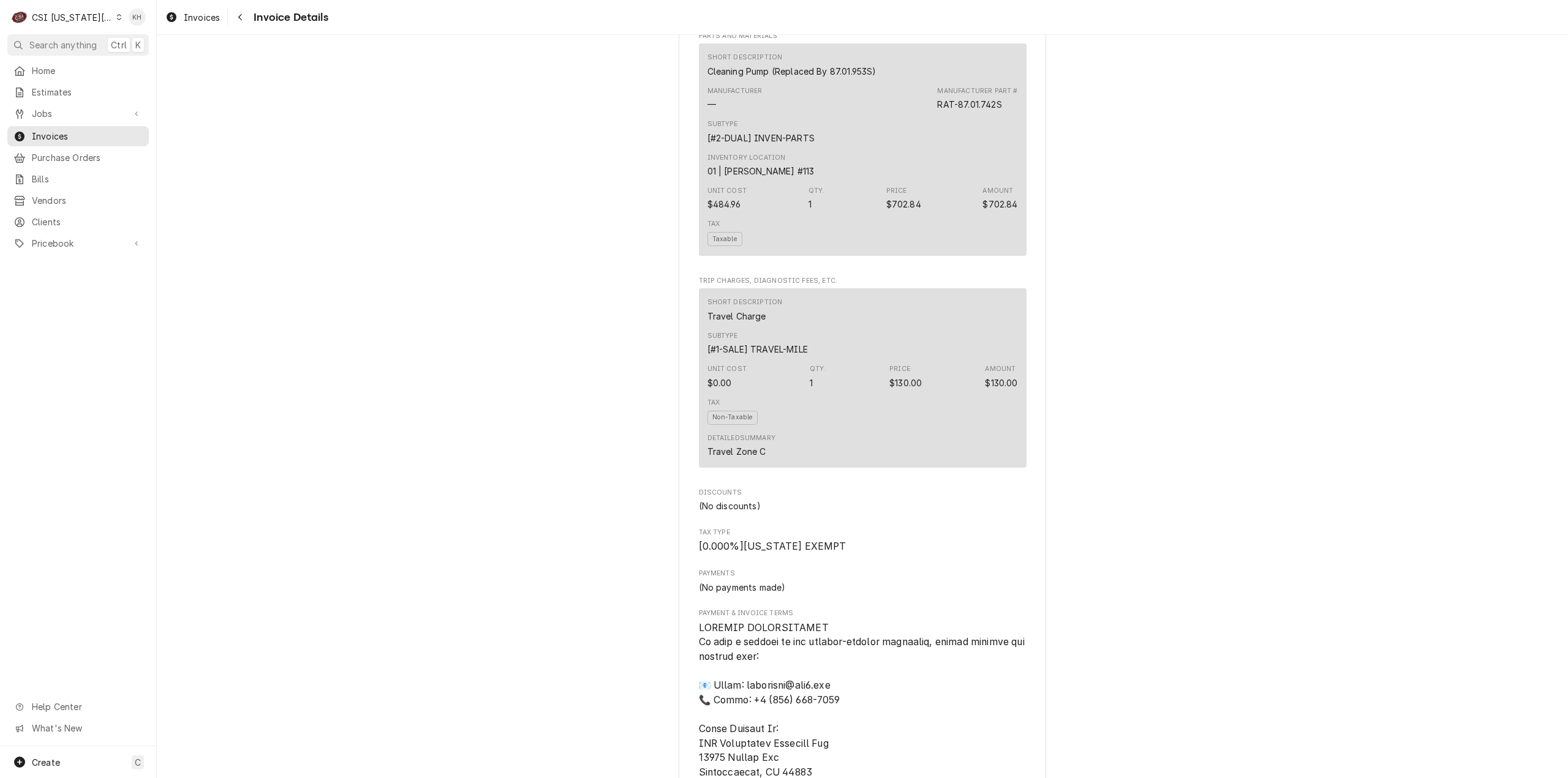
scroll to position [1102, 0]
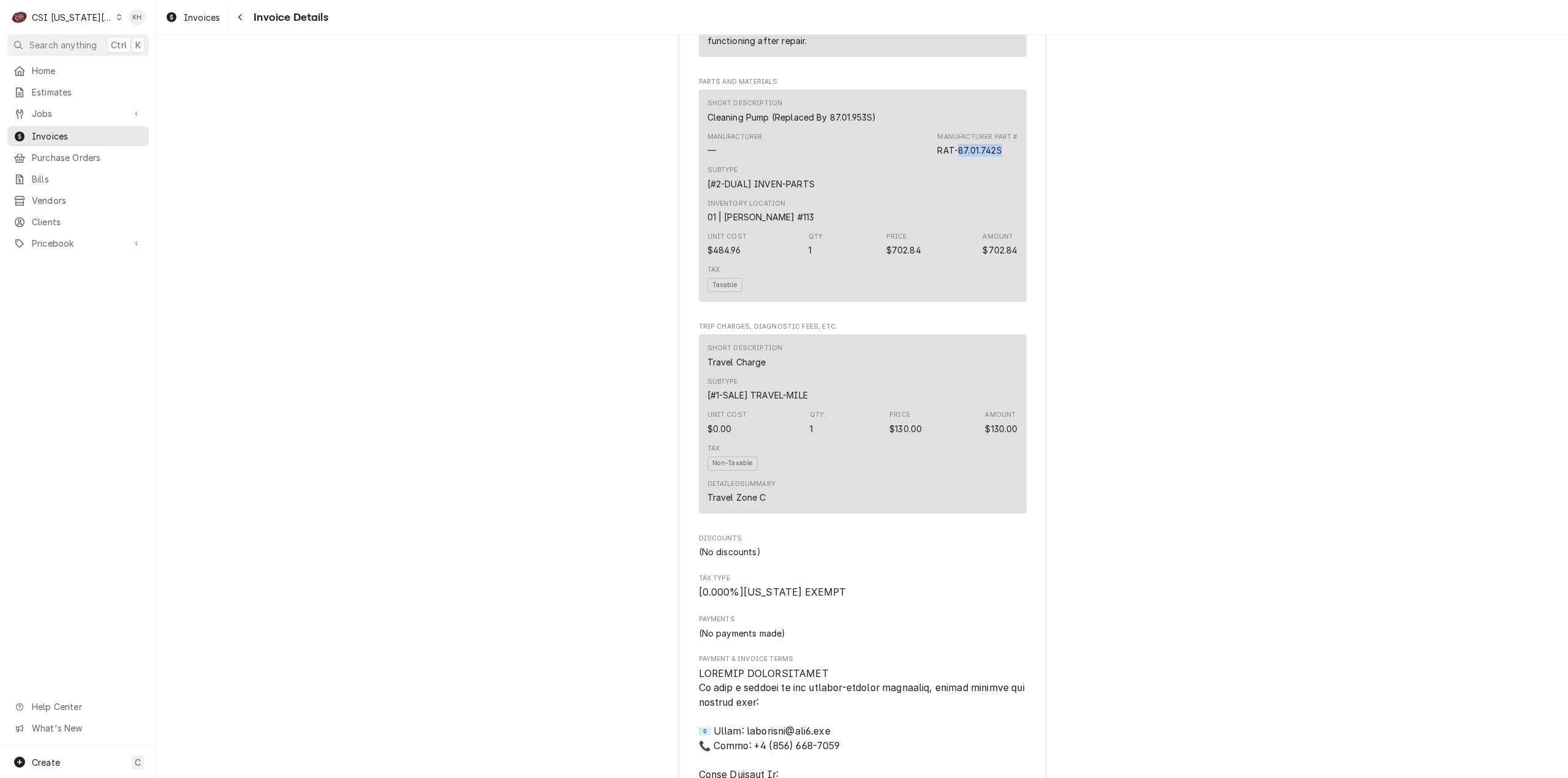
drag, startPoint x: 953, startPoint y: 192, endPoint x: 988, endPoint y: 202, distance: 36.4
click at [998, 157] on div "RAT-87.01.742S" at bounding box center [969, 150] width 64 height 13
copy div "87.01.742S"
drag, startPoint x: 960, startPoint y: 220, endPoint x: 994, endPoint y: 210, distance: 35.4
click at [971, 194] on div "Subtype [#2-DUAL] INVEN-PARTS" at bounding box center [862, 177] width 310 height 33
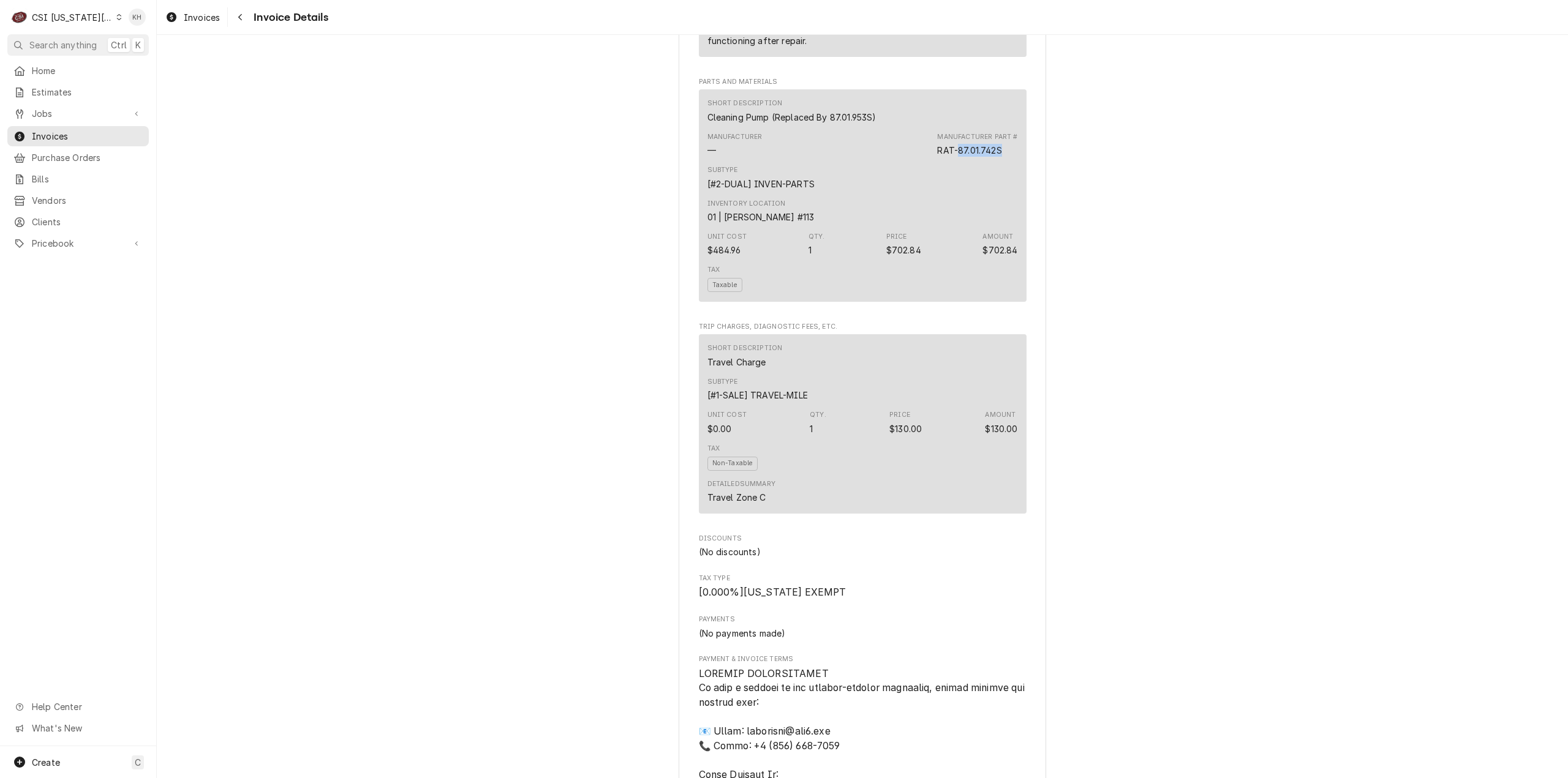
drag, startPoint x: 1003, startPoint y: 190, endPoint x: 954, endPoint y: 190, distance: 49.0
click at [954, 157] on div "Manufacturer Part # RAT-87.01.742S" at bounding box center [977, 144] width 80 height 25
copy div "87.01.742S"
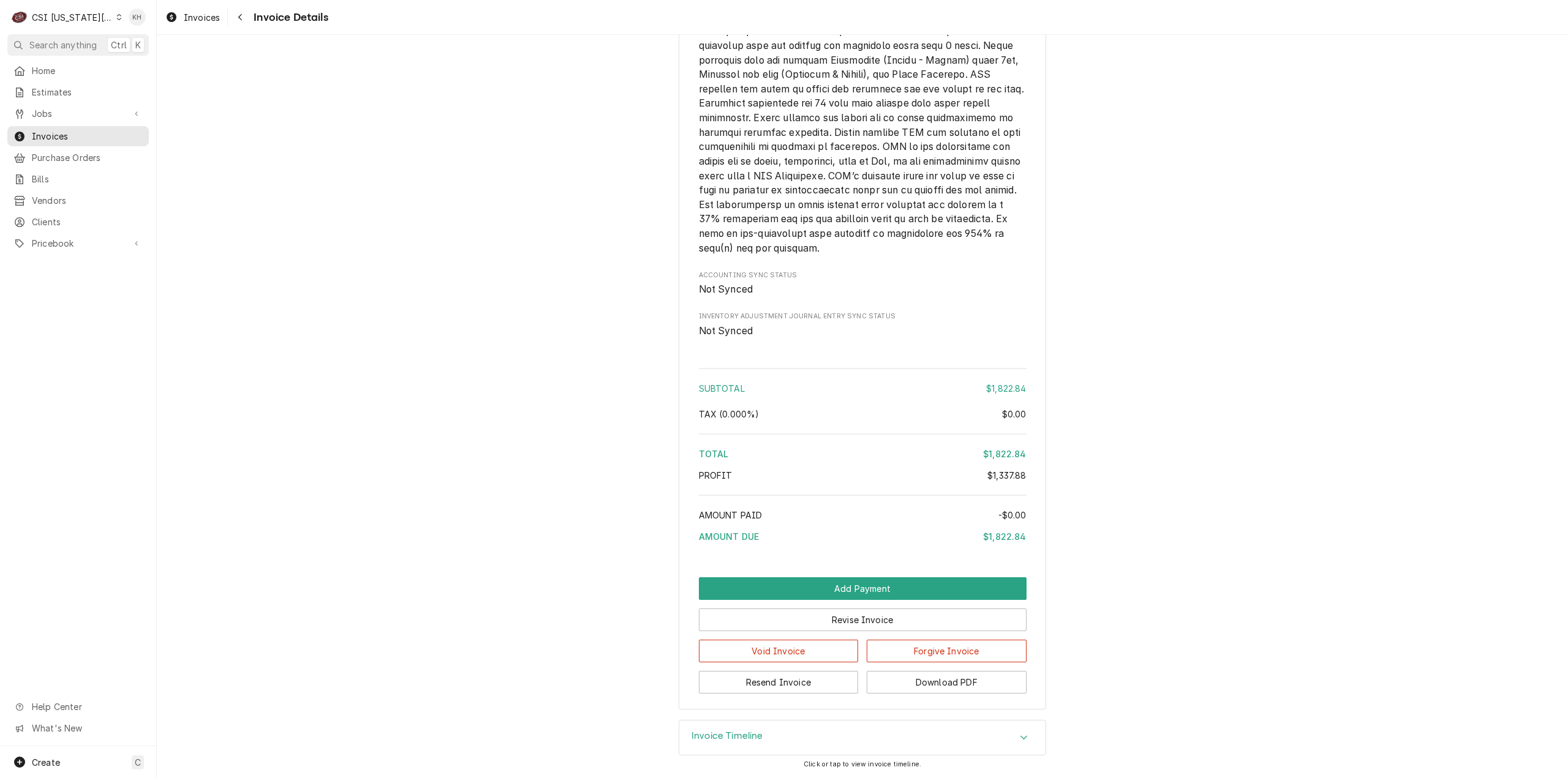
scroll to position [2071, 0]
click at [832, 611] on button "Revise Invoice" at bounding box center [863, 620] width 327 height 22
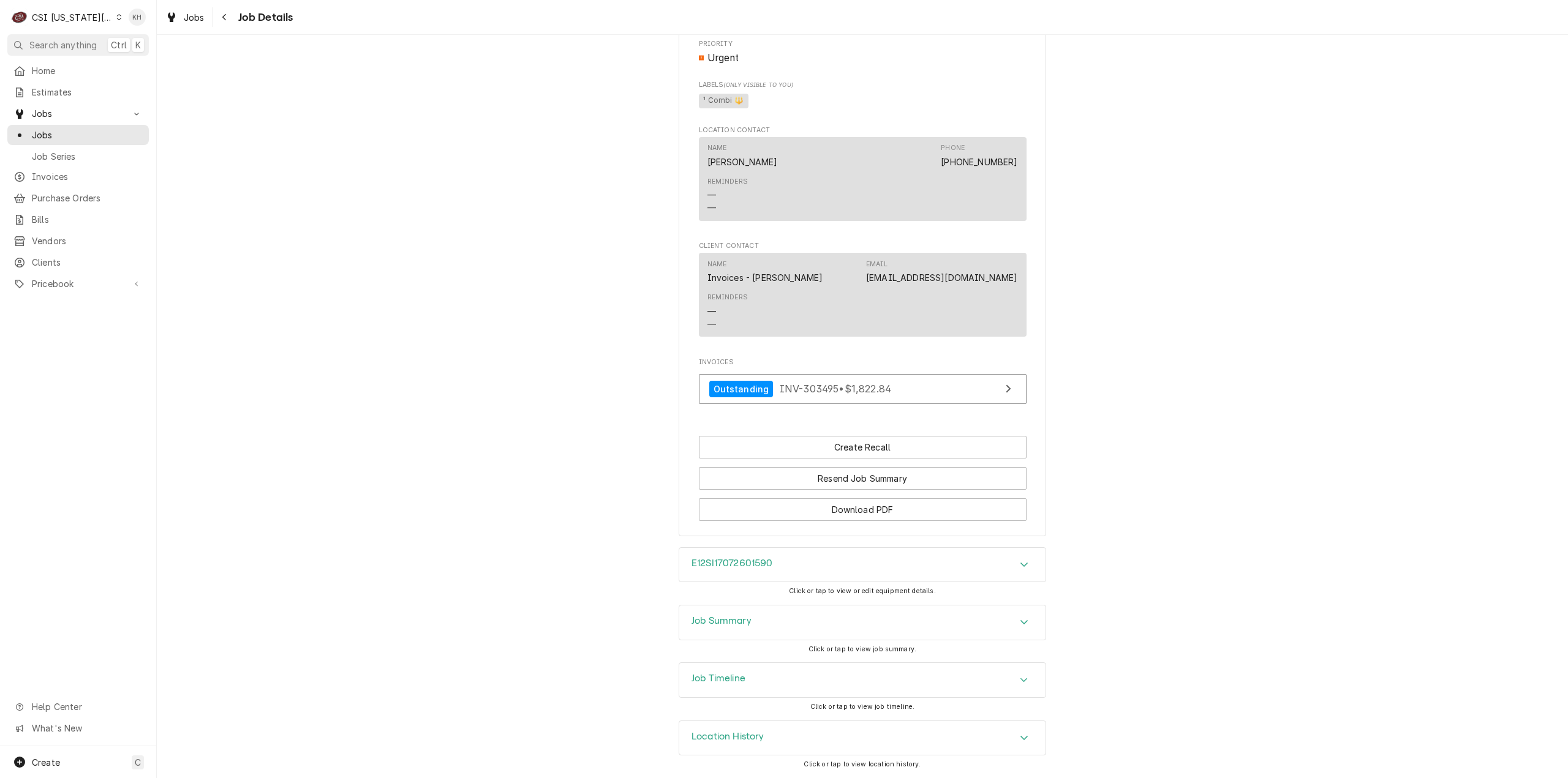
click at [744, 630] on div "Job Summary" at bounding box center [721, 623] width 60 height 15
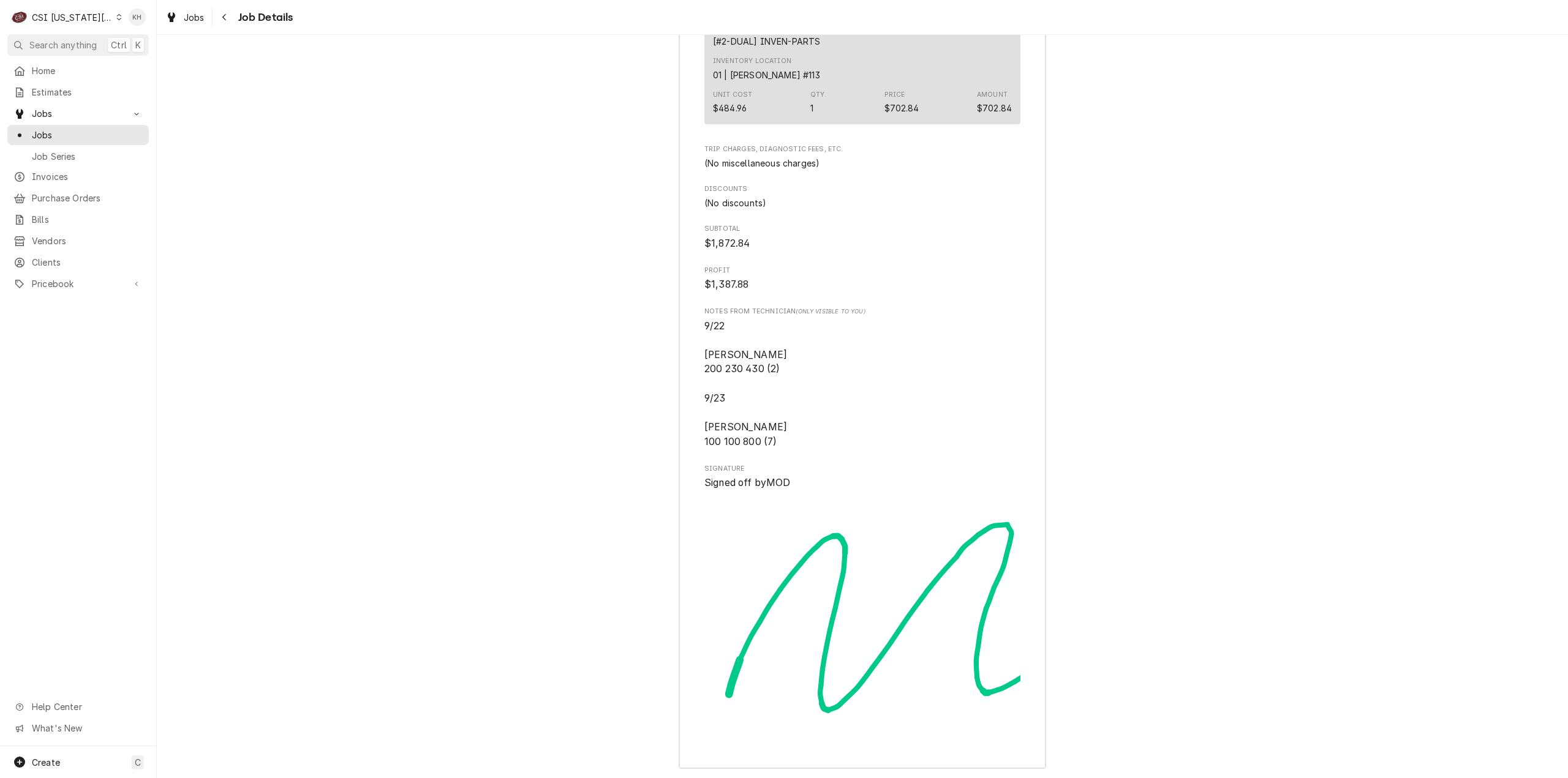
scroll to position [4194, 0]
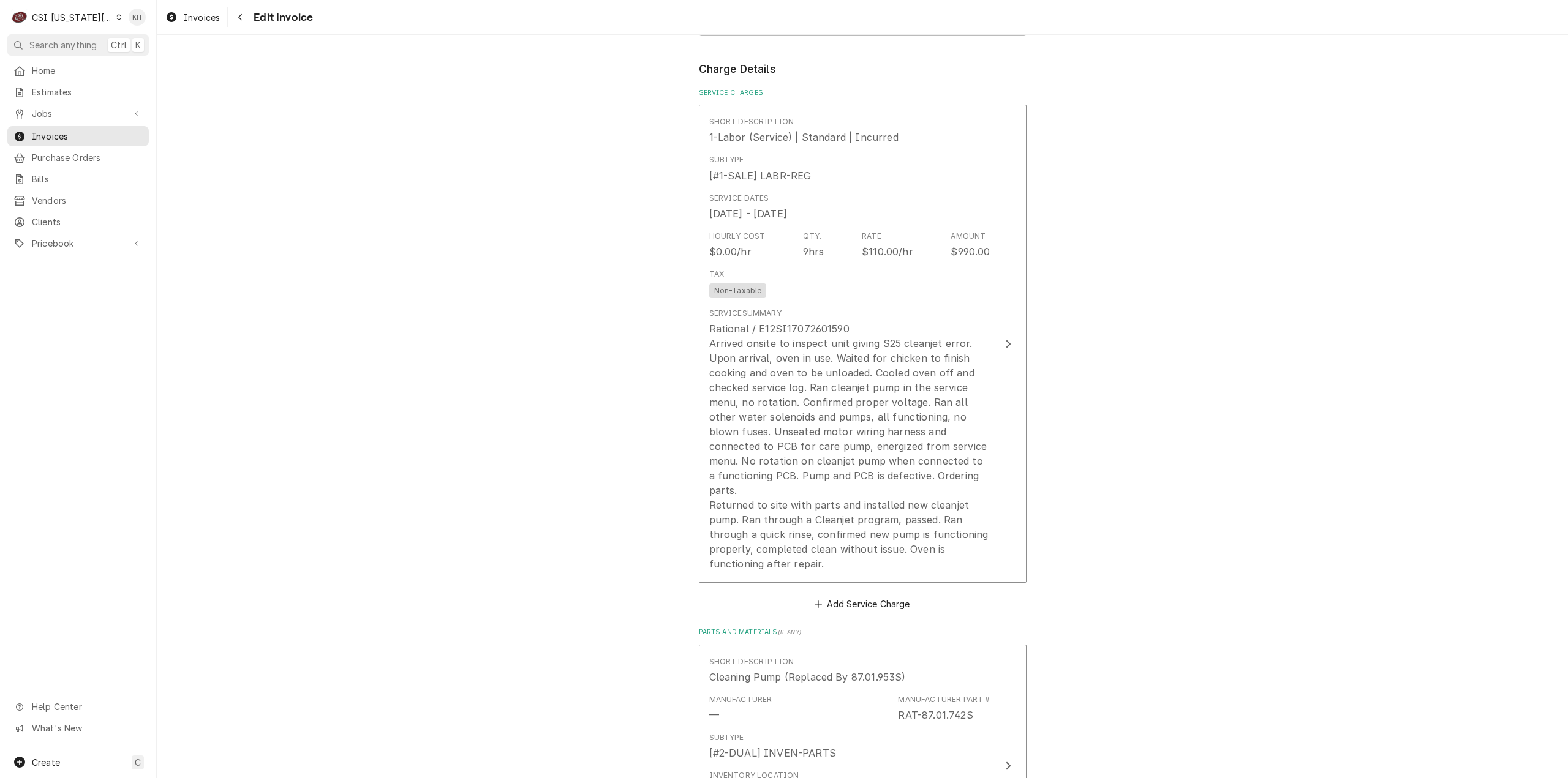
scroll to position [1897, 0]
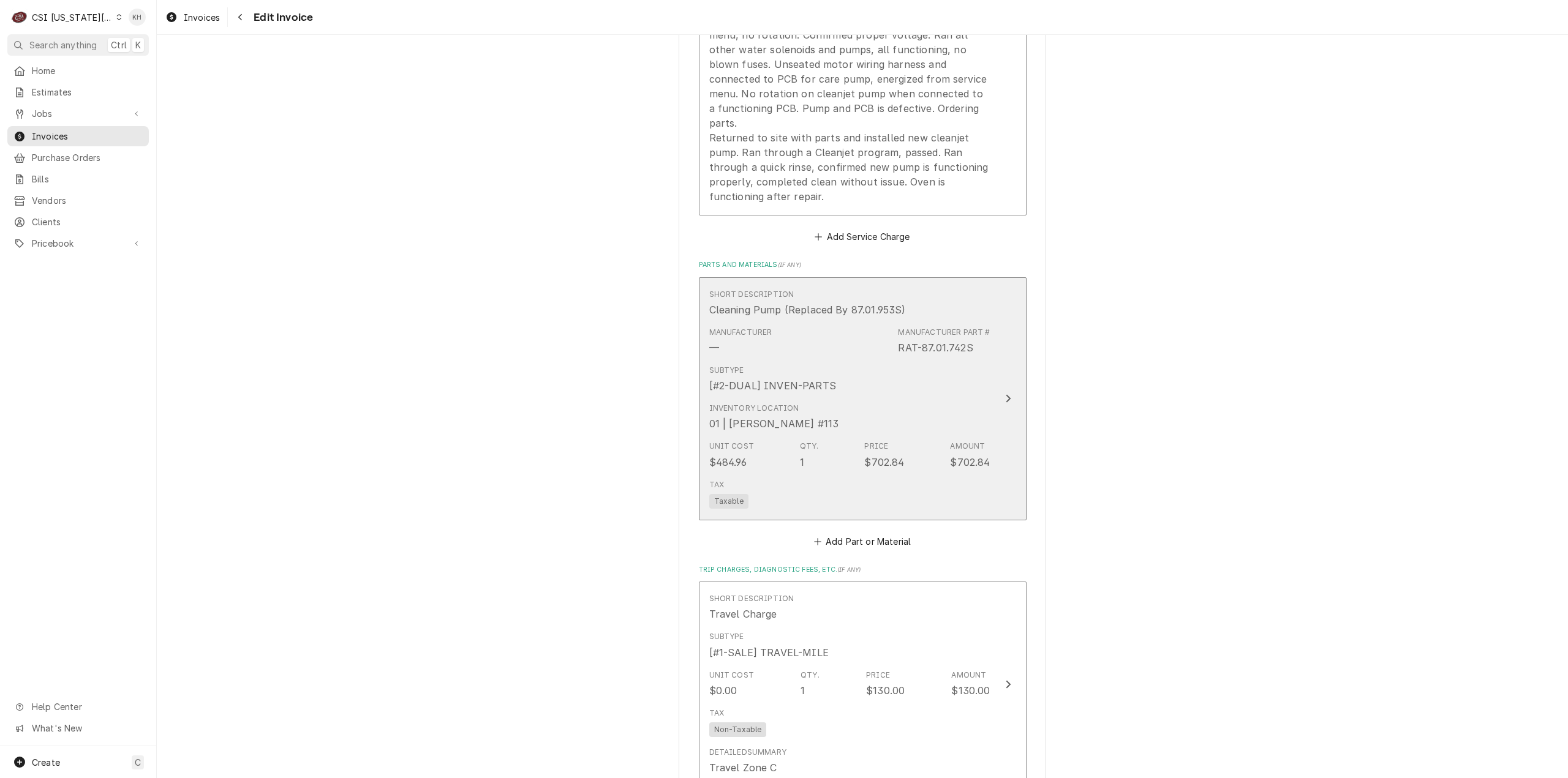
click at [1000, 406] on div "Update Line Item" at bounding box center [1008, 399] width 16 height 15
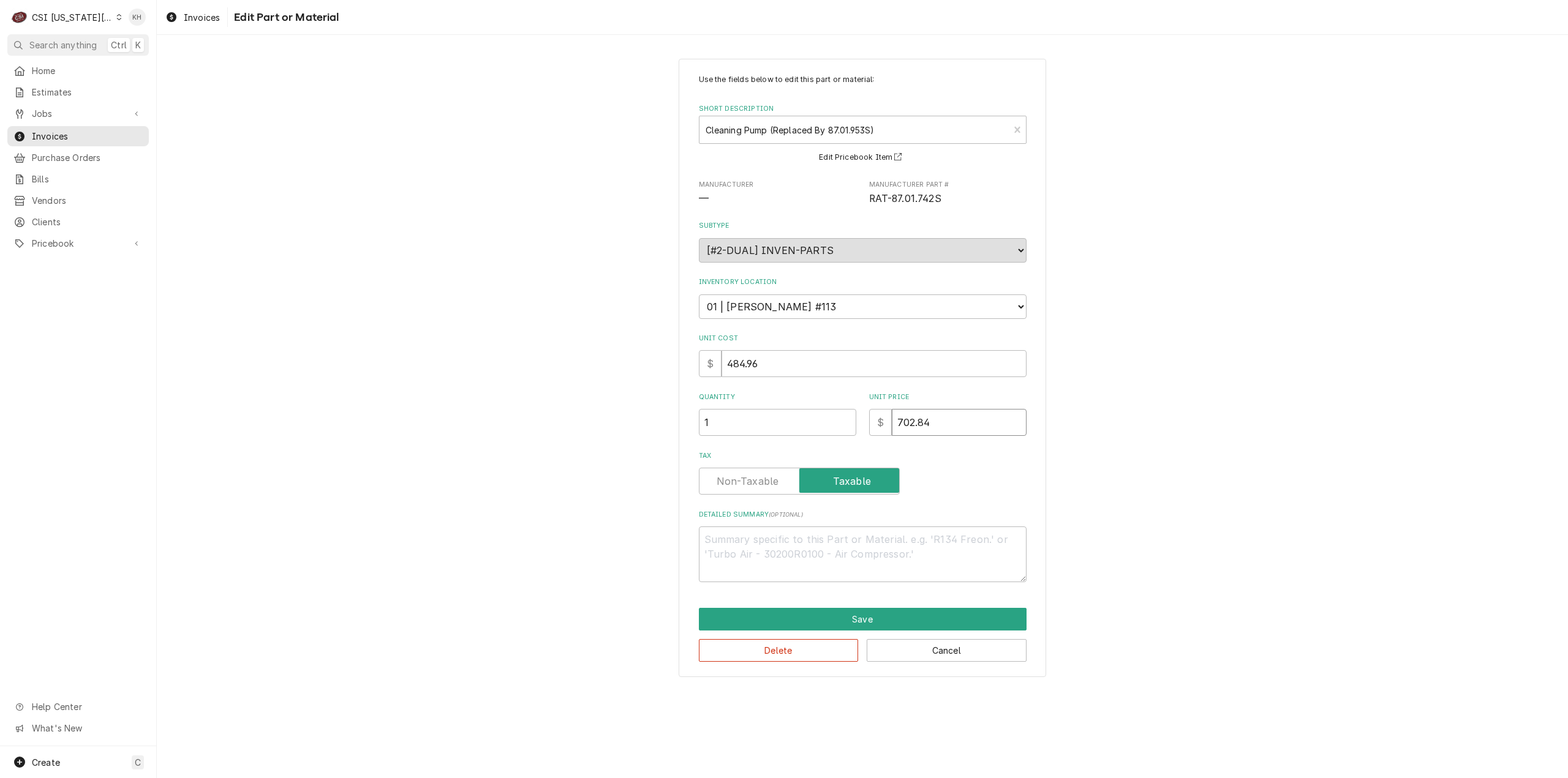
drag, startPoint x: 944, startPoint y: 421, endPoint x: 712, endPoint y: 420, distance: 232.0
click at [711, 420] on div "Quantity 1 Unit Price $ 702.84" at bounding box center [863, 414] width 327 height 43
type textarea "x"
type input "4"
type textarea "x"
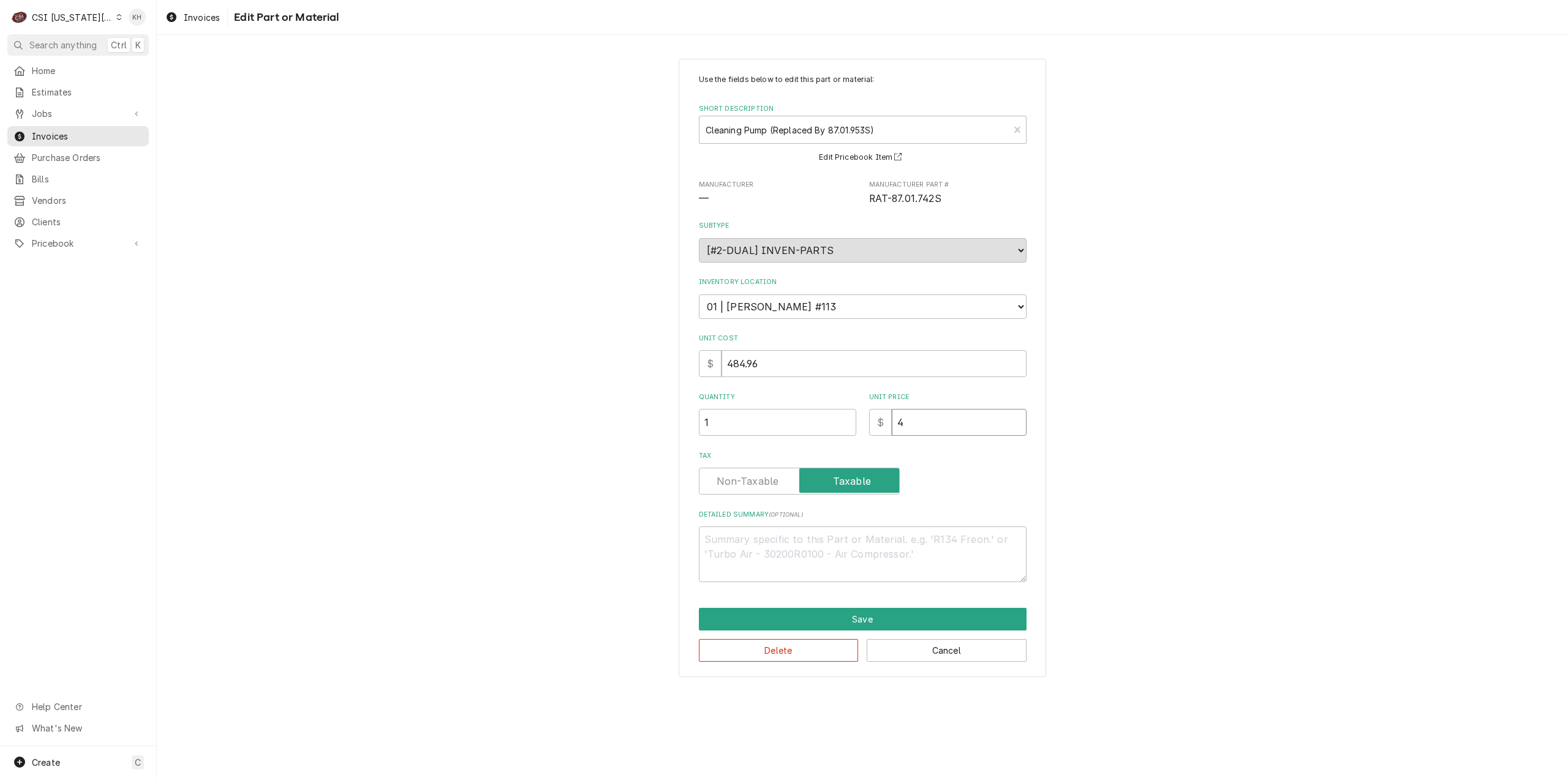
type input "40"
type textarea "x"
type input "405"
type textarea "x"
type input "405.2"
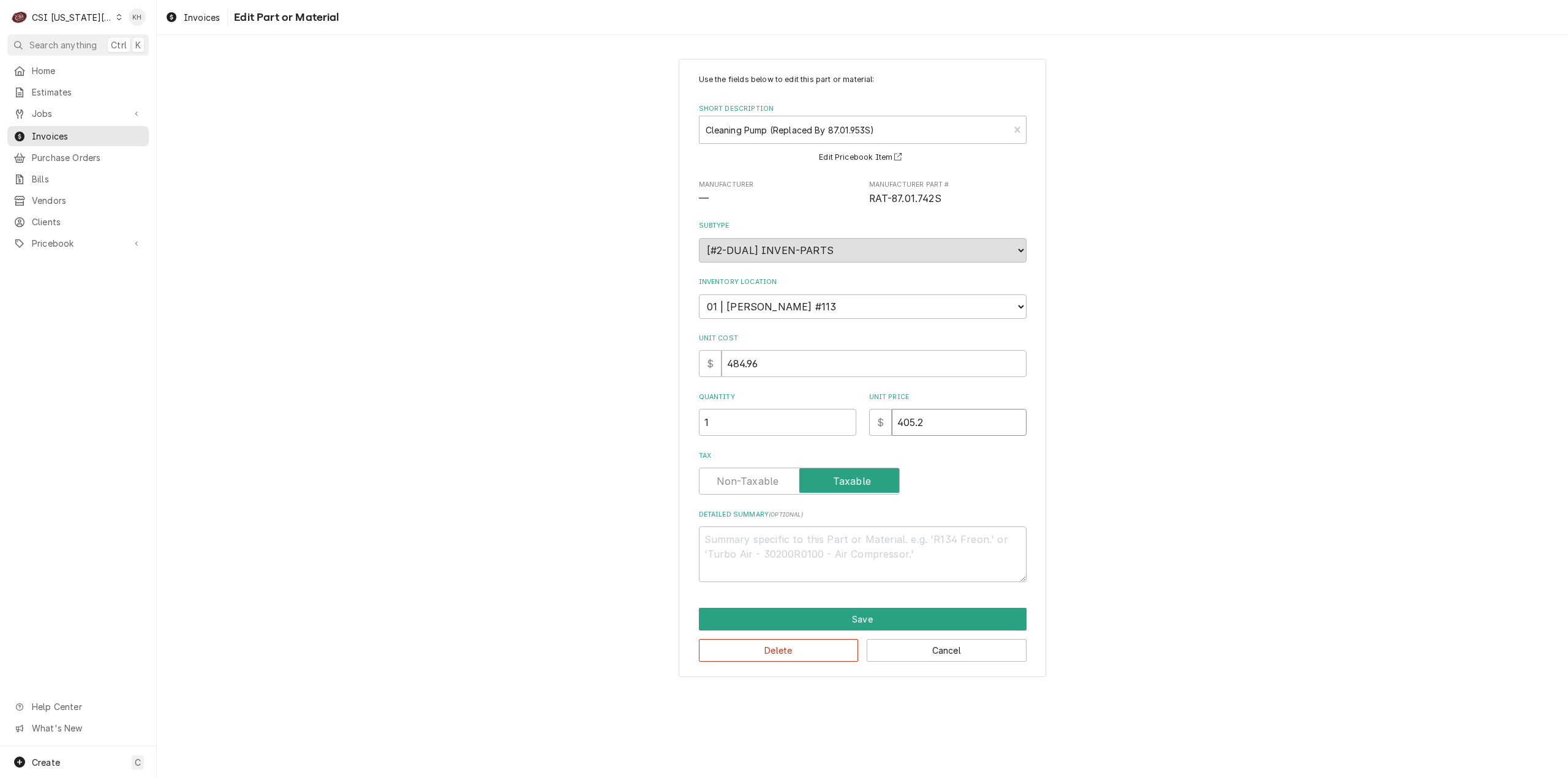
type textarea "x"
type input "405.21"
click at [1111, 464] on div "Use the fields below to edit this part or material: Short Description Cleaning …" at bounding box center [863, 367] width 1411 height 640
click at [850, 615] on button "Save" at bounding box center [863, 619] width 327 height 22
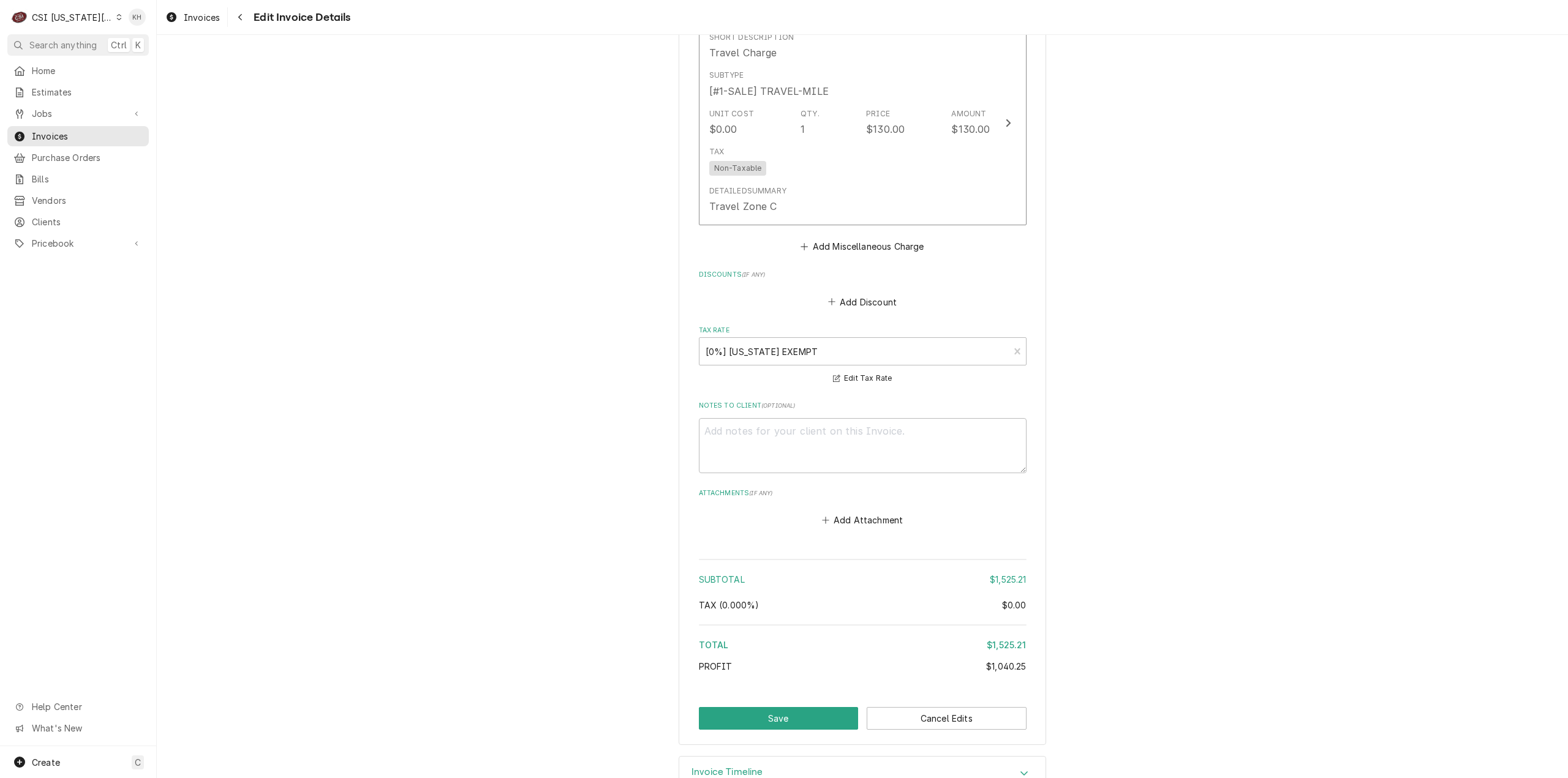
scroll to position [2495, 0]
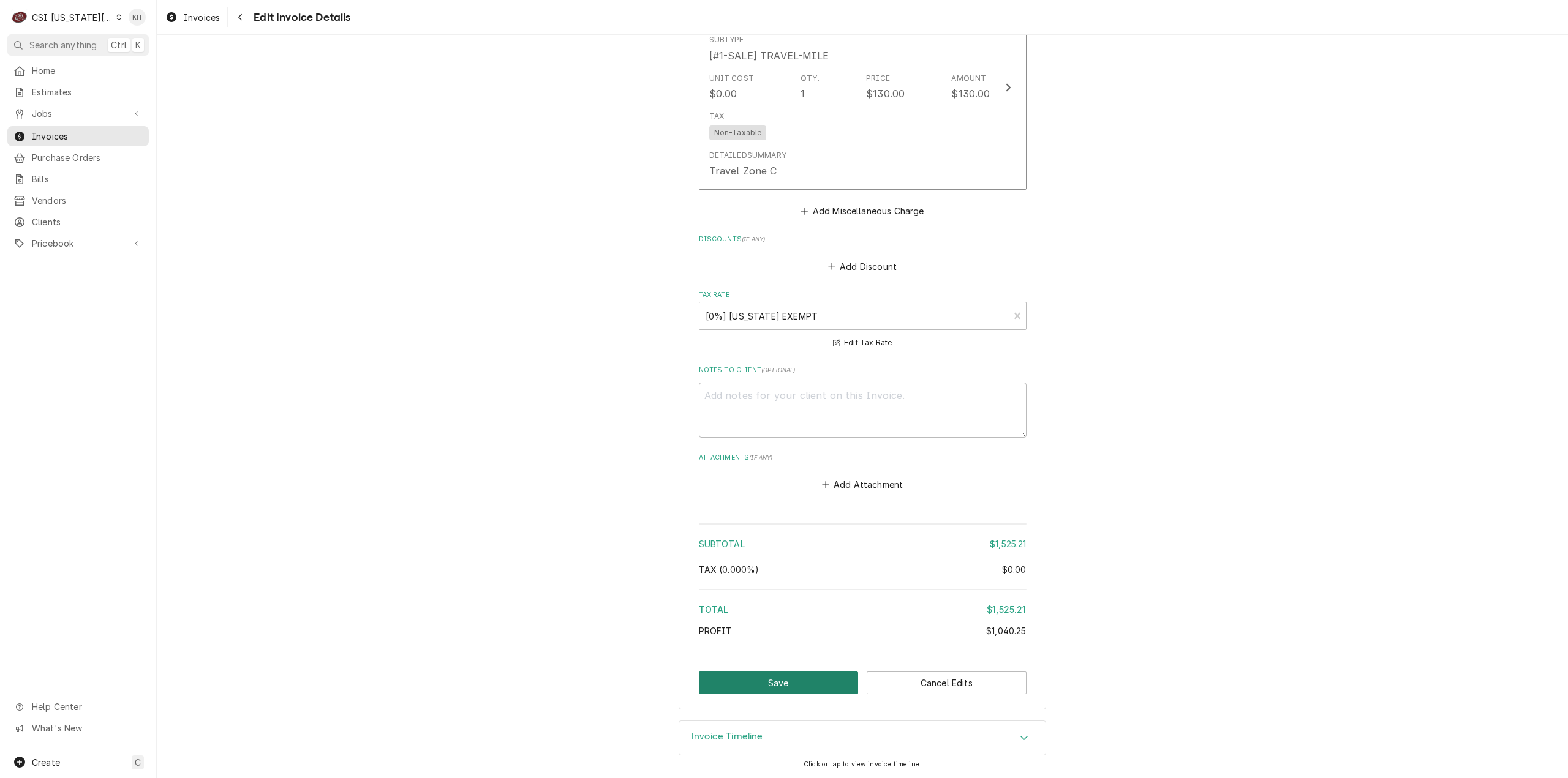
click at [796, 686] on button "Save" at bounding box center [778, 683] width 160 height 22
type textarea "x"
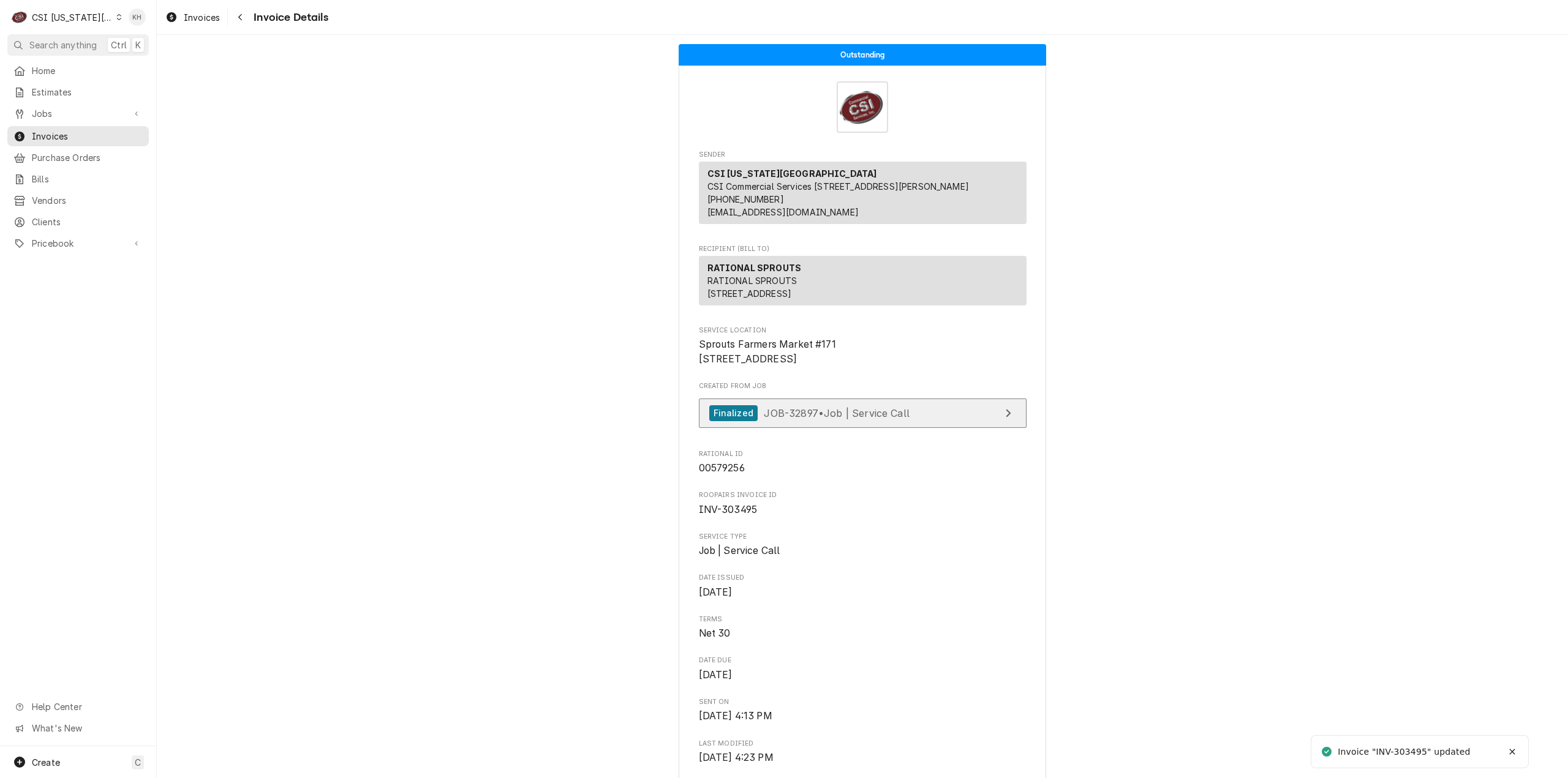
click at [964, 428] on link "Finalized JOB-32897 • Job | Service Call" at bounding box center [863, 414] width 327 height 30
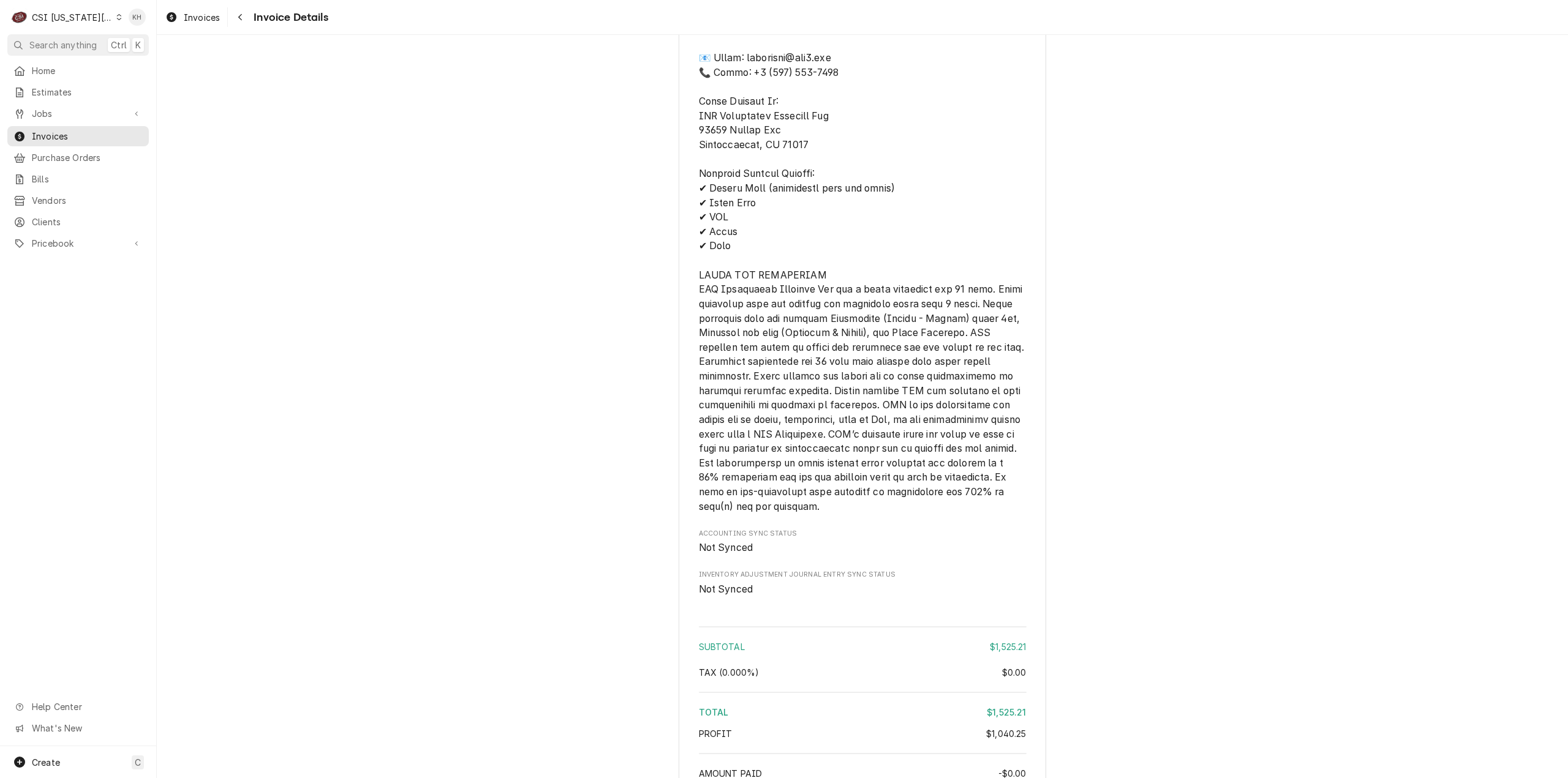
scroll to position [2071, 0]
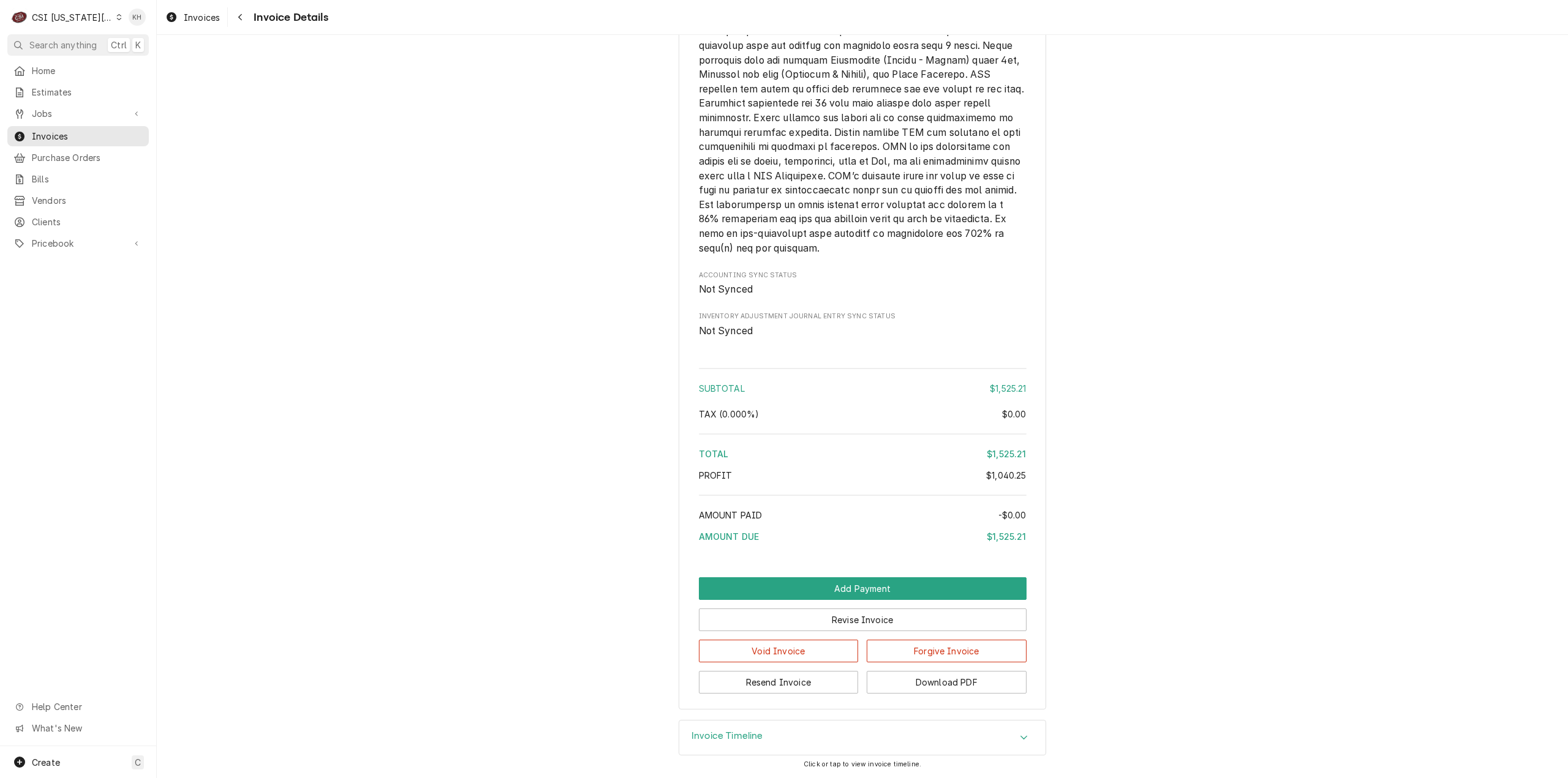
click at [65, 41] on span "Search anything" at bounding box center [63, 45] width 68 height 13
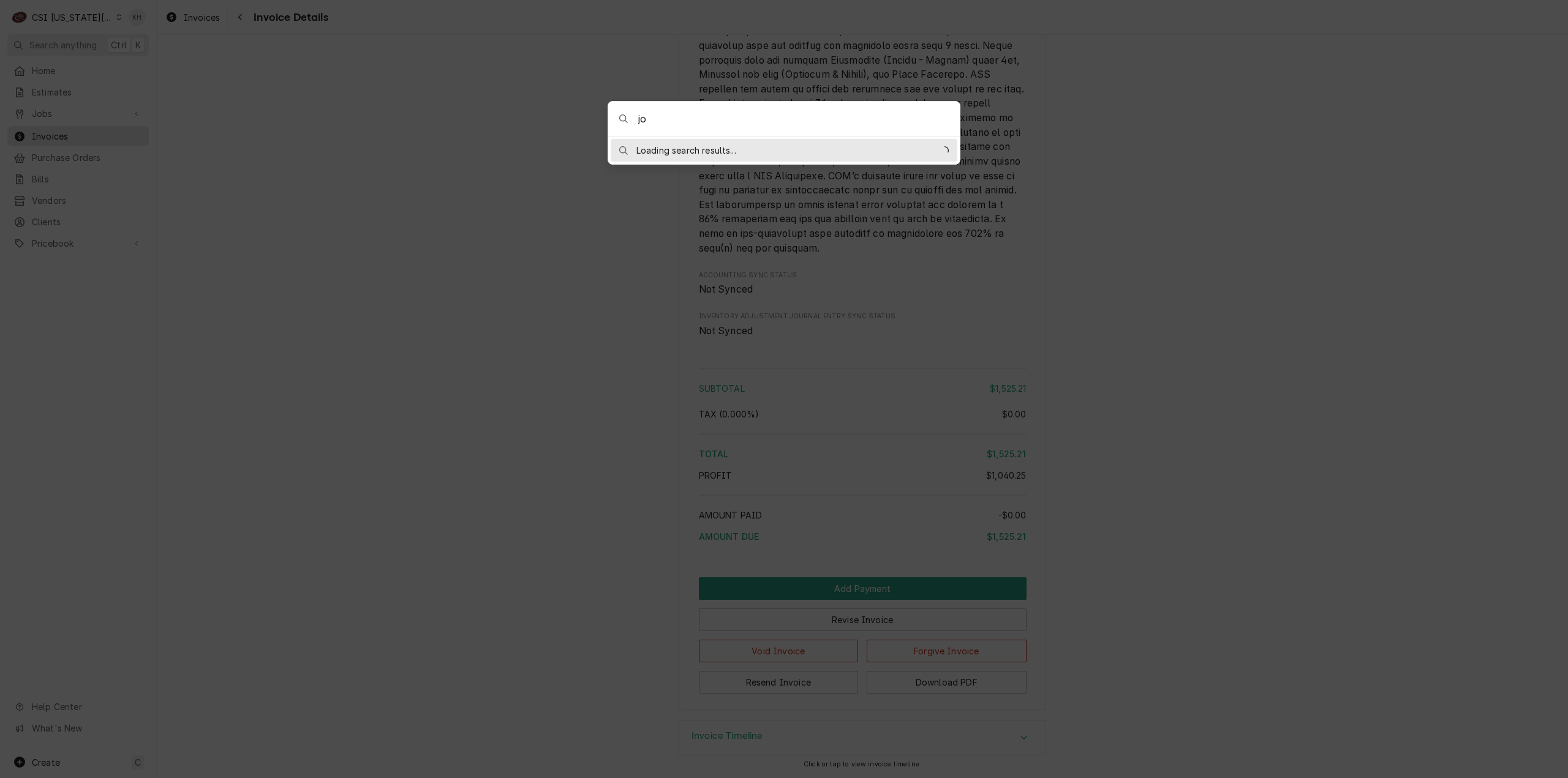
type input "j"
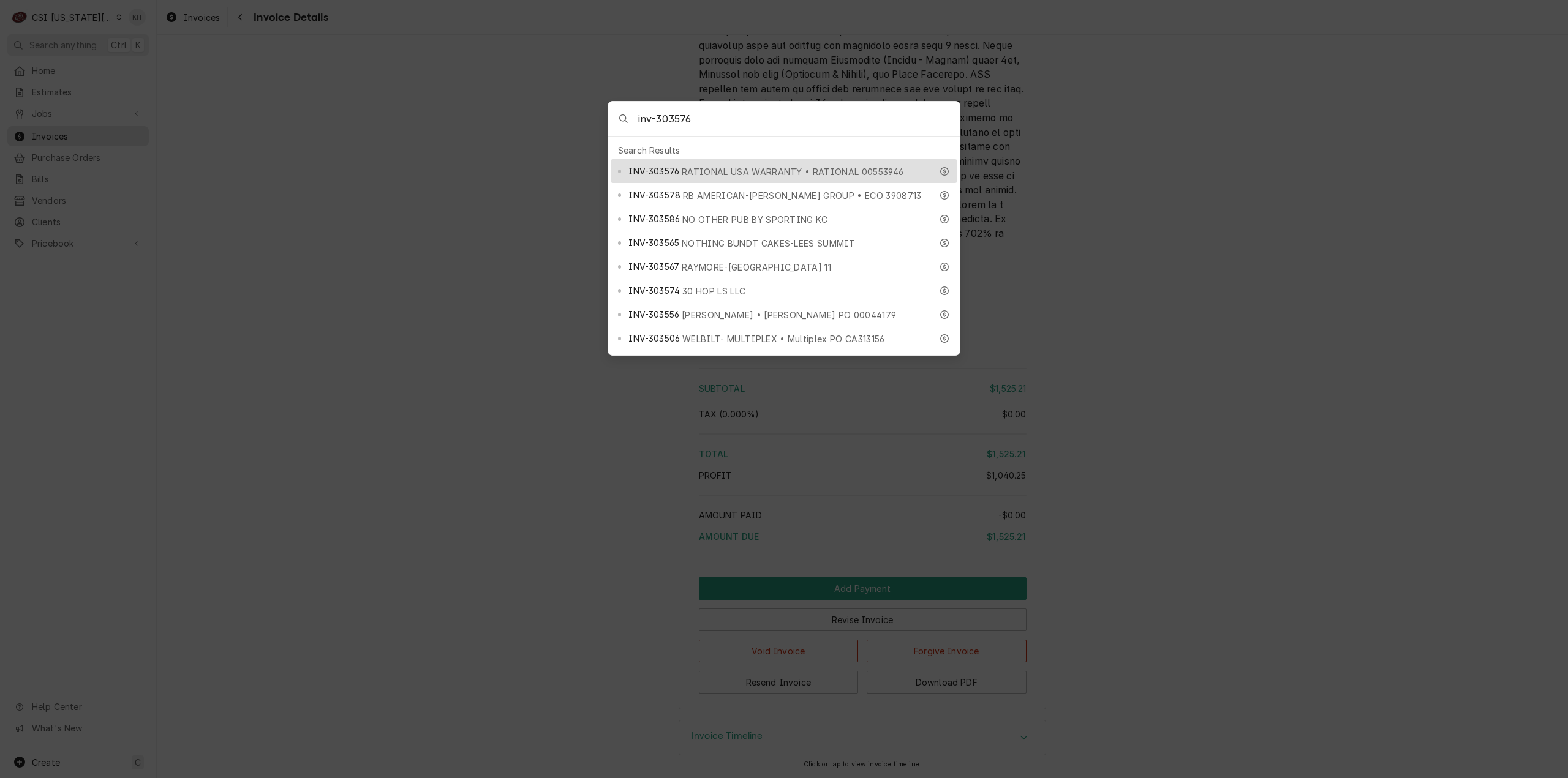
type input "inv-303576"
click at [821, 171] on span "RATIONAL USA WARRANTY • RATIONAL 00553946" at bounding box center [793, 171] width 222 height 13
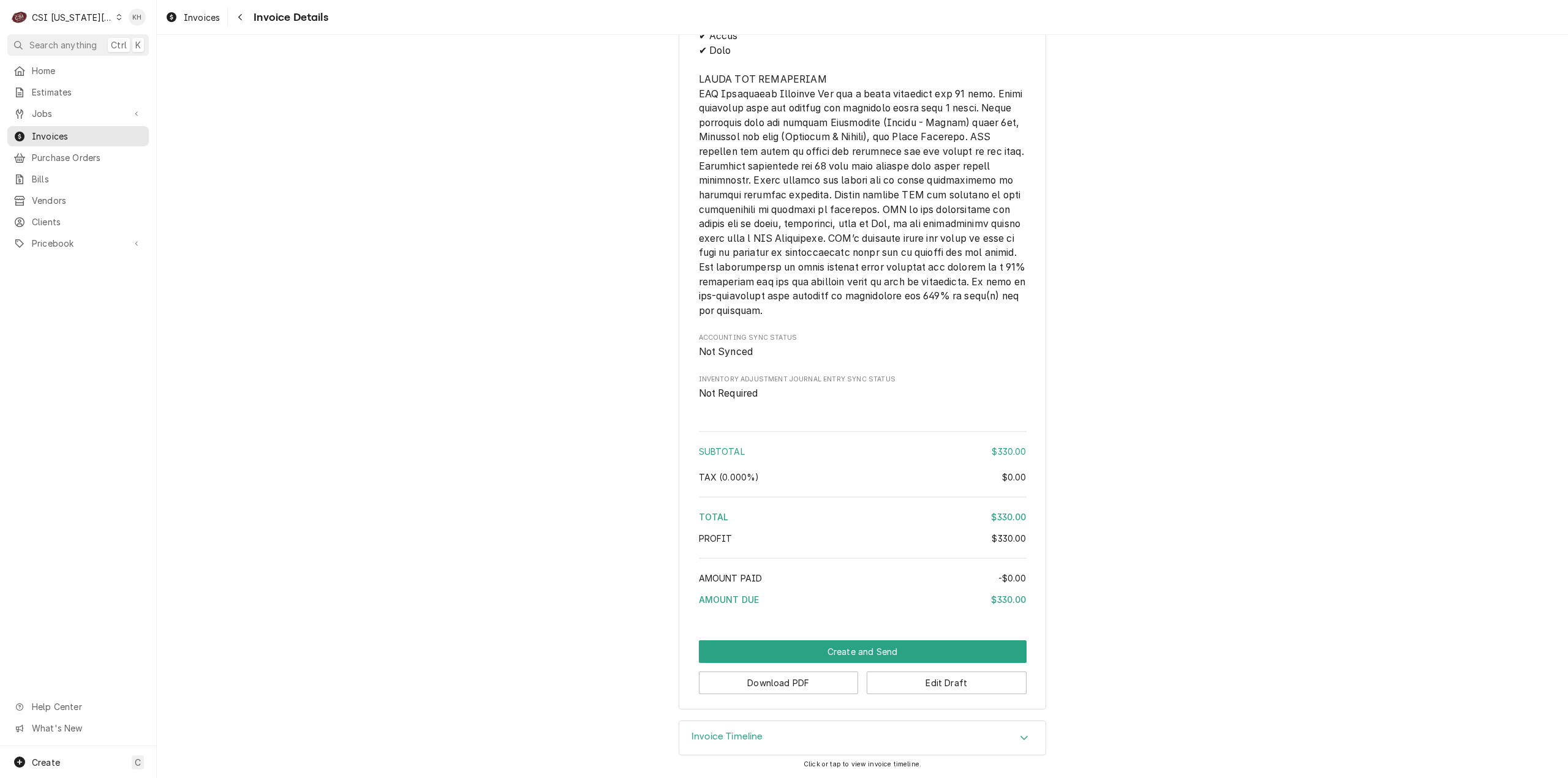
scroll to position [1609, 0]
click at [823, 650] on button "Create and Send" at bounding box center [863, 652] width 327 height 22
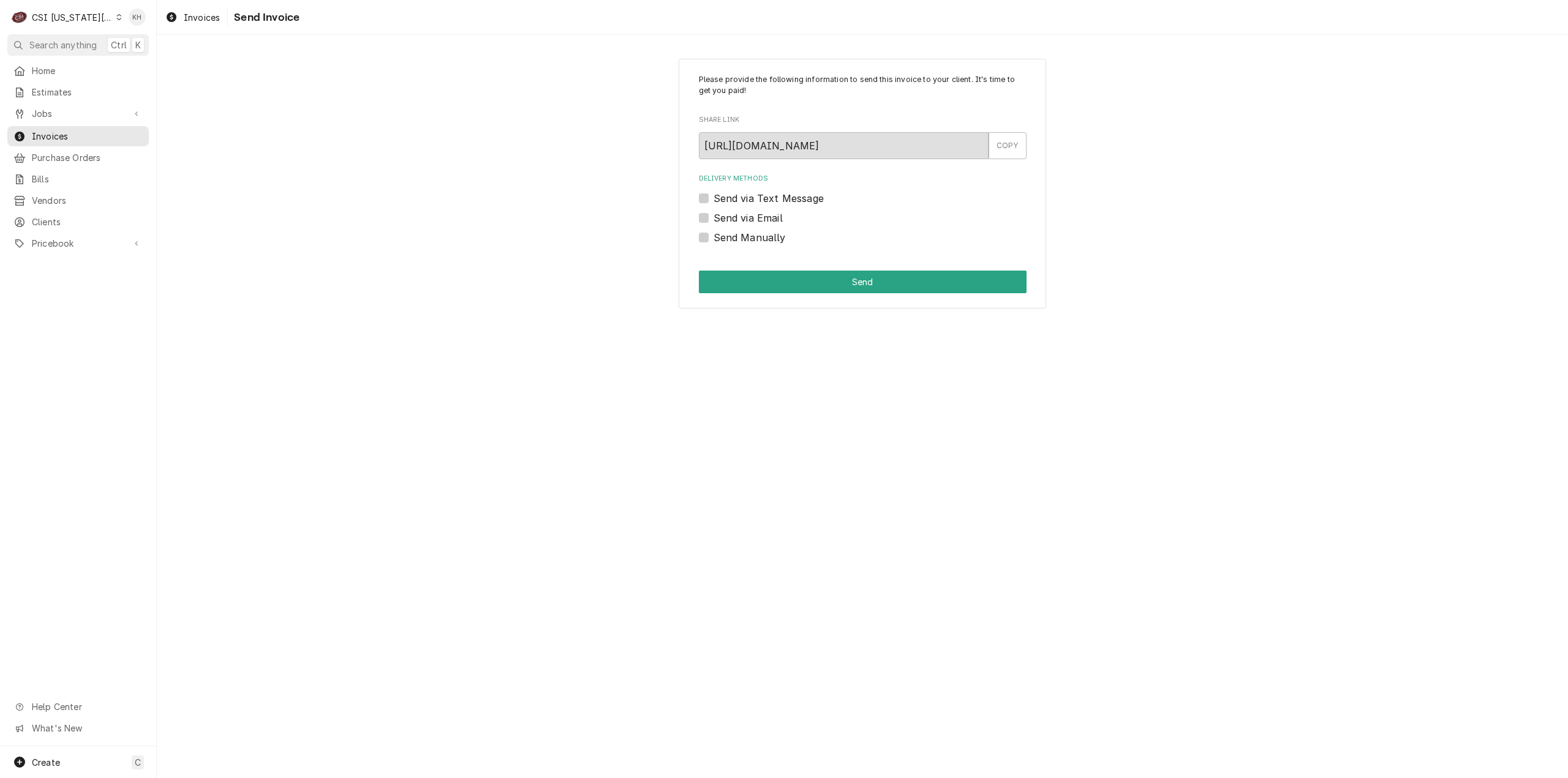
click at [714, 213] on label "Send via Email" at bounding box center [748, 218] width 69 height 15
click at [714, 213] on input "Send via Email" at bounding box center [877, 224] width 327 height 27
checkbox input "true"
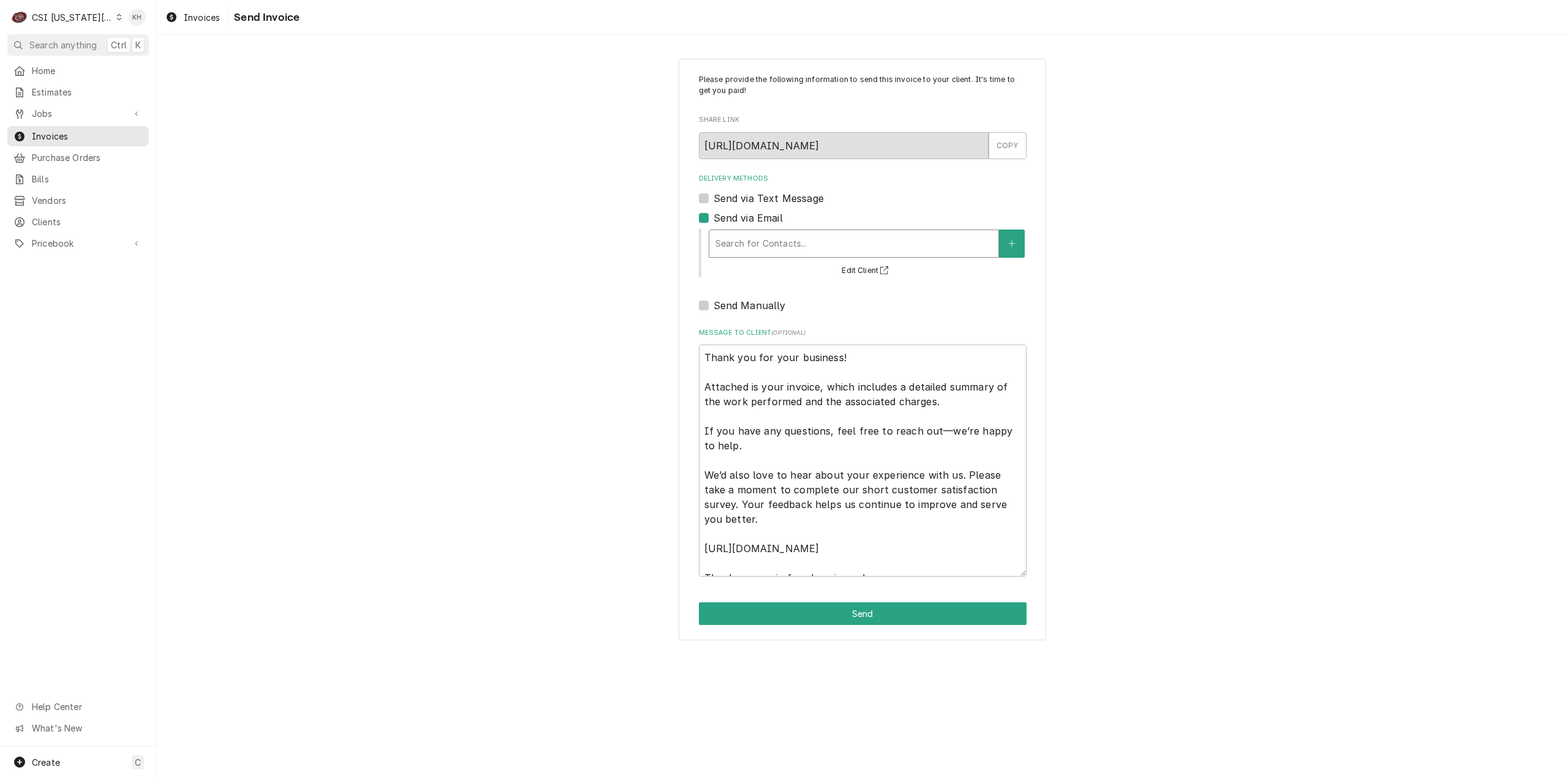
click at [845, 244] on div "Delivery Methods" at bounding box center [854, 244] width 277 height 22
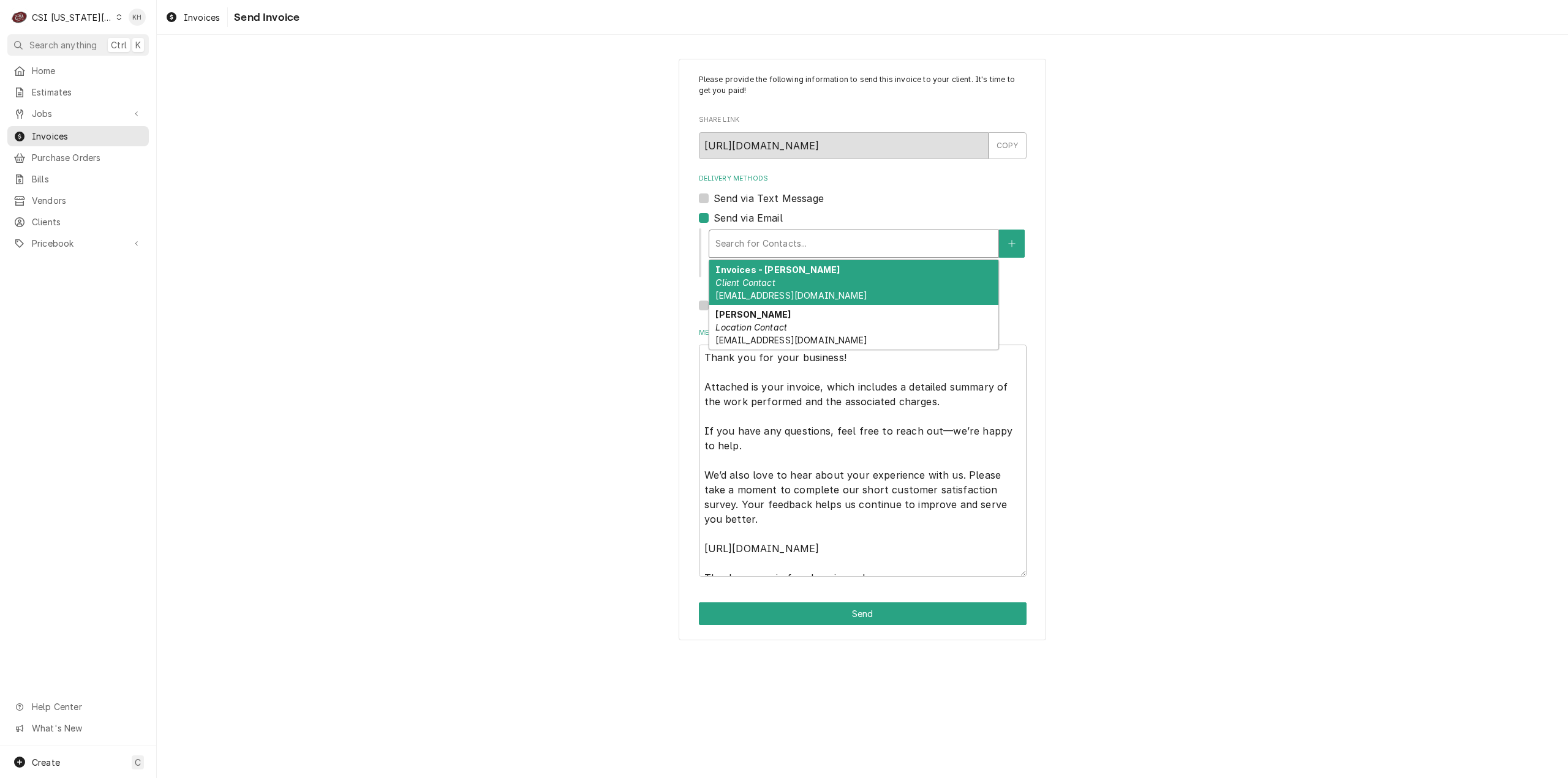
click at [814, 277] on div "Invoices - Kelsey Client Contact kelsey.hetlage@csi1.com" at bounding box center [854, 283] width 289 height 45
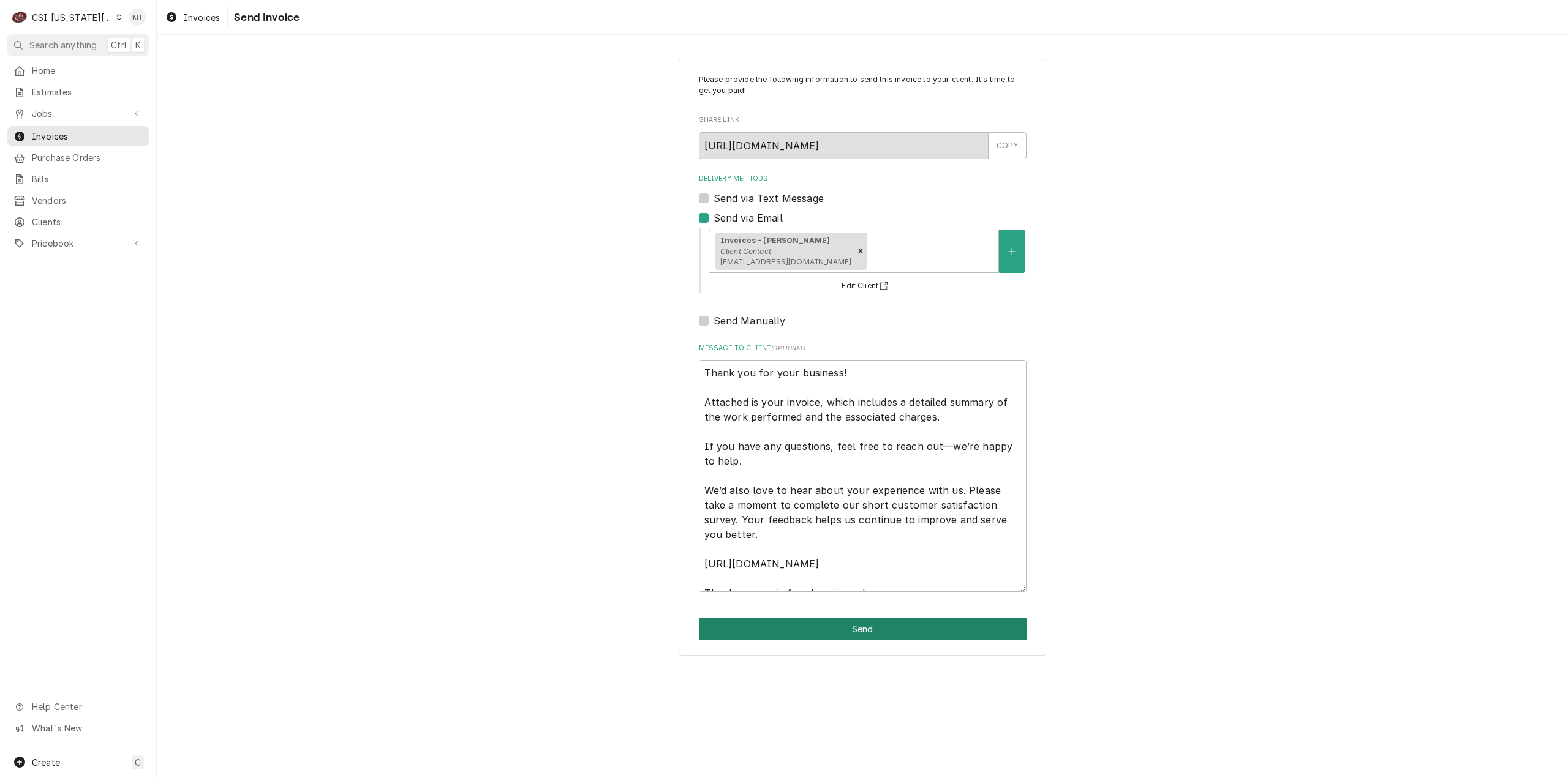
click at [892, 624] on button "Send" at bounding box center [863, 628] width 327 height 22
type textarea "x"
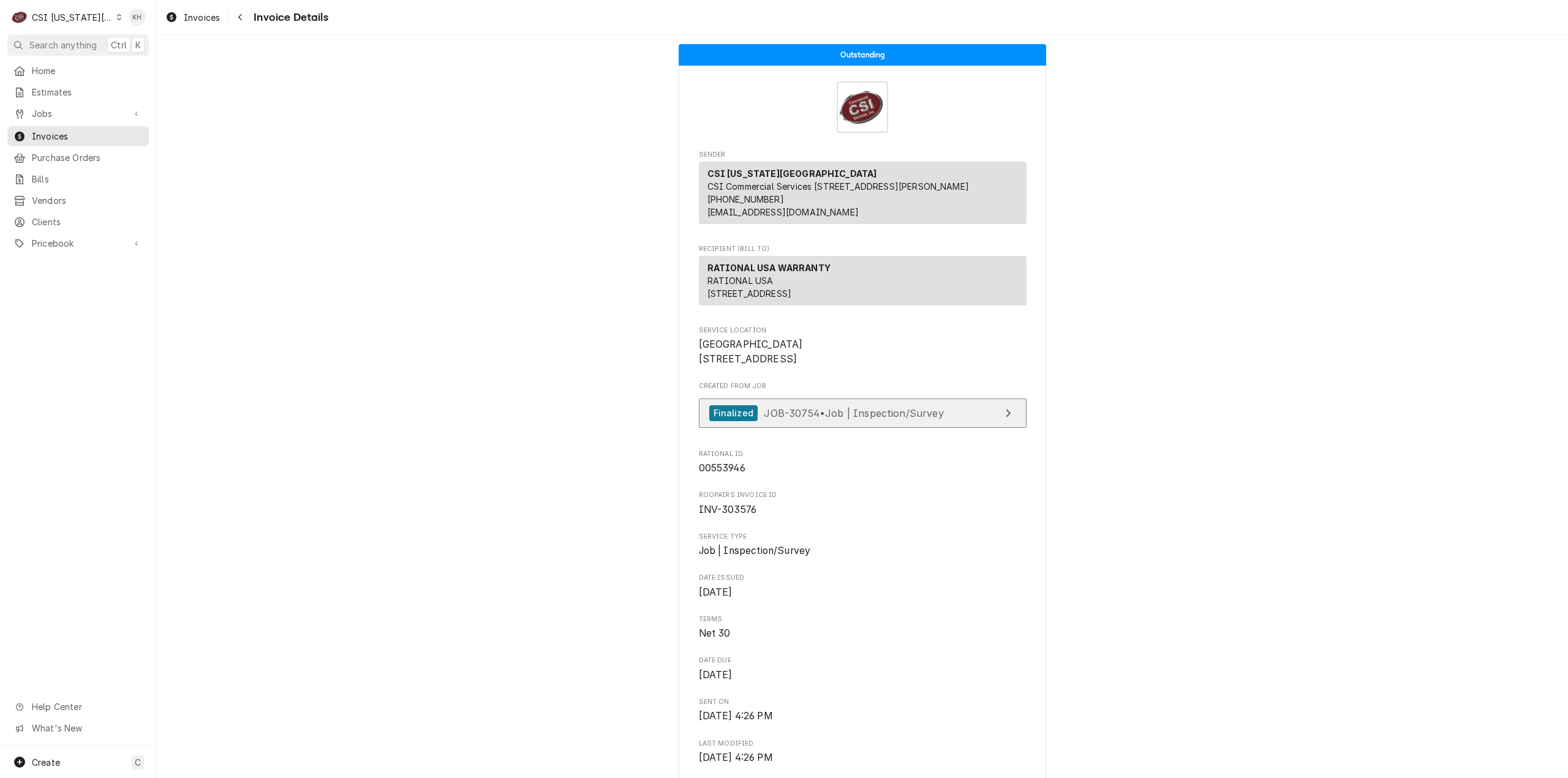
click at [818, 419] on span "JOB-30754 • Job | Inspection/Survey" at bounding box center [853, 412] width 179 height 12
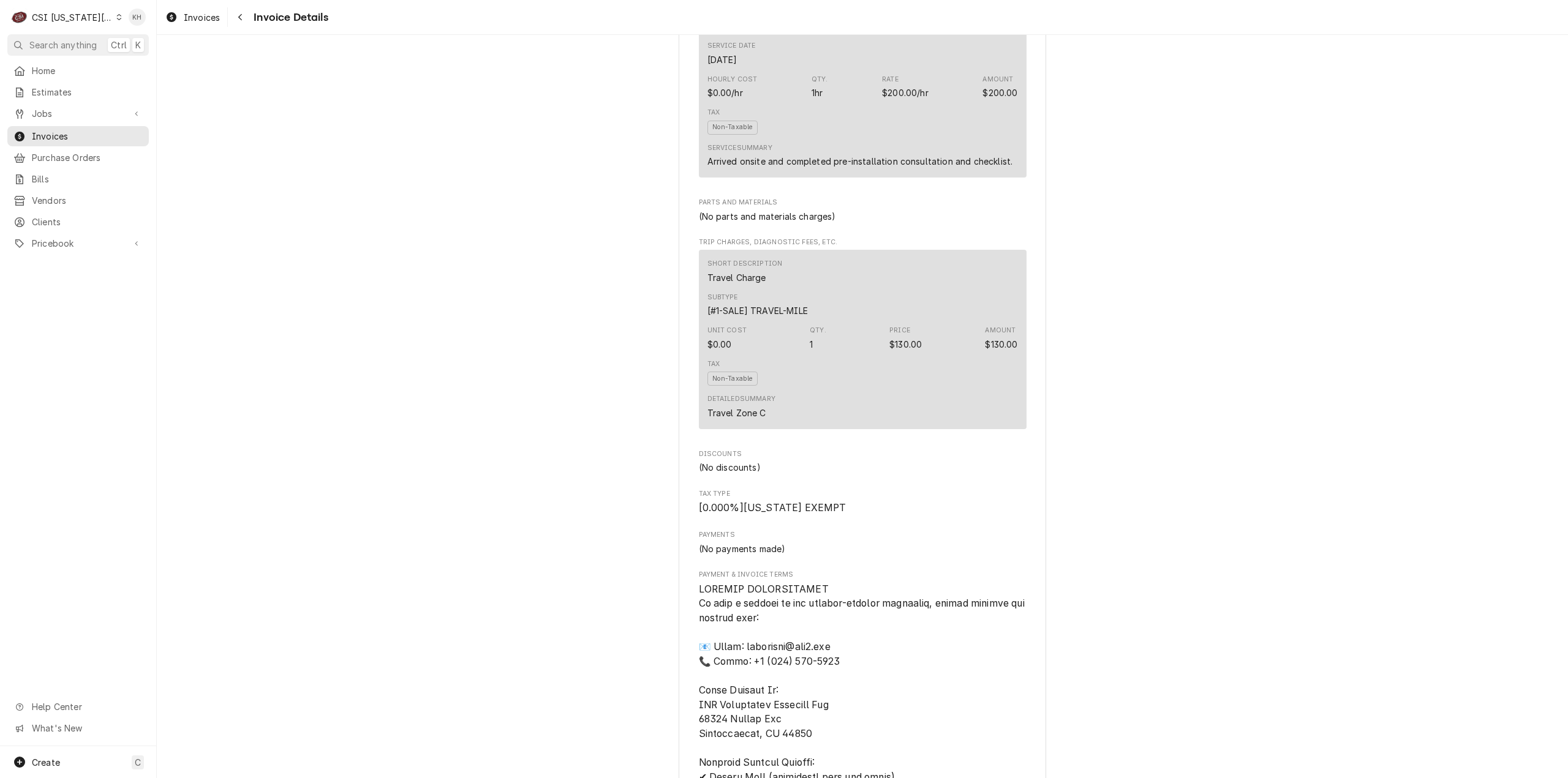
scroll to position [733, 0]
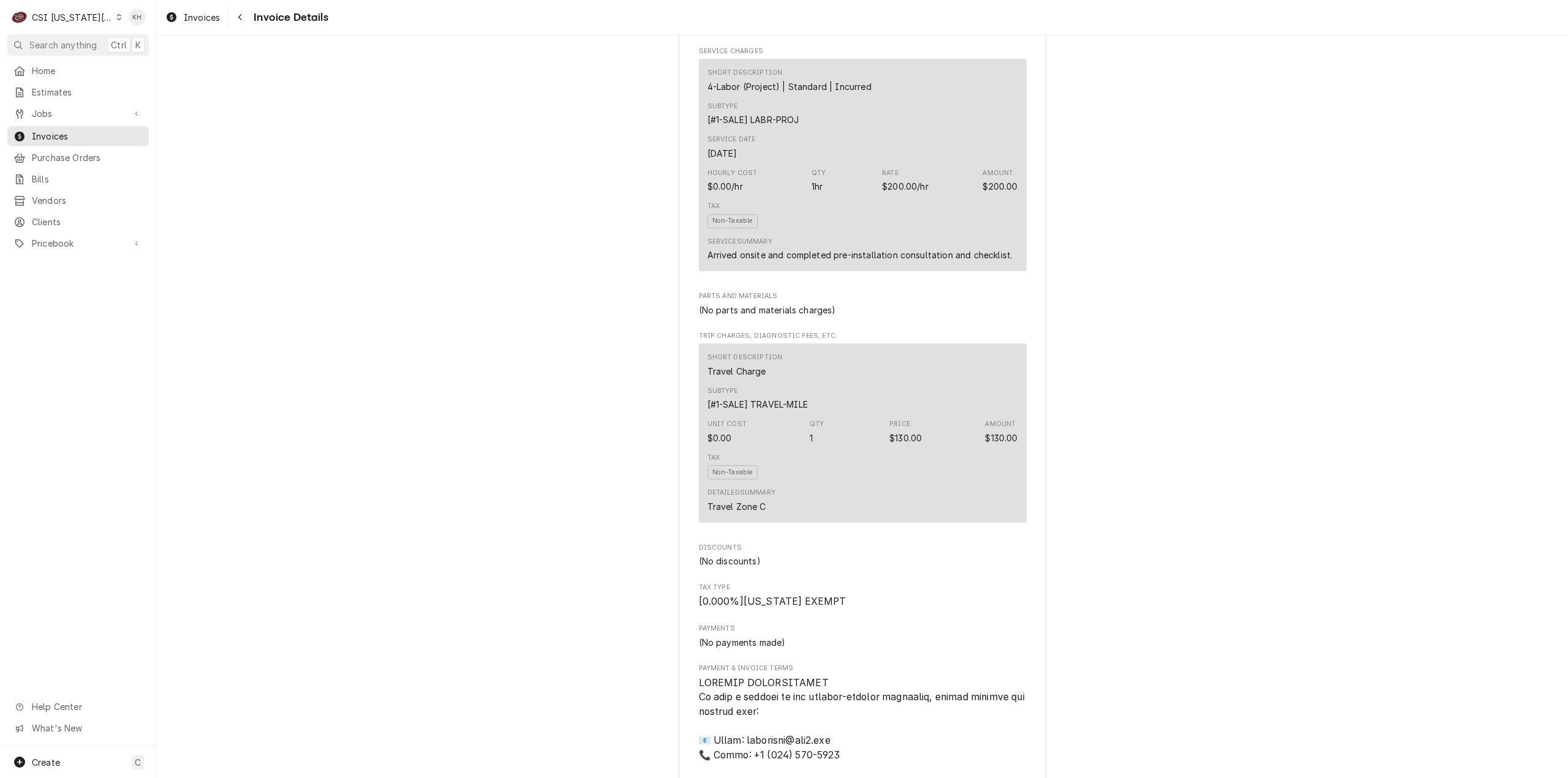
drag, startPoint x: 64, startPoint y: 41, endPoint x: 333, endPoint y: 77, distance: 271.4
click at [64, 41] on span "Search anything" at bounding box center [63, 45] width 68 height 13
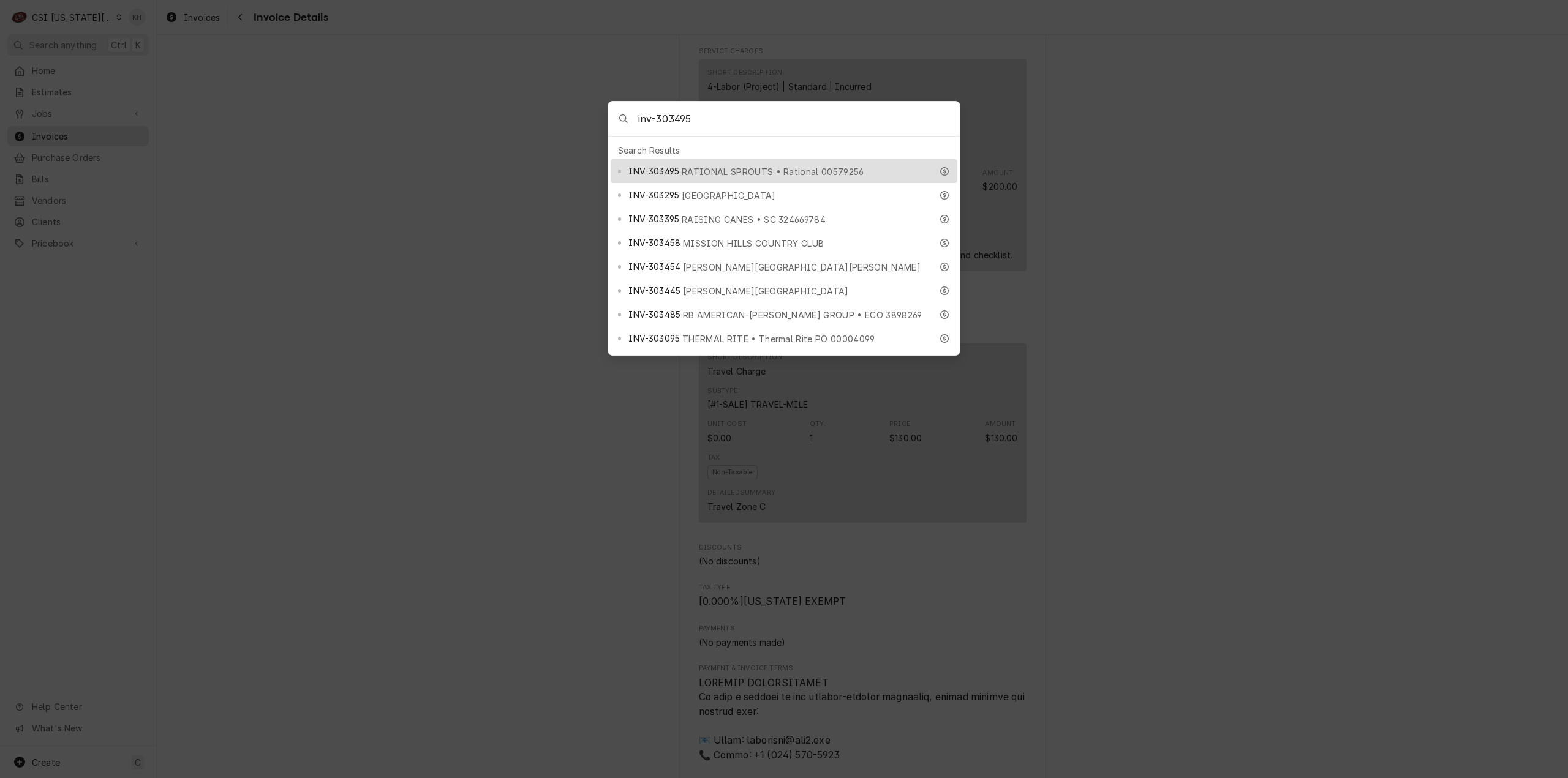
type input "inv-303495"
click at [755, 172] on div "INV-303495 RATIONAL SPROUTS • Rational 00579256" at bounding box center [779, 171] width 303 height 14
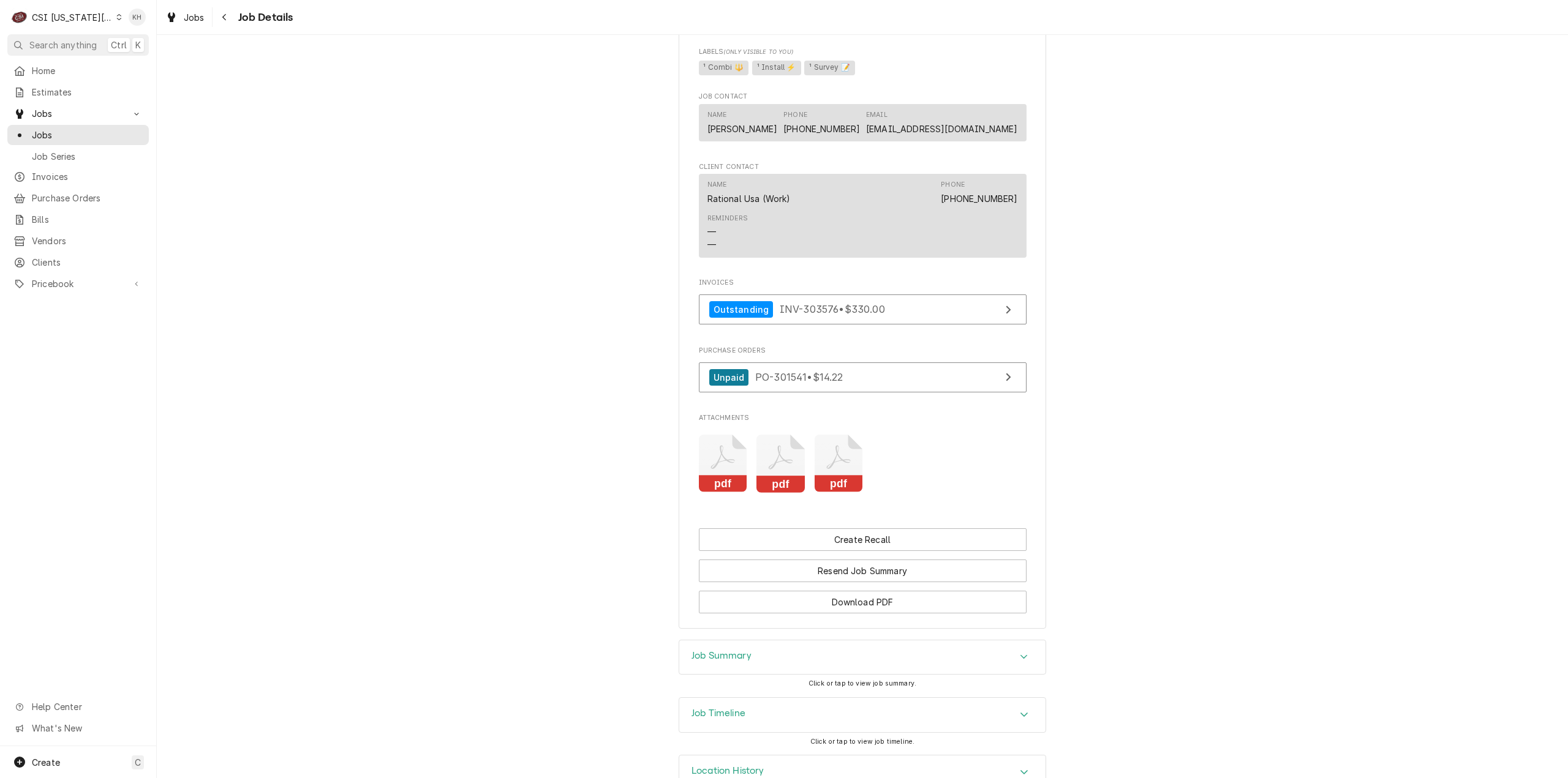
scroll to position [1134, 0]
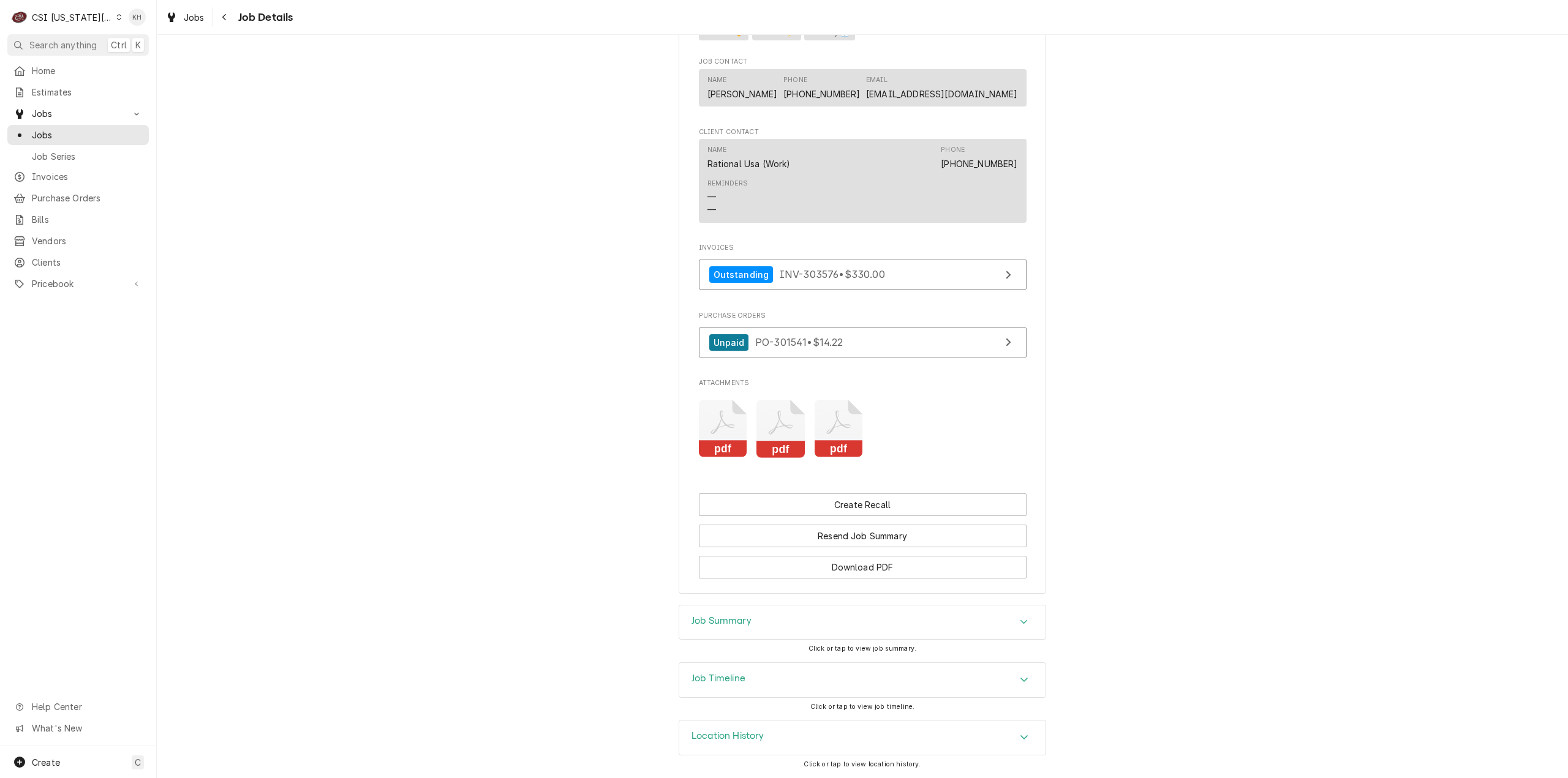
click at [717, 626] on h3 "Job Summary" at bounding box center [721, 621] width 60 height 12
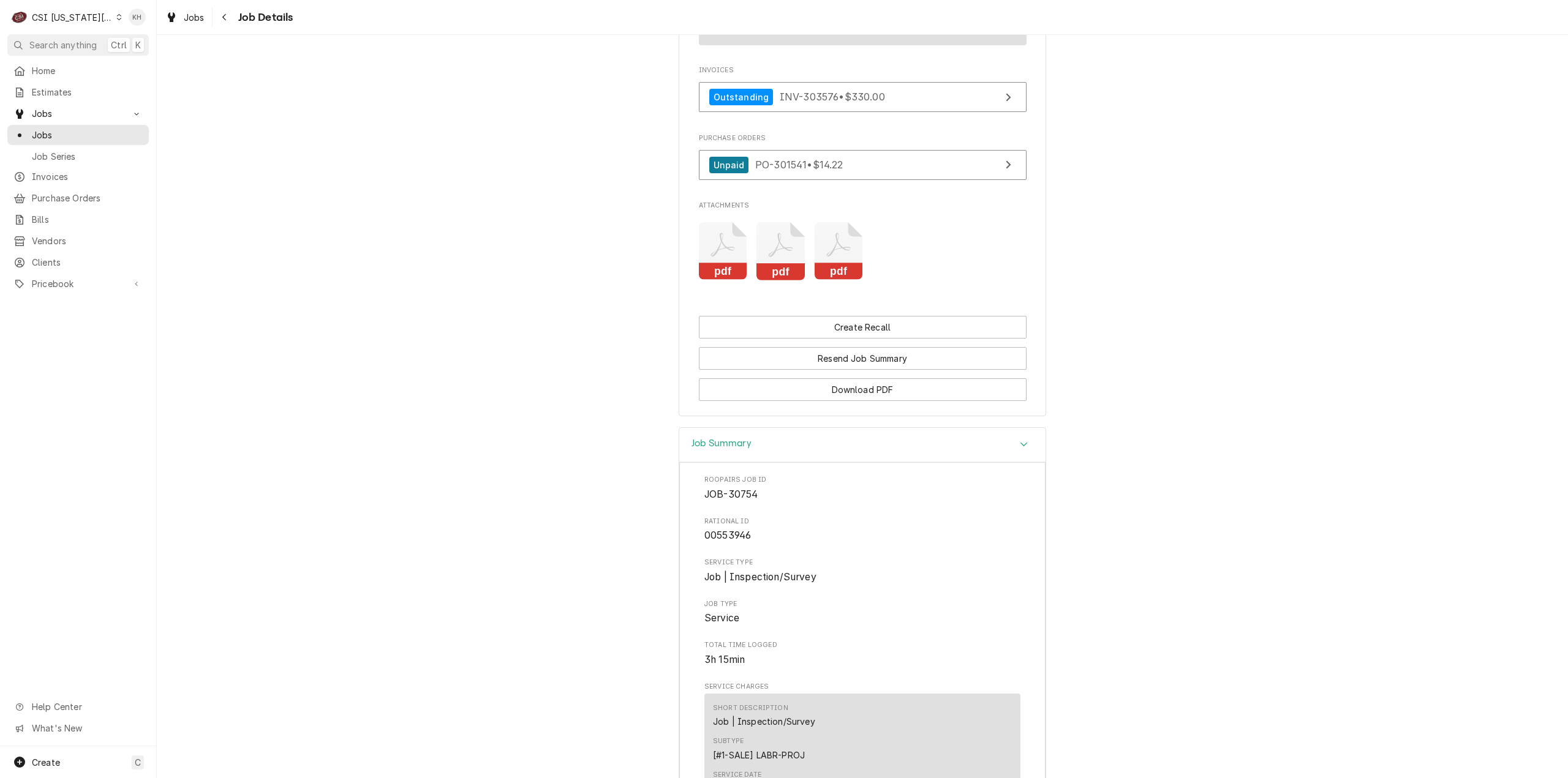
scroll to position [1151, 0]
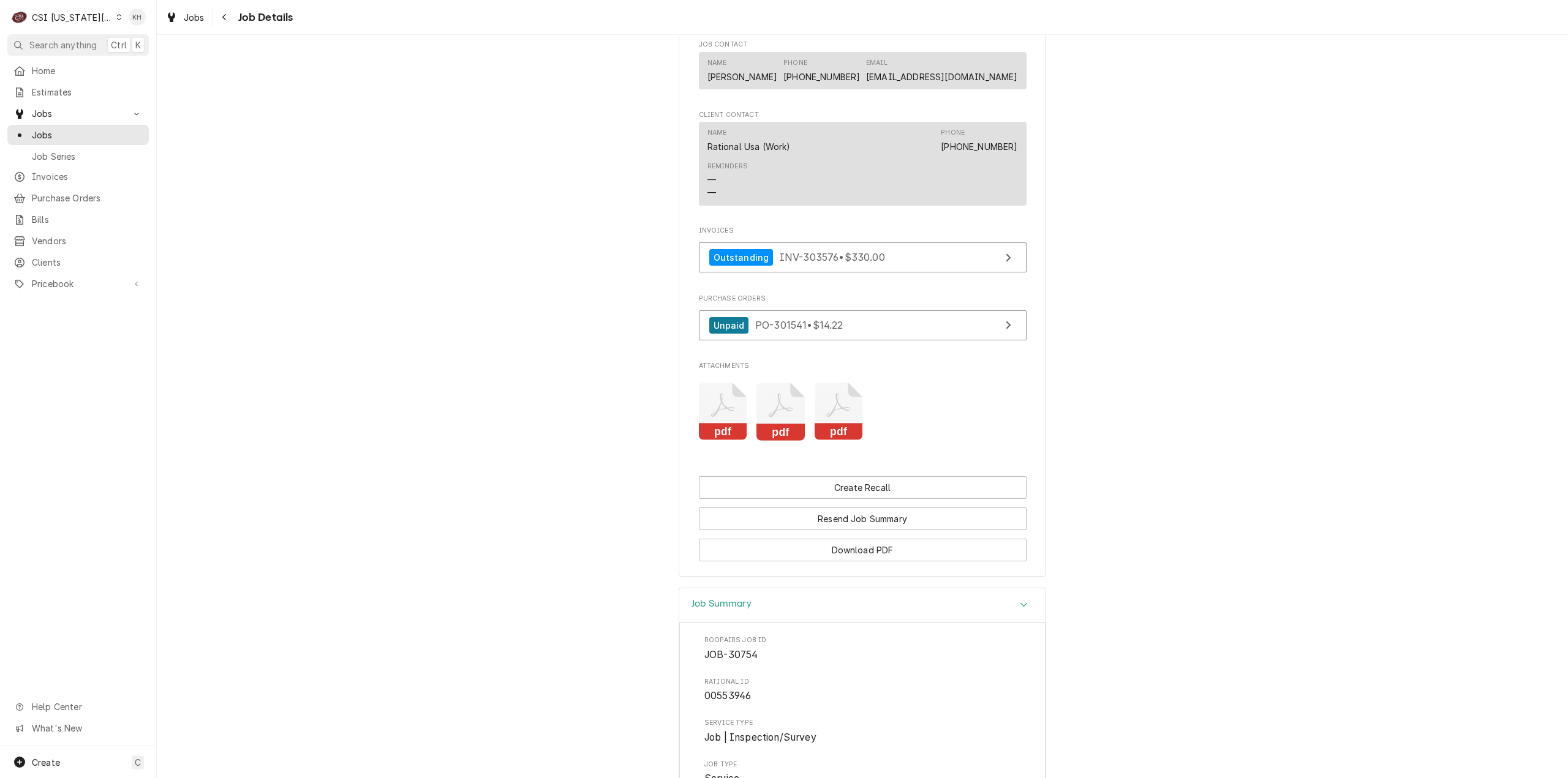
click at [841, 420] on icon "Attachments" at bounding box center [838, 411] width 48 height 58
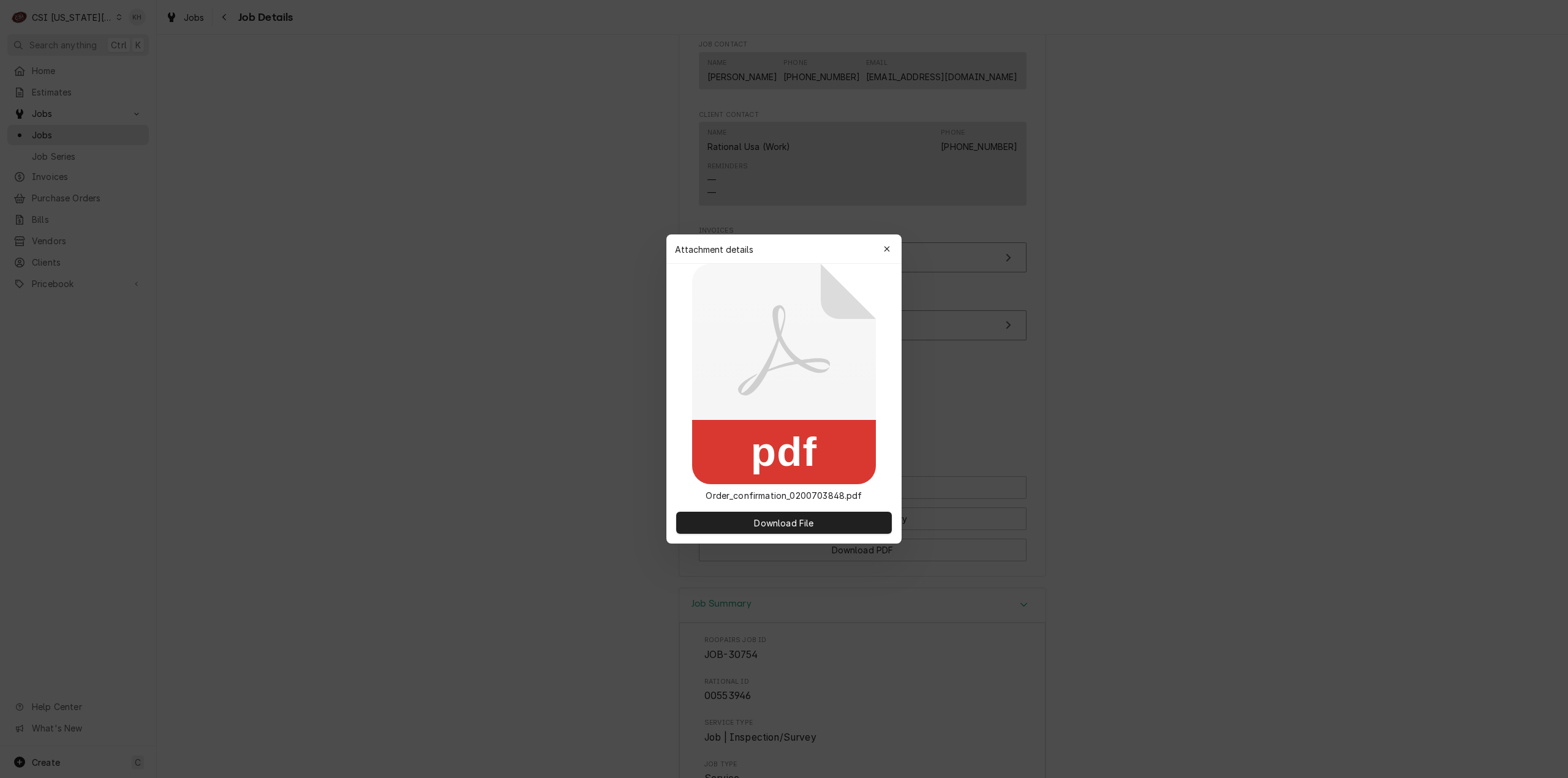
drag, startPoint x: 610, startPoint y: 344, endPoint x: 888, endPoint y: 456, distance: 299.7
click at [610, 345] on div at bounding box center [784, 389] width 1568 height 778
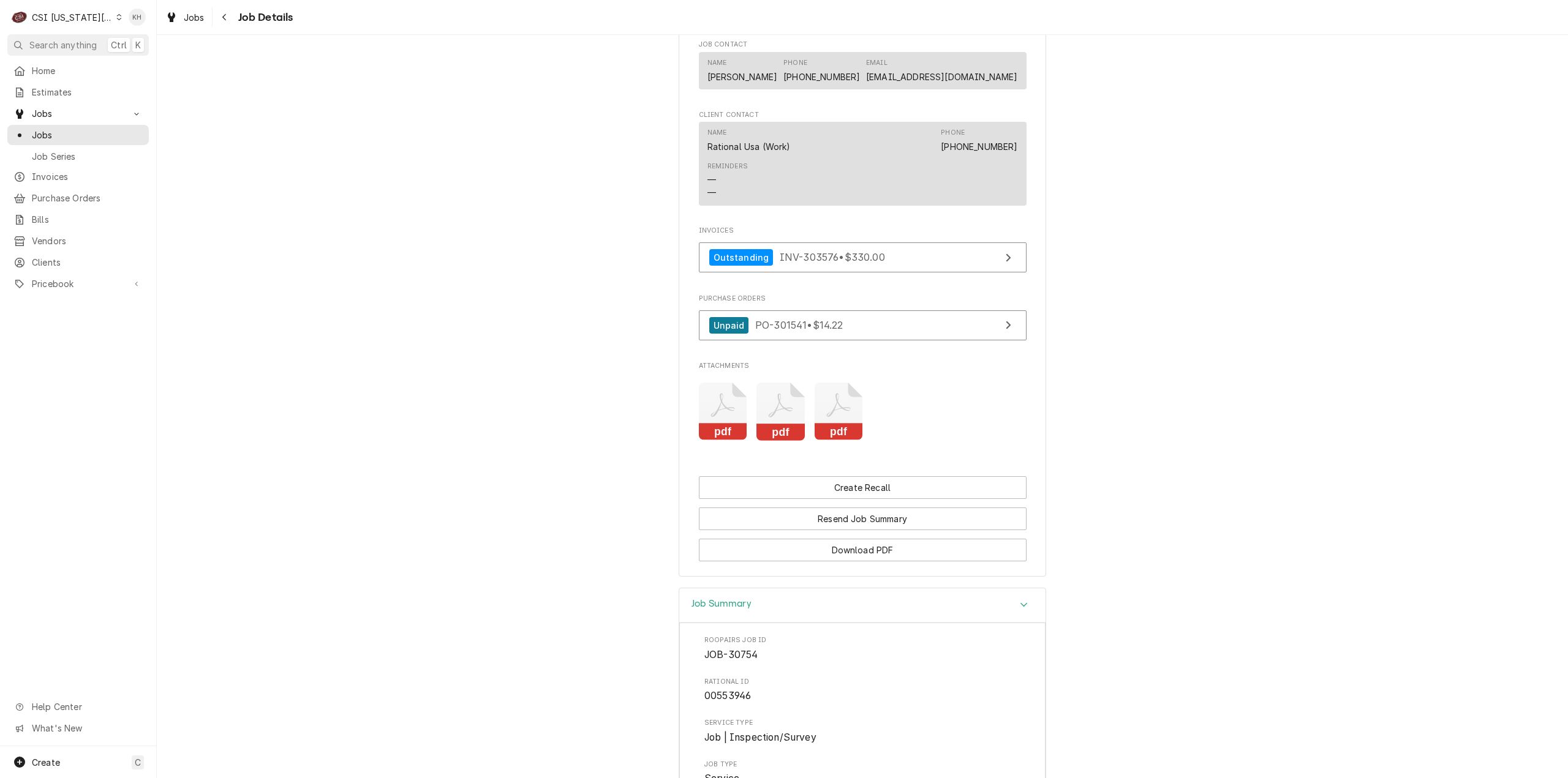
click at [791, 413] on icon "Attachments" at bounding box center [780, 411] width 48 height 58
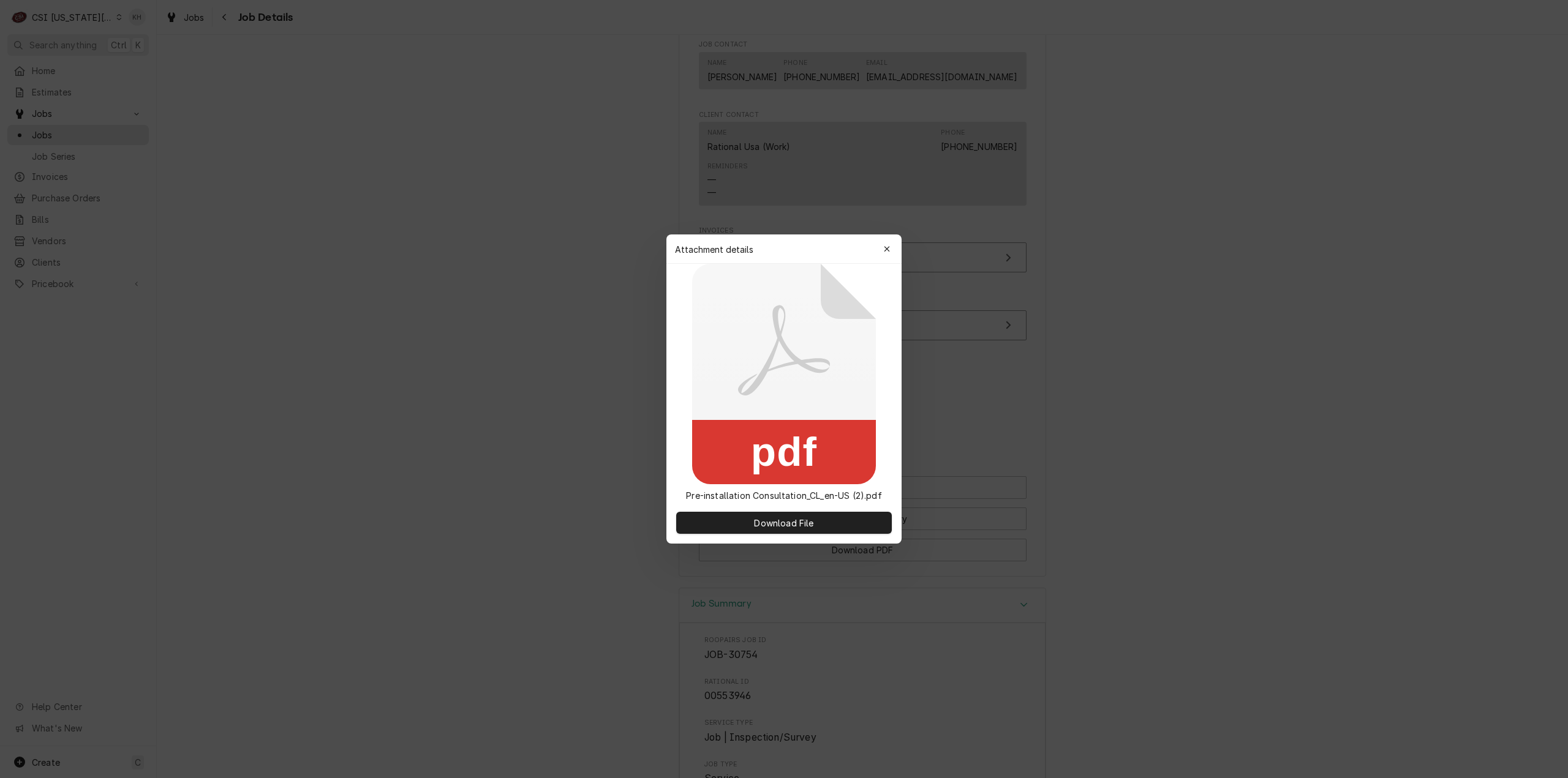
drag, startPoint x: 632, startPoint y: 382, endPoint x: 735, endPoint y: 390, distance: 103.3
click at [633, 382] on div at bounding box center [784, 389] width 1568 height 778
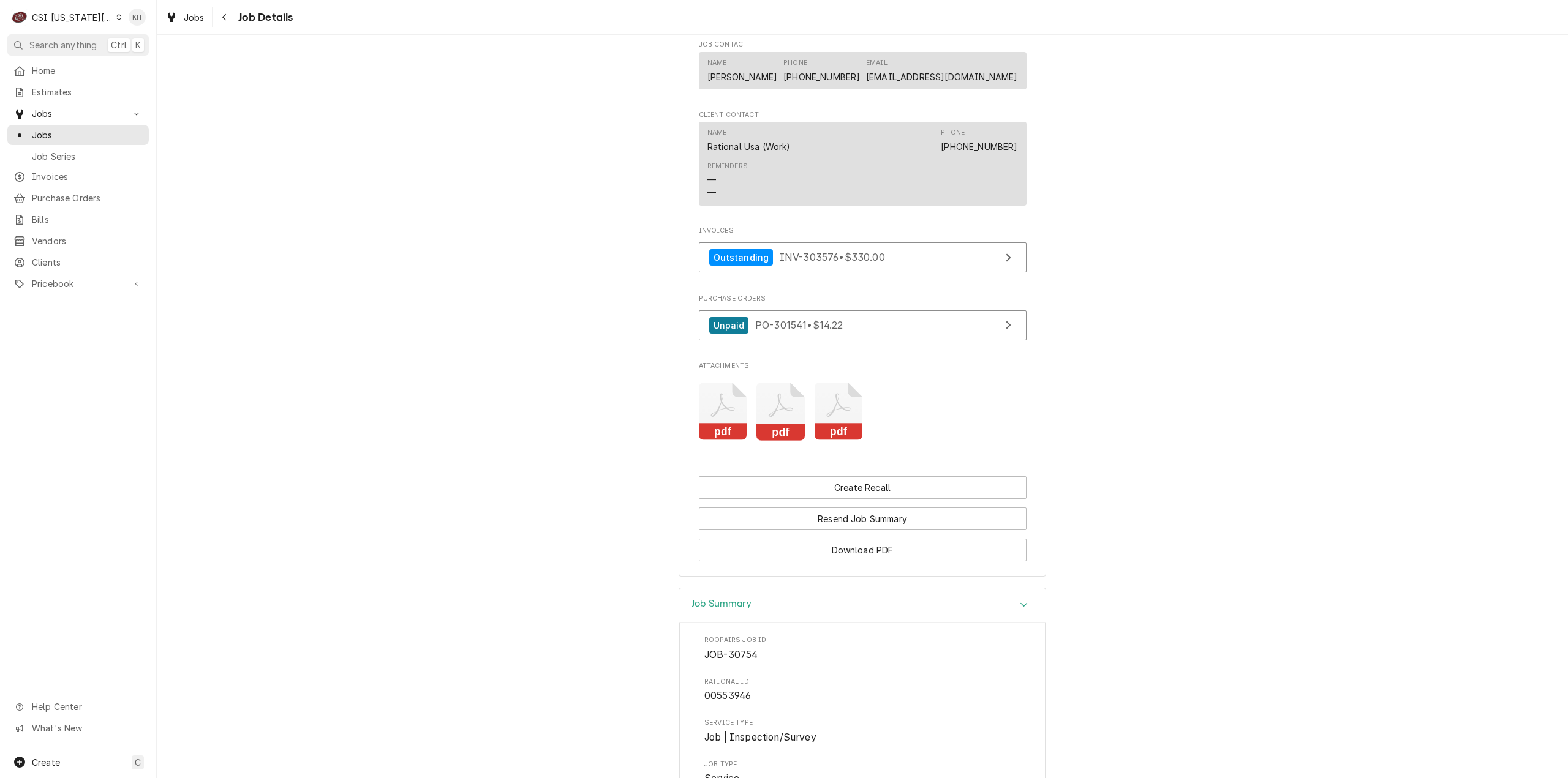
click at [736, 392] on icon "pdf" at bounding box center [723, 411] width 48 height 58
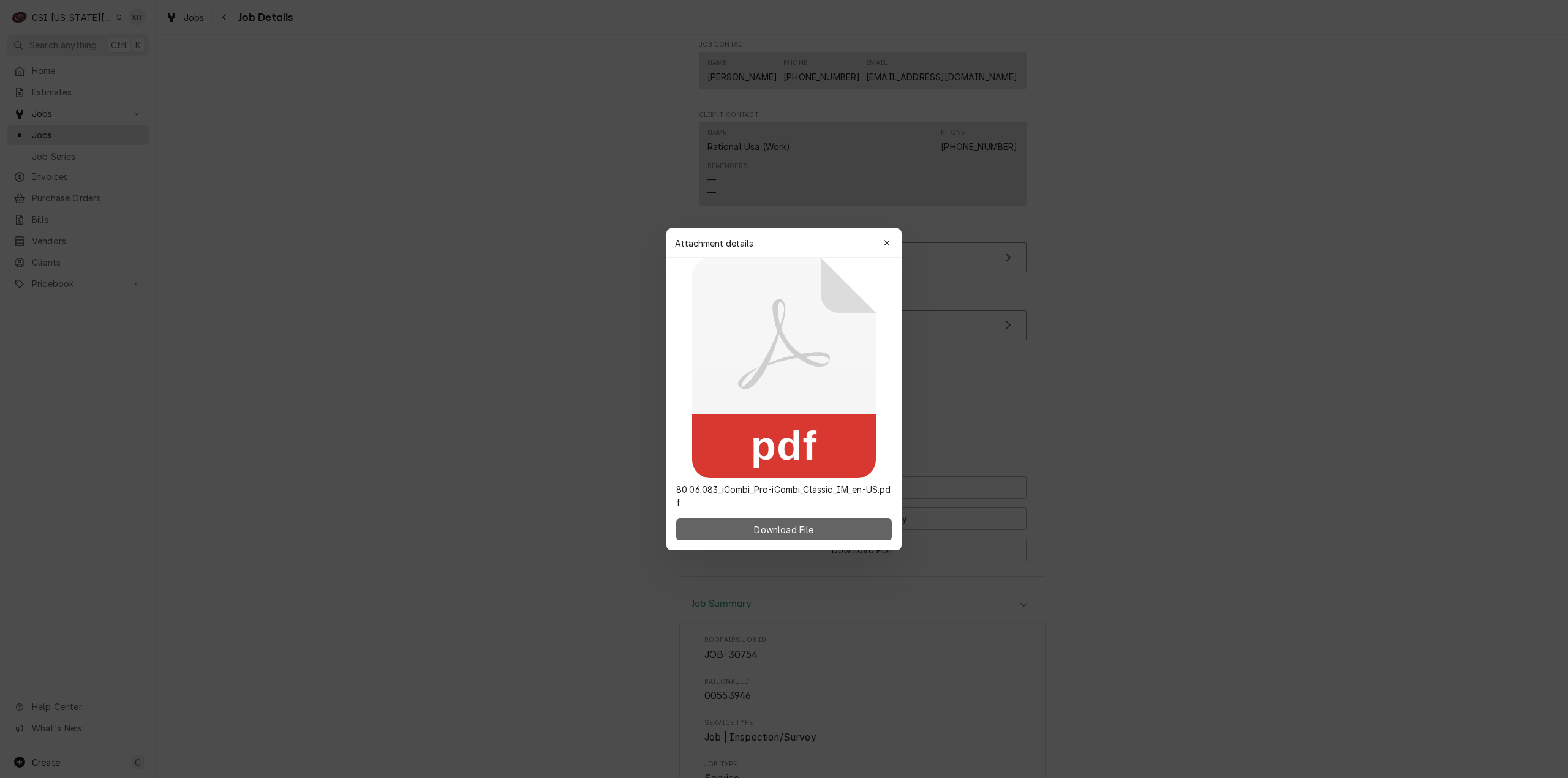
click at [736, 532] on button "Download File" at bounding box center [784, 530] width 216 height 22
click at [887, 238] on div "button" at bounding box center [886, 242] width 12 height 12
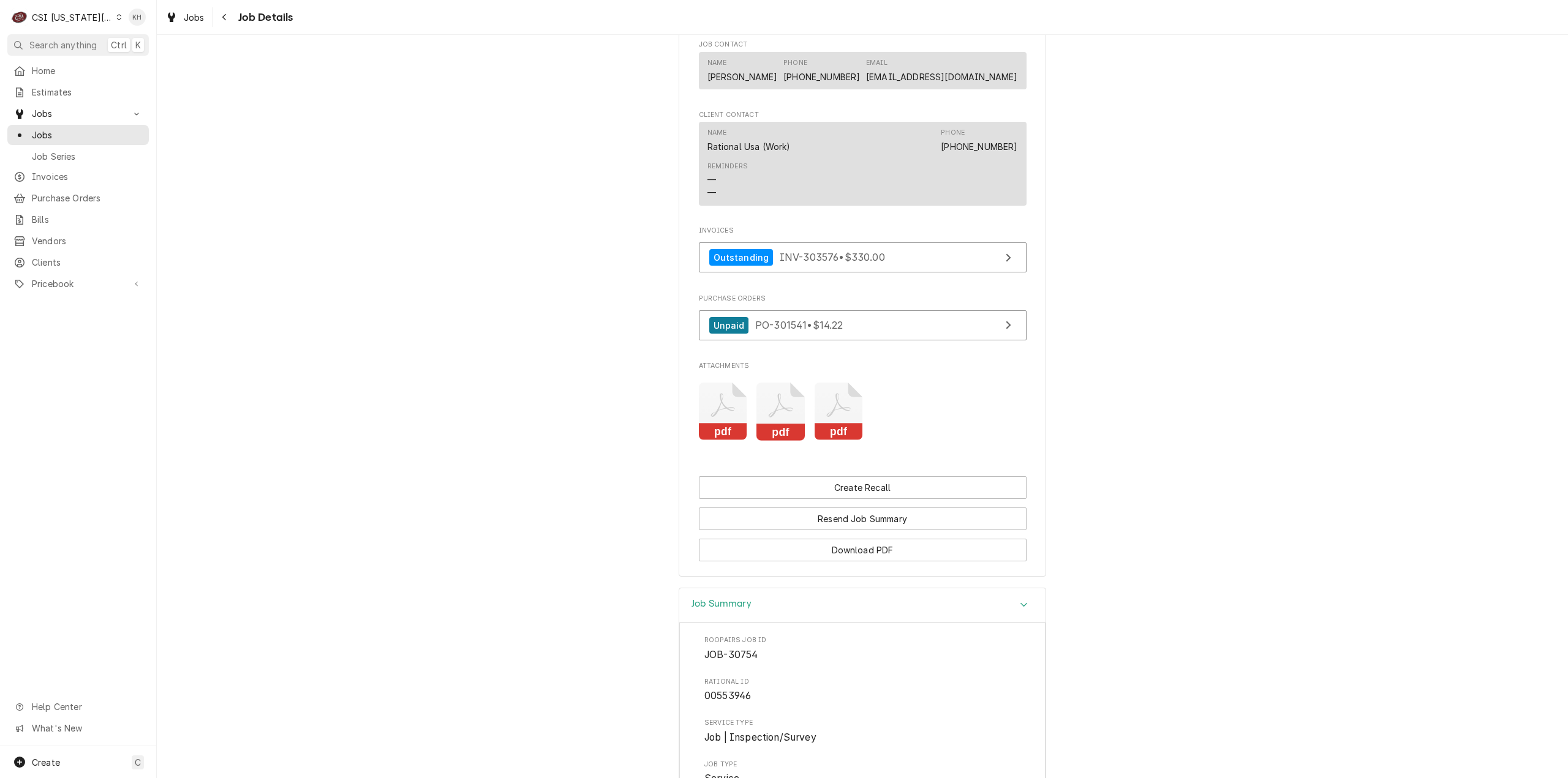
click at [784, 419] on icon "Attachments" at bounding box center [780, 411] width 48 height 58
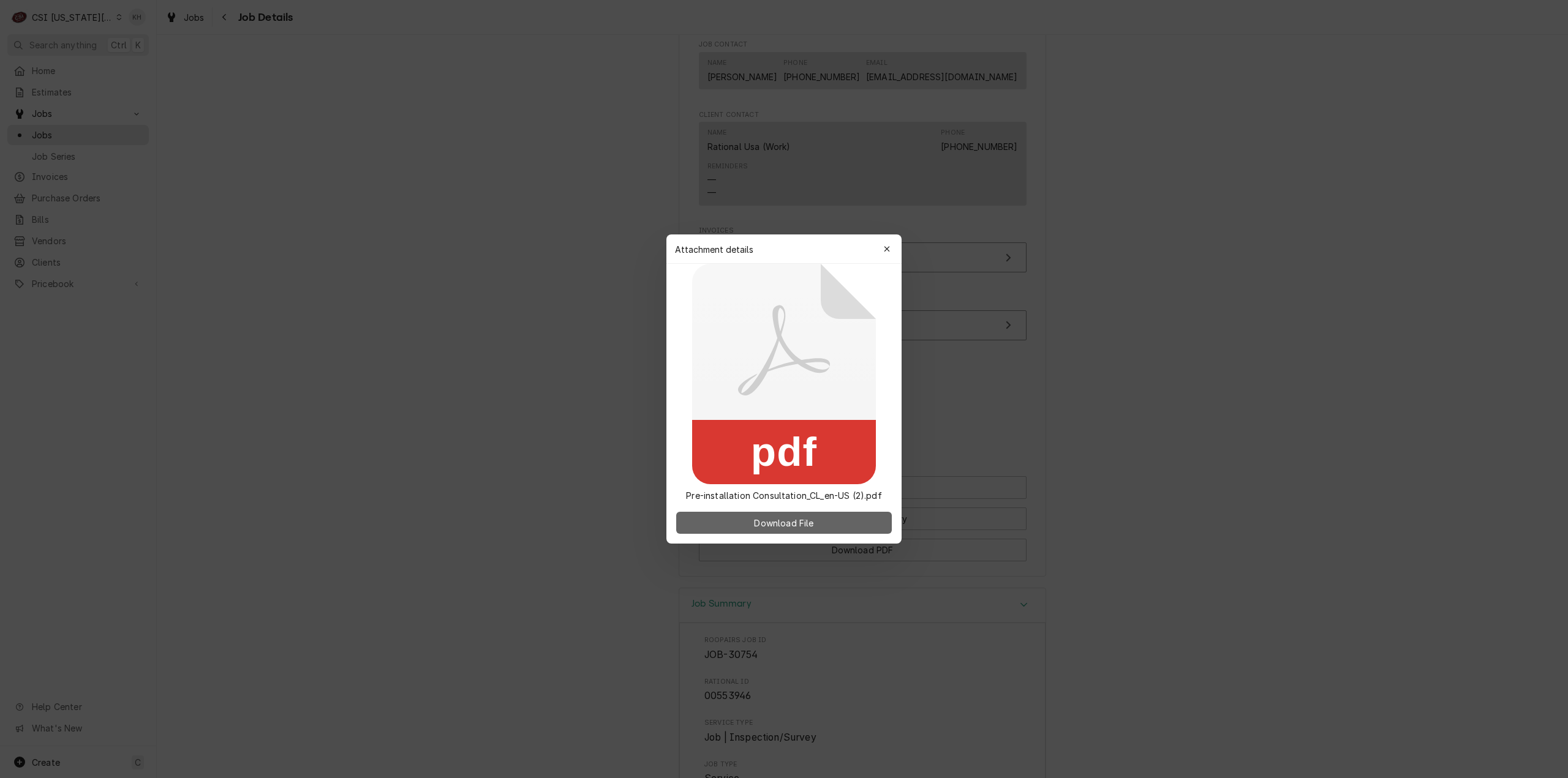
click at [806, 528] on span "Download File" at bounding box center [784, 523] width 64 height 13
drag, startPoint x: 1117, startPoint y: 449, endPoint x: 1094, endPoint y: 446, distance: 23.2
click at [1094, 446] on div at bounding box center [784, 389] width 1568 height 778
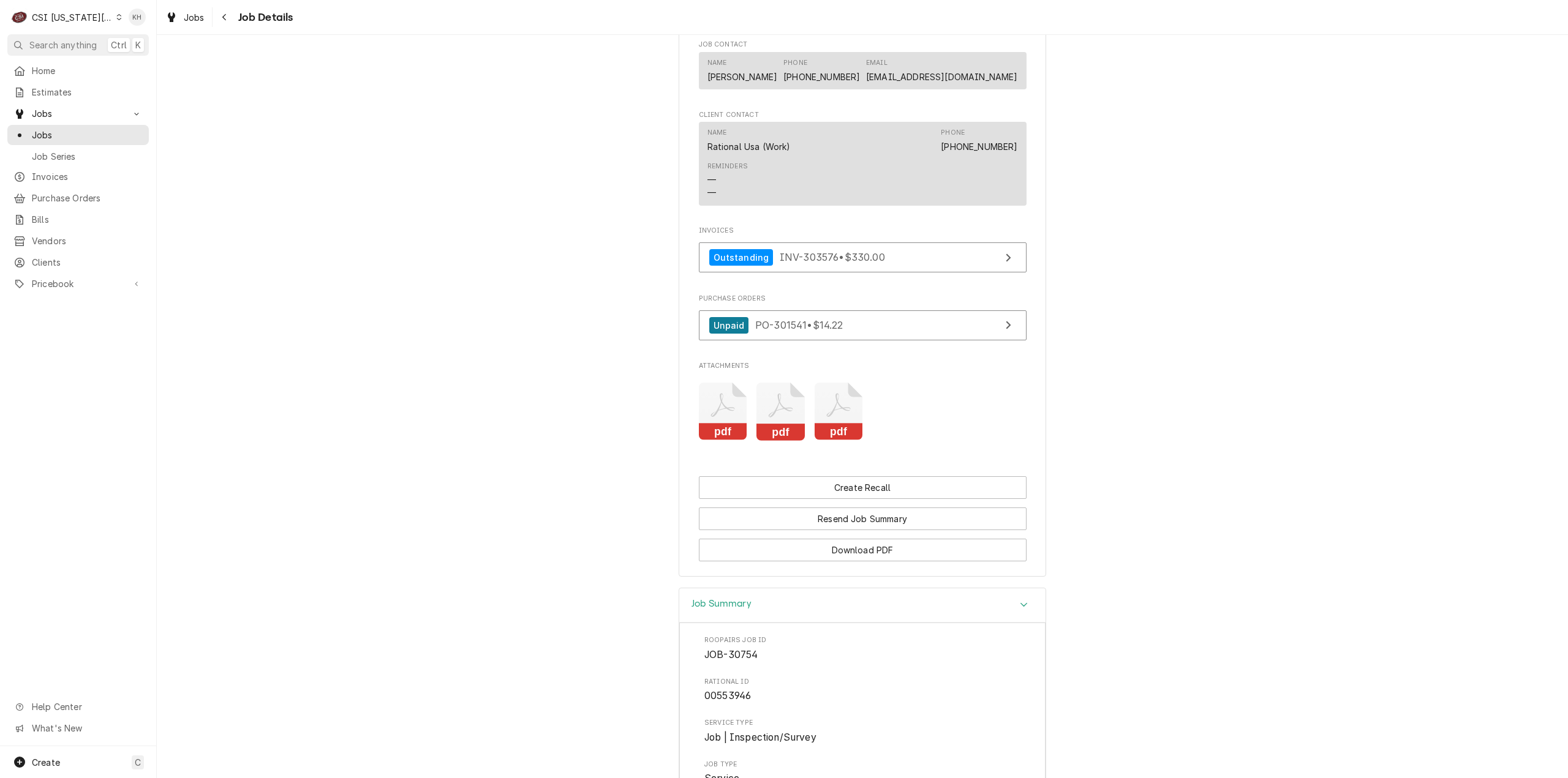
click at [831, 422] on icon "Attachments" at bounding box center [838, 411] width 48 height 58
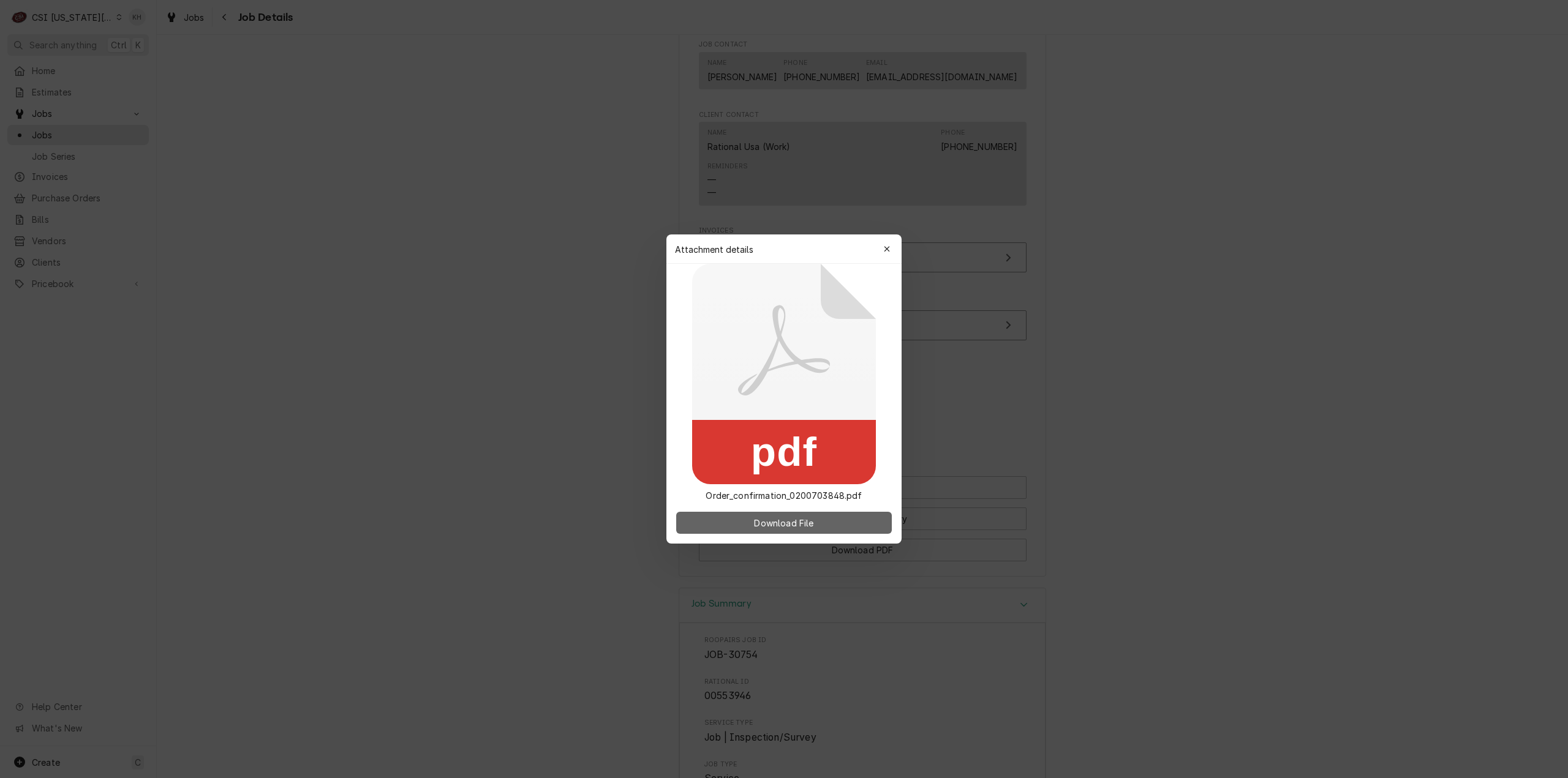
click at [799, 530] on button "Download File" at bounding box center [784, 523] width 216 height 22
drag, startPoint x: 892, startPoint y: 245, endPoint x: 893, endPoint y: 271, distance: 26.0
click at [892, 245] on div "button" at bounding box center [886, 249] width 12 height 12
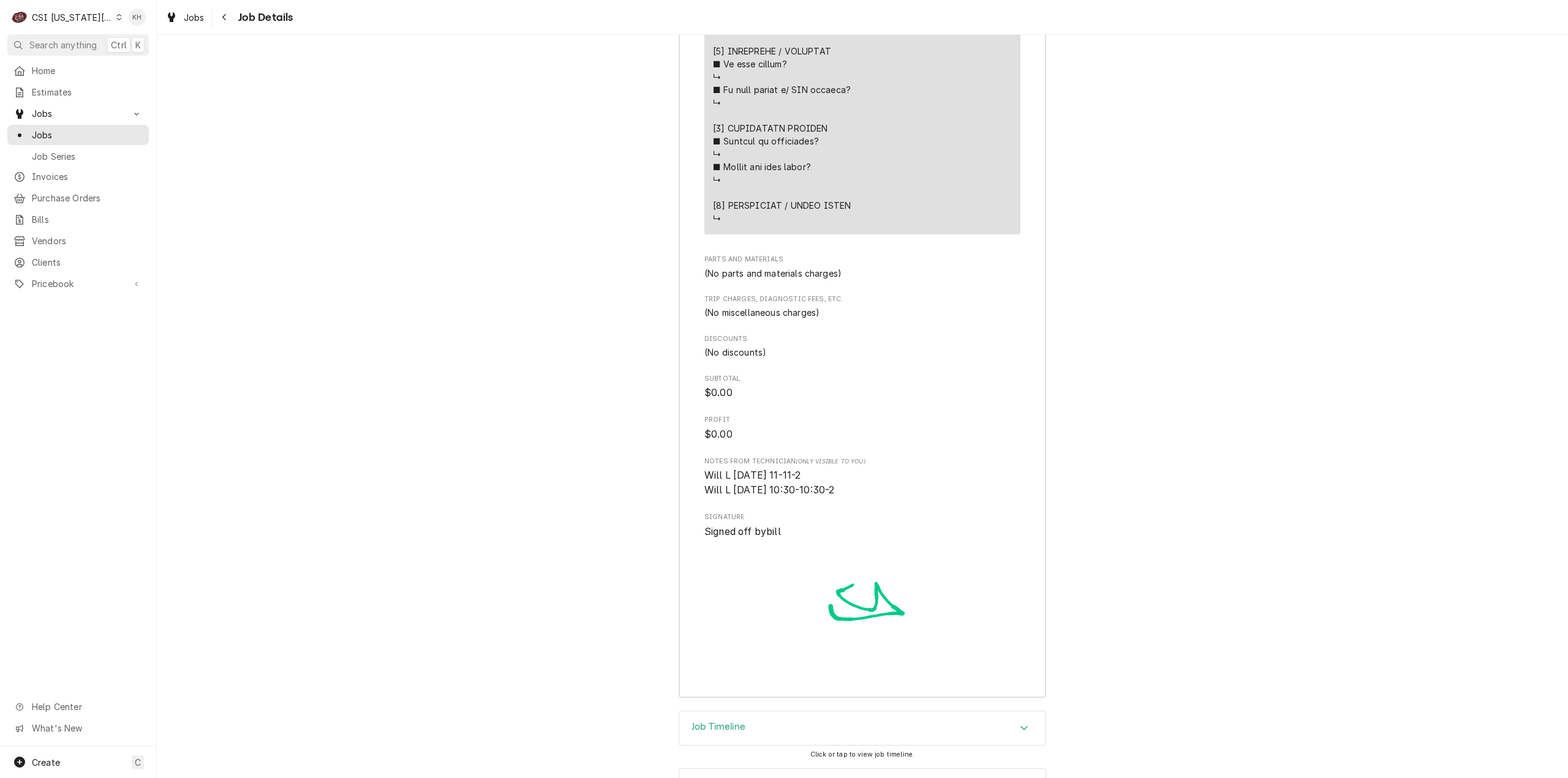
scroll to position [2253, 0]
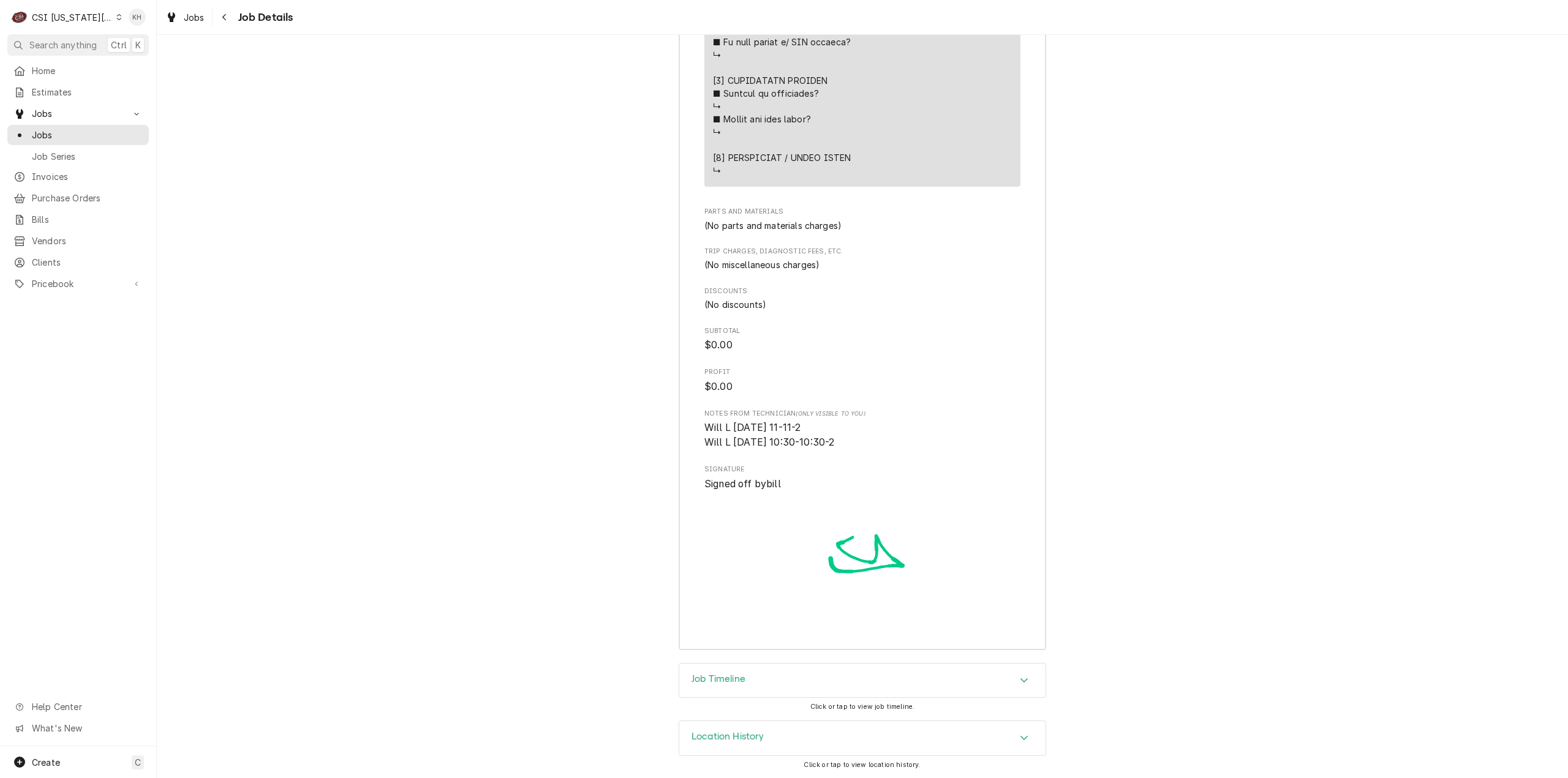
click at [760, 687] on div "Job Timeline" at bounding box center [863, 681] width 366 height 34
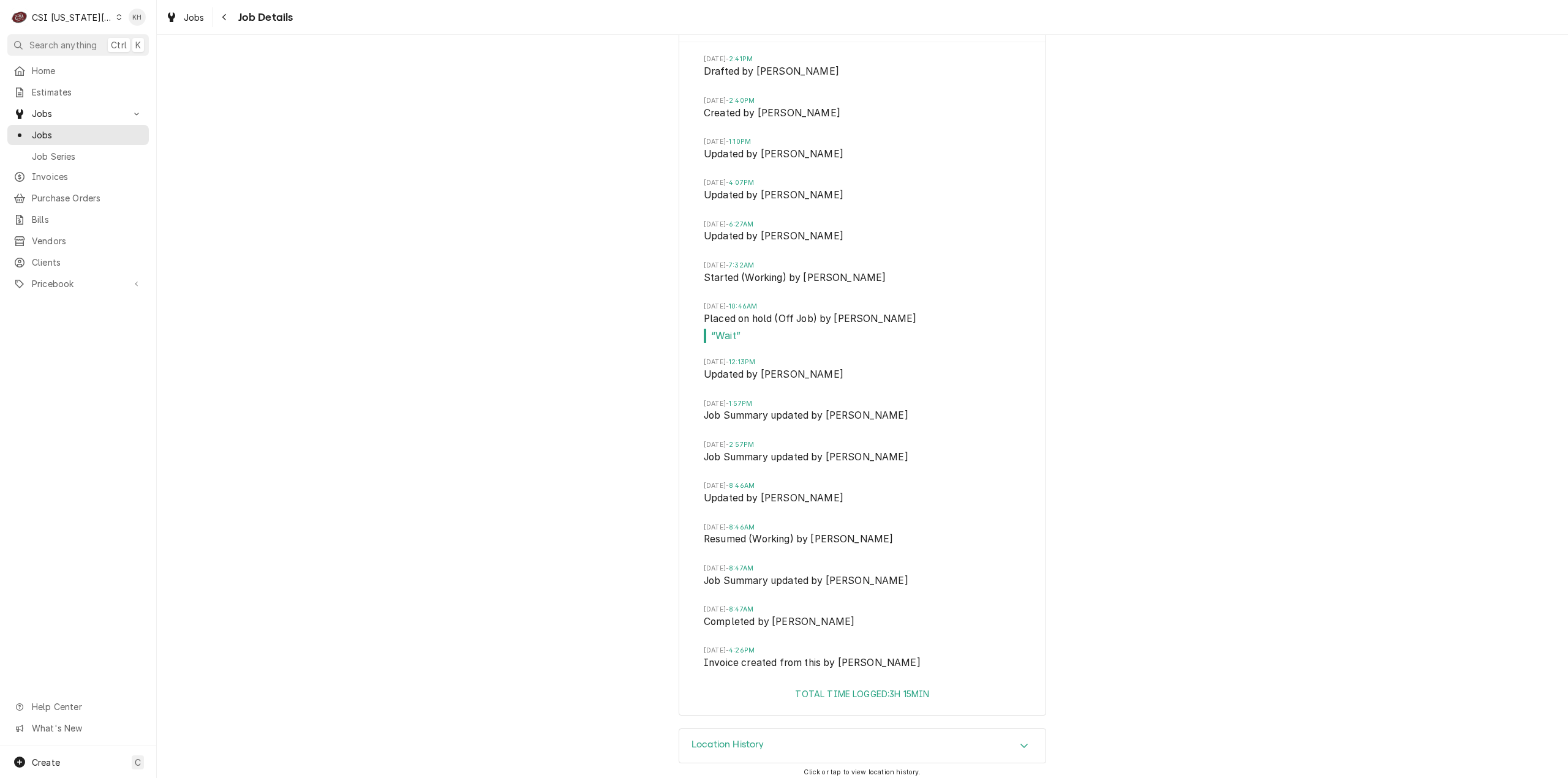
scroll to position [2916, 0]
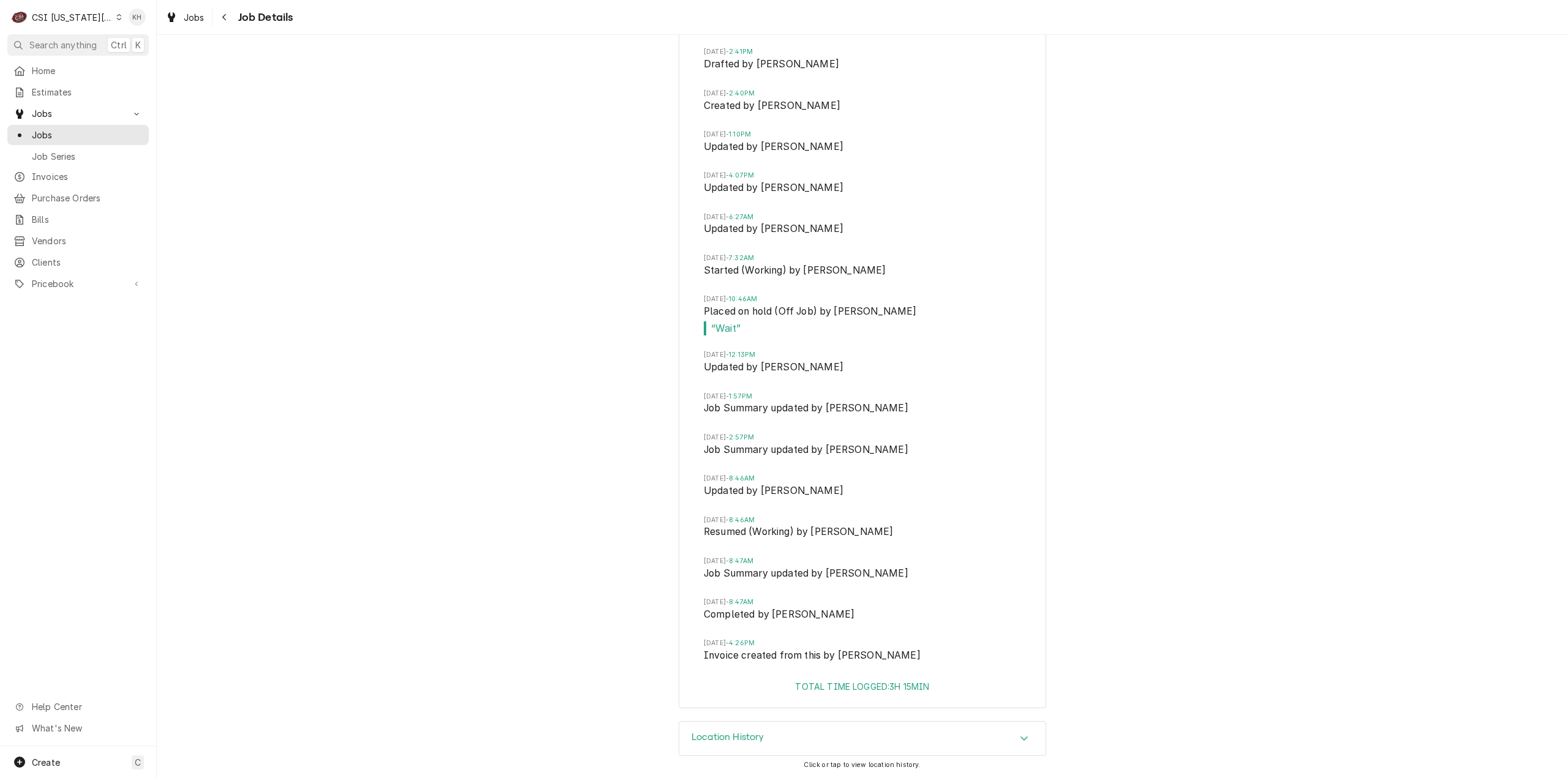
click at [5, 251] on div "Home Estimates Jobs Jobs Job Series Invoices Purchase Orders Bills Vendors Clie…" at bounding box center [78, 177] width 156 height 234
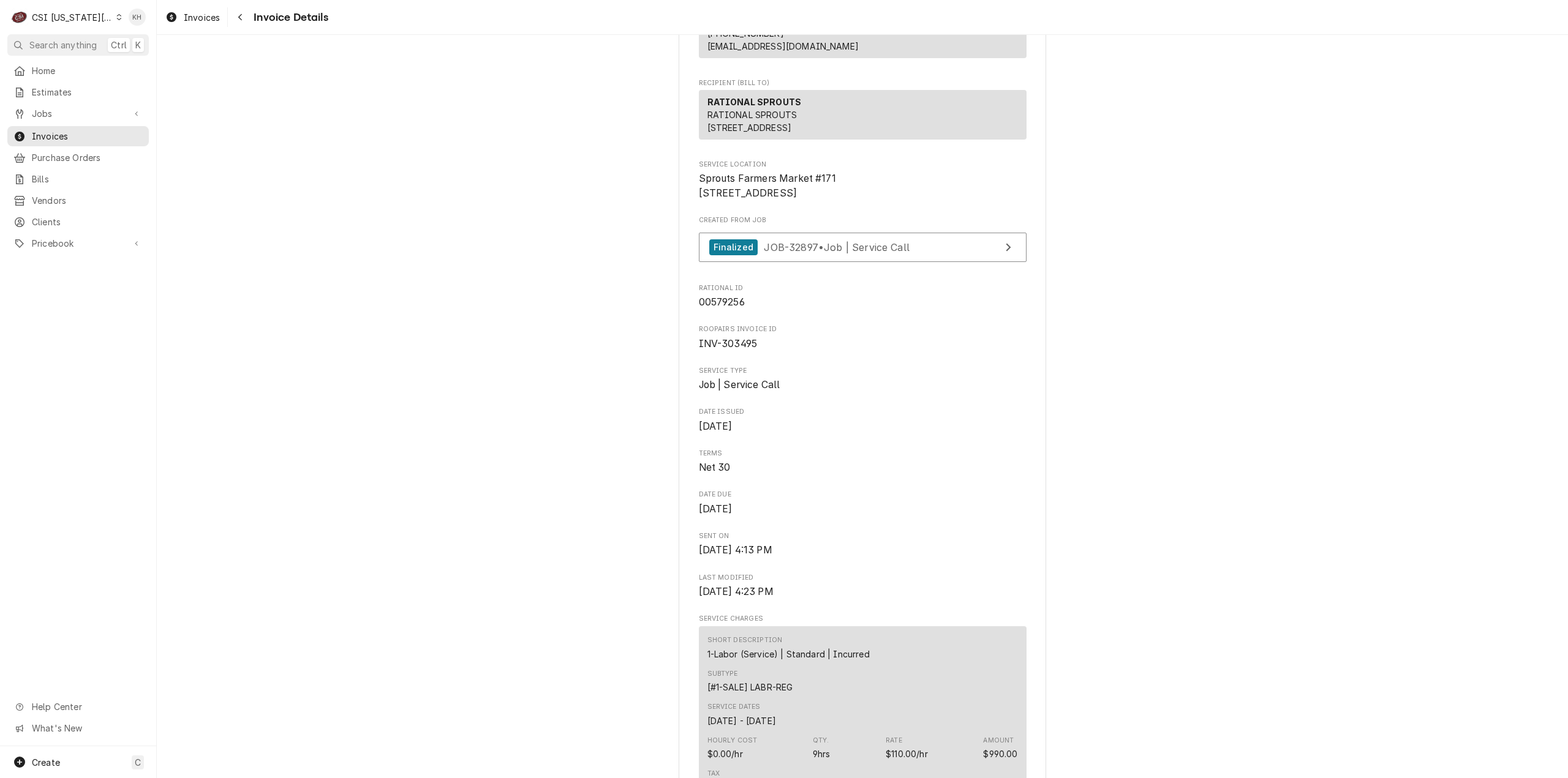
scroll to position [174, 0]
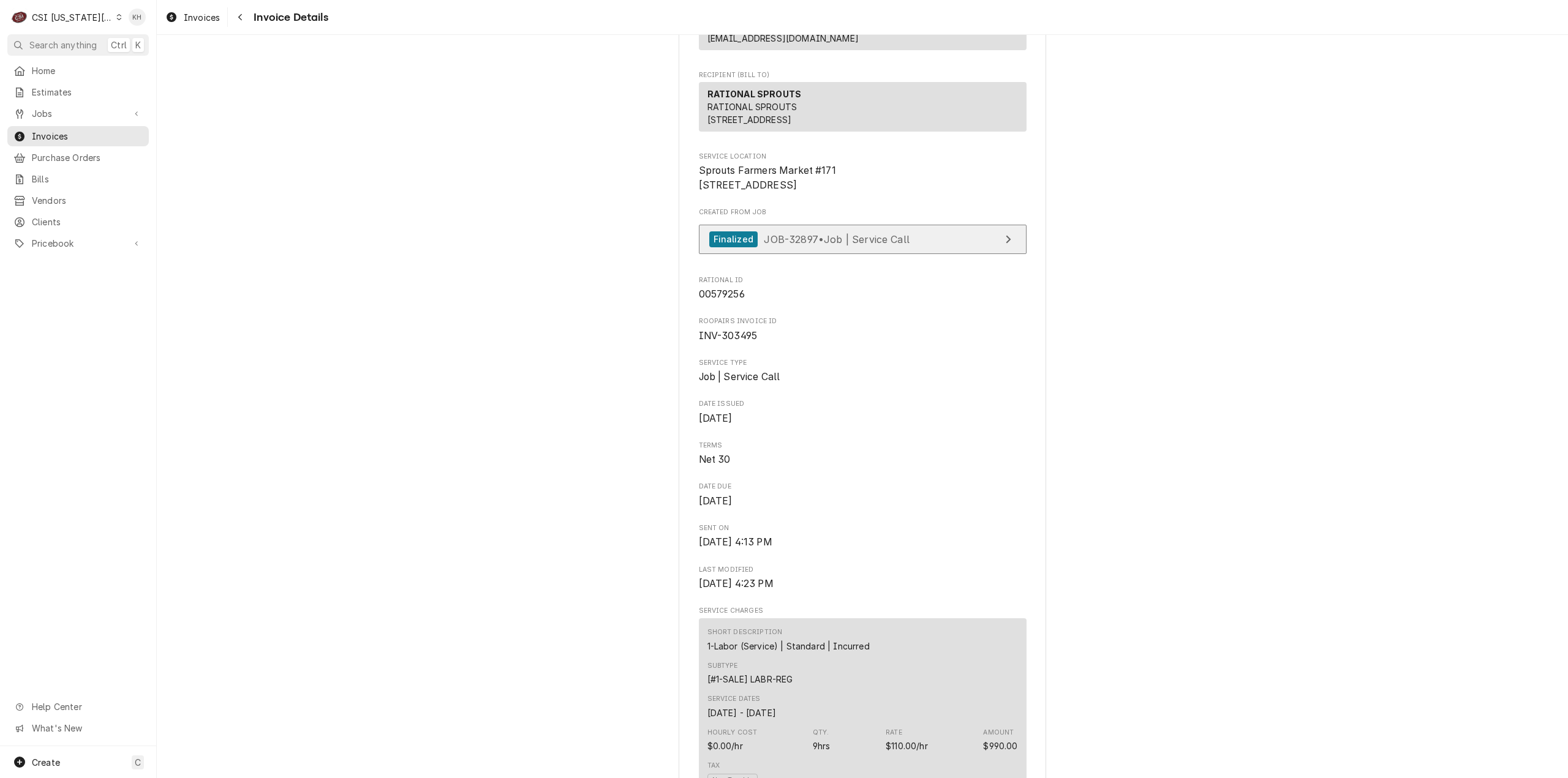
click at [869, 245] on span "JOB-32897 • Job | Service Call" at bounding box center [836, 239] width 146 height 12
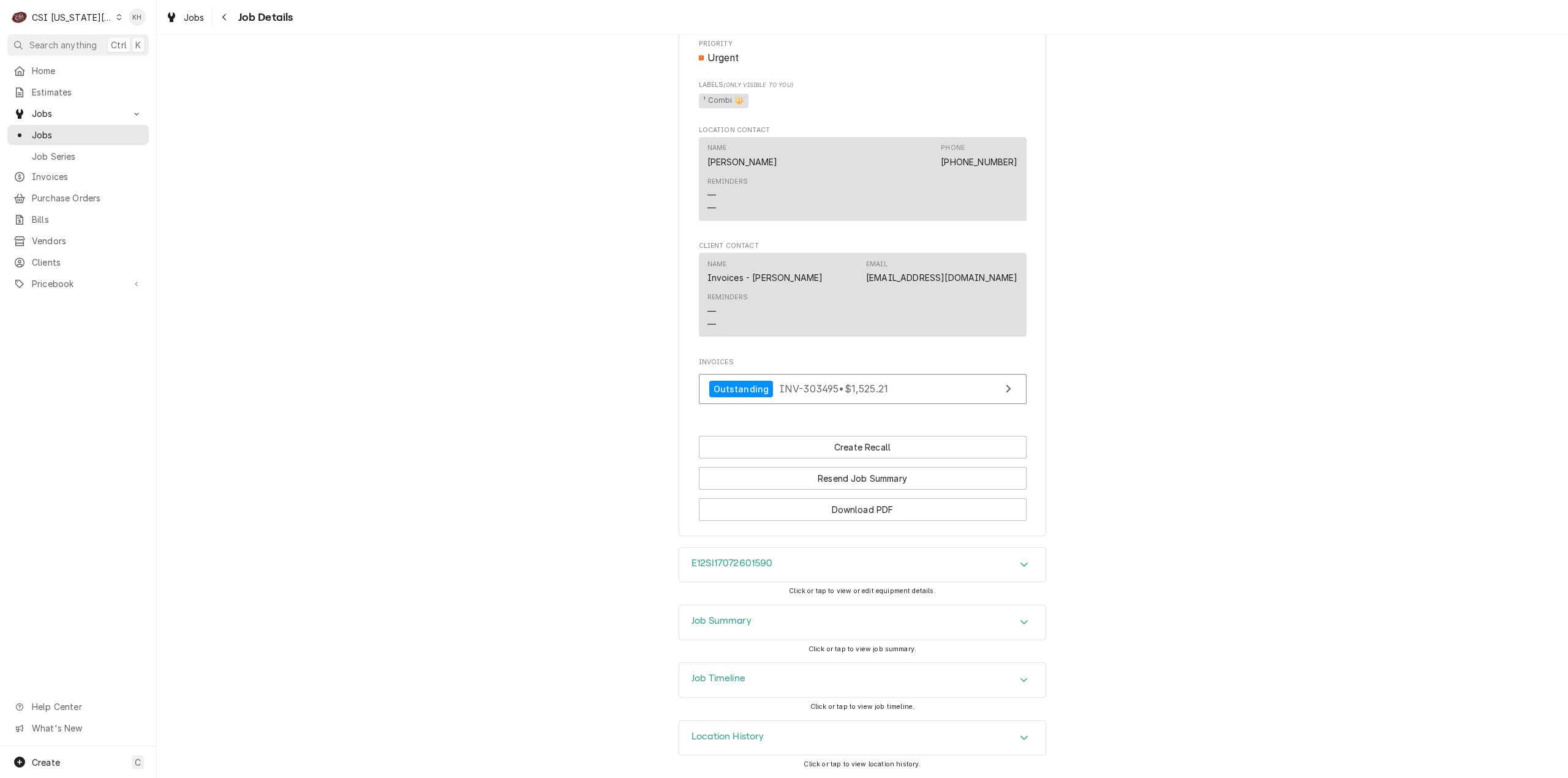
scroll to position [1409, 0]
click at [756, 638] on div "Job Summary" at bounding box center [863, 623] width 366 height 34
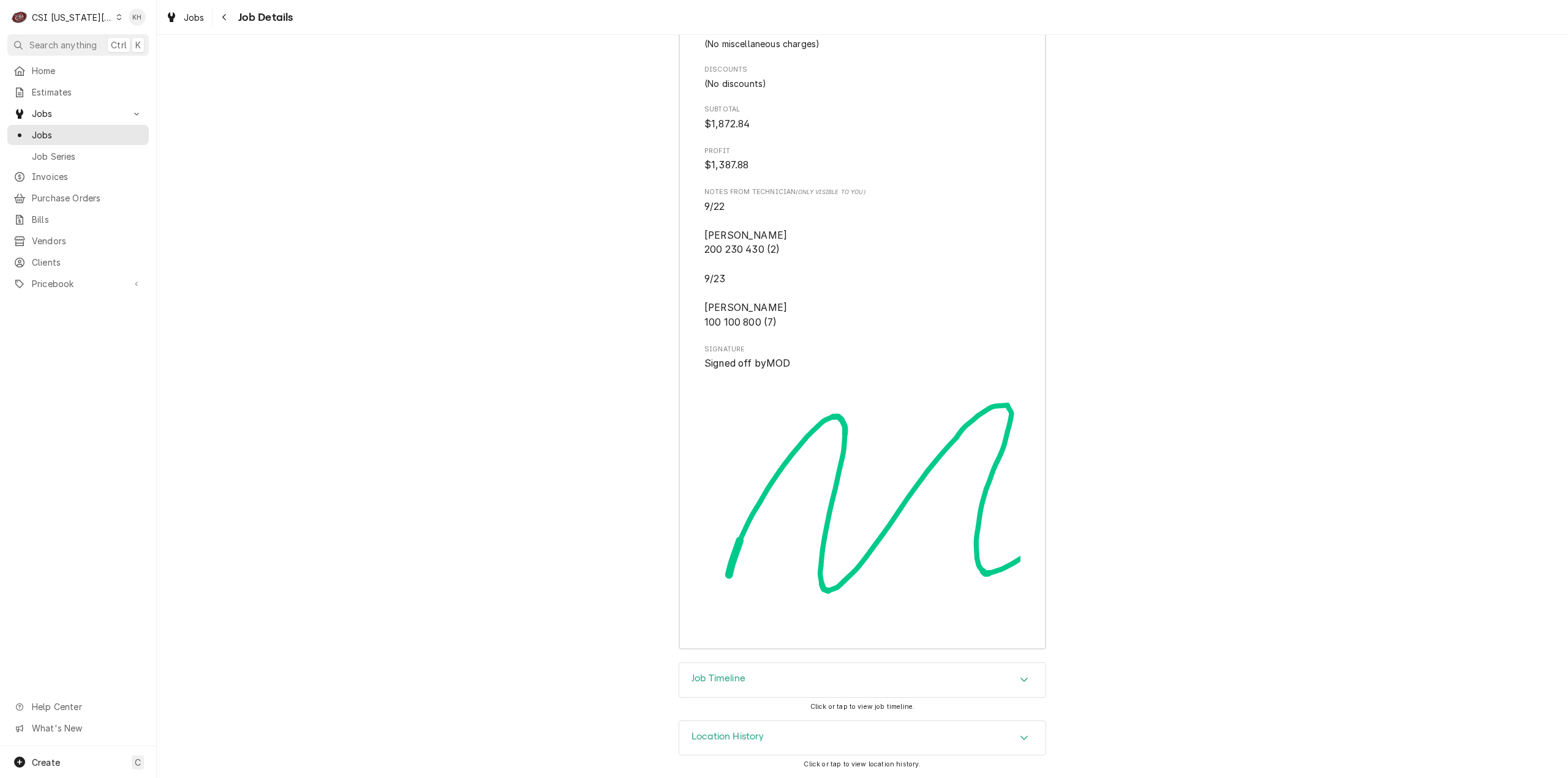
scroll to position [4194, 0]
click at [747, 676] on div "Job Timeline" at bounding box center [863, 680] width 366 height 34
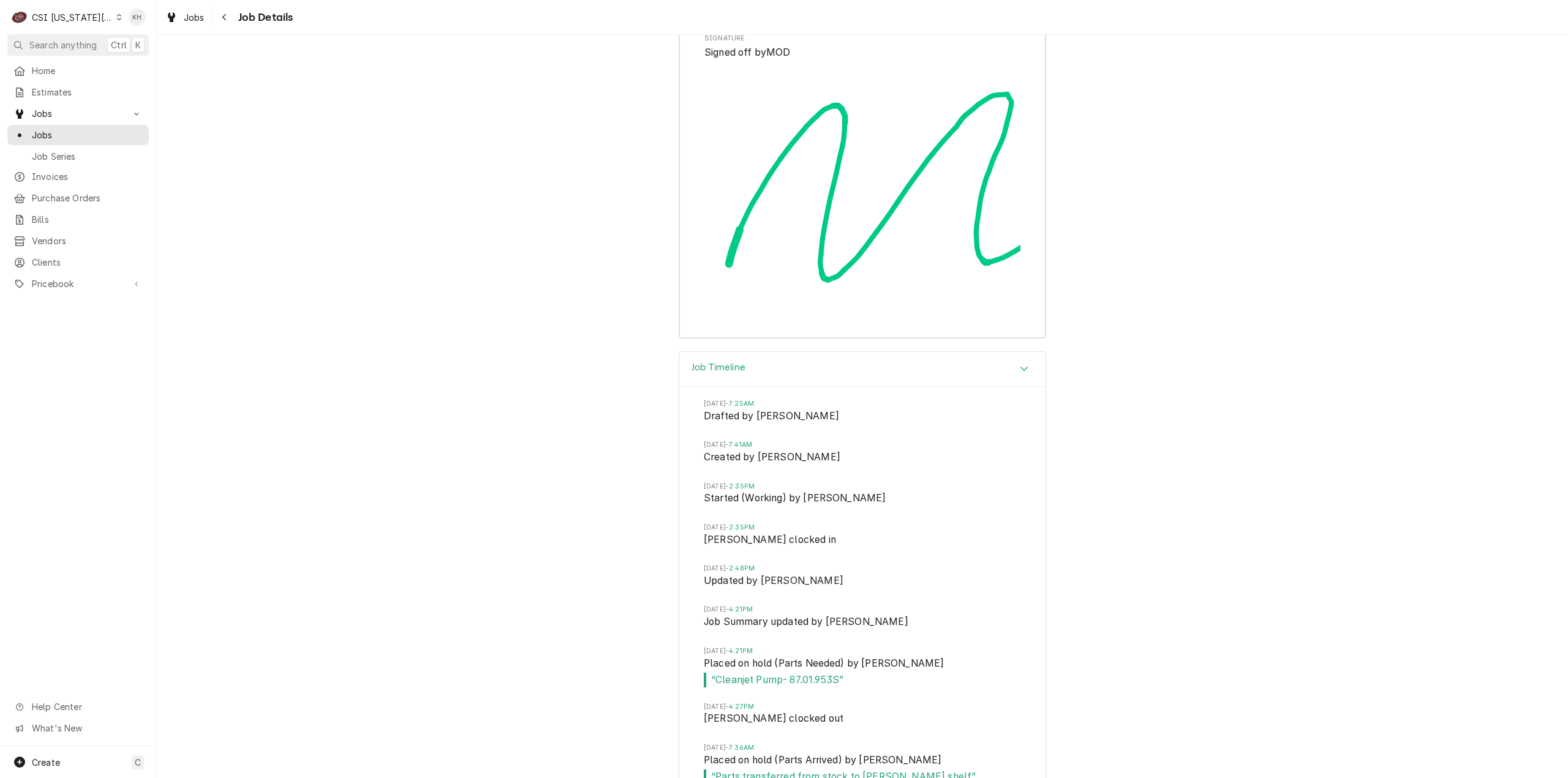
scroll to position [4316, 0]
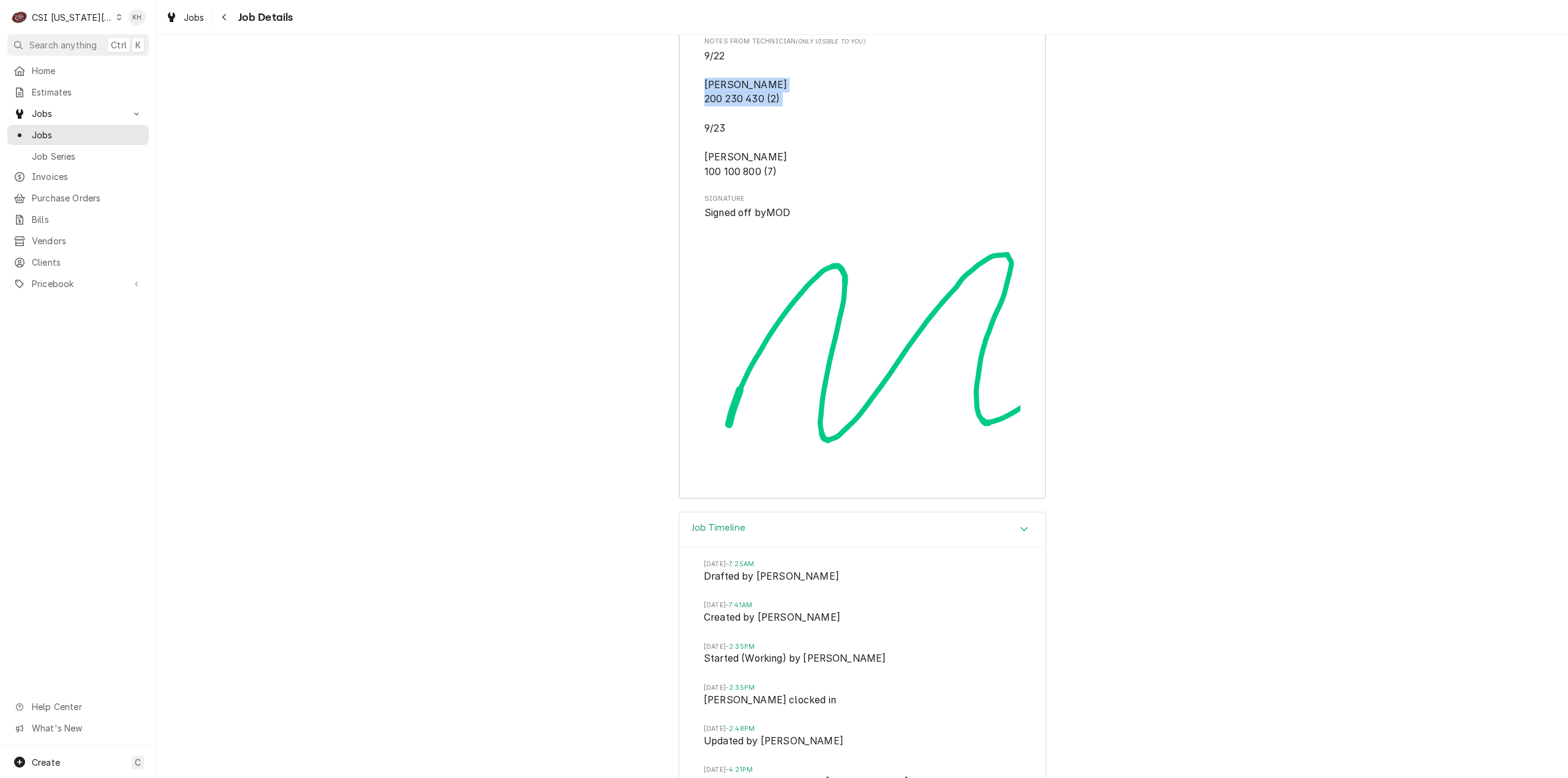
drag, startPoint x: 742, startPoint y: 155, endPoint x: 682, endPoint y: 111, distance: 74.4
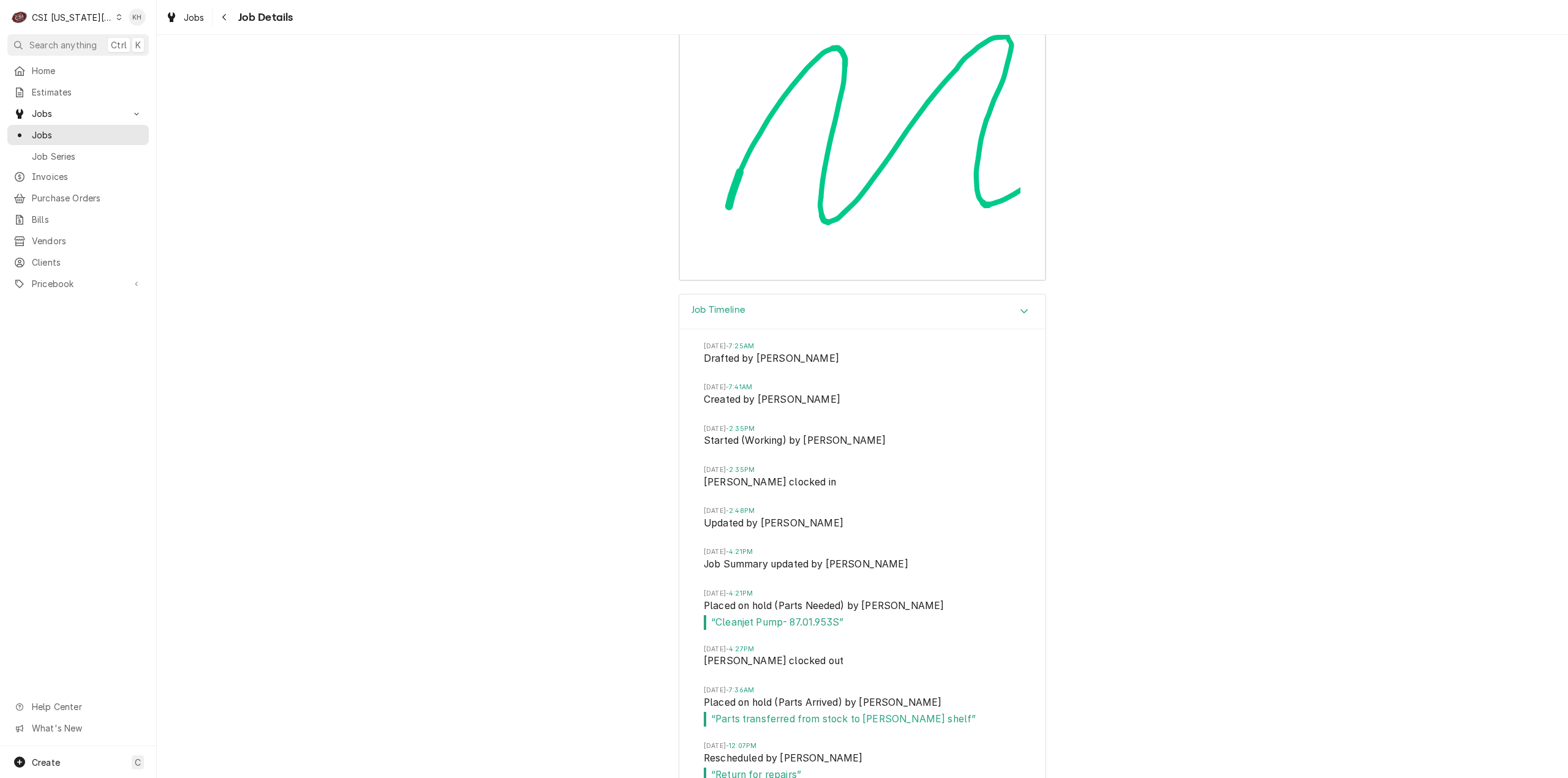
scroll to position [4561, 0]
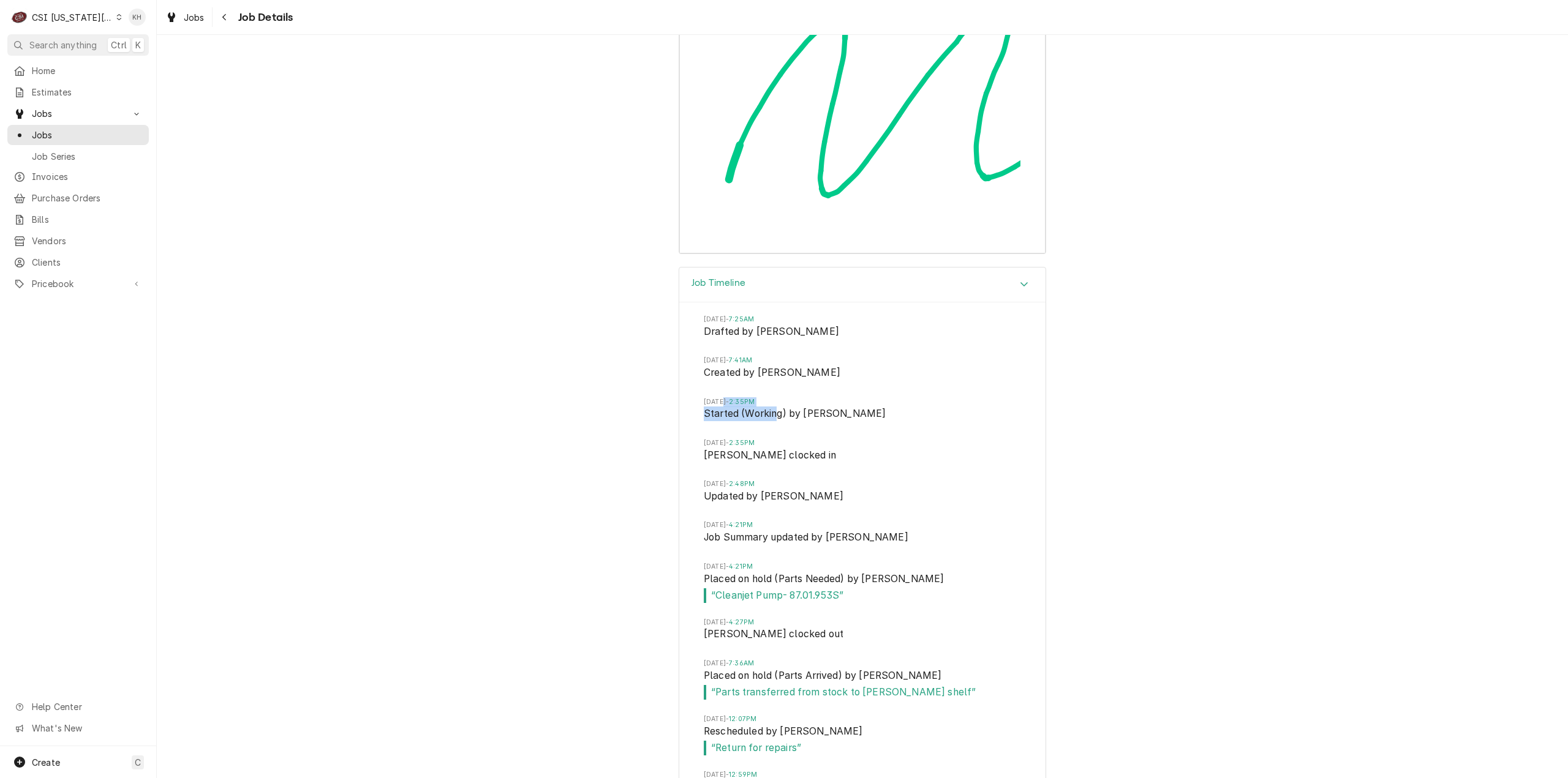
drag, startPoint x: 717, startPoint y: 433, endPoint x: 772, endPoint y: 447, distance: 56.8
click at [772, 438] on li "[DATE] 2:35PM Started (Working) by [PERSON_NAME]" at bounding box center [863, 417] width 317 height 41
drag, startPoint x: 737, startPoint y: 655, endPoint x: 781, endPoint y: 662, distance: 44.6
click at [781, 644] on span "[PERSON_NAME] clocked out" at bounding box center [863, 635] width 317 height 17
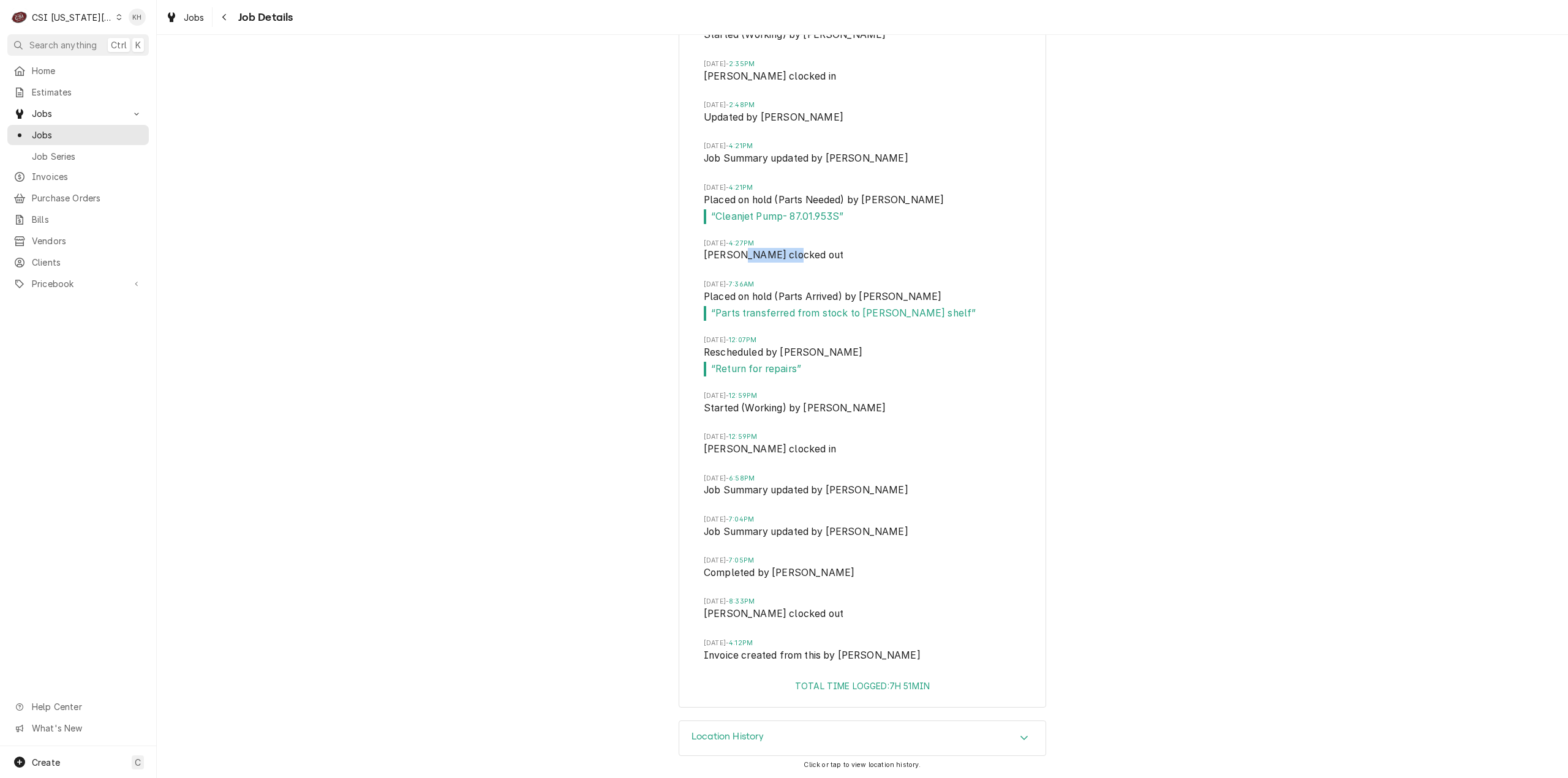
scroll to position [4968, 0]
drag, startPoint x: 741, startPoint y: 410, endPoint x: 810, endPoint y: 410, distance: 69.0
click at [810, 410] on span "Started (Working) by [PERSON_NAME]" at bounding box center [863, 409] width 317 height 17
click at [621, 490] on div "Job Timeline [DATE] 7:25AM Drafted by [PERSON_NAME] [DATE] 7:41AM Created by [P…" at bounding box center [863, 303] width 1411 height 832
